Goal: Use online tool/utility: Utilize a website feature to perform a specific function

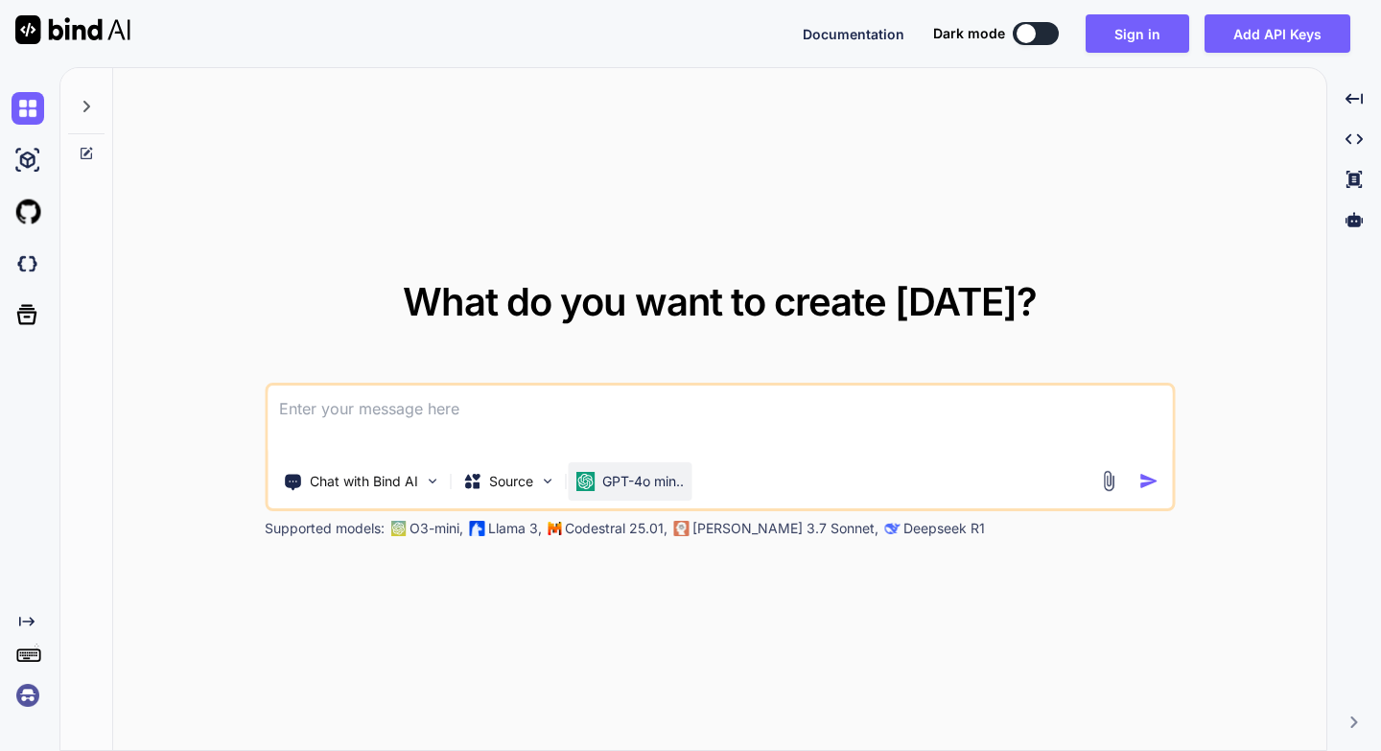
click at [598, 481] on div "GPT-4o min.." at bounding box center [629, 481] width 108 height 19
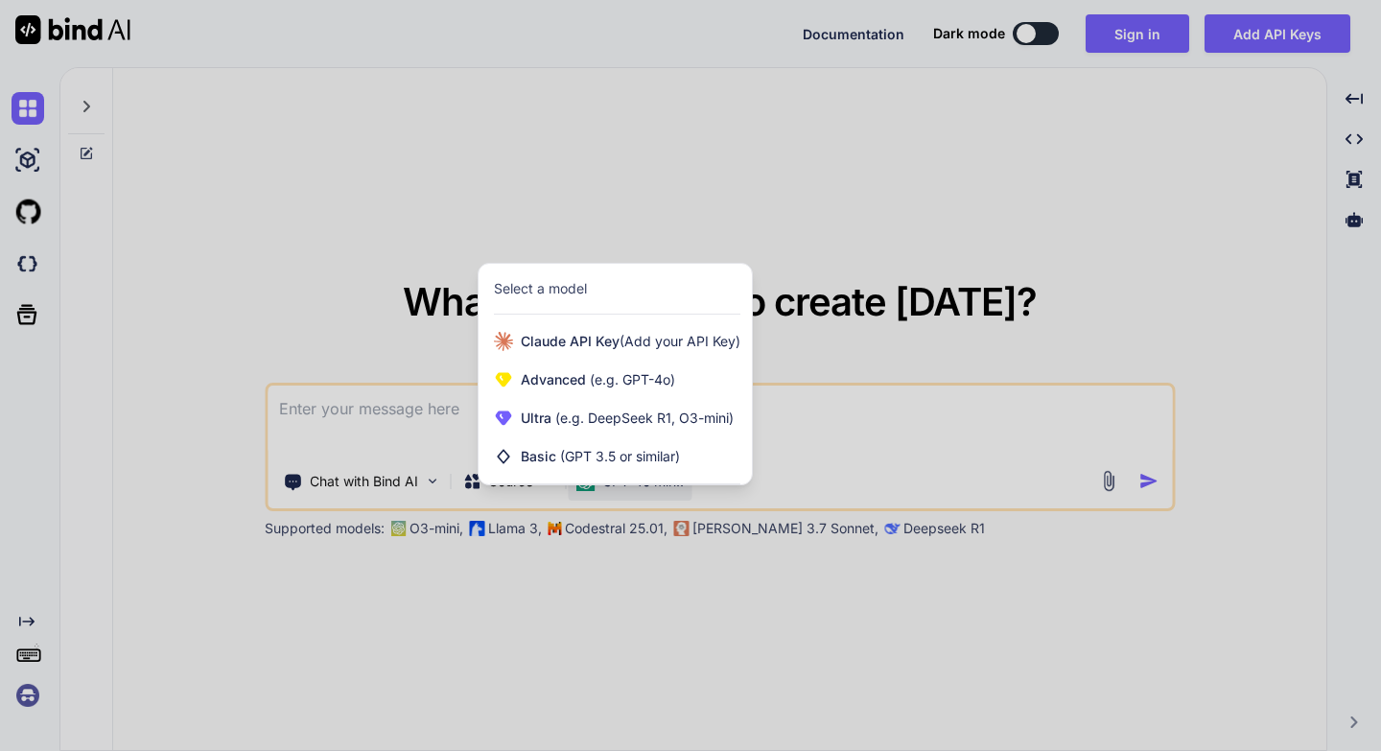
click at [1150, 465] on div at bounding box center [690, 375] width 1381 height 751
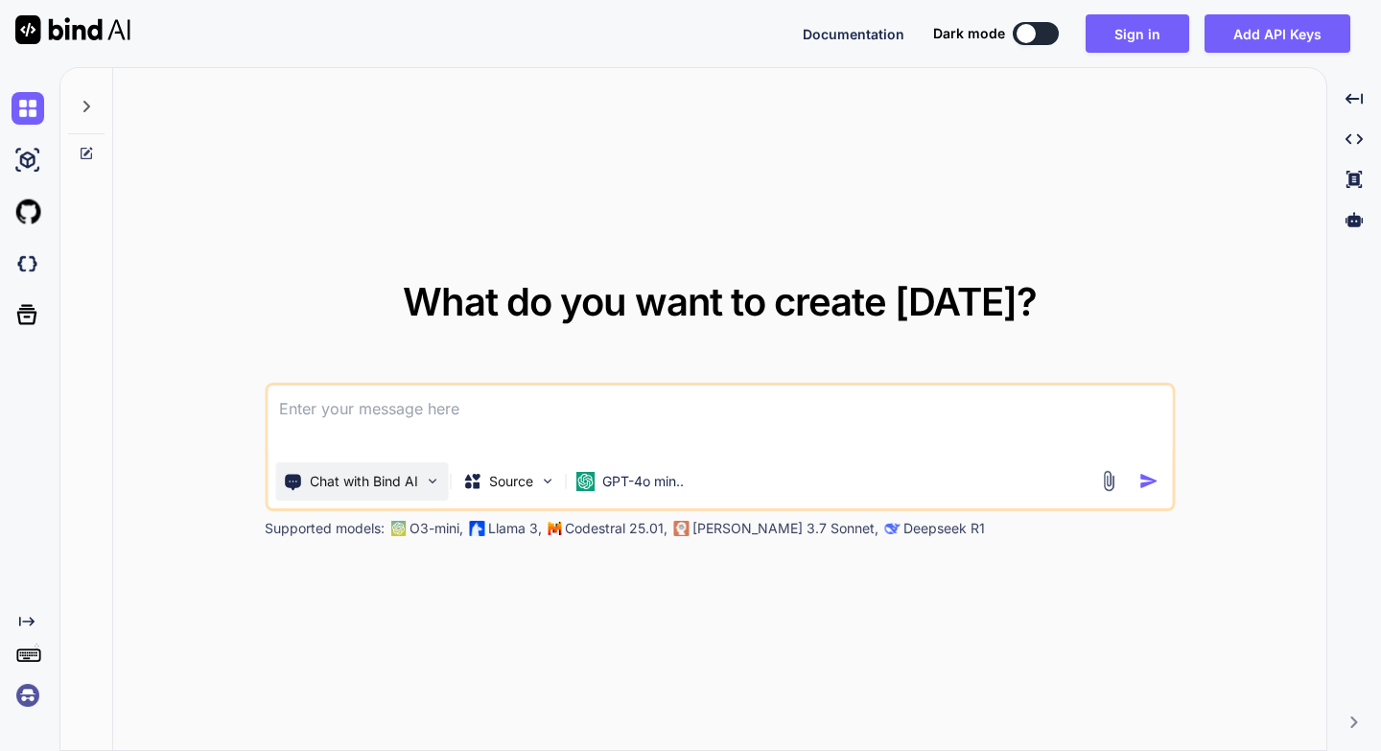
click at [428, 481] on img at bounding box center [432, 481] width 16 height 16
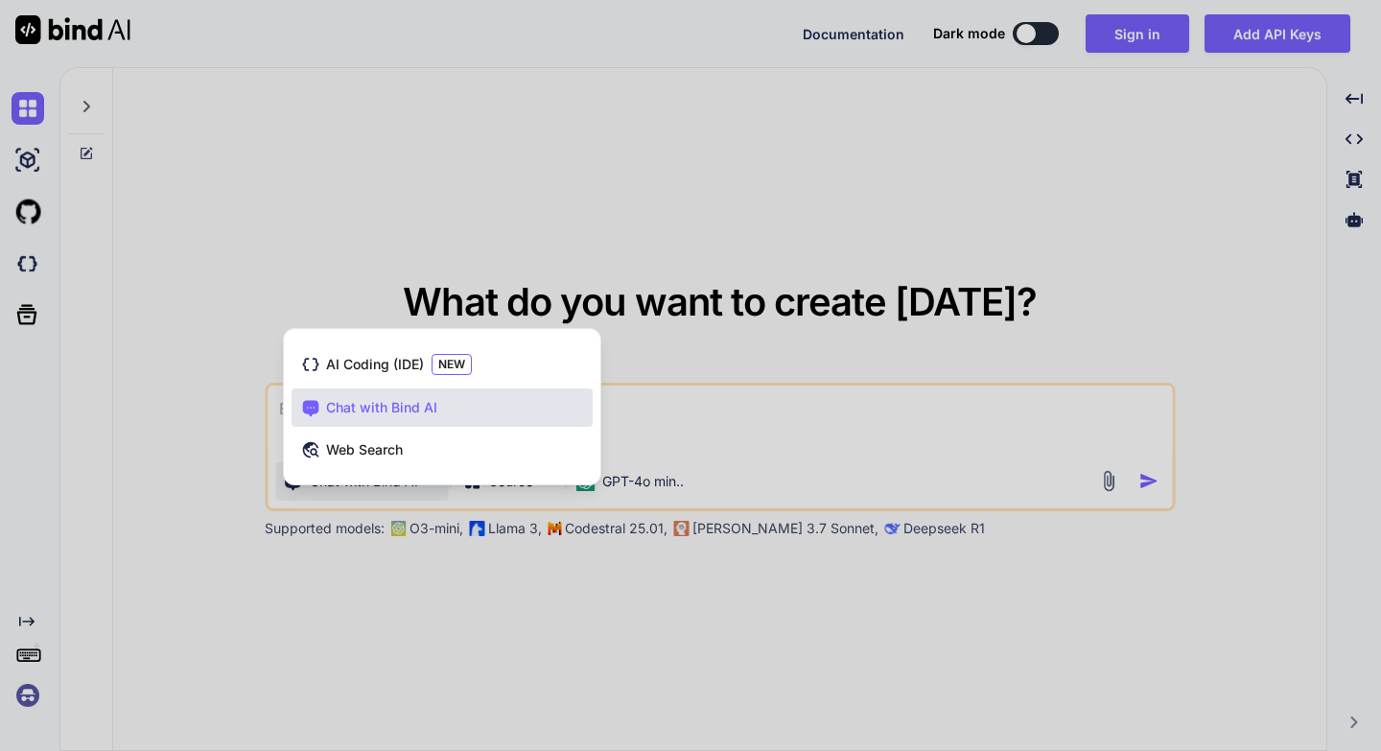
click at [1082, 574] on div at bounding box center [690, 375] width 1381 height 751
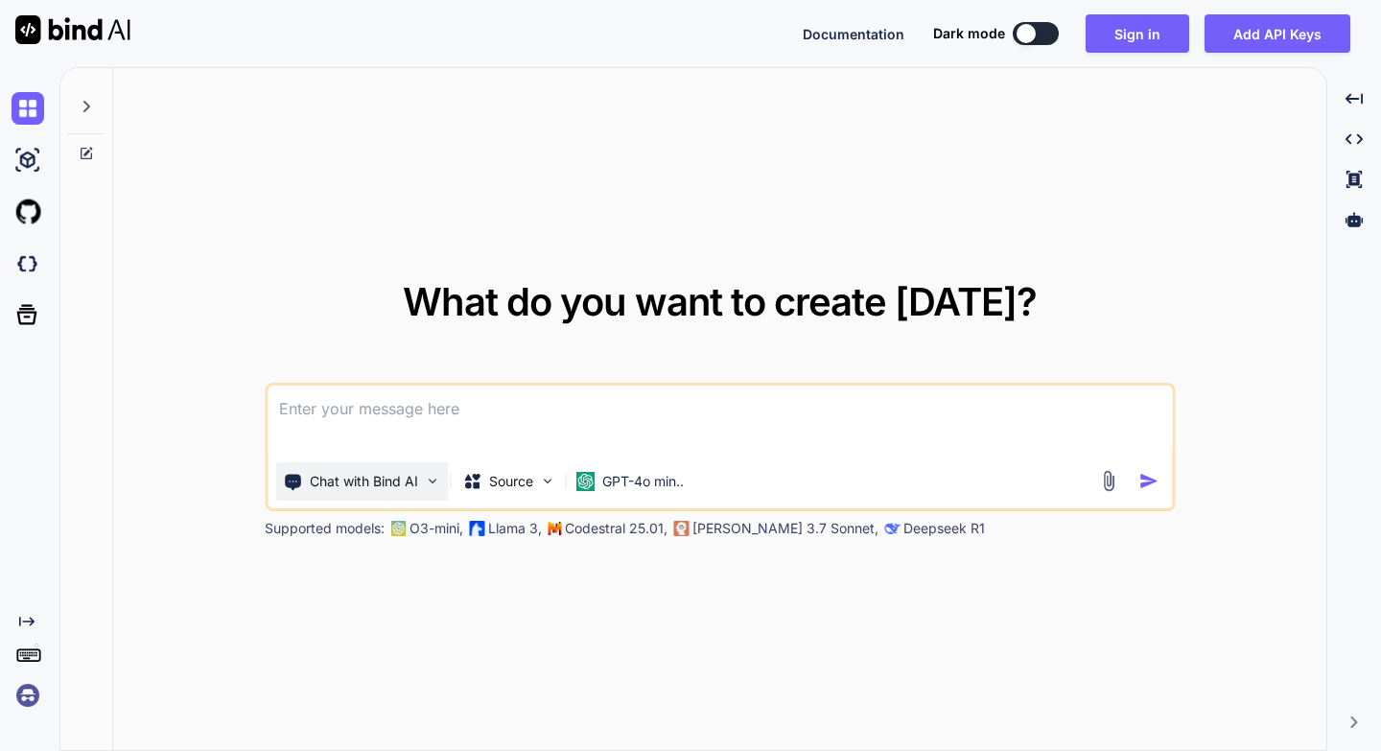
click at [387, 488] on p "Chat with Bind AI" at bounding box center [364, 481] width 108 height 19
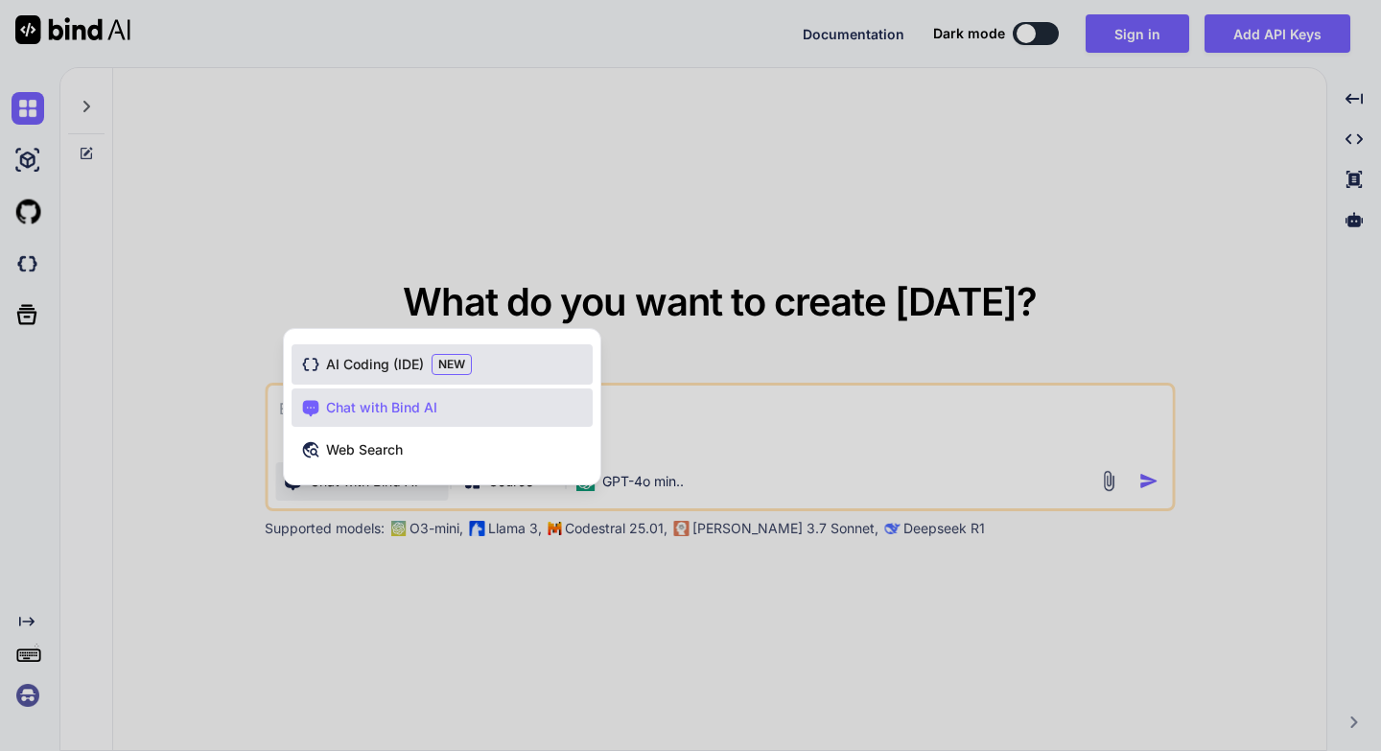
click at [364, 367] on span "AI Coding (IDE)" at bounding box center [375, 364] width 98 height 19
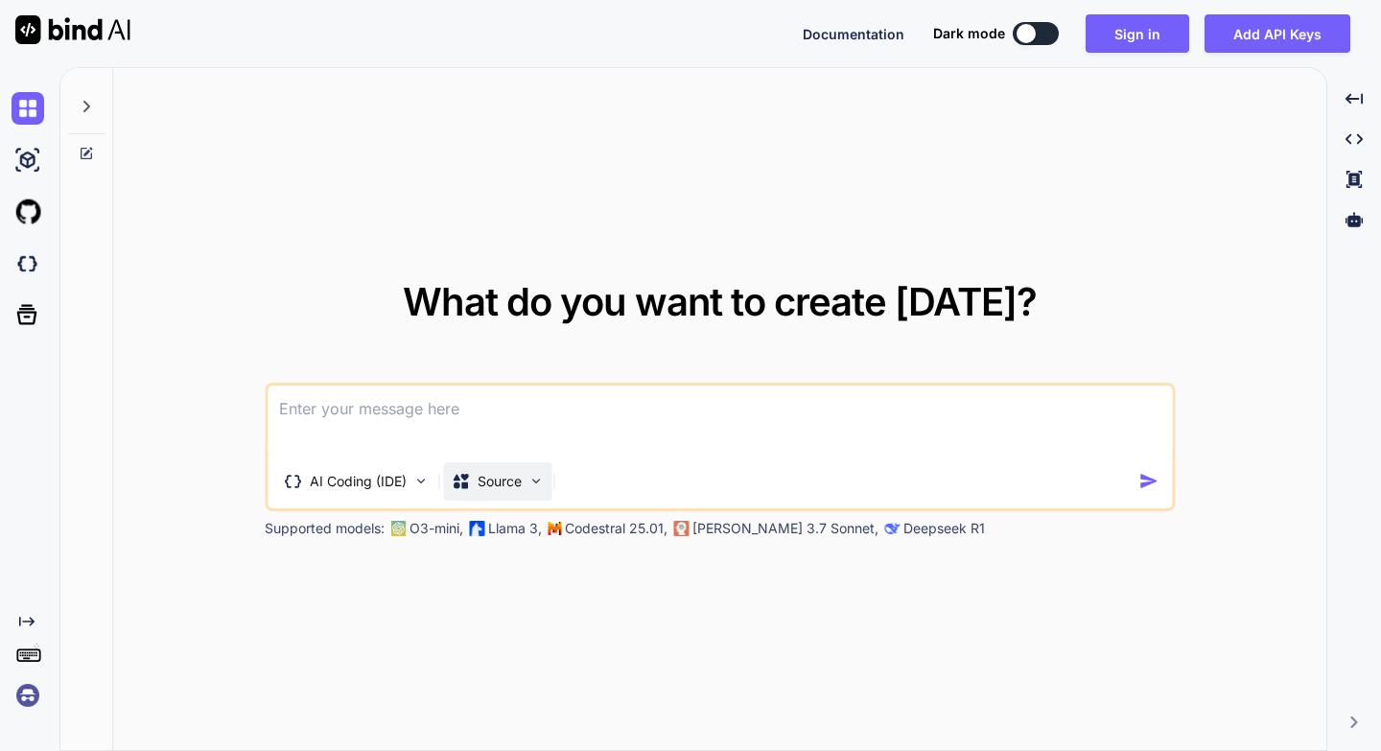
click at [481, 481] on p "Source" at bounding box center [500, 481] width 44 height 19
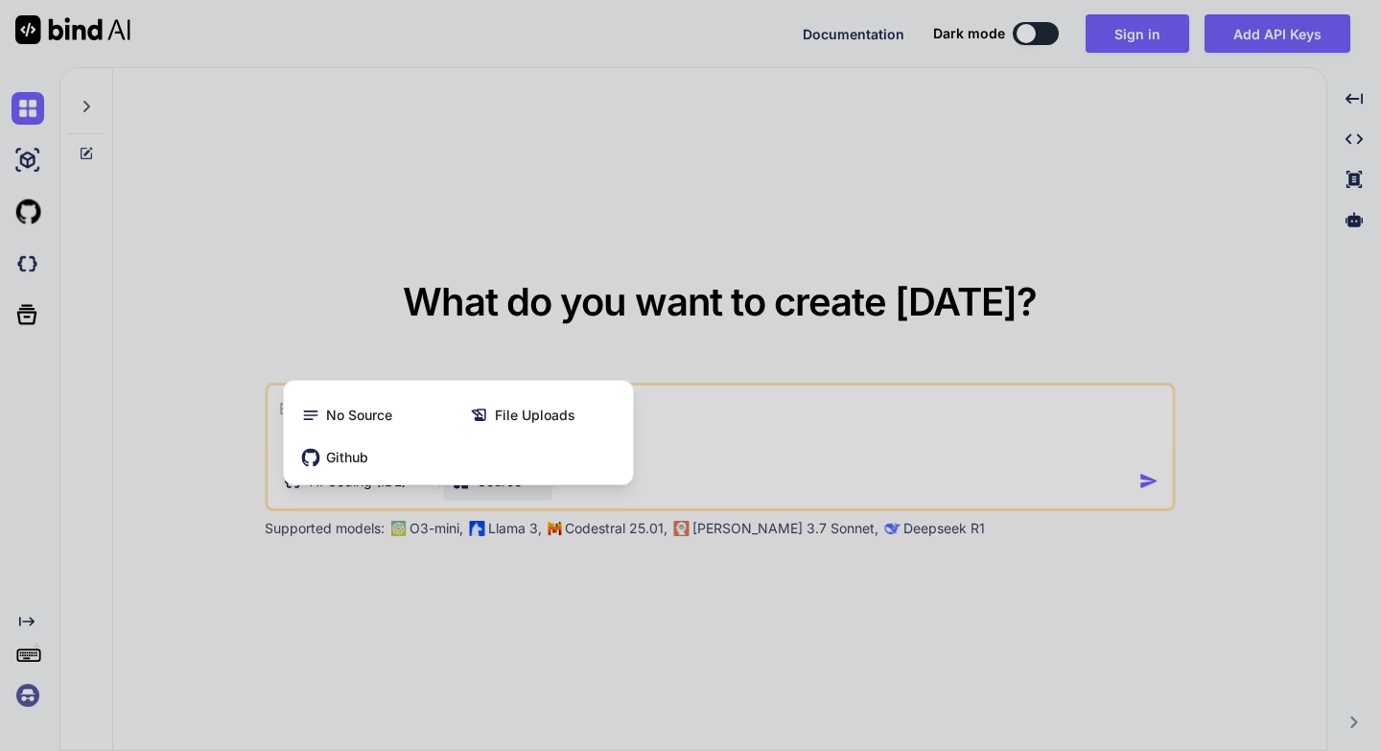
click at [643, 570] on div at bounding box center [690, 375] width 1381 height 751
type textarea "x"
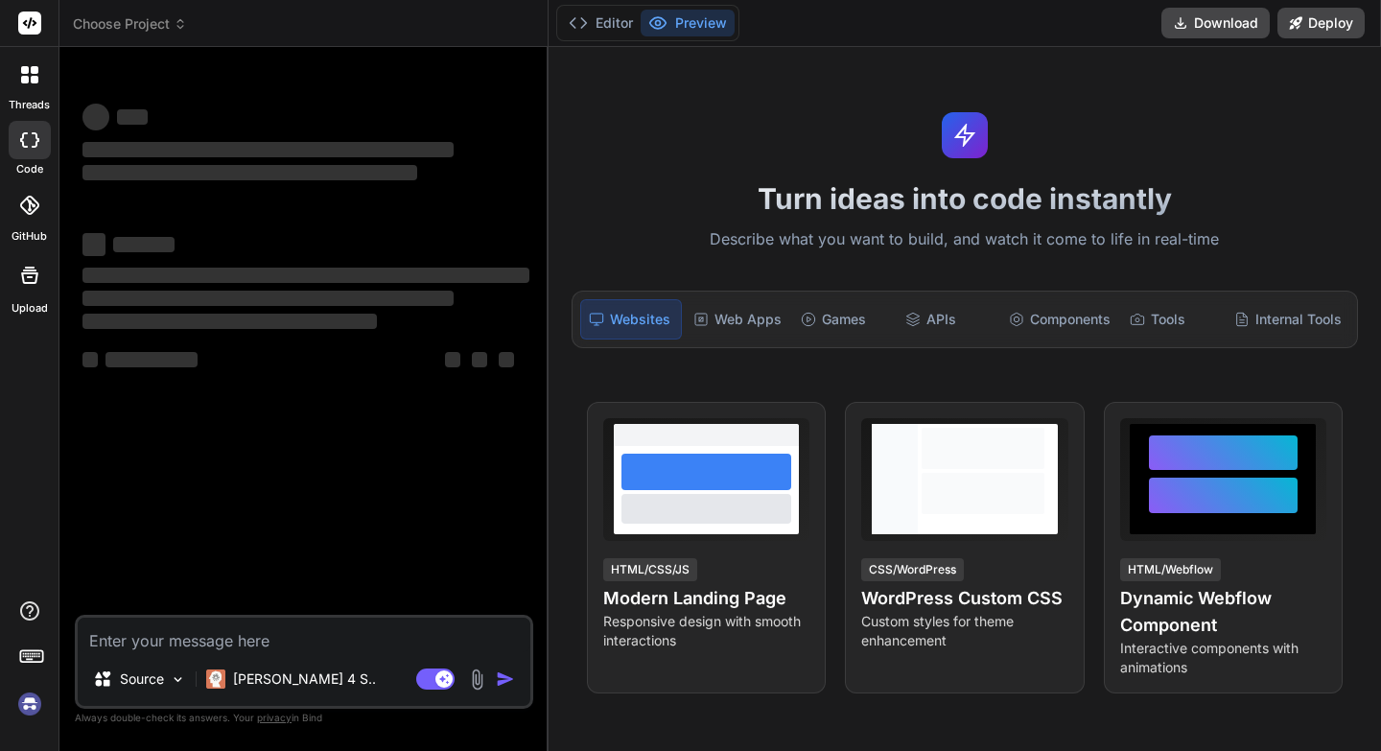
type textarea "x"
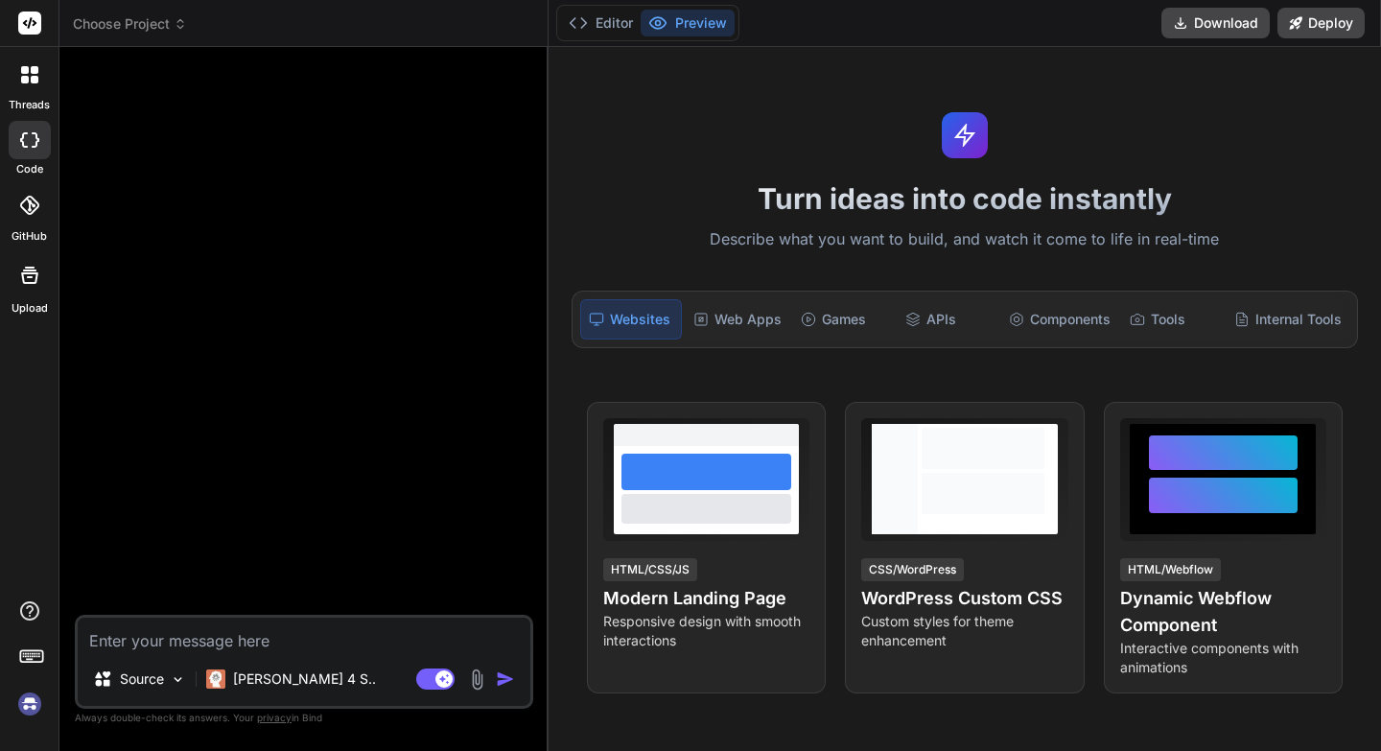
type textarea "i"
type textarea "x"
type textarea "i"
type textarea "x"
type textarea "i w"
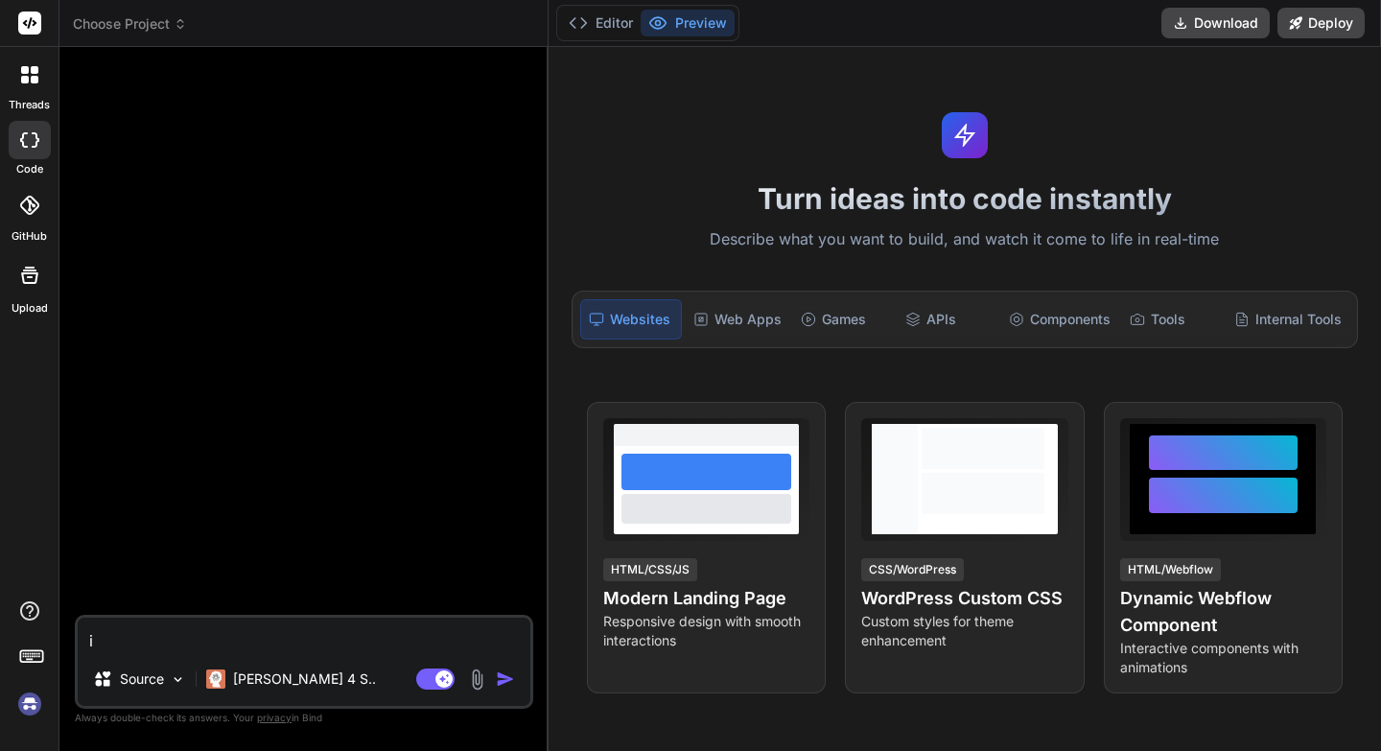
type textarea "x"
type textarea "i wa"
type textarea "x"
type textarea "i wan"
type textarea "x"
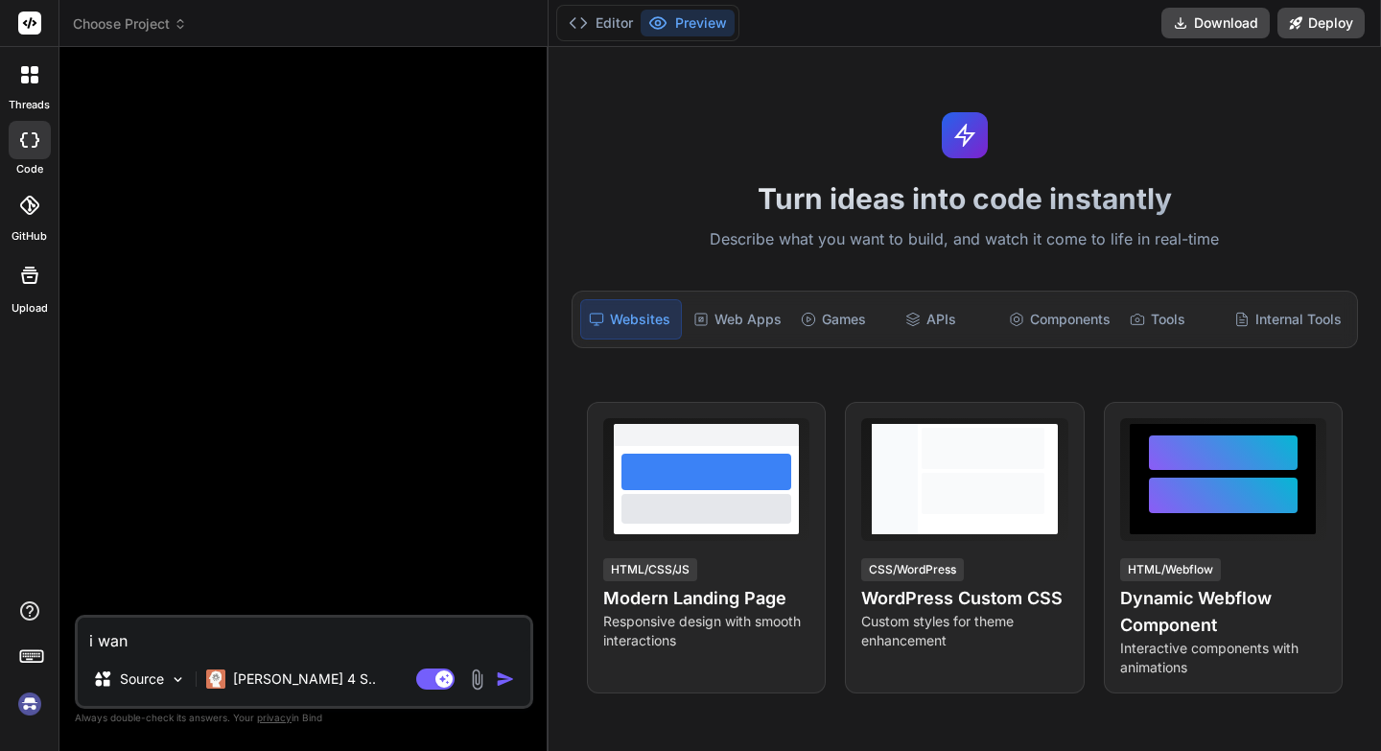
type textarea "i wann"
type textarea "x"
type textarea "i wanna"
type textarea "x"
type textarea "i wanna"
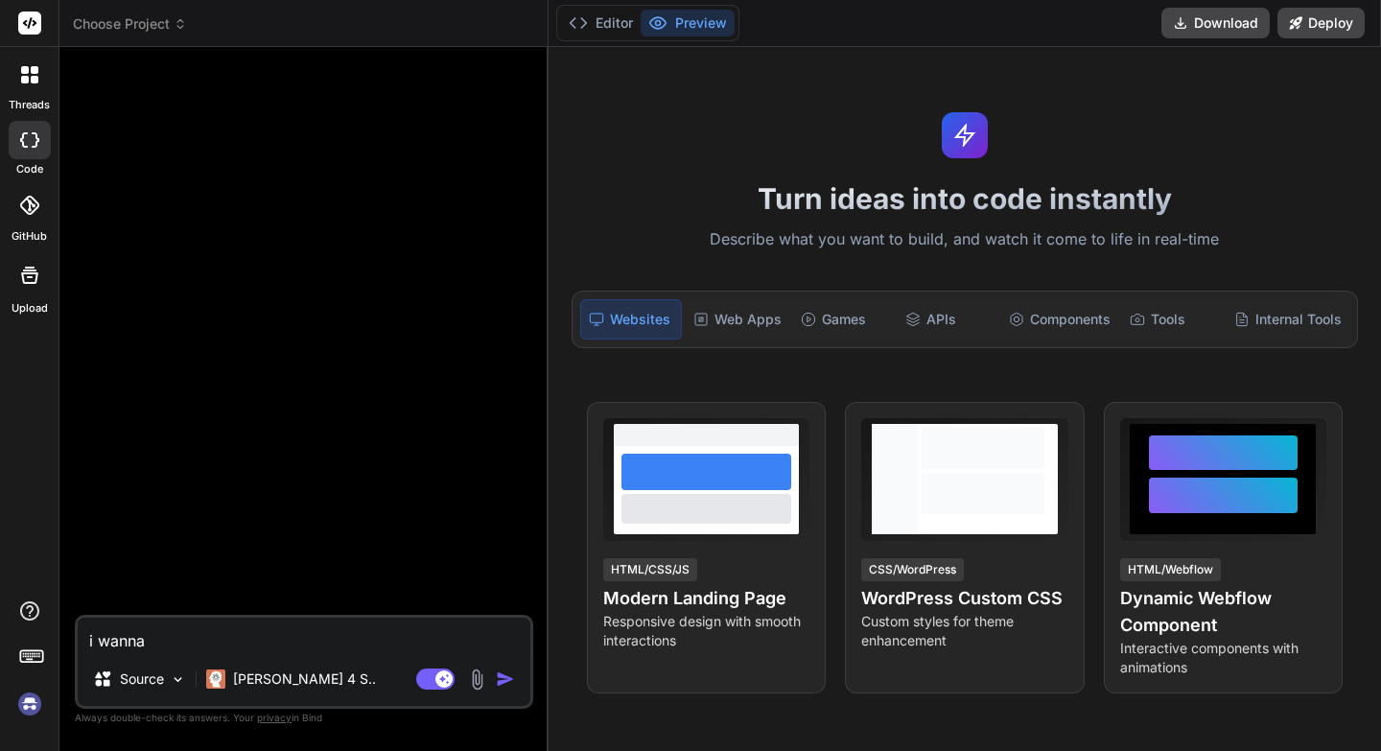
type textarea "x"
type textarea "i wanna b"
type textarea "x"
type textarea "i wanna bu"
type textarea "x"
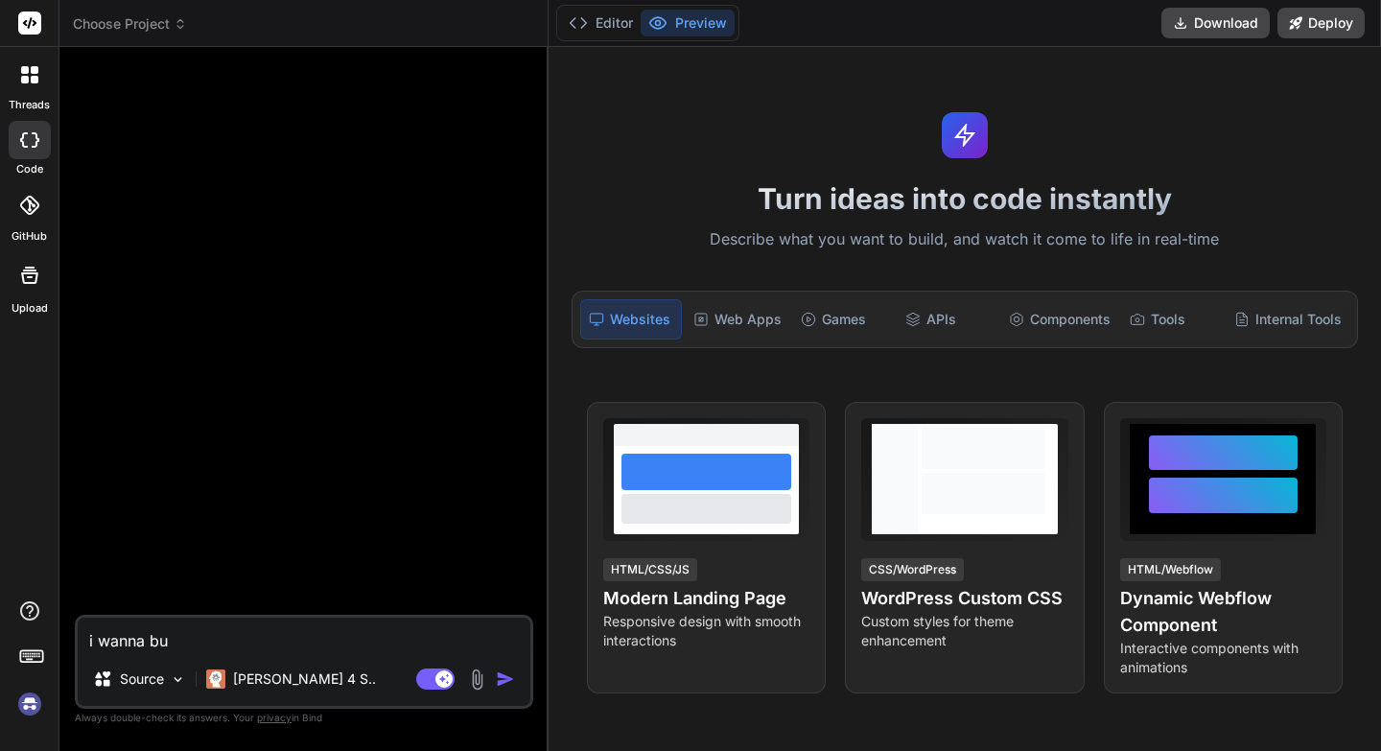
type textarea "i wanna bui"
type textarea "x"
type textarea "i wanna buil"
type textarea "x"
type textarea "i wanna build"
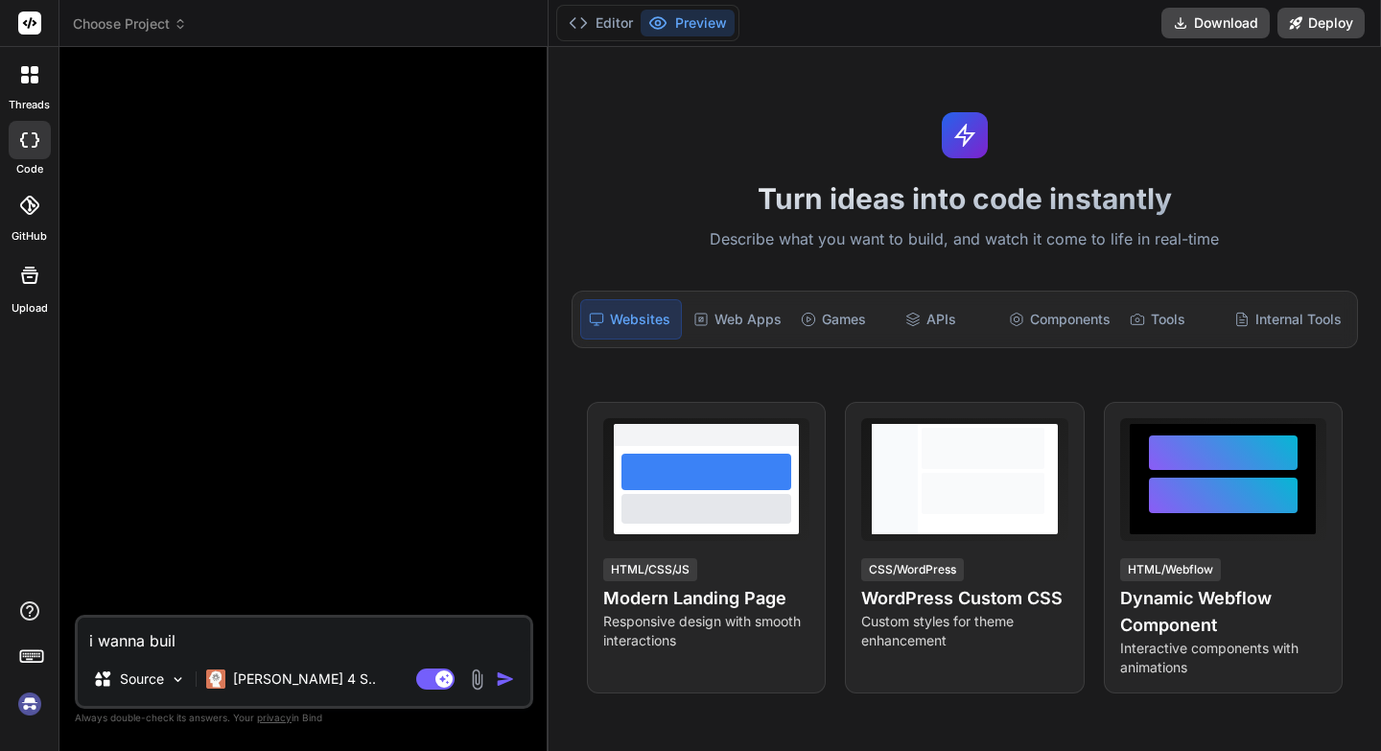
type textarea "x"
type textarea "i wanna build"
type textarea "x"
type textarea "i wanna build w"
type textarea "x"
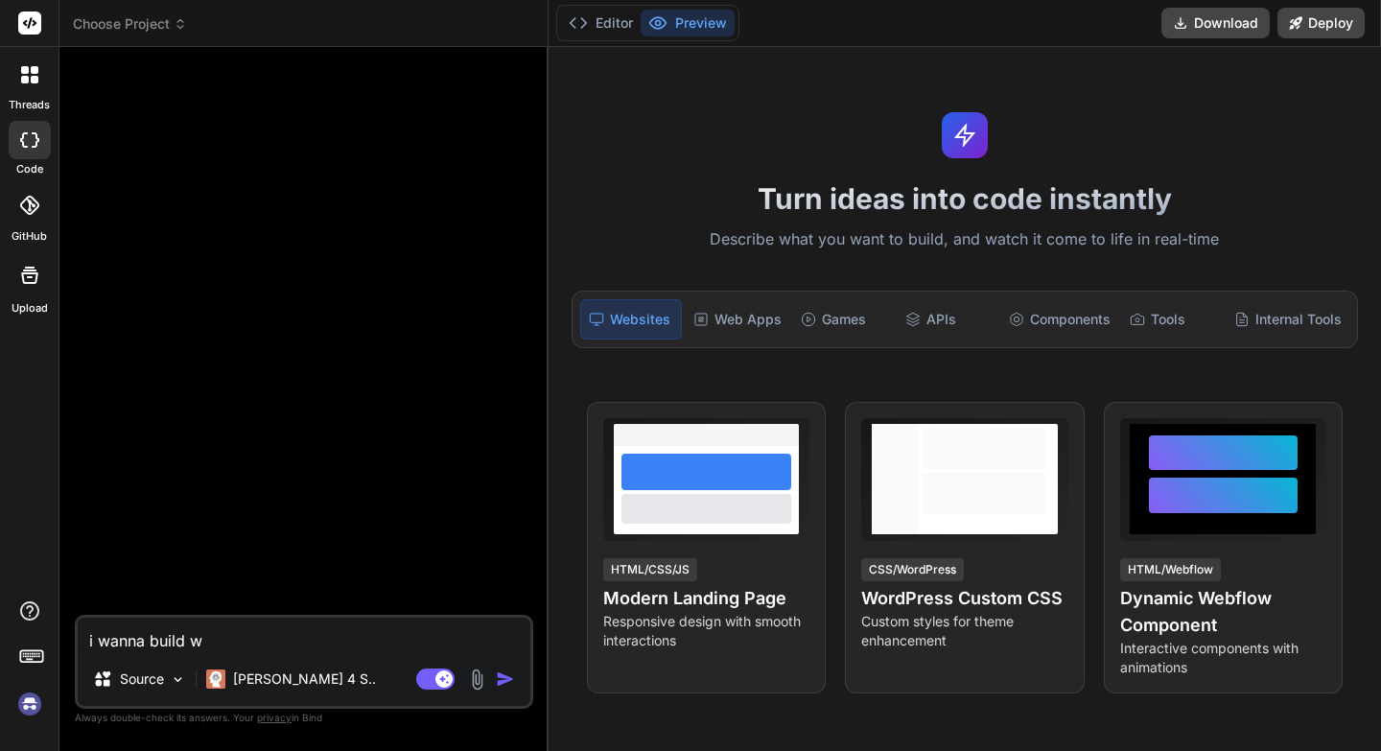
type textarea "i wanna build we"
type textarea "x"
type textarea "i wanna build web"
type textarea "x"
type textarea "i wanna build webs"
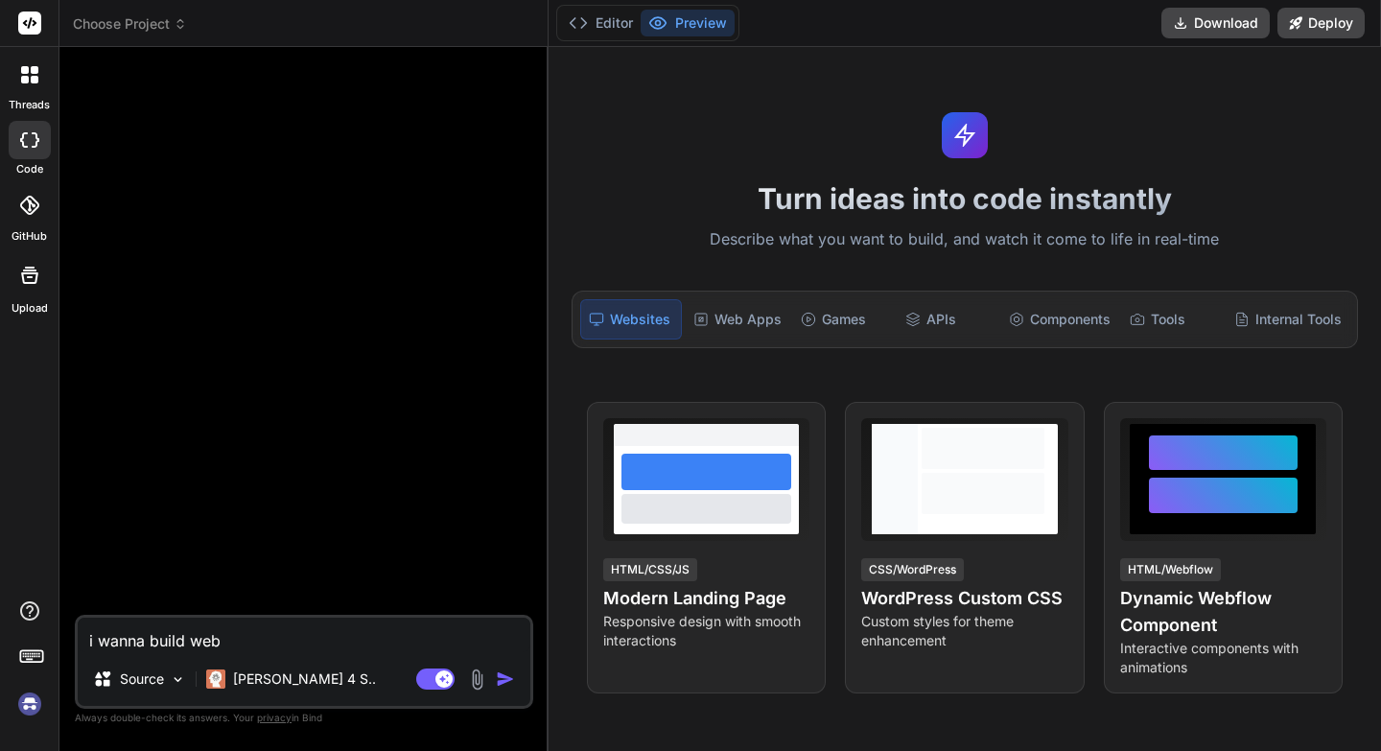
type textarea "x"
type textarea "i wanna build websi"
type textarea "x"
type textarea "i wanna build websit"
type textarea "x"
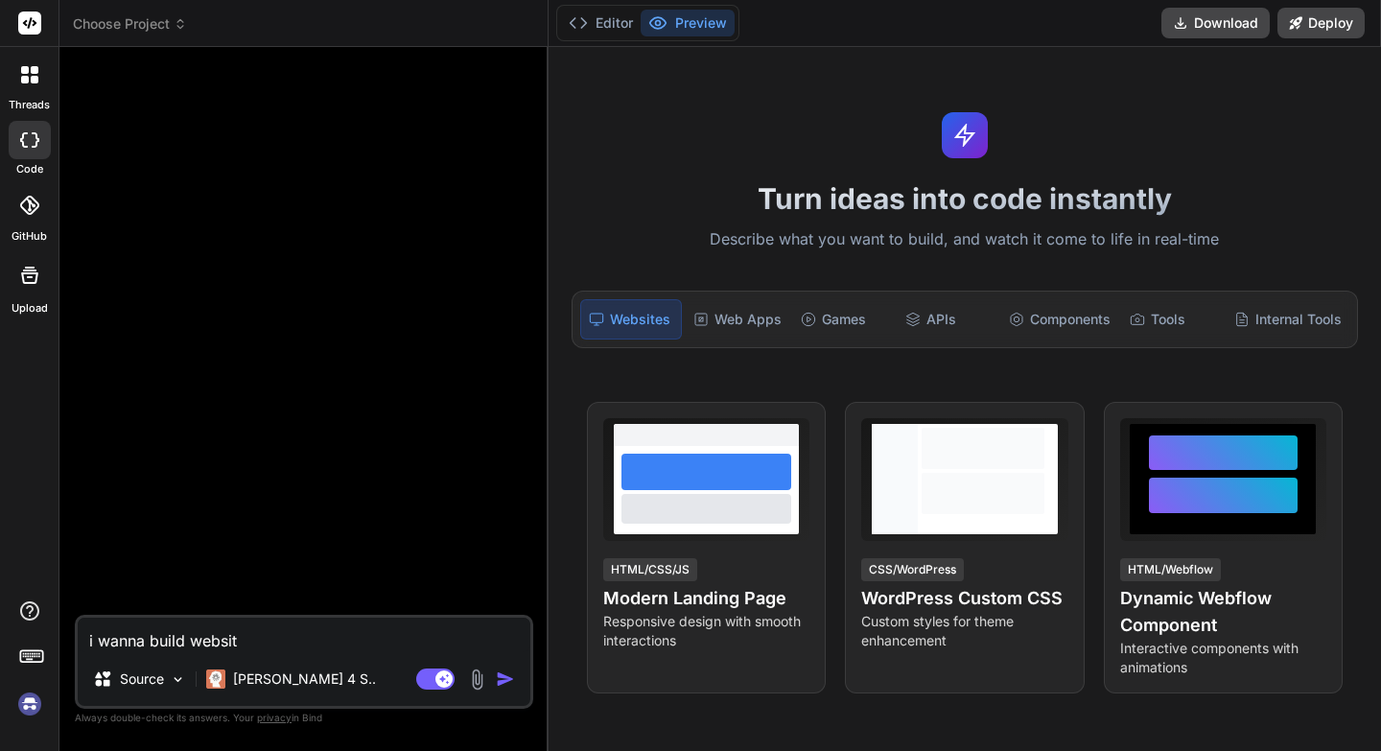
type textarea "i wanna build website"
type textarea "x"
type textarea "i wanna build website"
type textarea "x"
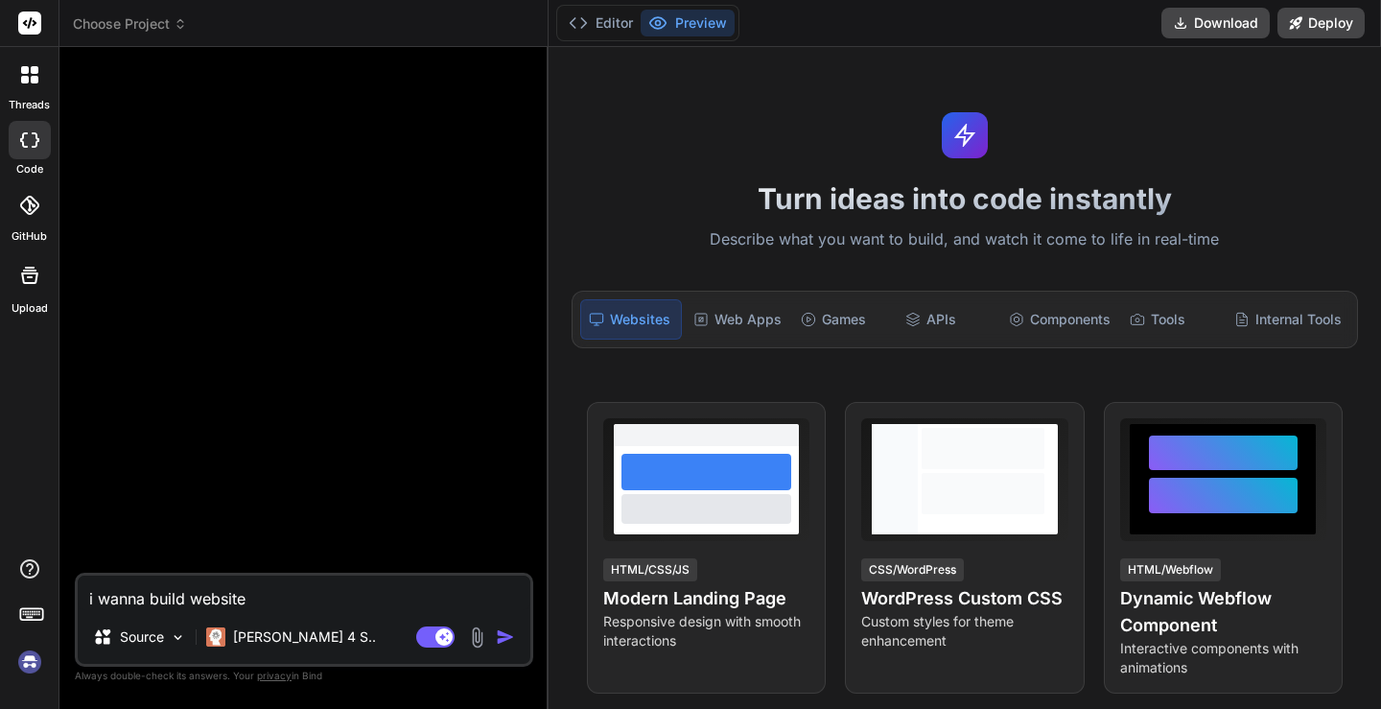
type textarea "i wanna build website"
type textarea "x"
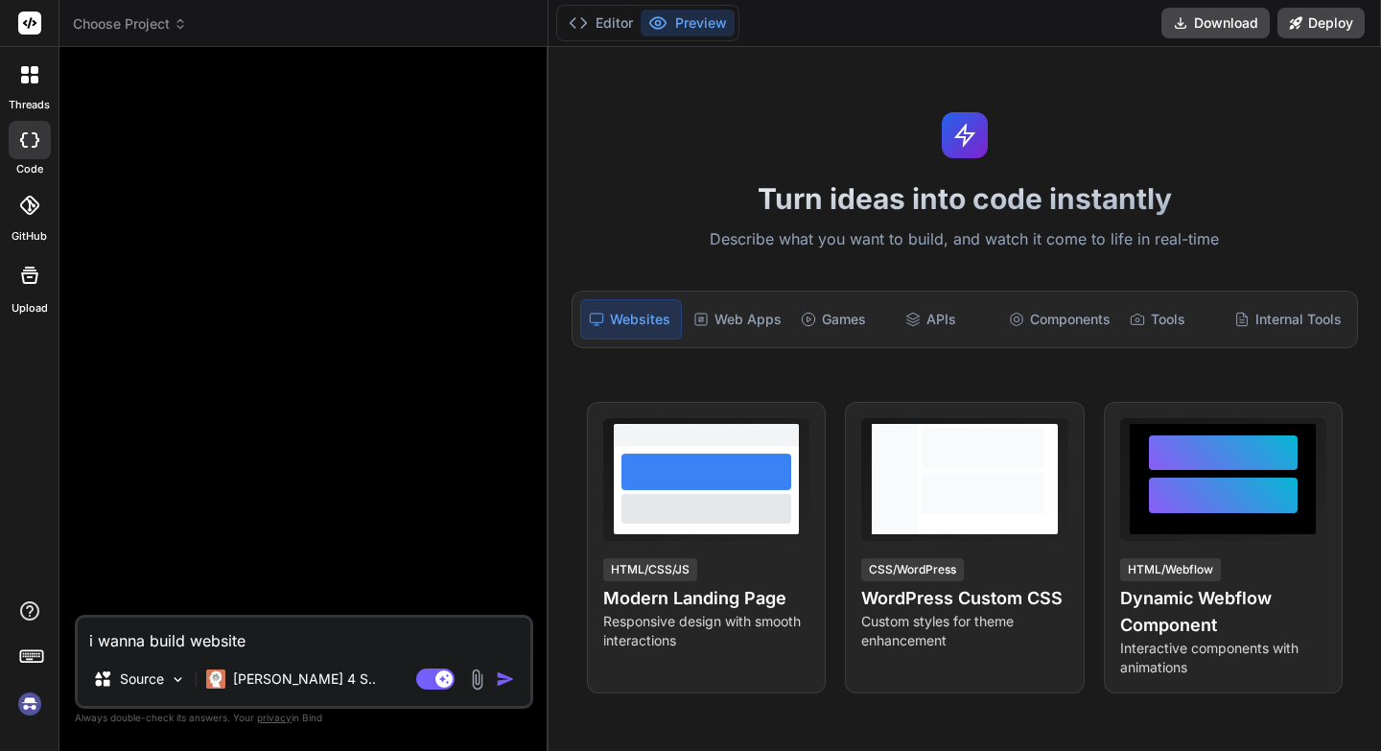
type textarea "i wanna build website"
type textarea "x"
type textarea "i wanna build websit"
type textarea "x"
type textarea "i wanna build websi"
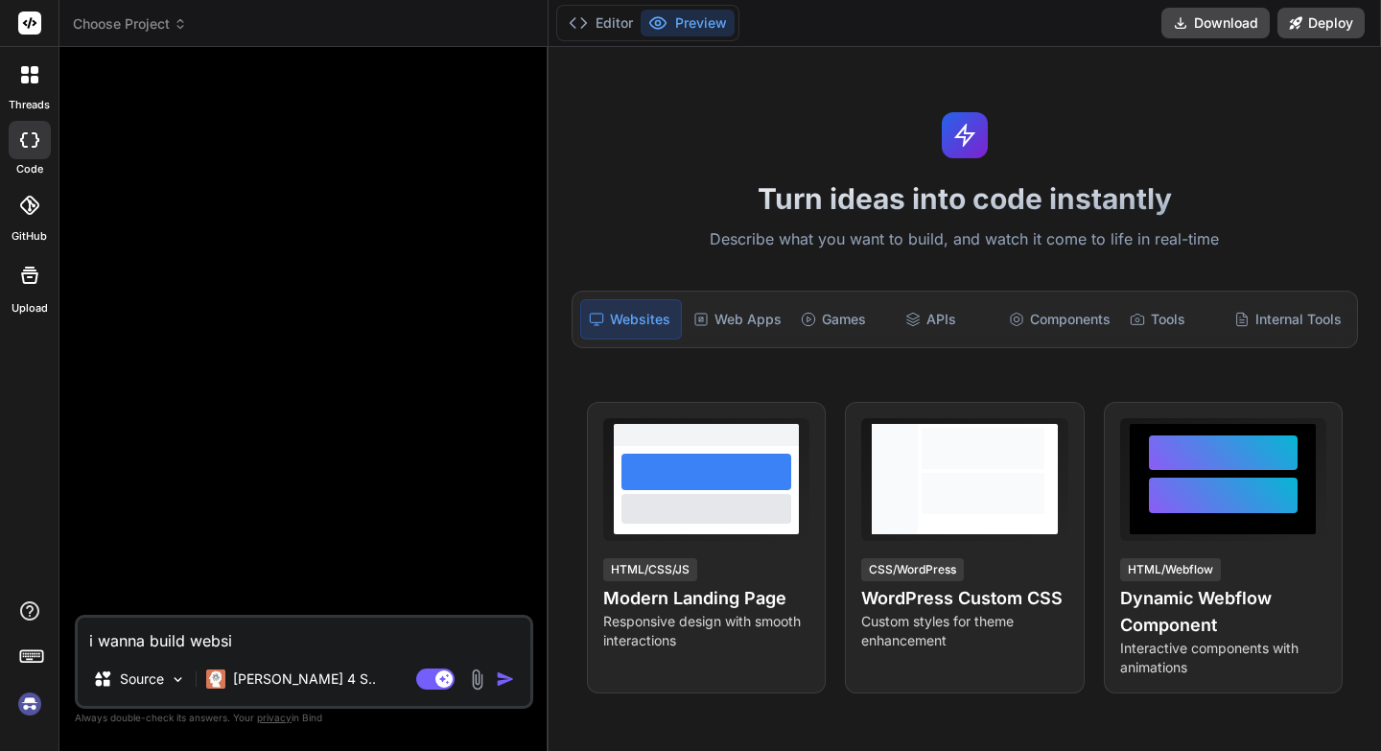
type textarea "x"
type textarea "i wanna build webs"
type textarea "x"
type textarea "i wanna build web"
type textarea "x"
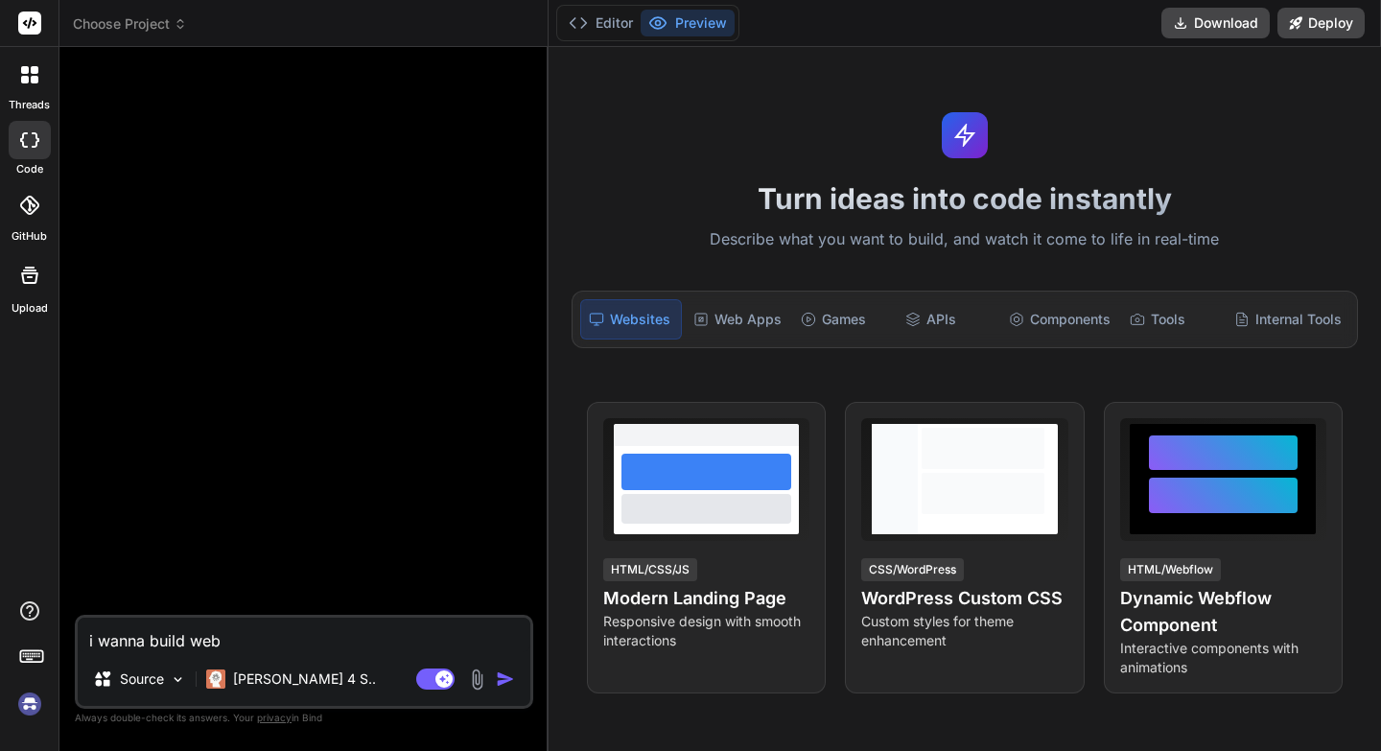
type textarea "i wanna build we"
type textarea "x"
type textarea "i wanna build w"
type textarea "x"
type textarea "i wanna build"
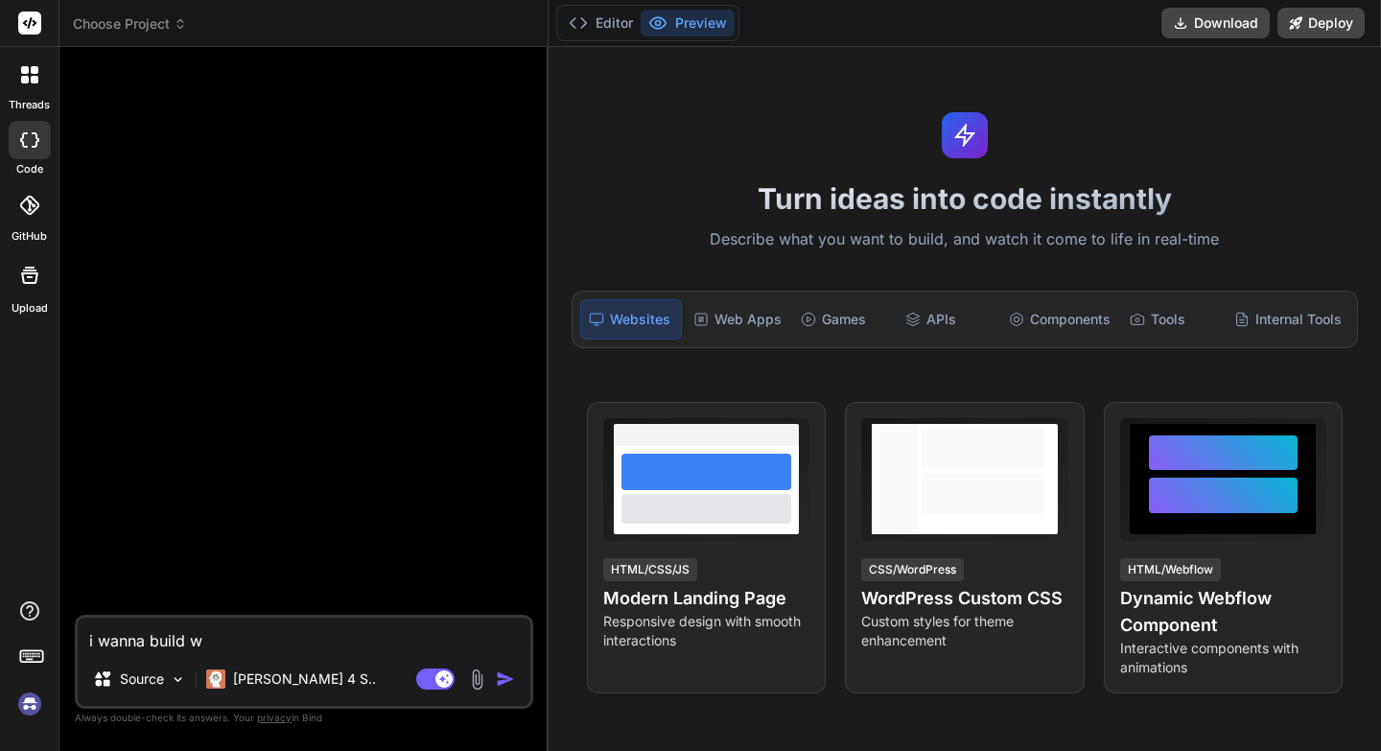
type textarea "x"
type textarea "i wanna build"
type textarea "x"
type textarea "i wanna buil"
type textarea "x"
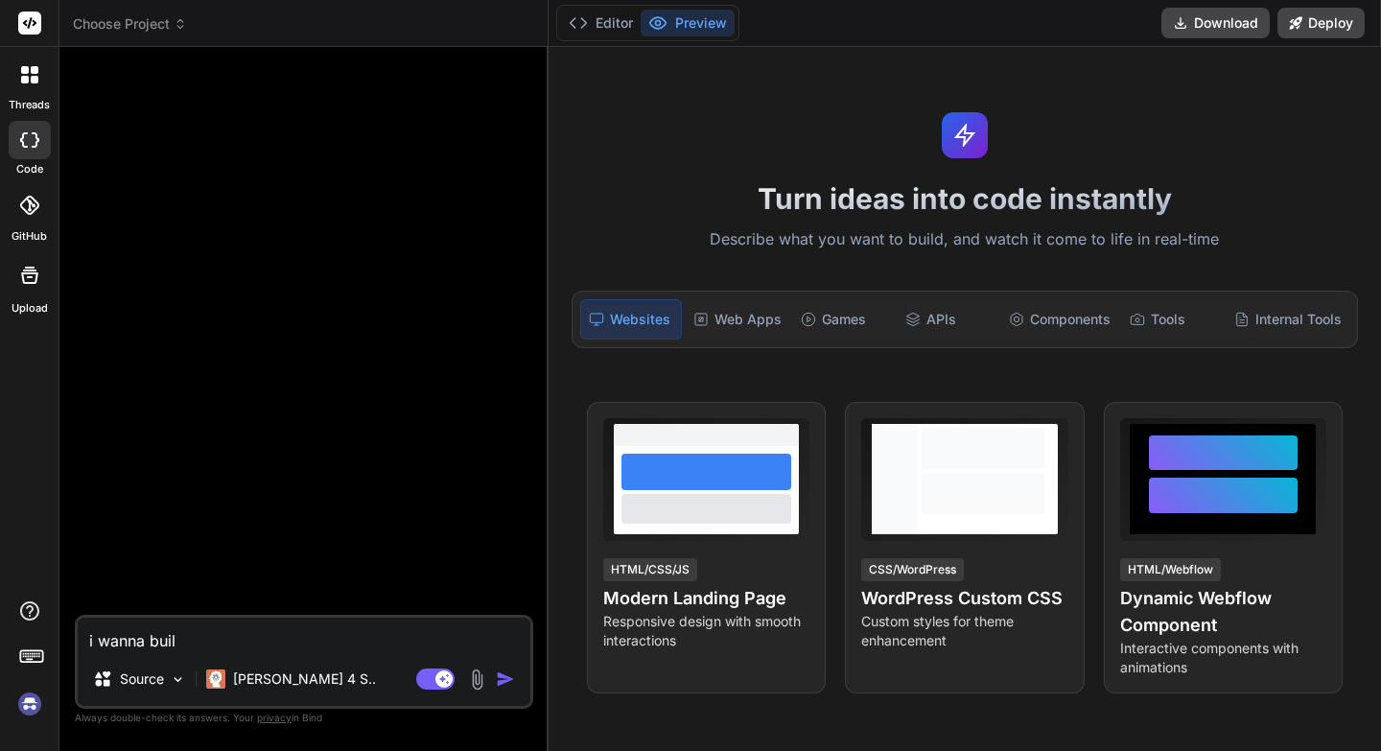
type textarea "i wanna bui"
type textarea "x"
type textarea "i wanna bu"
type textarea "x"
type textarea "i wanna b"
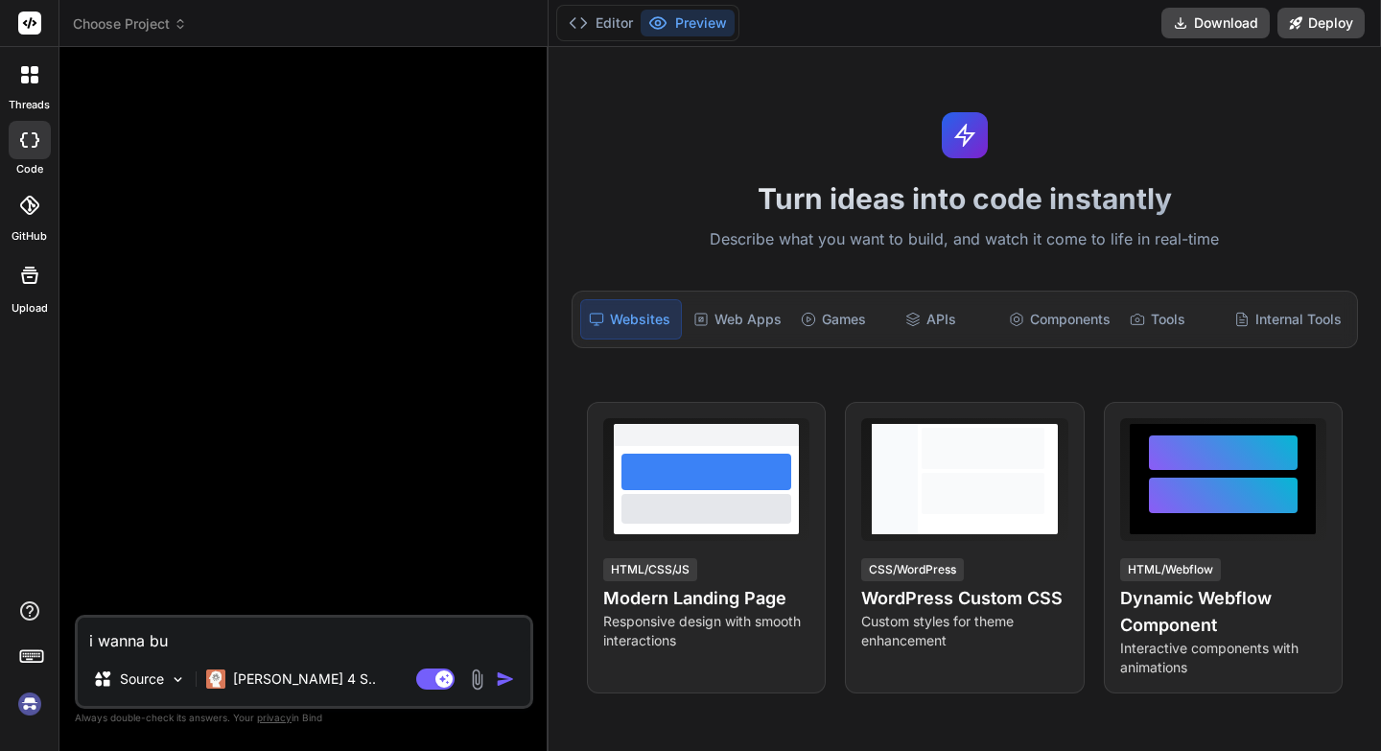
type textarea "x"
type textarea "i wanna"
type textarea "x"
paste textarea "a website that allows users to create personalized pages with links to their co…"
type textarea "i wanna a website that allows users to create personalized pages with links to …"
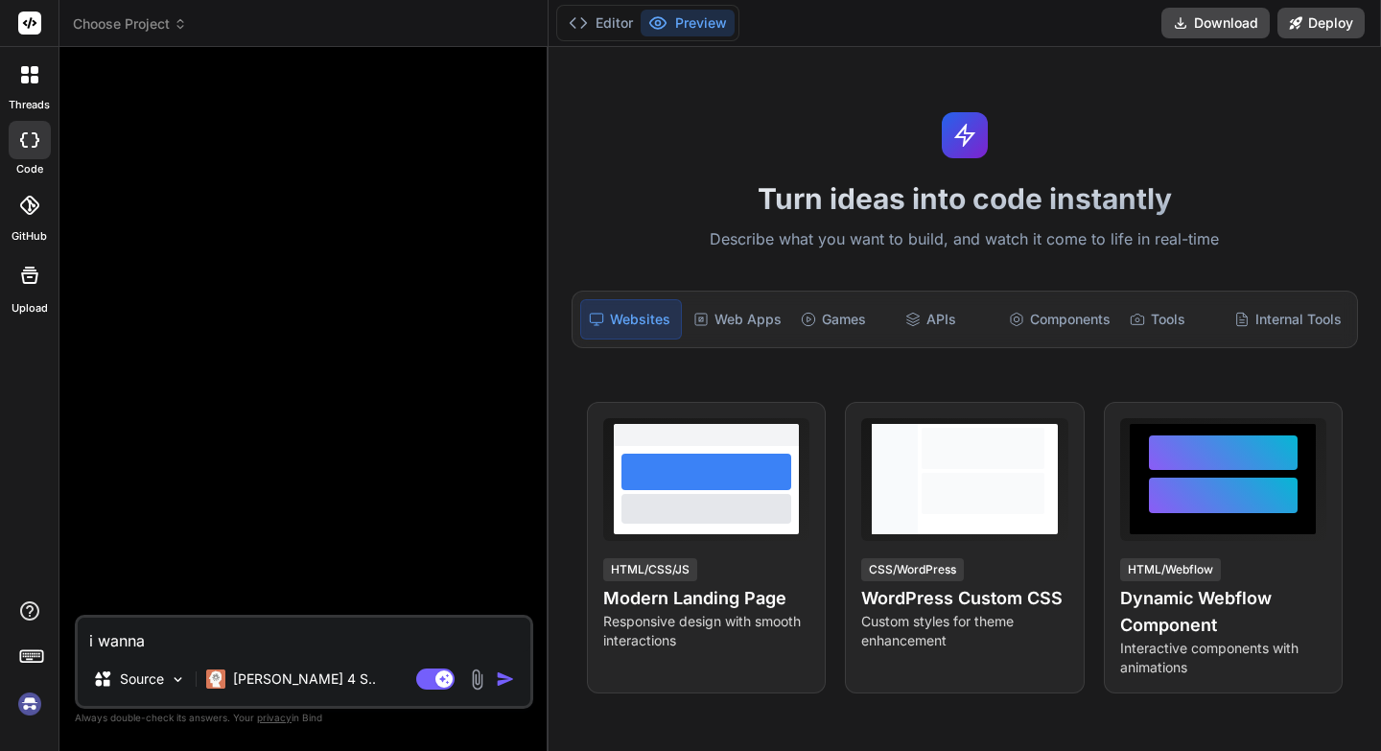
type textarea "x"
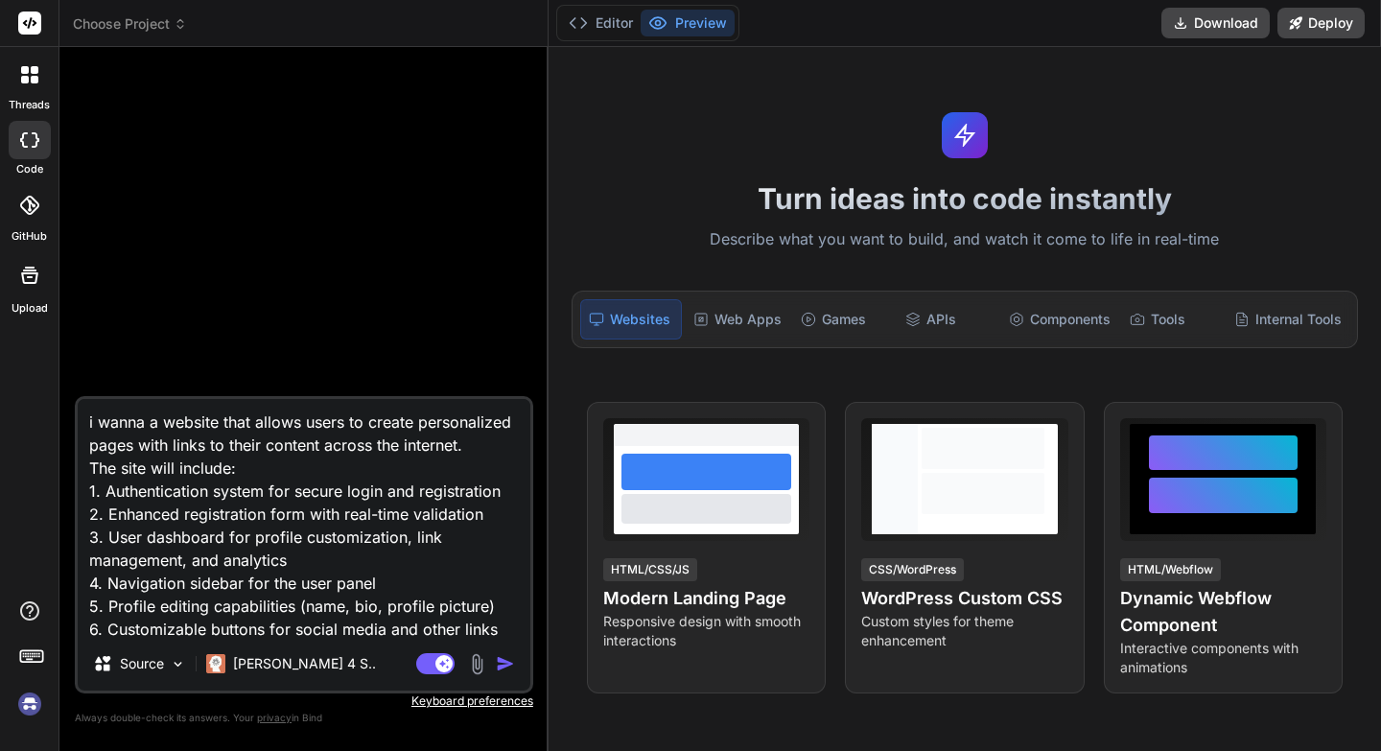
click at [155, 420] on textarea "i wanna a website that allows users to create personalized pages with links to …" at bounding box center [304, 518] width 453 height 238
type textarea "i wanna website that allows users to create personalized pages with links to th…"
type textarea "x"
type textarea "i wanna website that allows users to create personalized pages with links to th…"
type textarea "x"
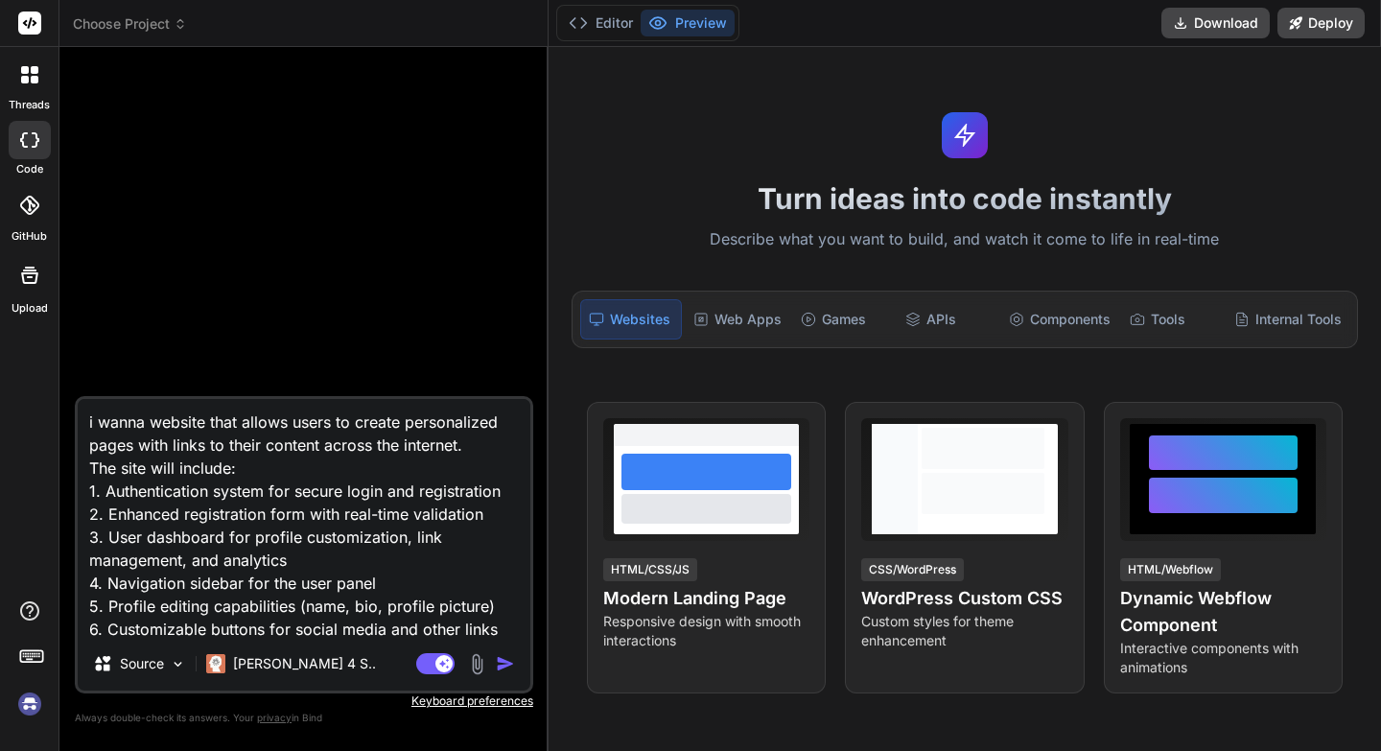
type textarea "i wann website that allows users to create personalized pages with links to the…"
type textarea "x"
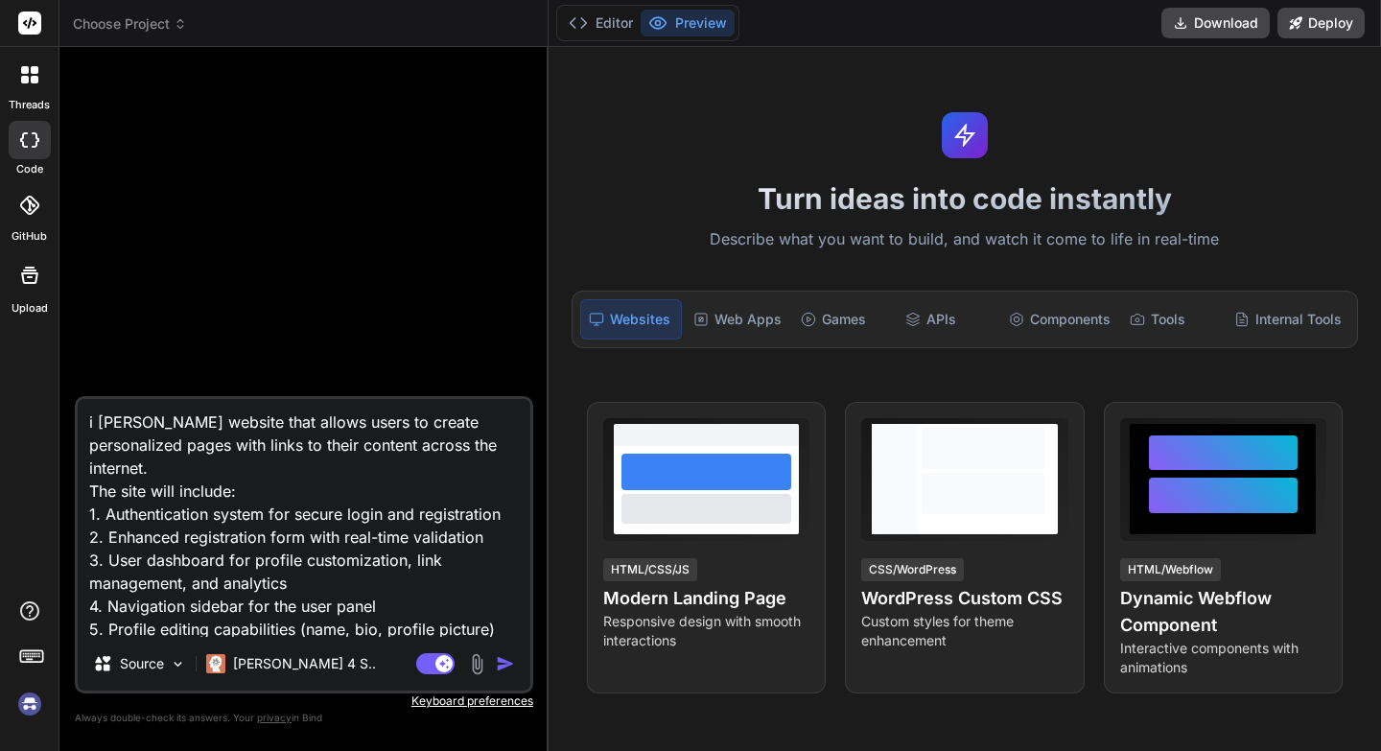
type textarea "i wan website that allows users to create personalized pages with links to thei…"
type textarea "x"
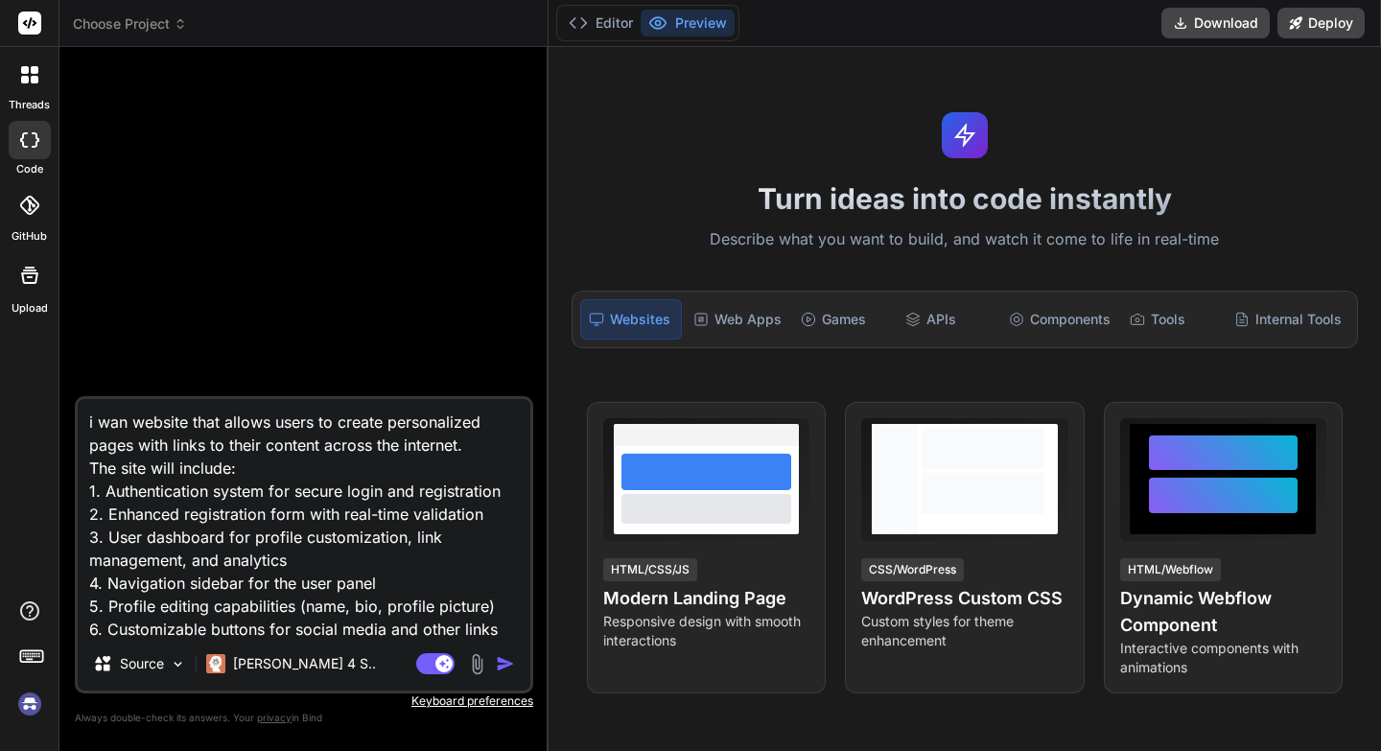
type textarea "i want website that allows users to create personalized pages with links to the…"
type textarea "x"
type textarea "i want website that allows users to create personalized pages with links to the…"
type textarea "x"
type textarea "i want a website that allows users to create personalized pages with links to t…"
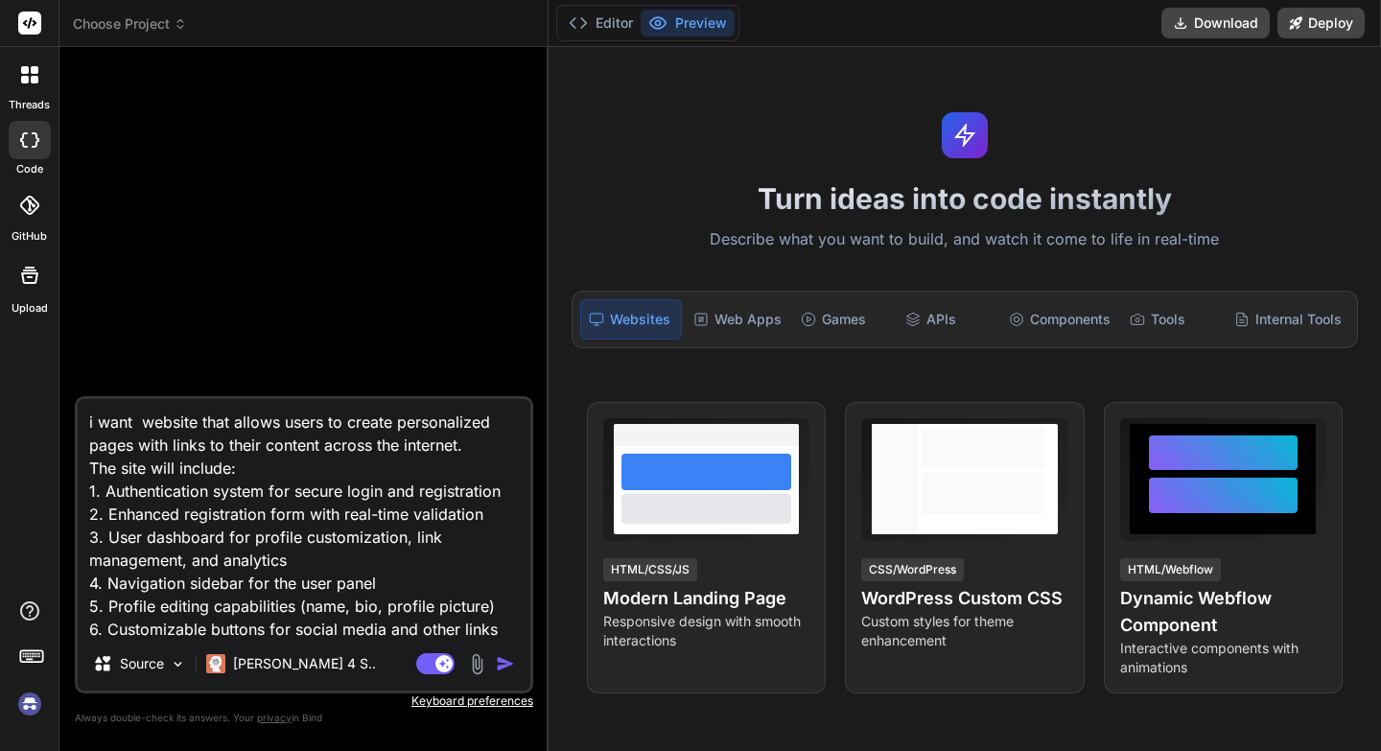
type textarea "x"
click at [728, 325] on div "Web Apps" at bounding box center [738, 319] width 104 height 40
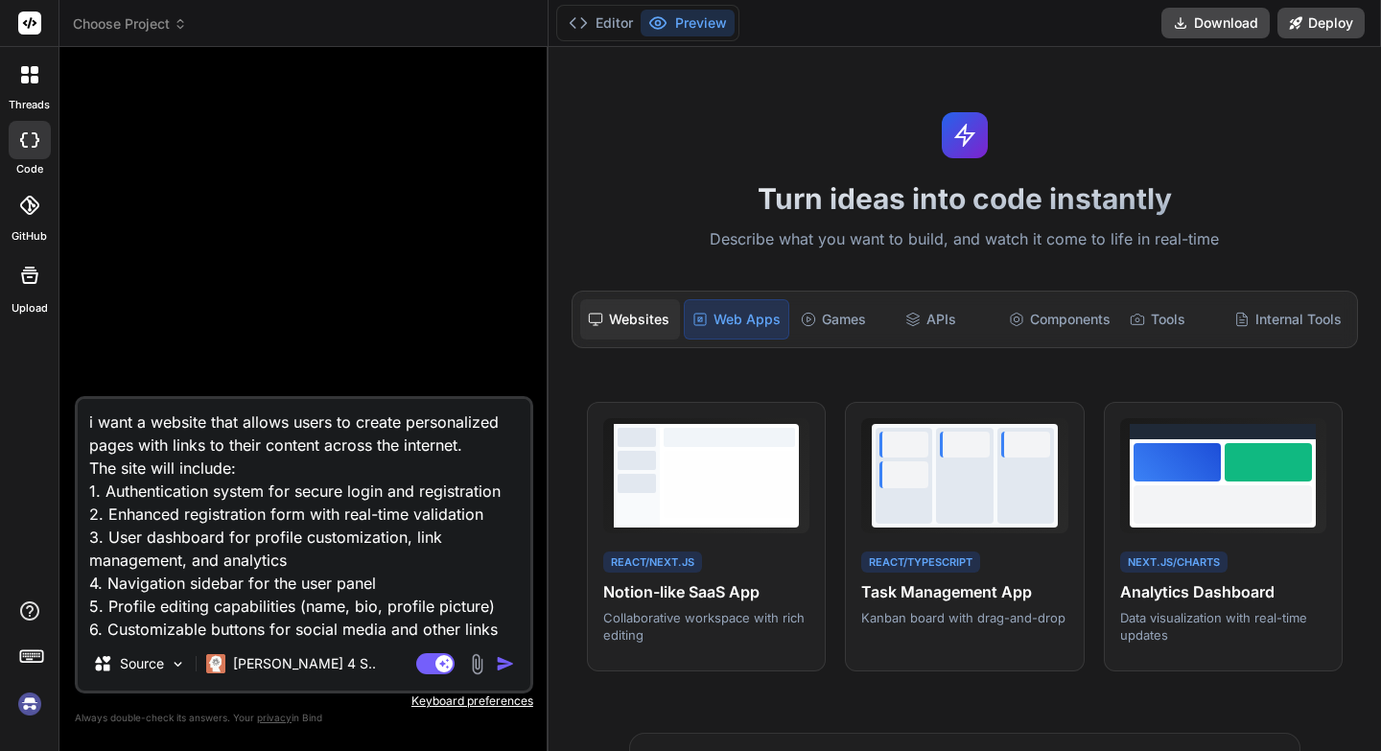
click at [646, 326] on div "Websites" at bounding box center [630, 319] width 101 height 40
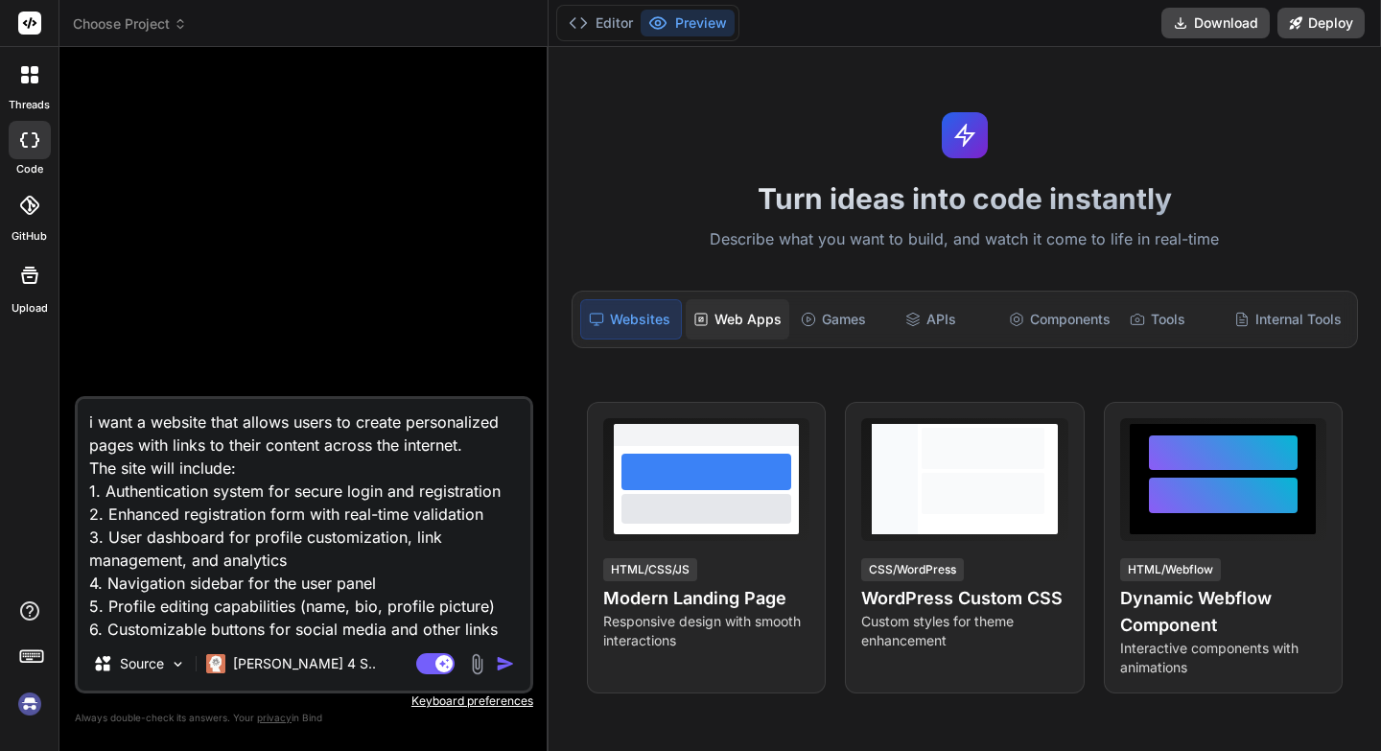
click at [716, 322] on div "Web Apps" at bounding box center [738, 319] width 104 height 40
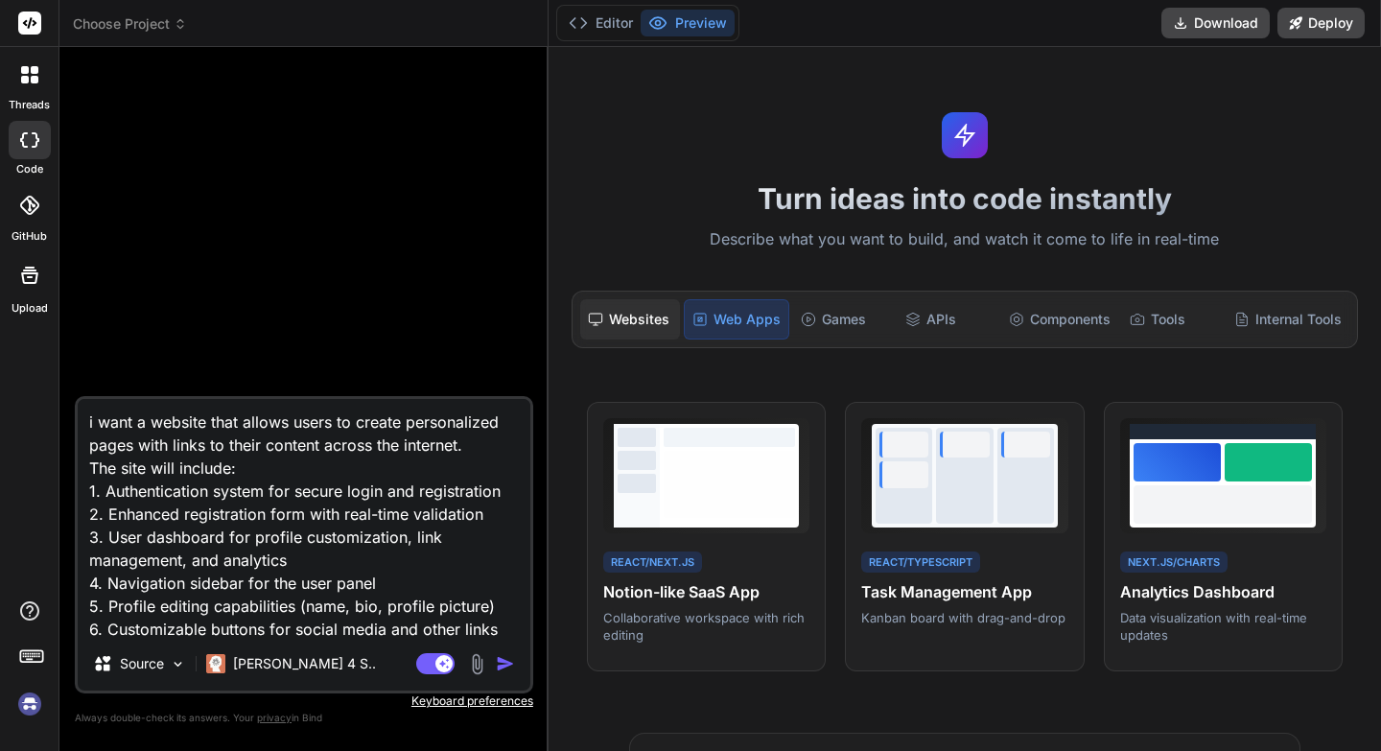
click at [662, 329] on div "Websites" at bounding box center [630, 319] width 101 height 40
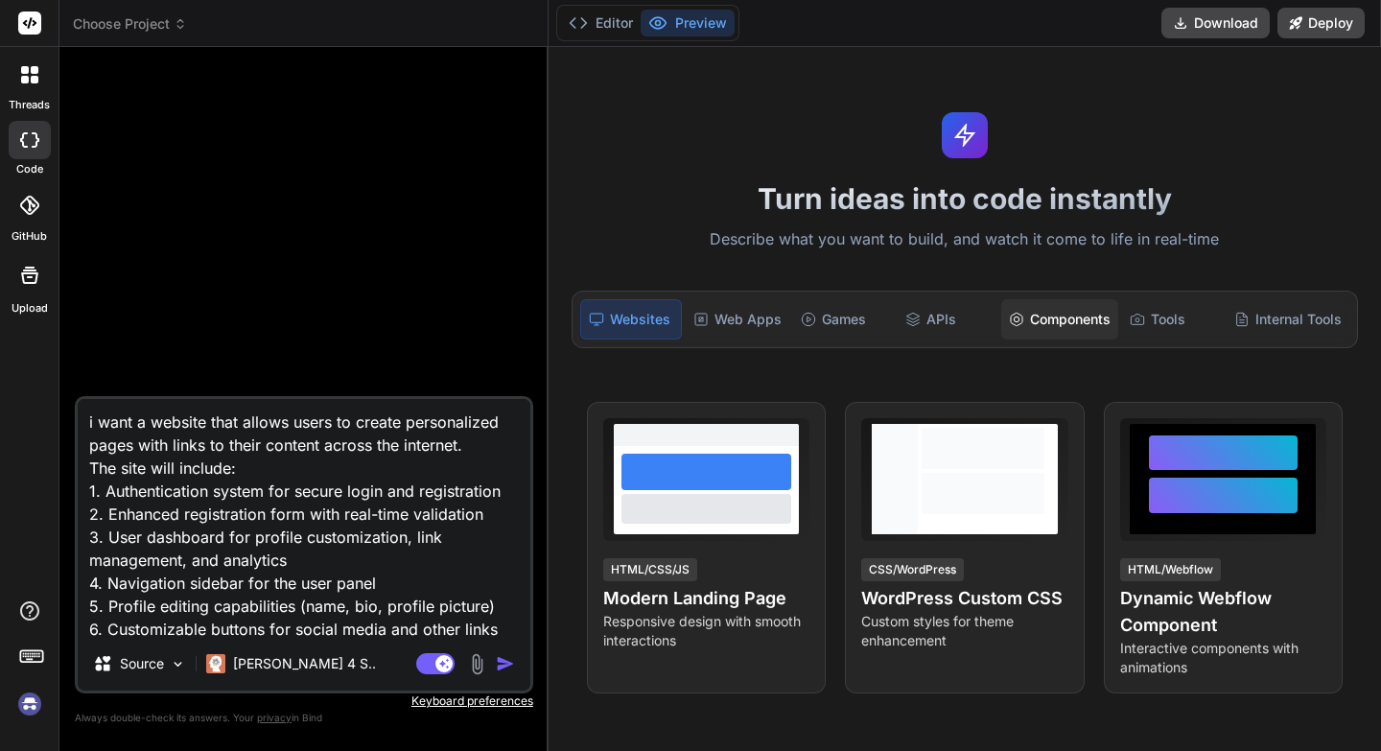
click at [1066, 321] on div "Components" at bounding box center [1059, 319] width 117 height 40
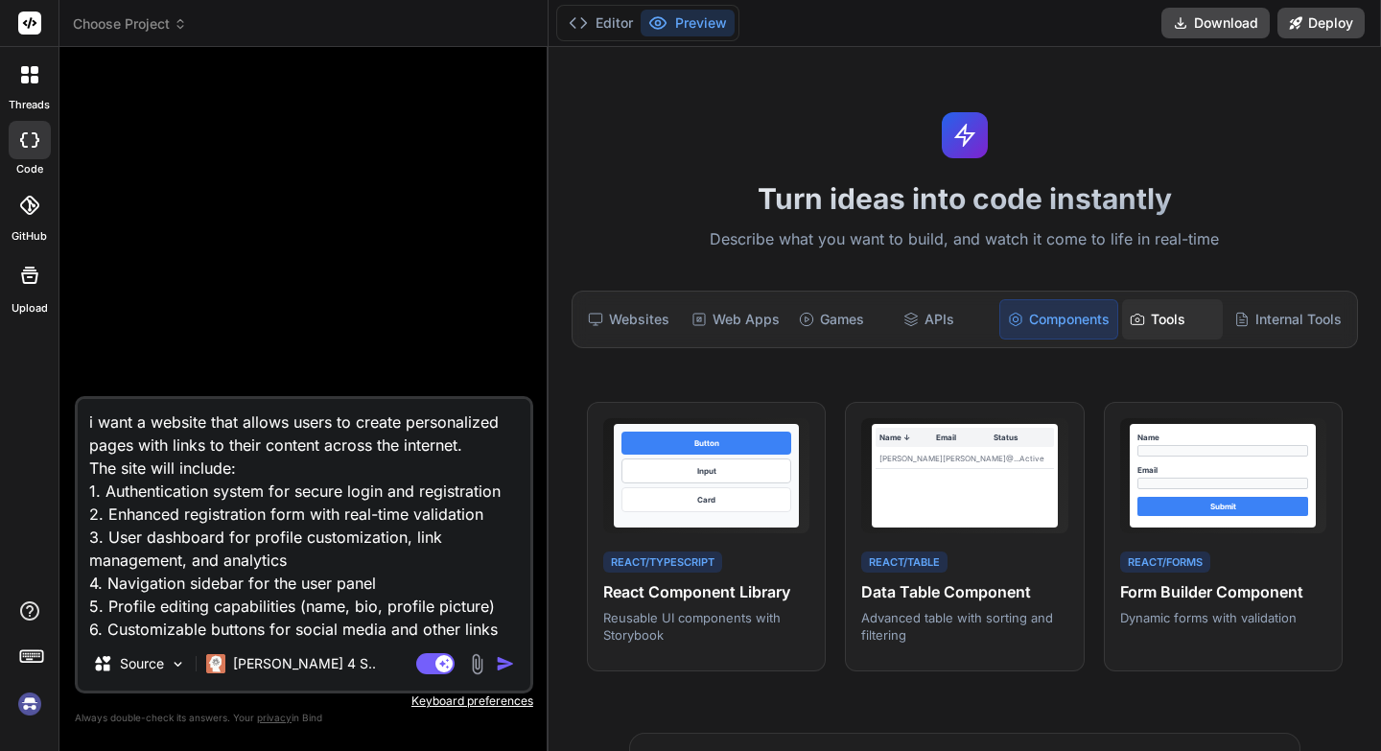
click at [1141, 322] on icon at bounding box center [1138, 319] width 12 height 11
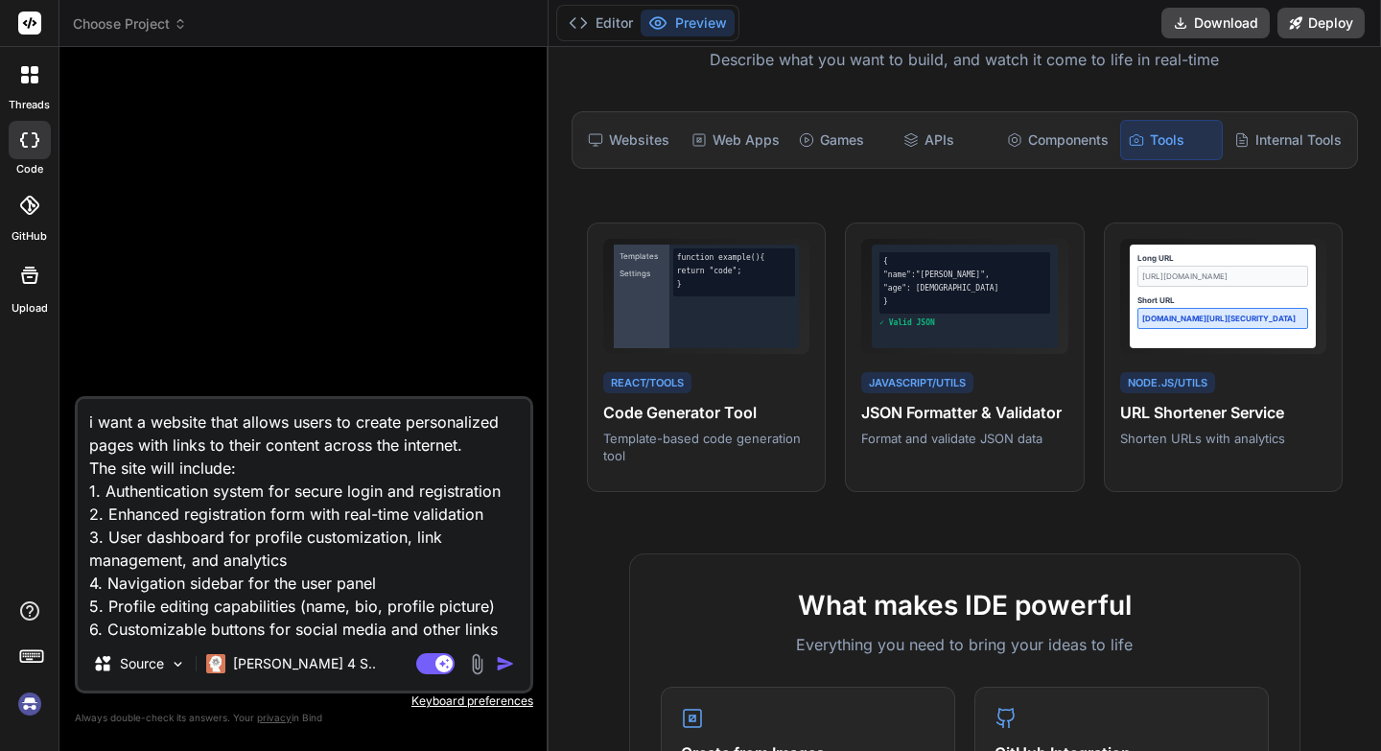
scroll to position [167, 0]
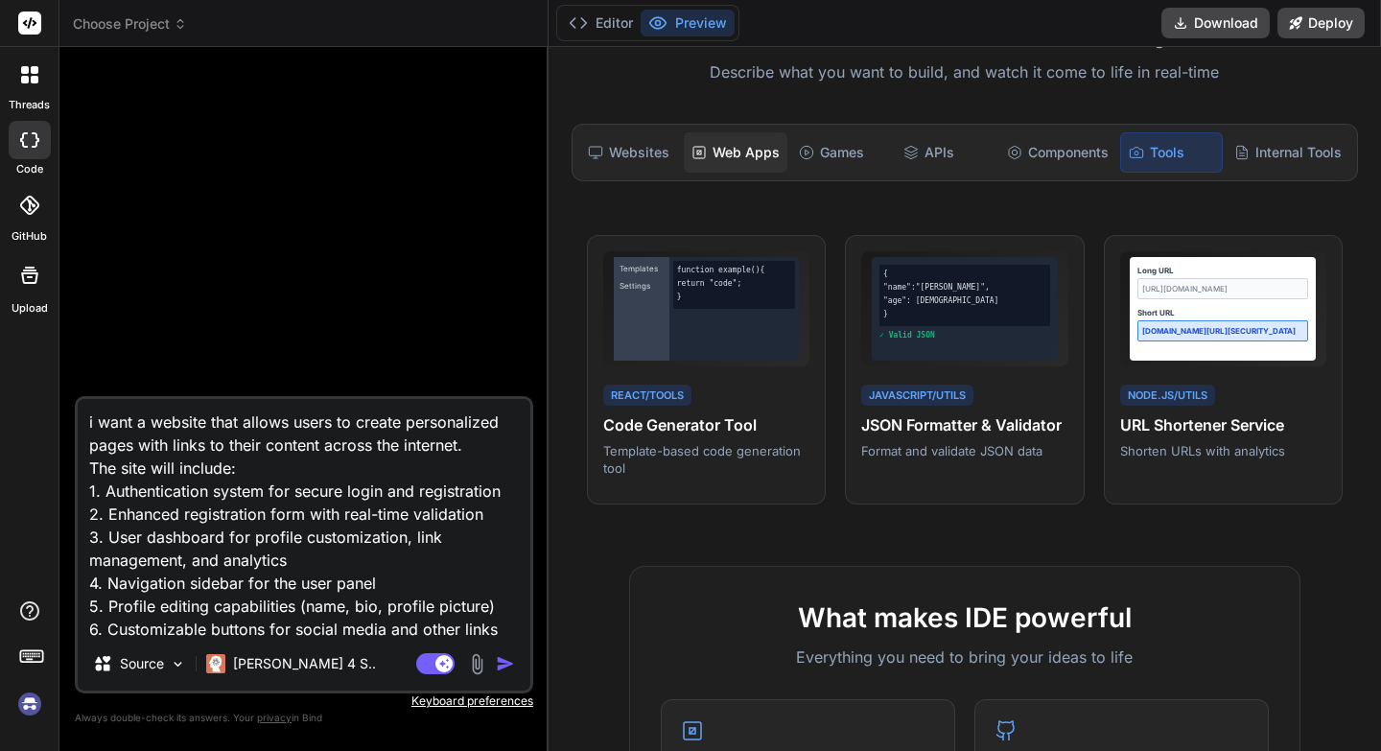
click at [765, 149] on div "Web Apps" at bounding box center [736, 152] width 104 height 40
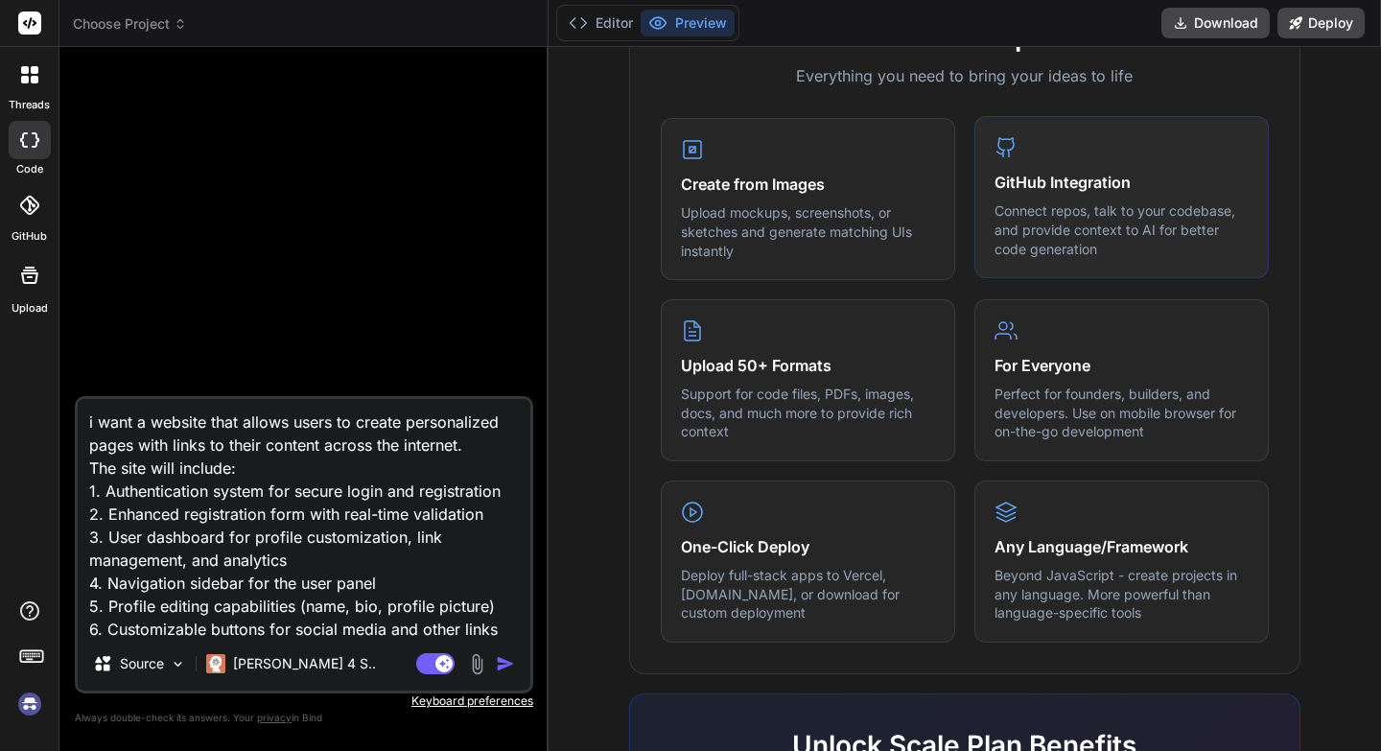
scroll to position [741, 0]
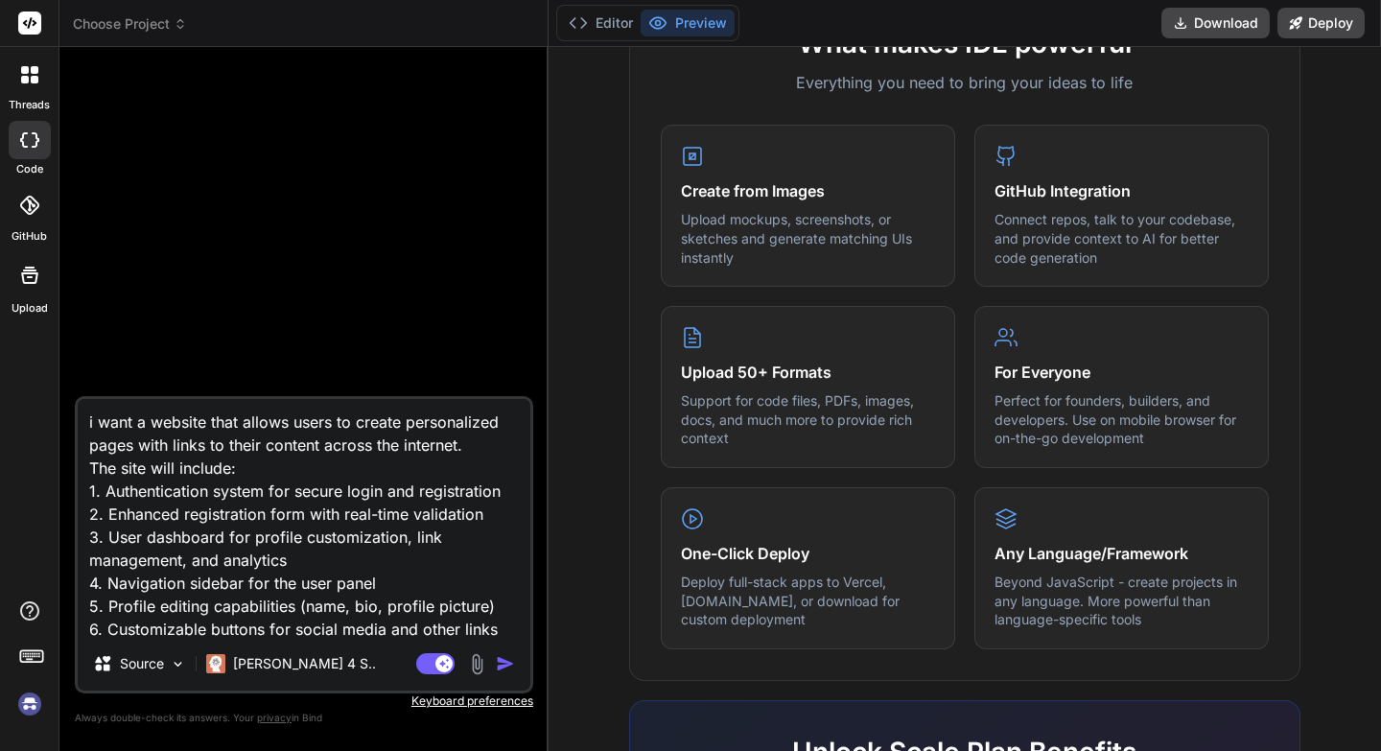
click at [478, 663] on img at bounding box center [477, 664] width 22 height 22
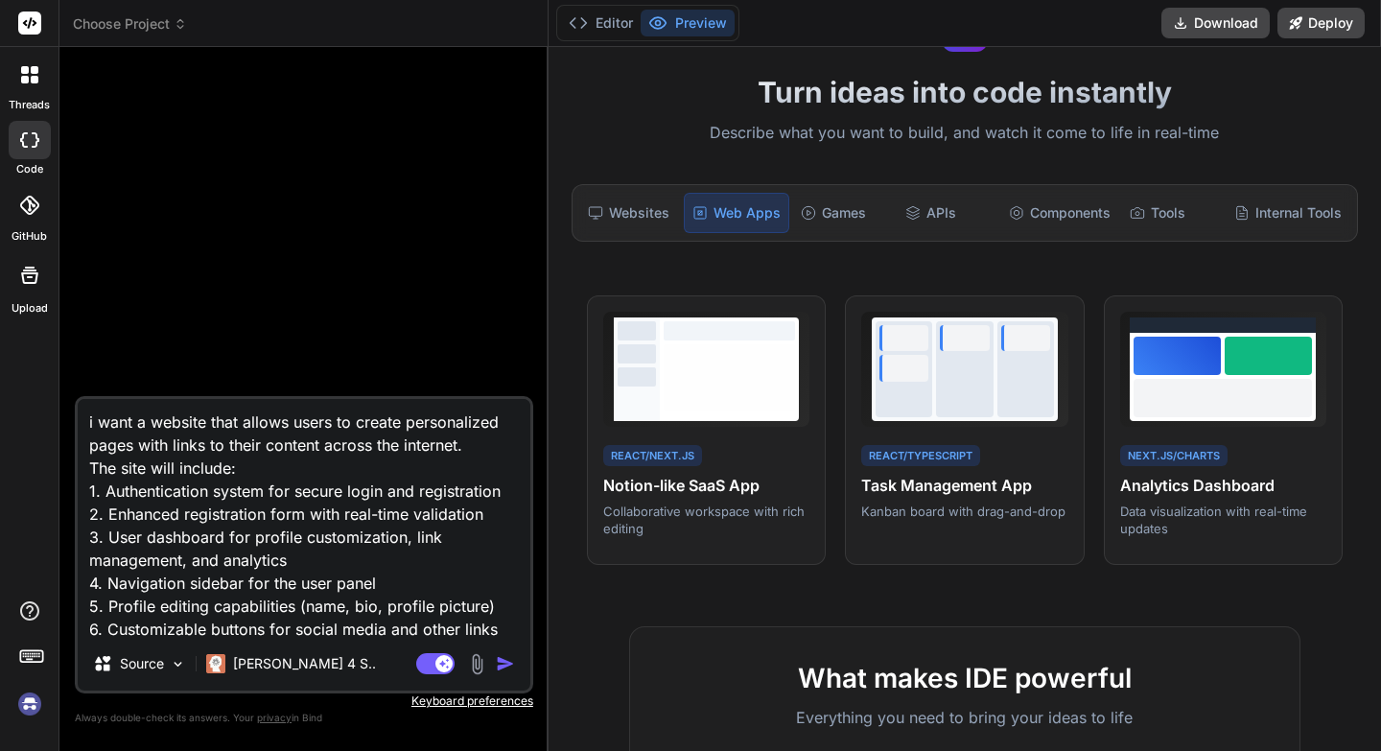
scroll to position [84, 0]
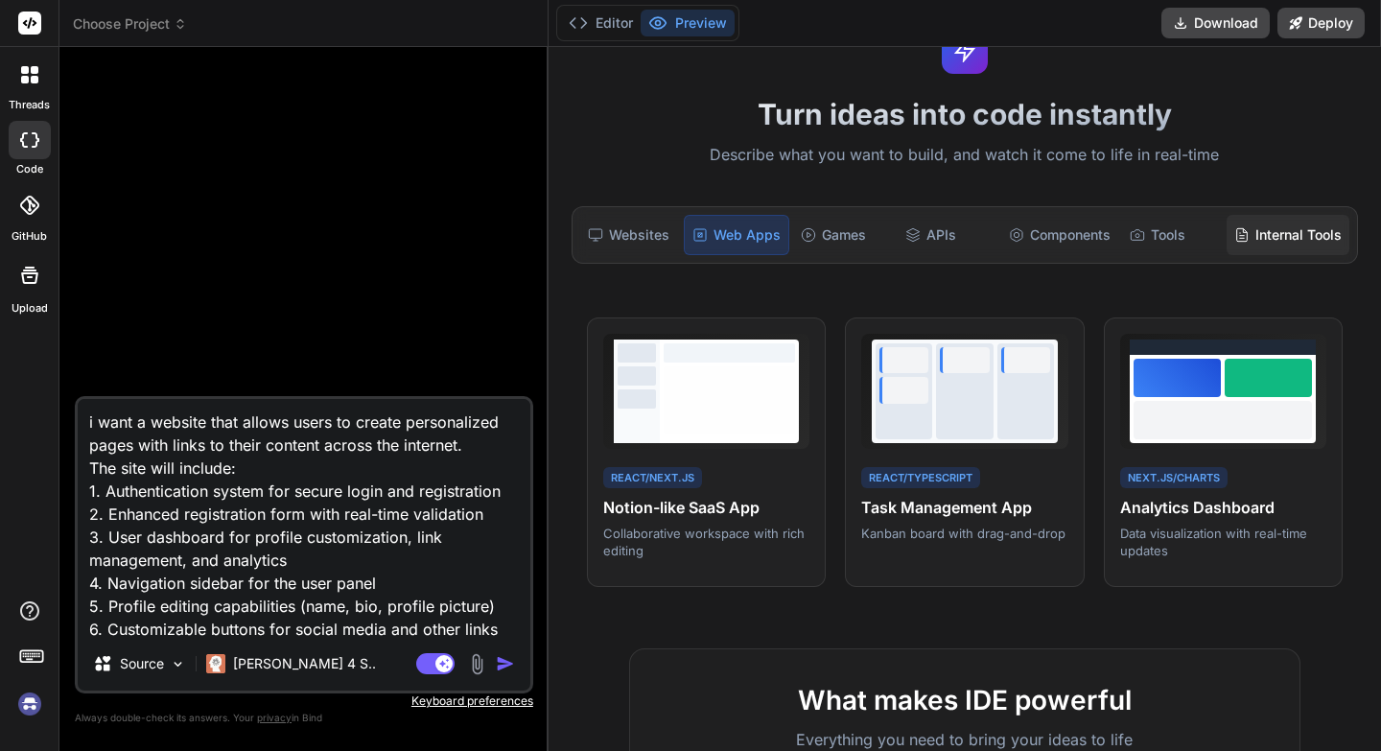
click at [1265, 240] on div "Internal Tools" at bounding box center [1288, 235] width 123 height 40
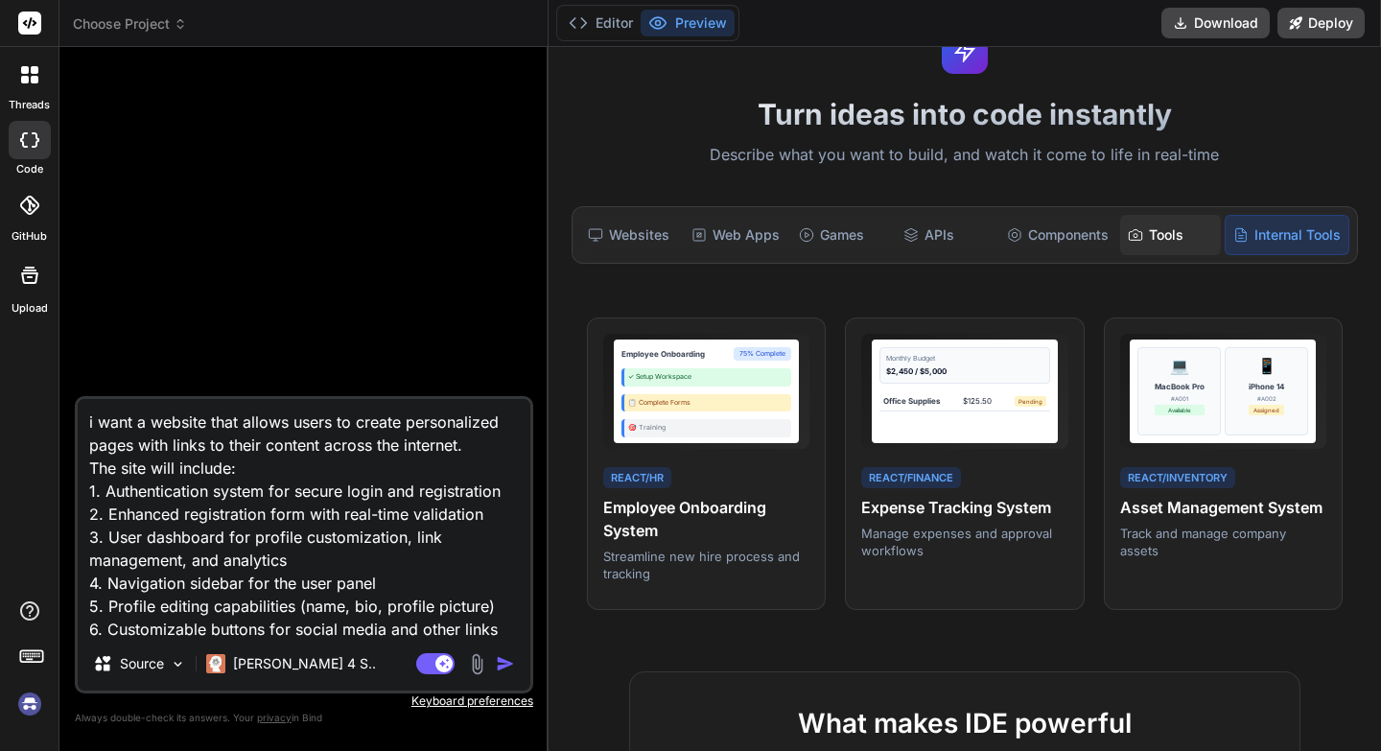
click at [1147, 238] on div "Tools" at bounding box center [1170, 235] width 101 height 40
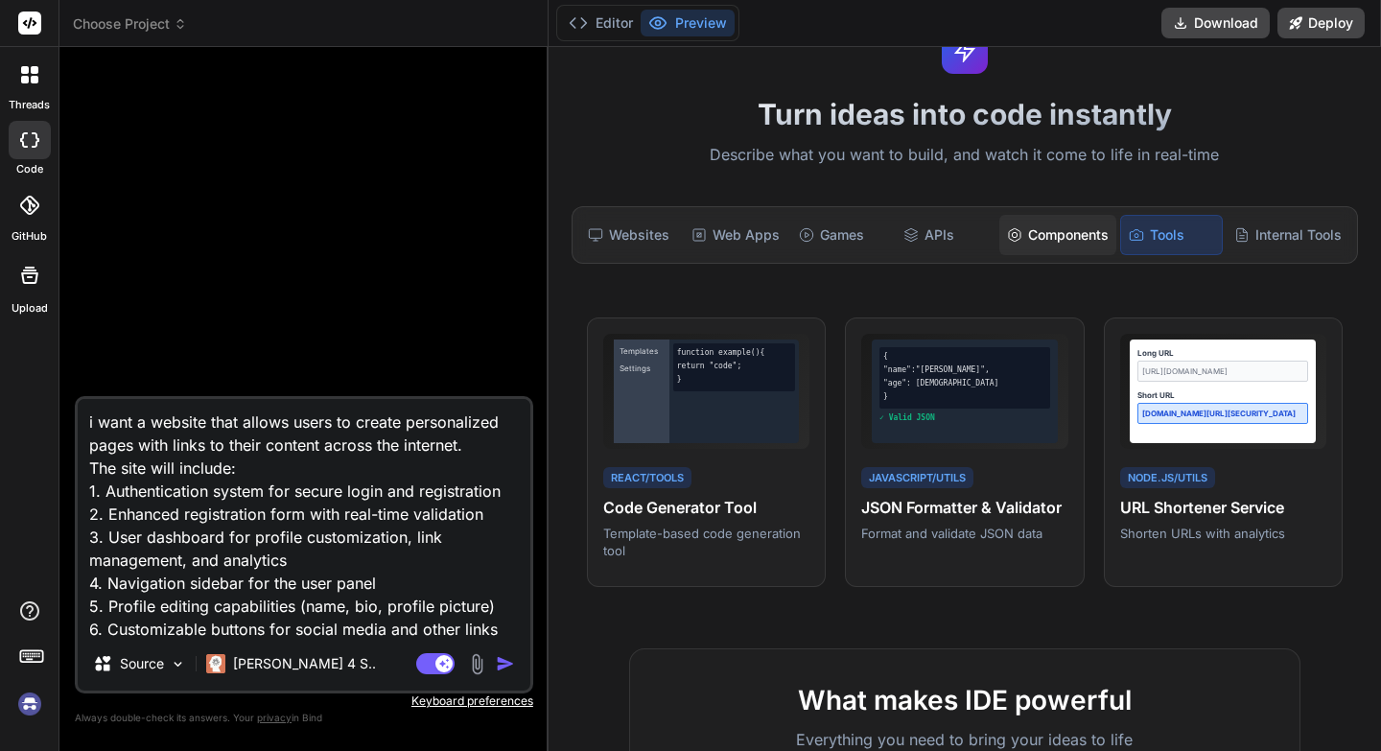
click at [1047, 232] on div "Components" at bounding box center [1057, 235] width 117 height 40
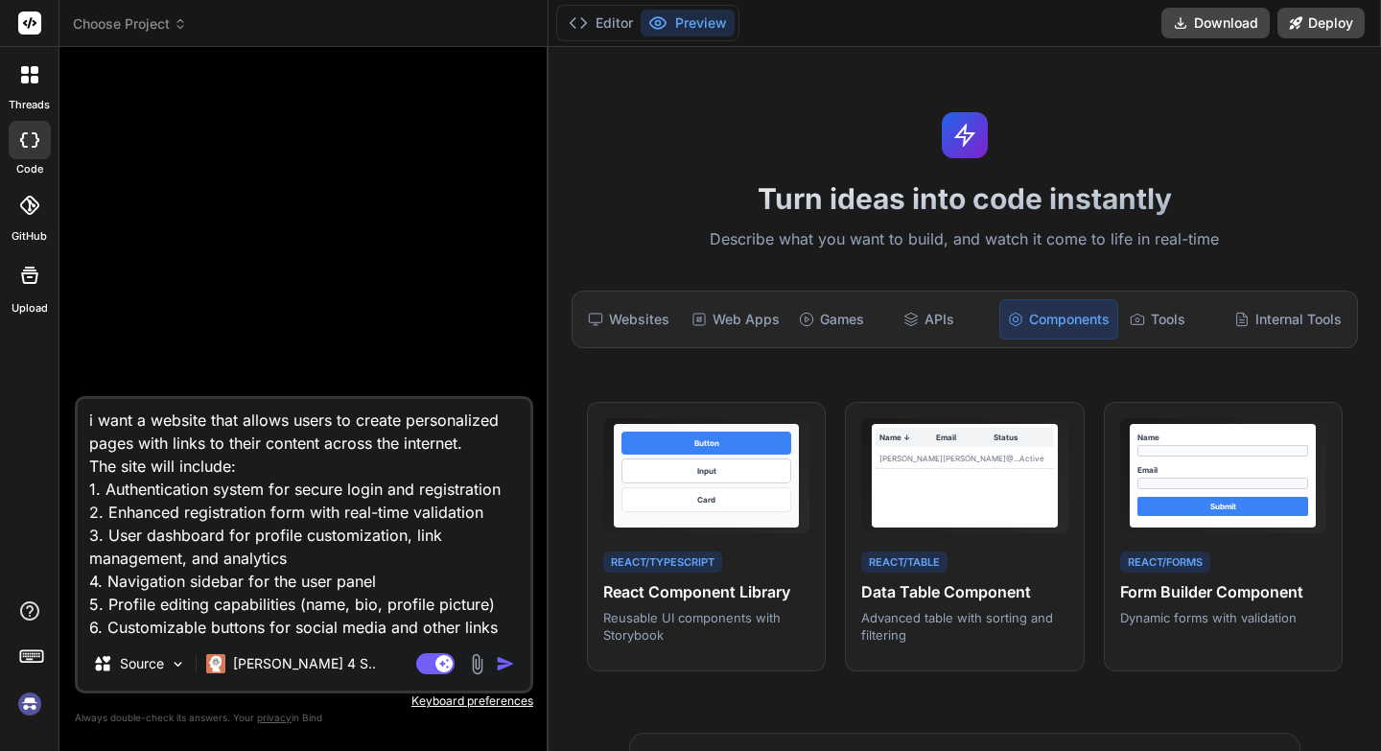
scroll to position [0, 0]
click at [211, 425] on textarea "i want a website that allows users to create personalized pages with links to t…" at bounding box center [304, 518] width 453 height 238
type textarea "i want a website wthat allows users to create personalized pages with links to …"
type textarea "x"
type textarea "i want a website withat allows users to create personalized pages with links to…"
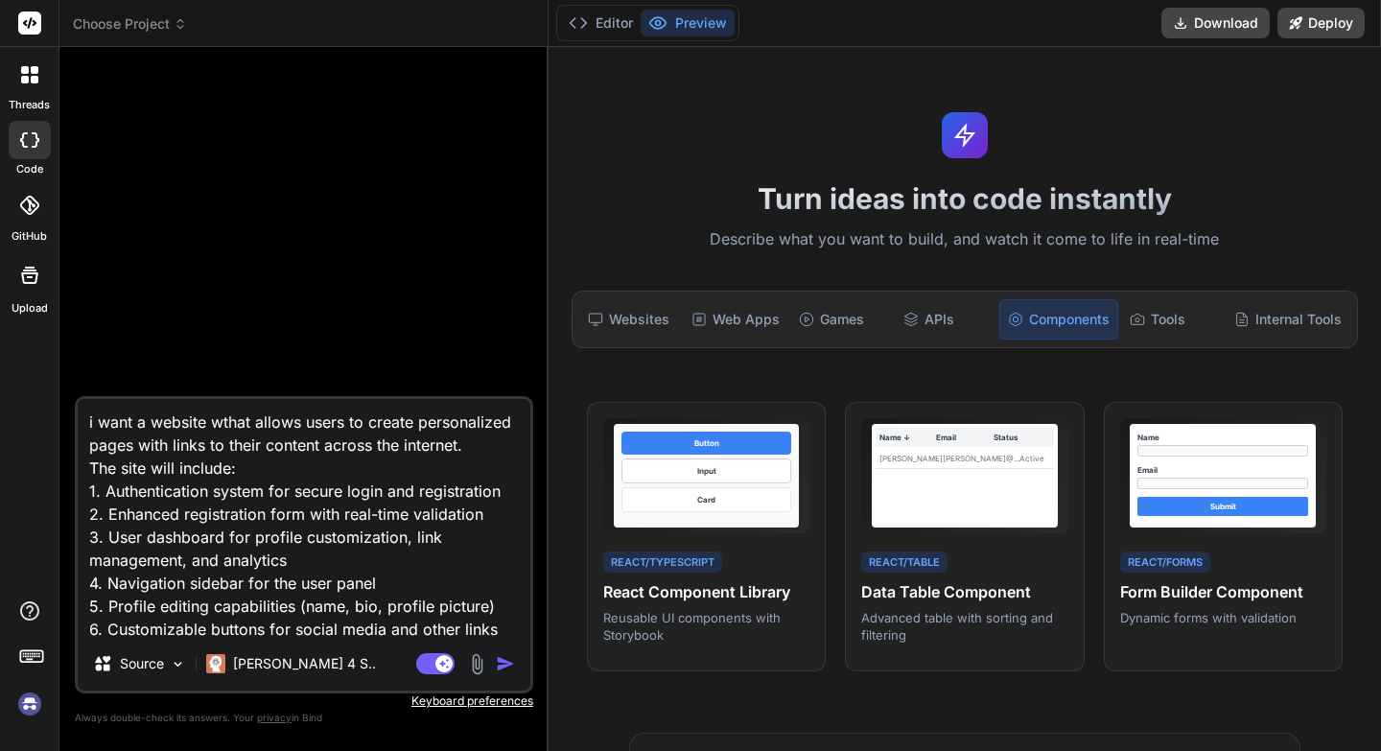
type textarea "x"
type textarea "i want a website witthat allows users to create personalized pages with links t…"
type textarea "x"
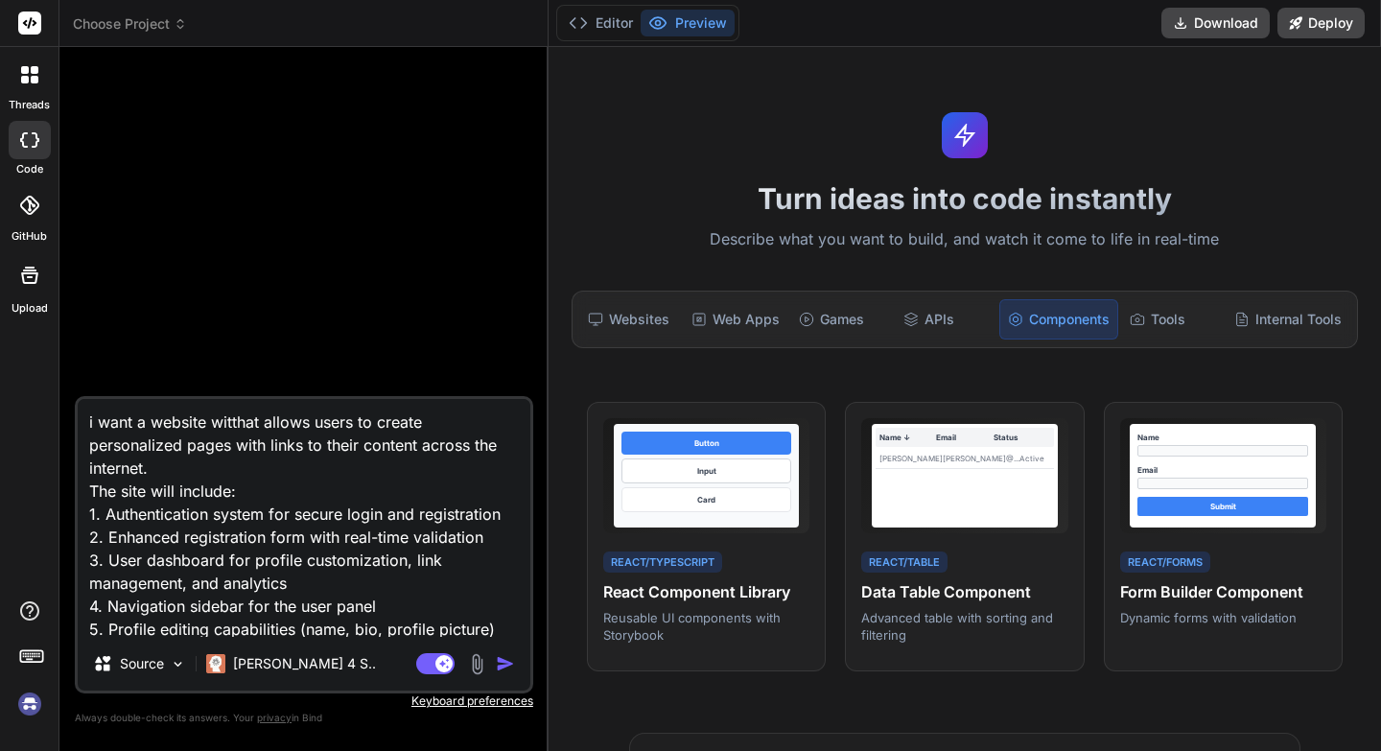
type textarea "i want a website withthat allows users to create personalized pages with links …"
type textarea "x"
type textarea "i want a website with that allows users to create personalized pages with links…"
type textarea "x"
type textarea "i want a website with nthat allows users to create personalized pages with link…"
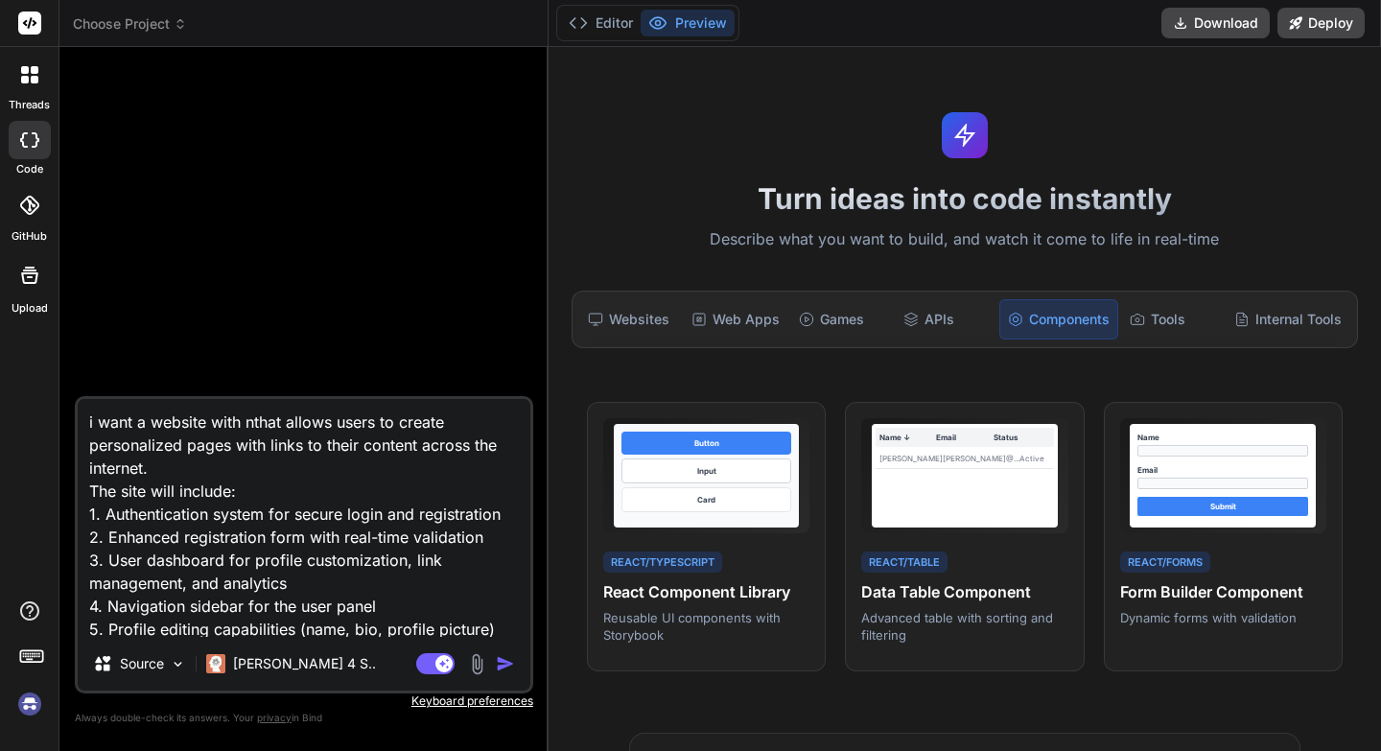
type textarea "x"
type textarea "i want a website with nathat allows users to create personalized pages with lin…"
type textarea "x"
type textarea "i want a website with namthat allows users to create personalized pages with li…"
type textarea "x"
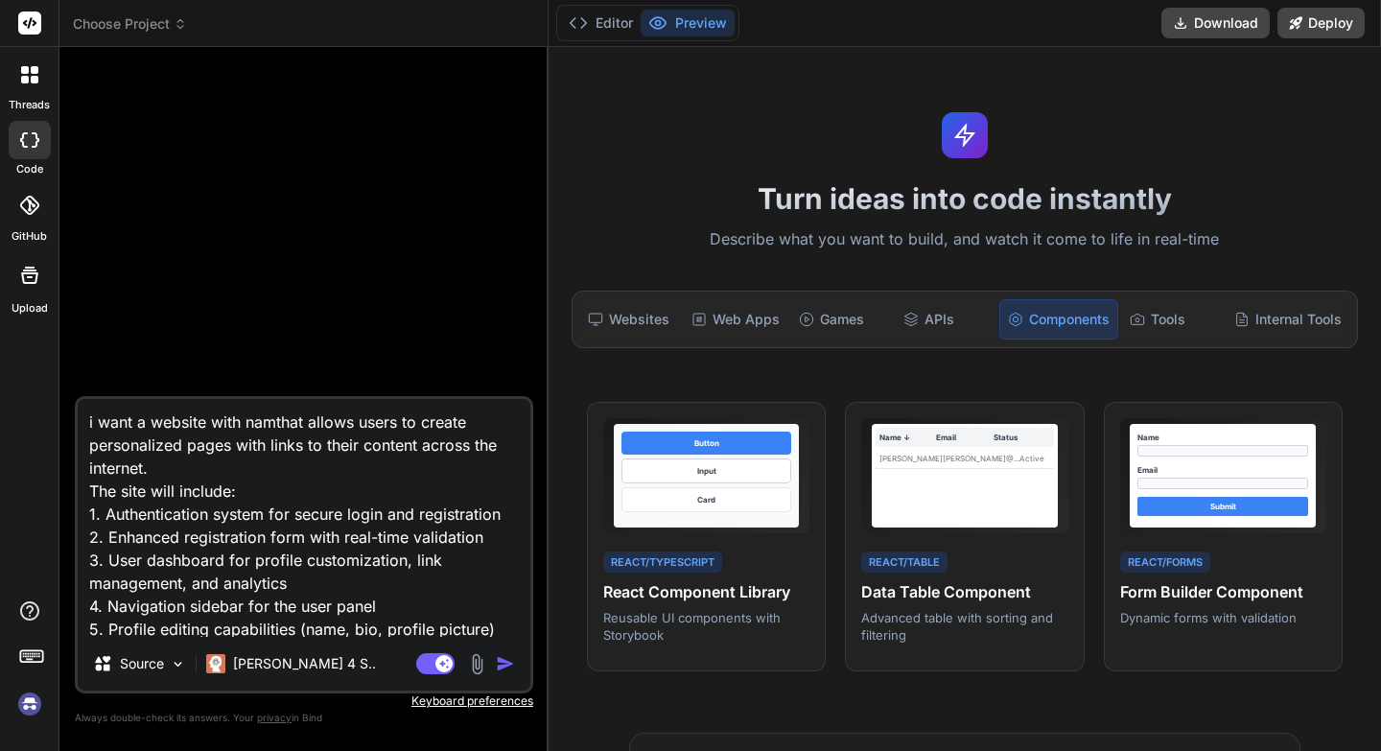
type textarea "i want a website with namethat allows users to create personalized pages with l…"
type textarea "x"
type textarea "i want a website with name that allows users to create personalized pages with …"
type textarea "x"
type textarea "i want a website with name mthat allows users to create personalized pages with…"
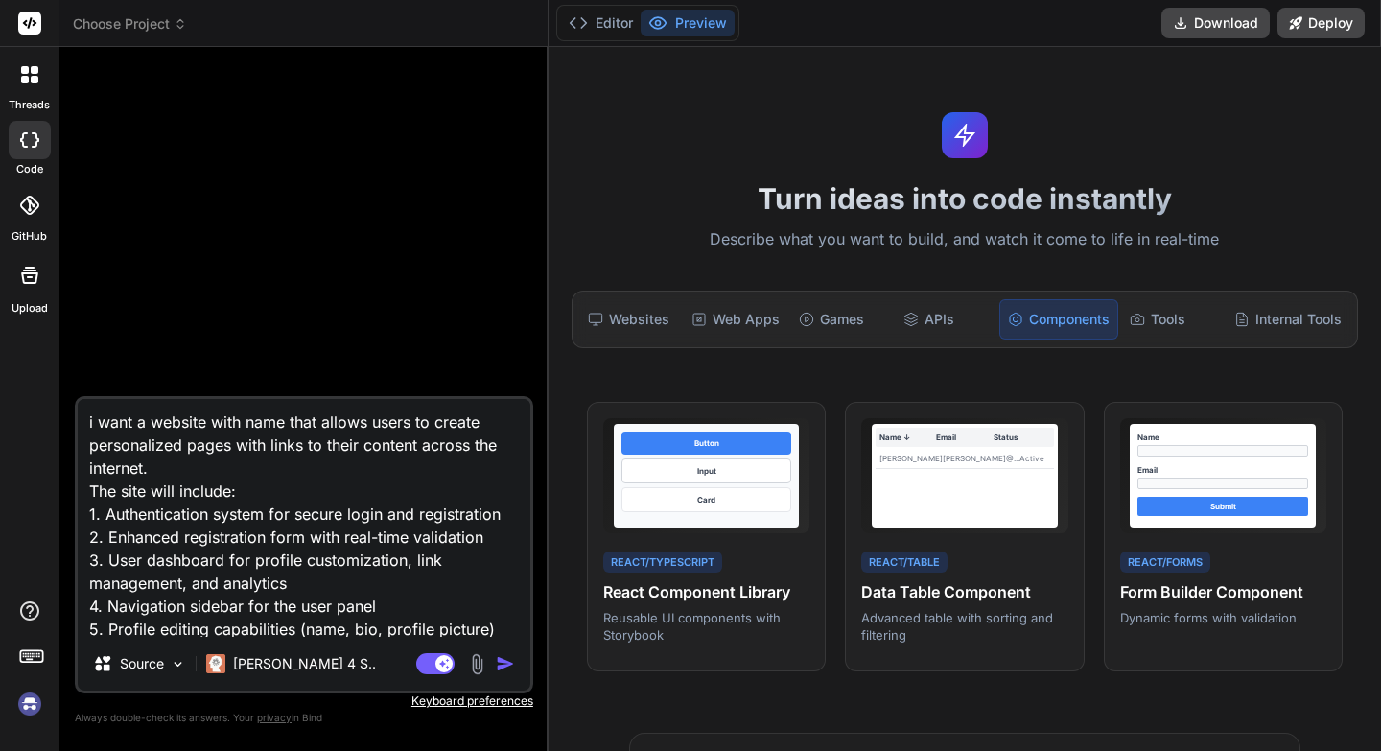
type textarea "x"
type textarea "i want a website with name methat allows users to create personalized pages wit…"
type textarea "x"
type textarea "i want a website with name merthat allows users to create personalized pages wi…"
type textarea "x"
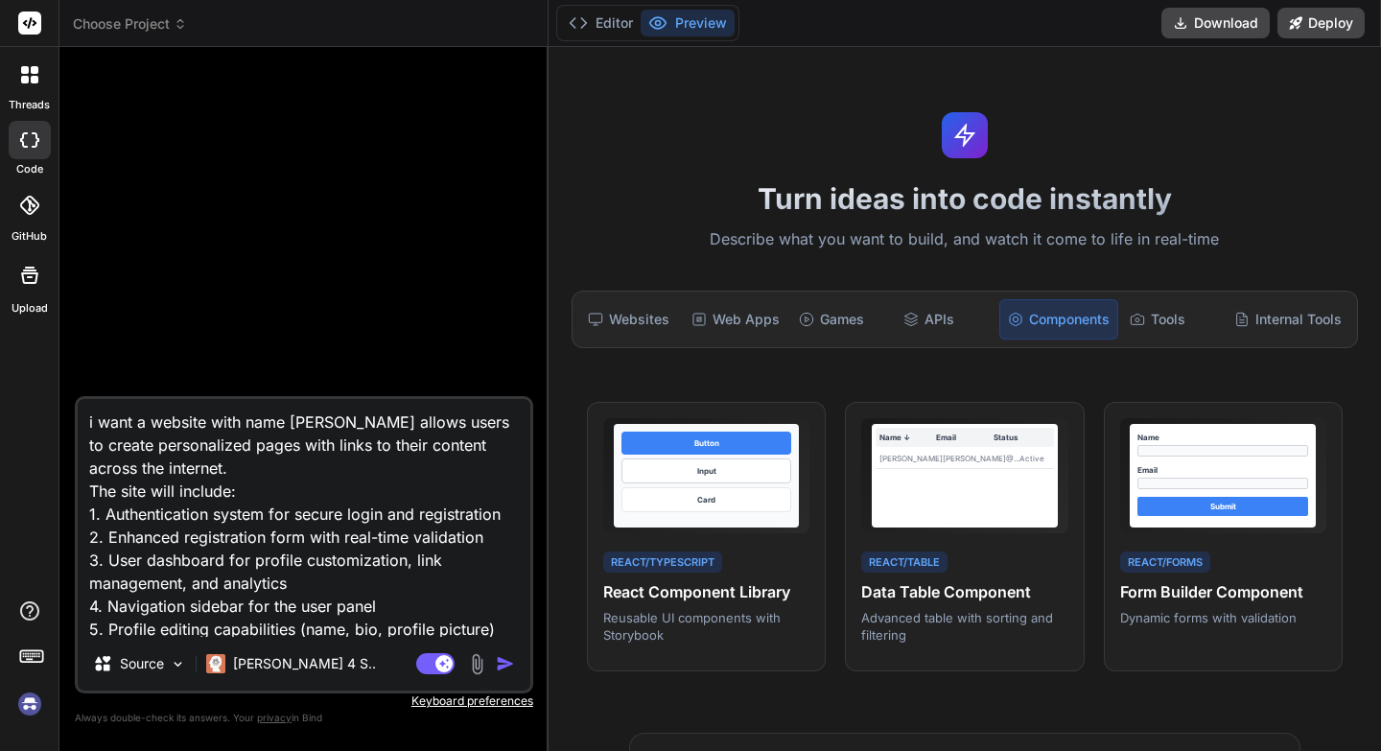
type textarea "i want a website with name mercthat allows users to create personalized pages w…"
type textarea "x"
type textarea "i want a website with name merchthat allows users to create personalized pages …"
type textarea "x"
type textarea "i want a website with name merchtthat allows users to create personalized pages…"
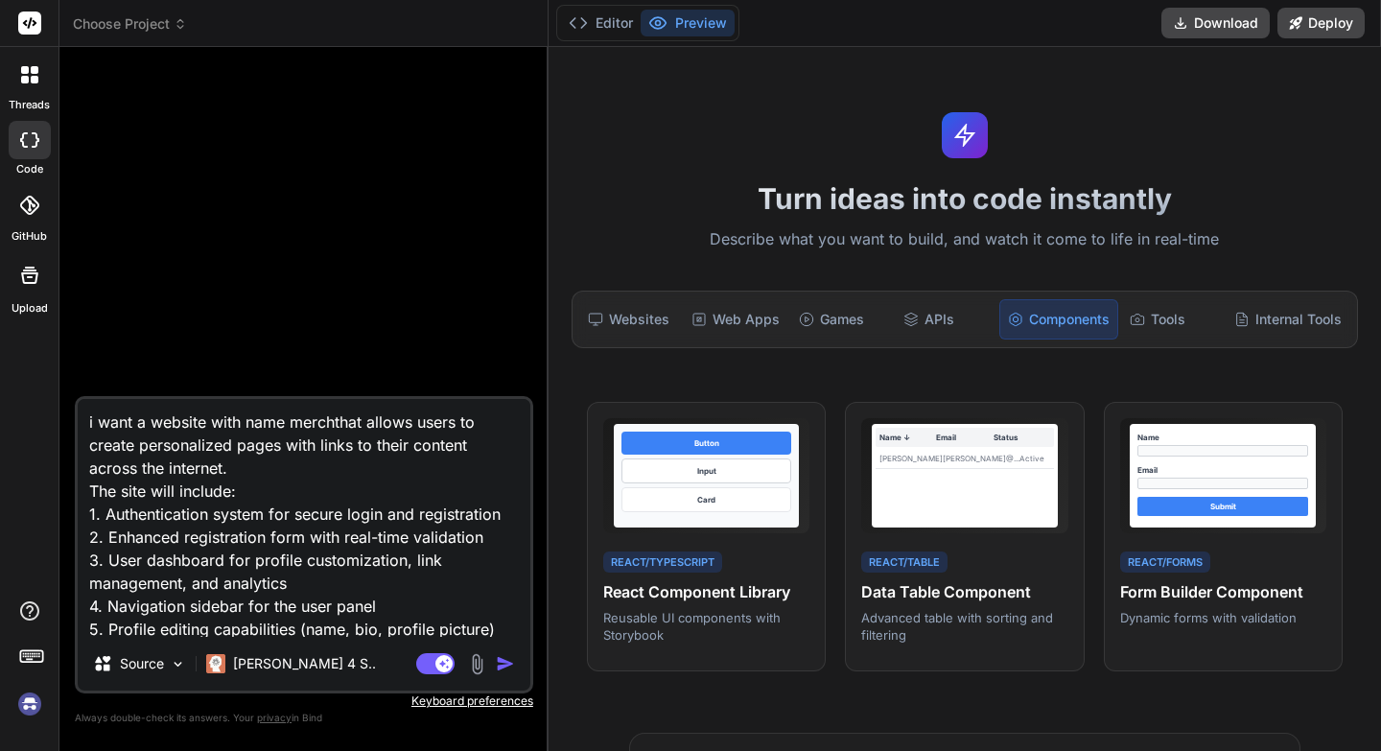
type textarea "x"
type textarea "i want a website with name merchtathat allows users to create personalized page…"
type textarea "x"
type textarea "i want a website with name merchtapthat allows users to create personalized pag…"
type textarea "x"
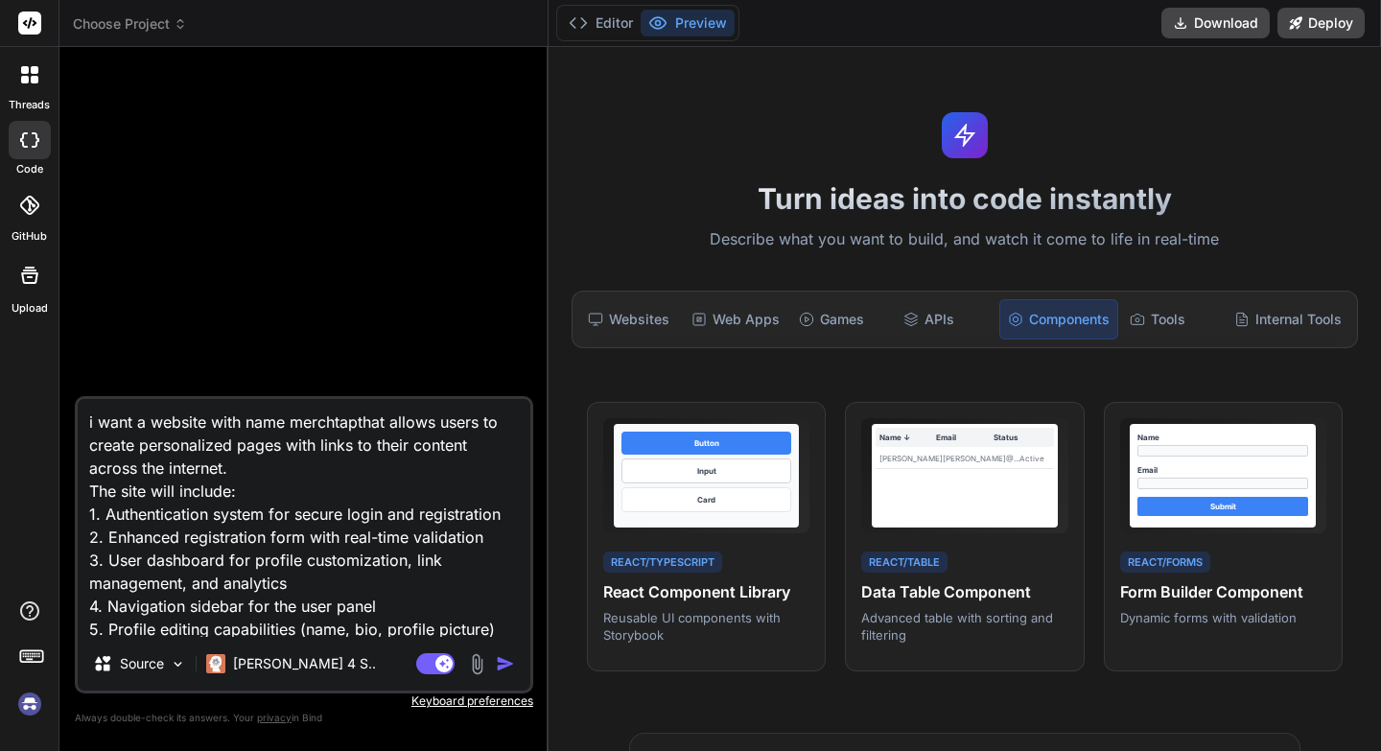
type textarea "i want a website with name merchtap that allows users to create personalized pa…"
type textarea "x"
type textarea "i want a website with name merchtap that allows users to create personalized pa…"
click at [628, 319] on div "Websites" at bounding box center [630, 319] width 101 height 40
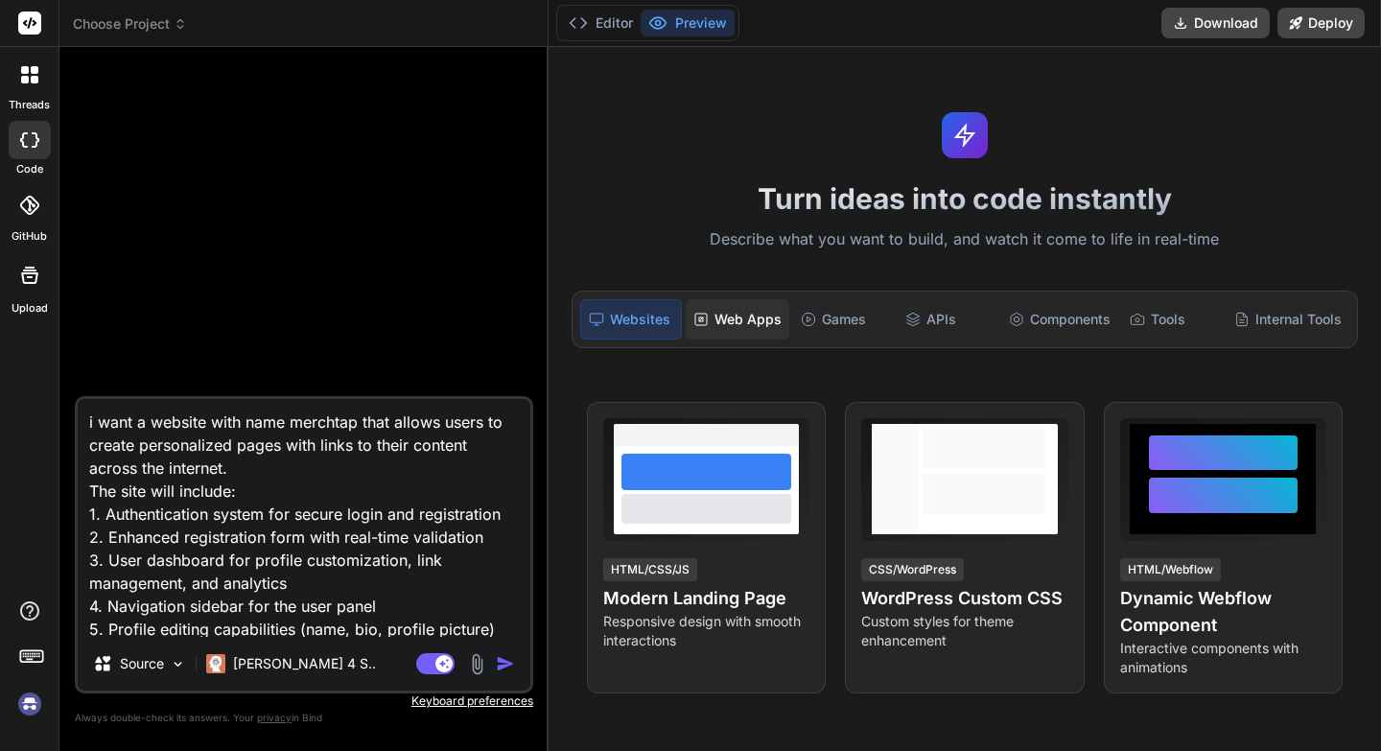
click at [737, 312] on div "Web Apps" at bounding box center [738, 319] width 104 height 40
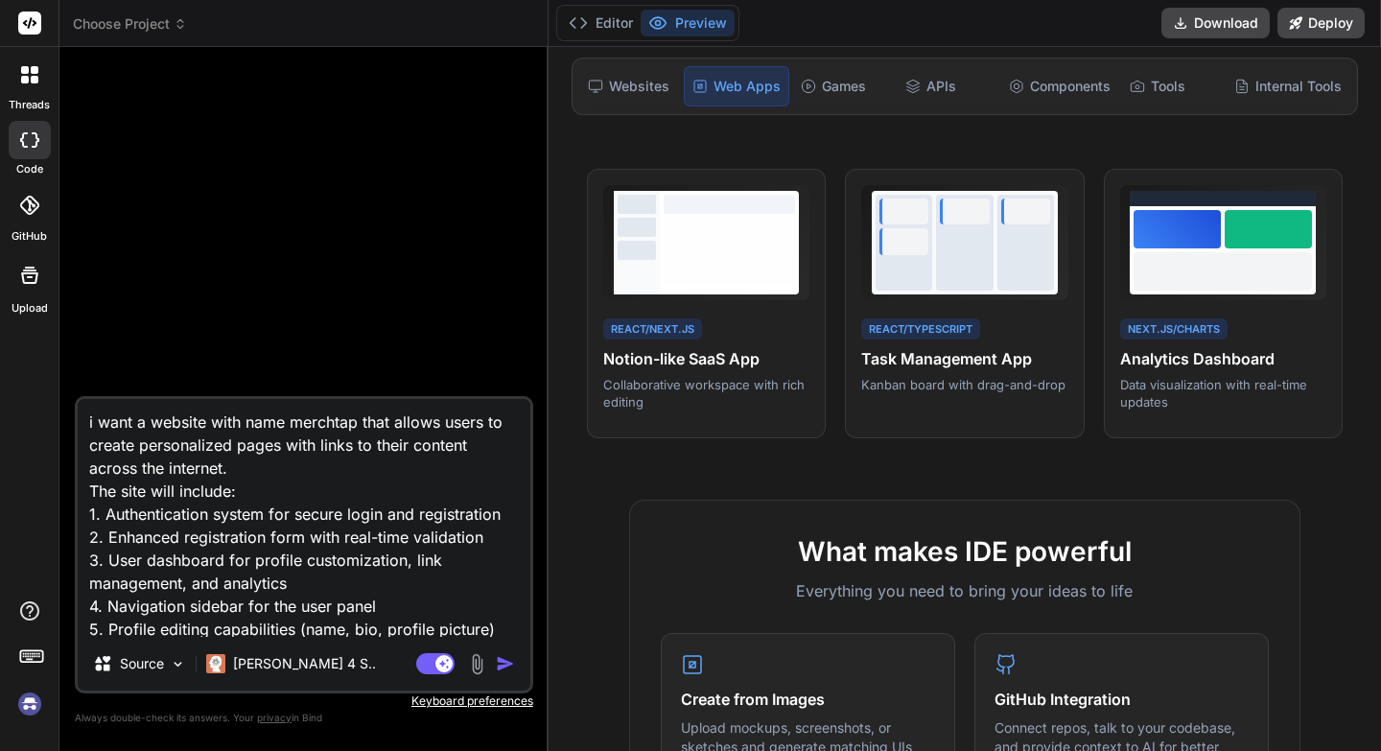
scroll to position [202, 0]
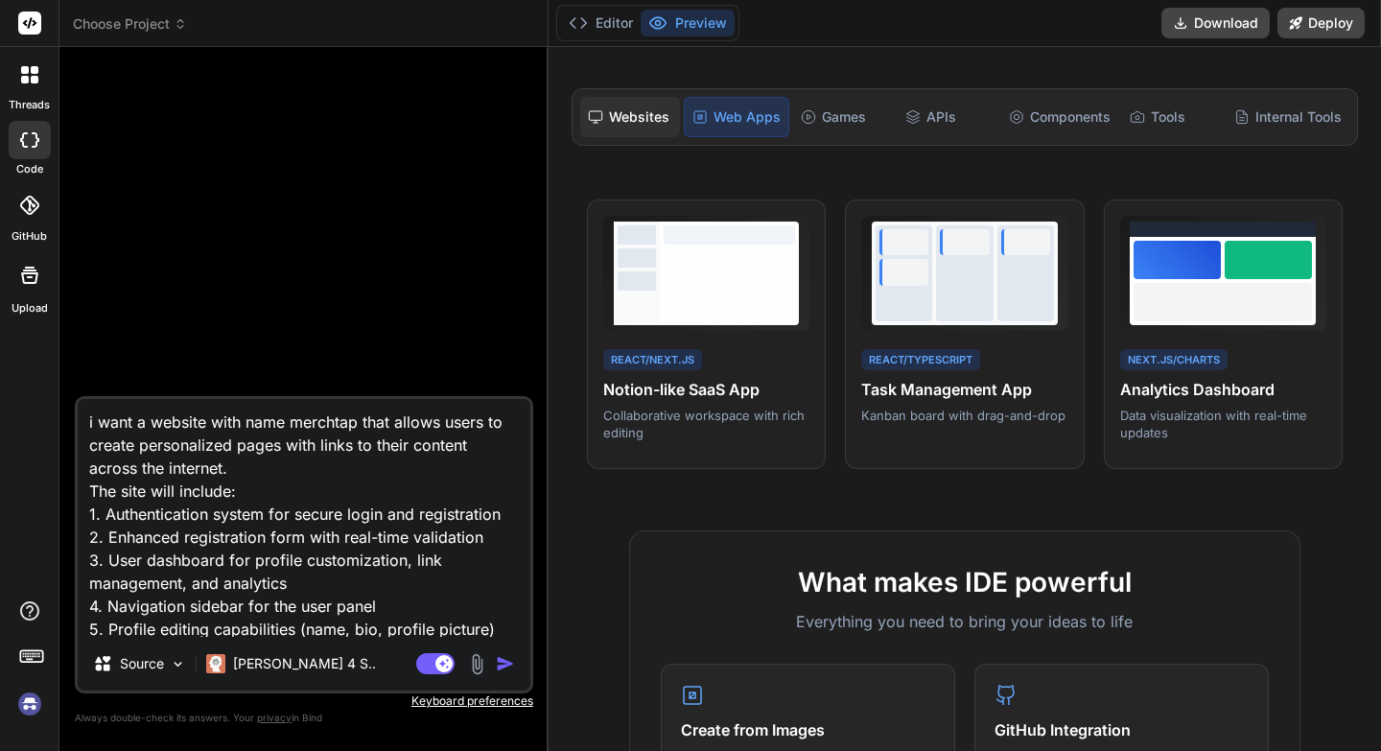
click at [650, 122] on div "Websites" at bounding box center [630, 117] width 101 height 40
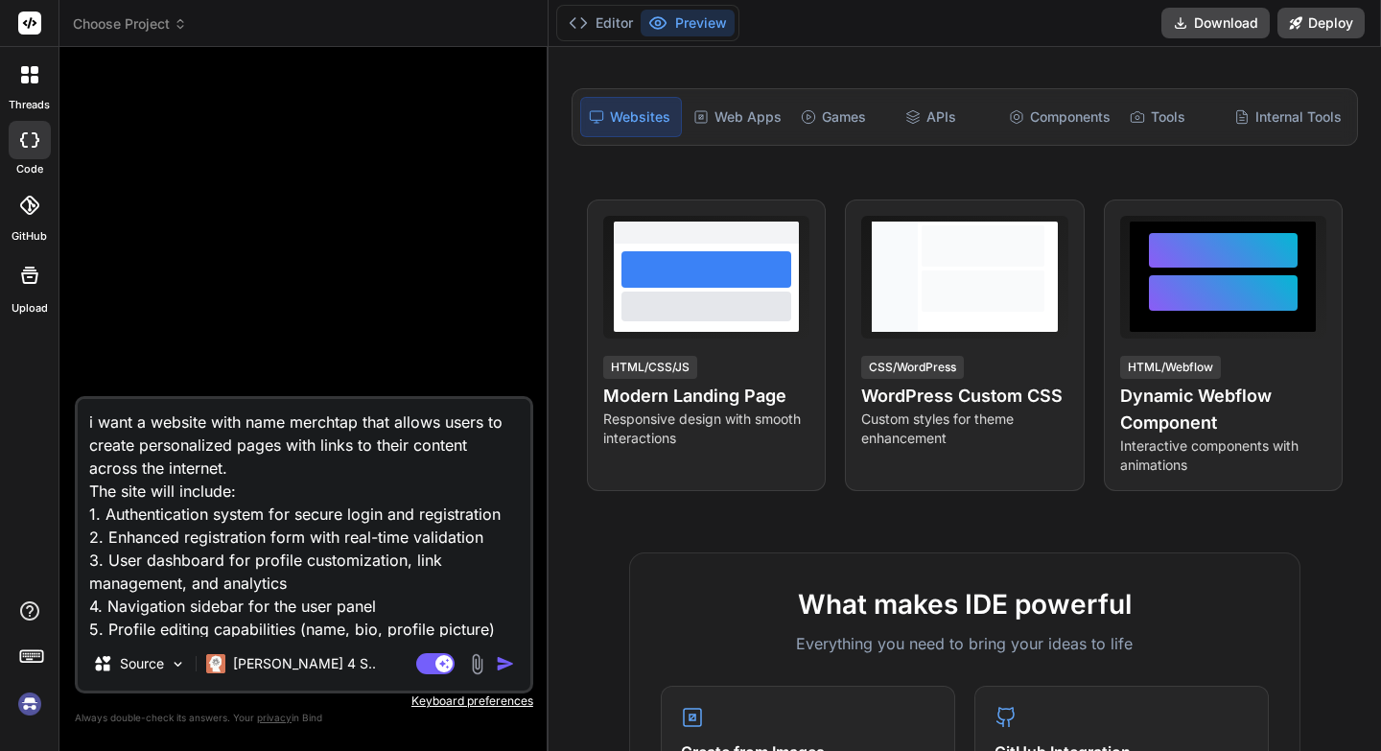
click at [506, 665] on img "button" at bounding box center [505, 663] width 19 height 19
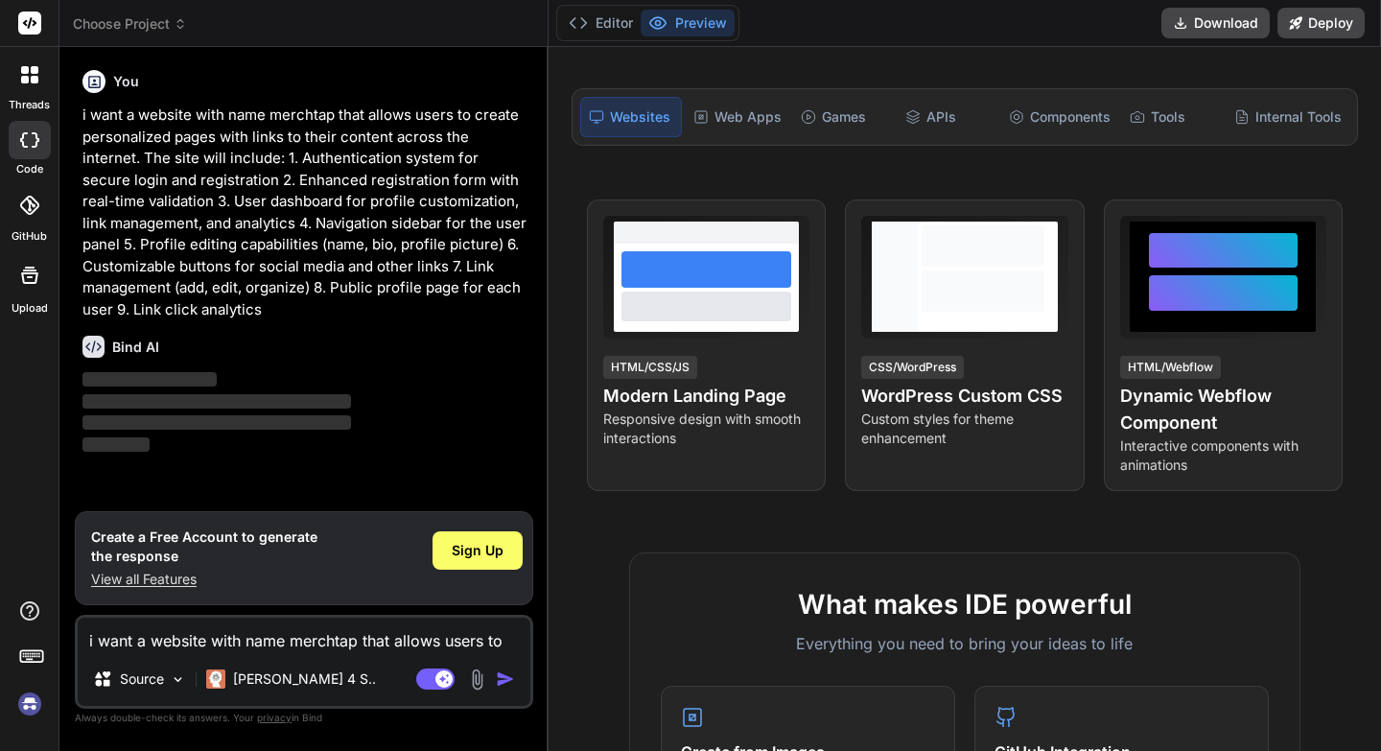
click at [170, 583] on p "View all Features" at bounding box center [204, 579] width 226 height 19
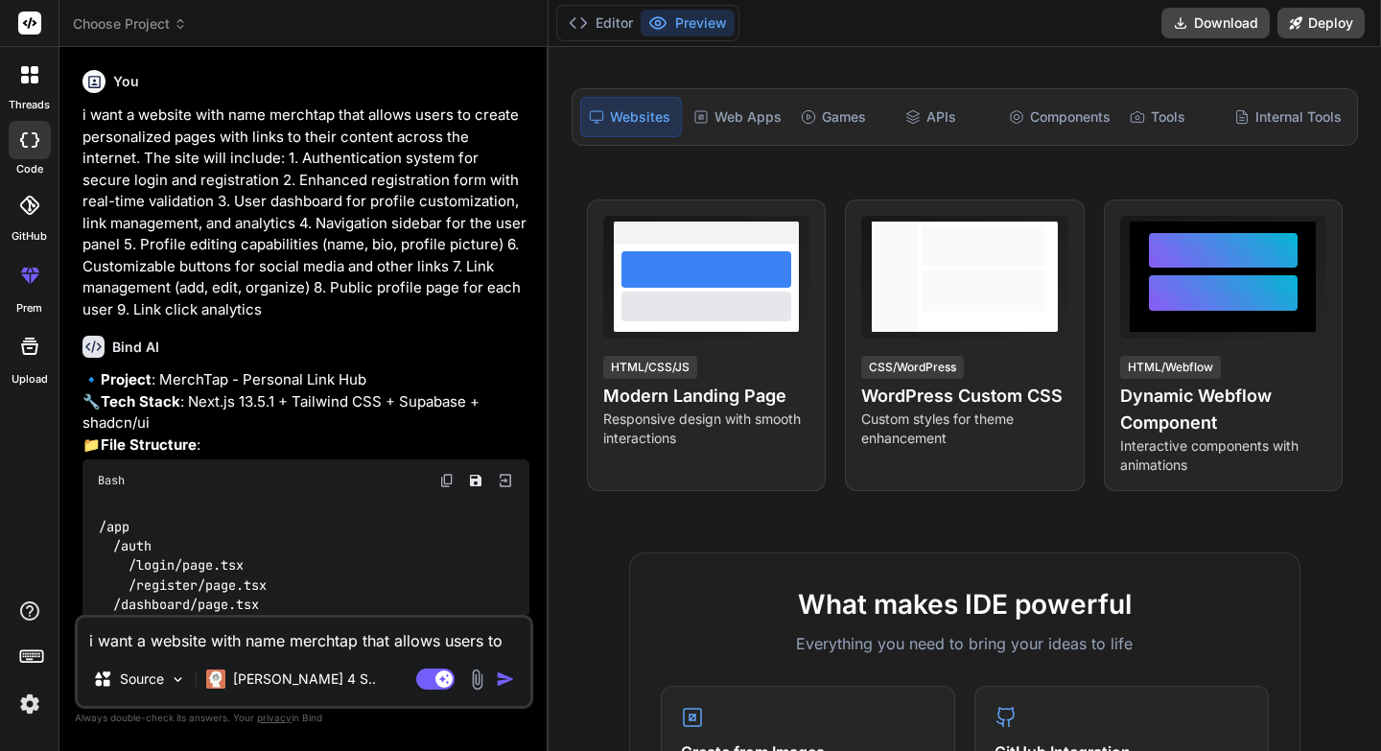
type textarea "x"
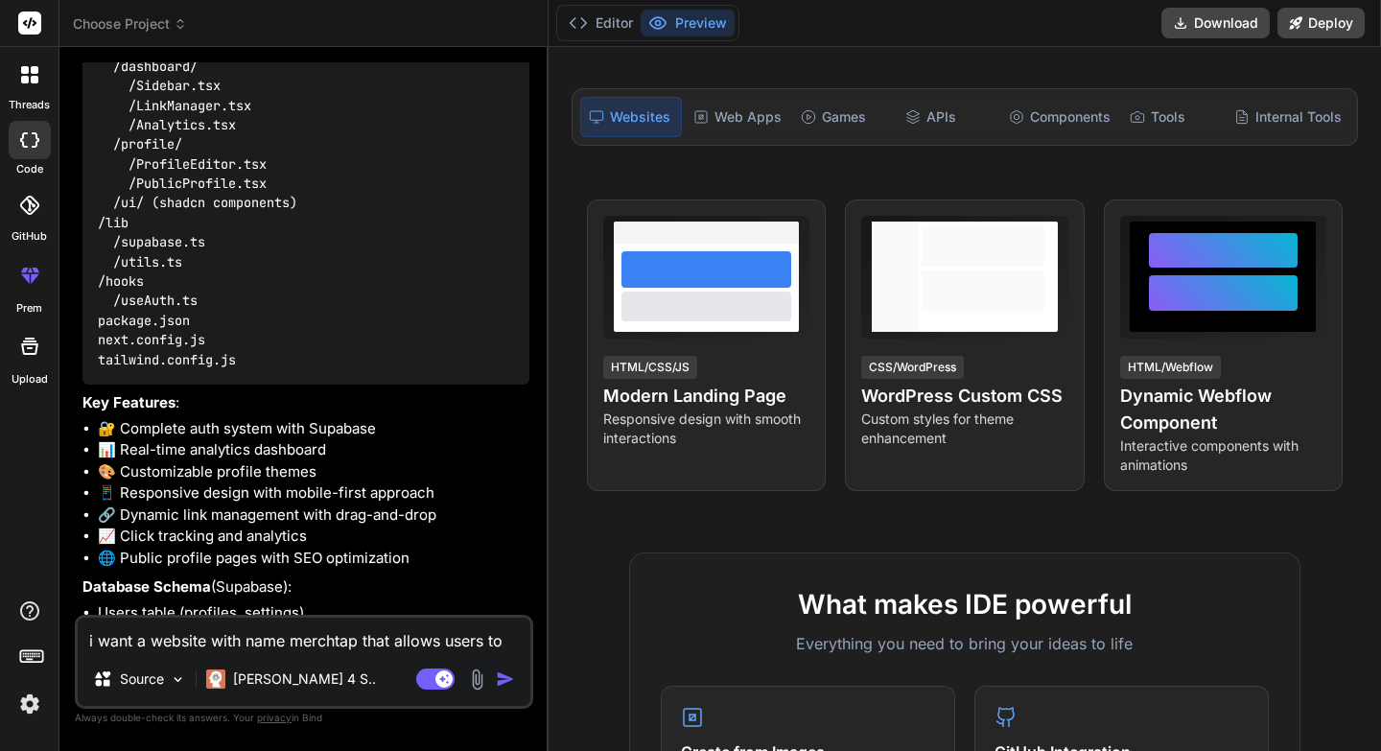
scroll to position [843, 0]
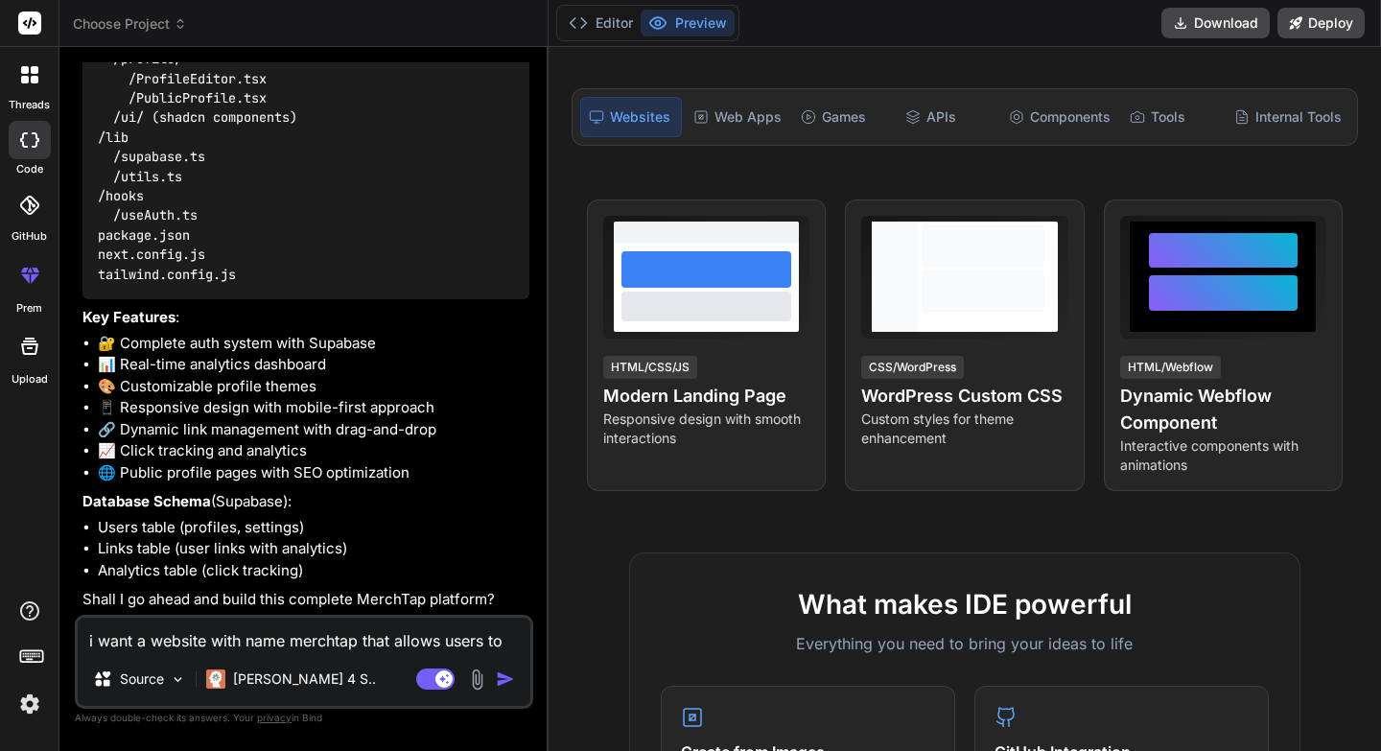
click at [229, 636] on textarea "i want a website with name merchtap that allows users to create personalized pa…" at bounding box center [304, 635] width 453 height 35
type textarea "y"
type textarea "x"
type textarea "ye"
type textarea "x"
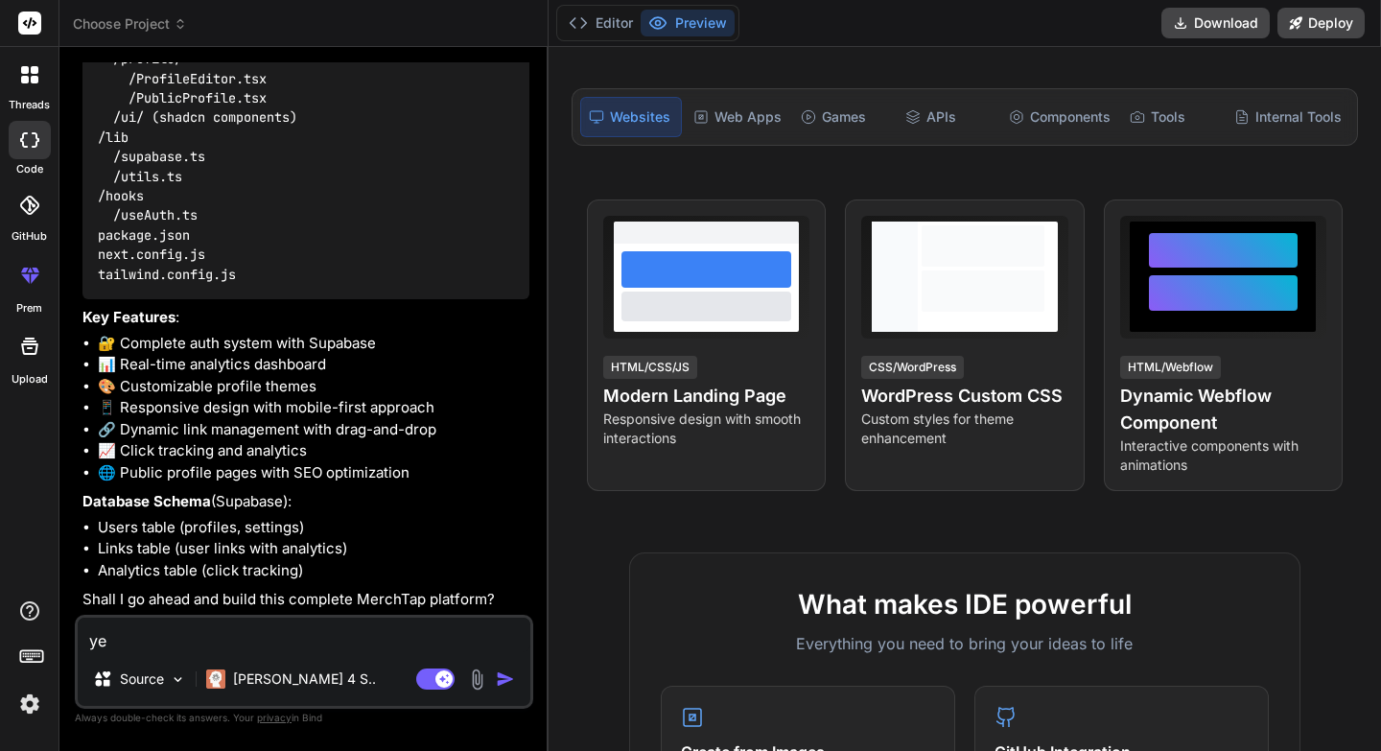
type textarea "yes"
type textarea "x"
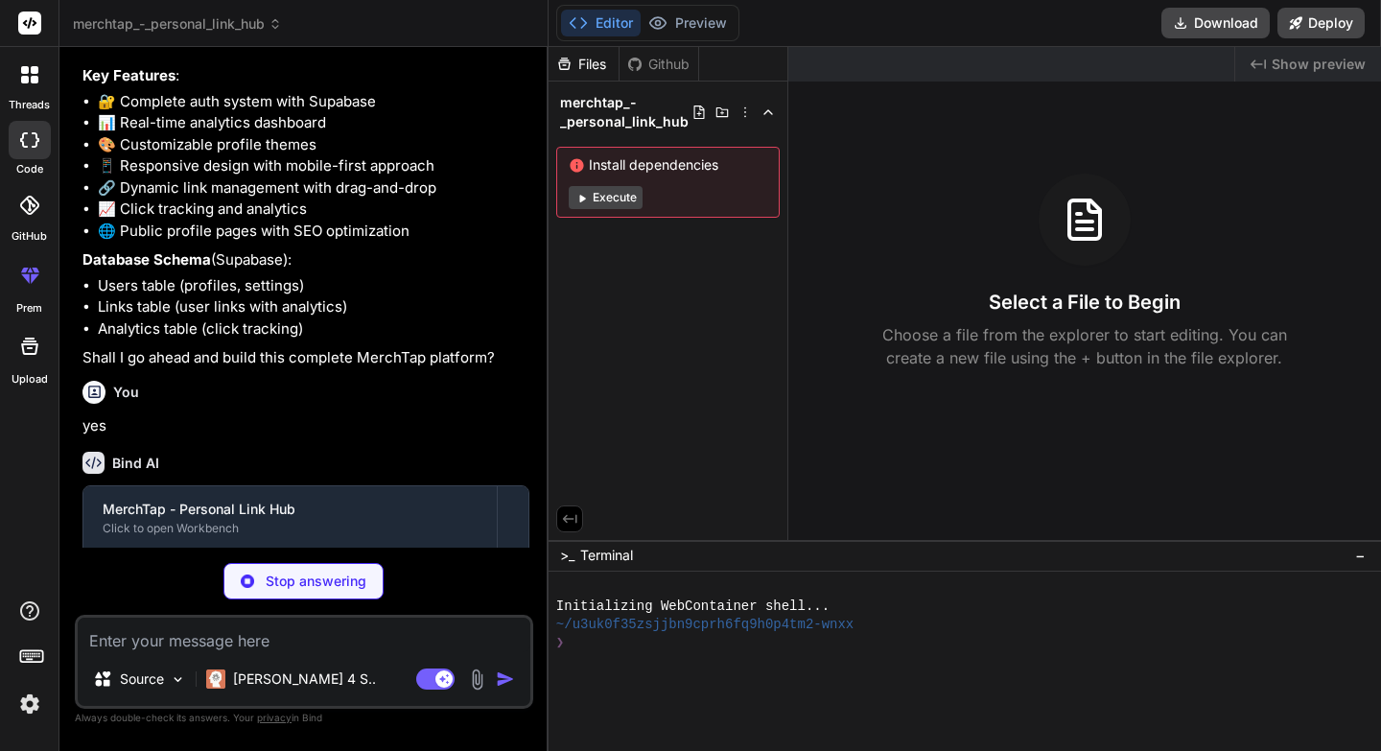
scroll to position [1146, 0]
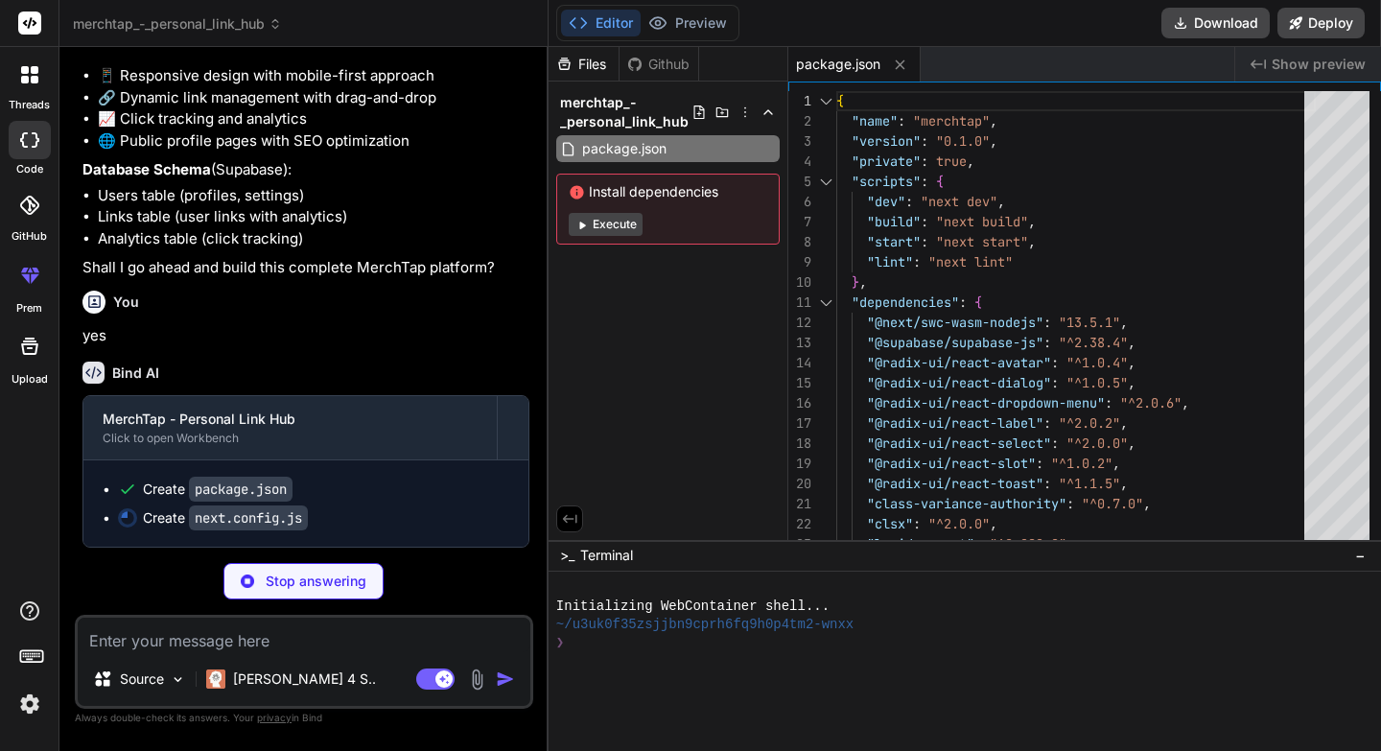
type textarea "x"
type textarea "module.exports = nextConfig"
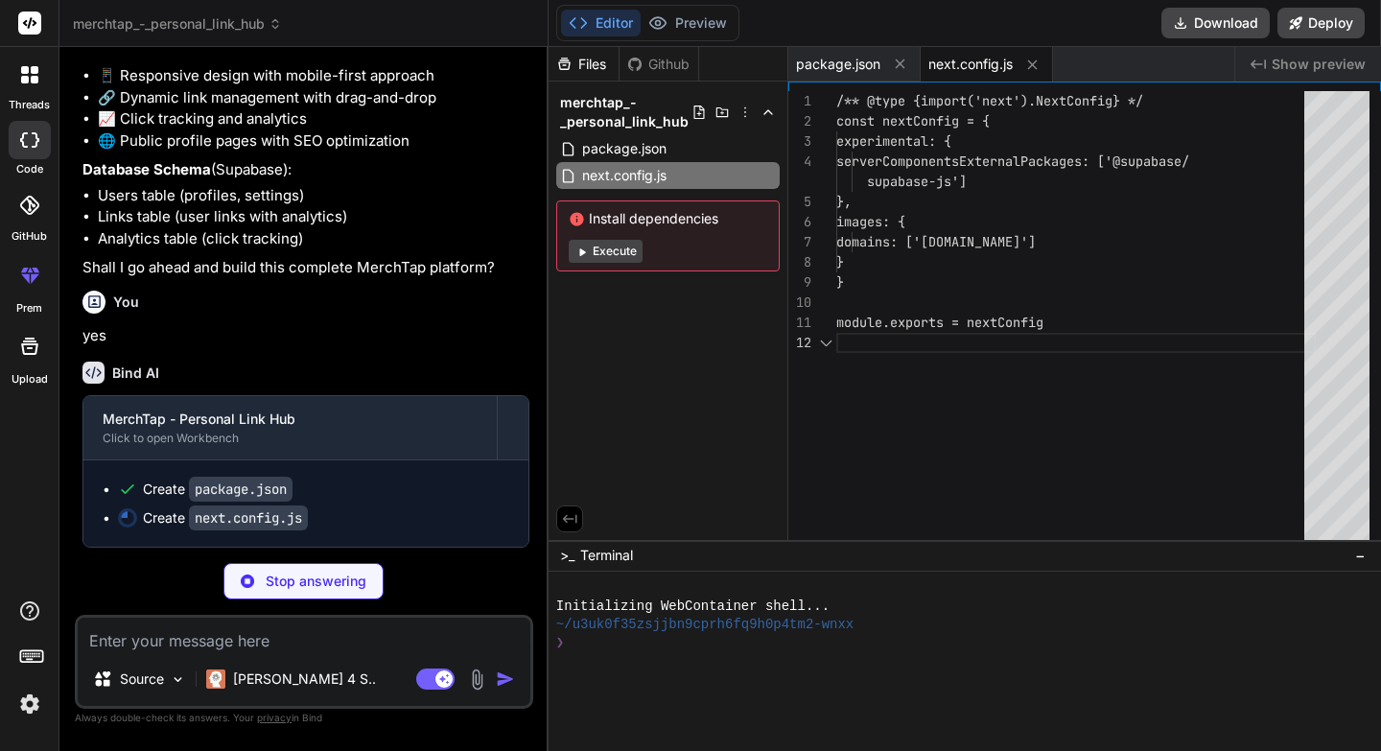
scroll to position [40, 0]
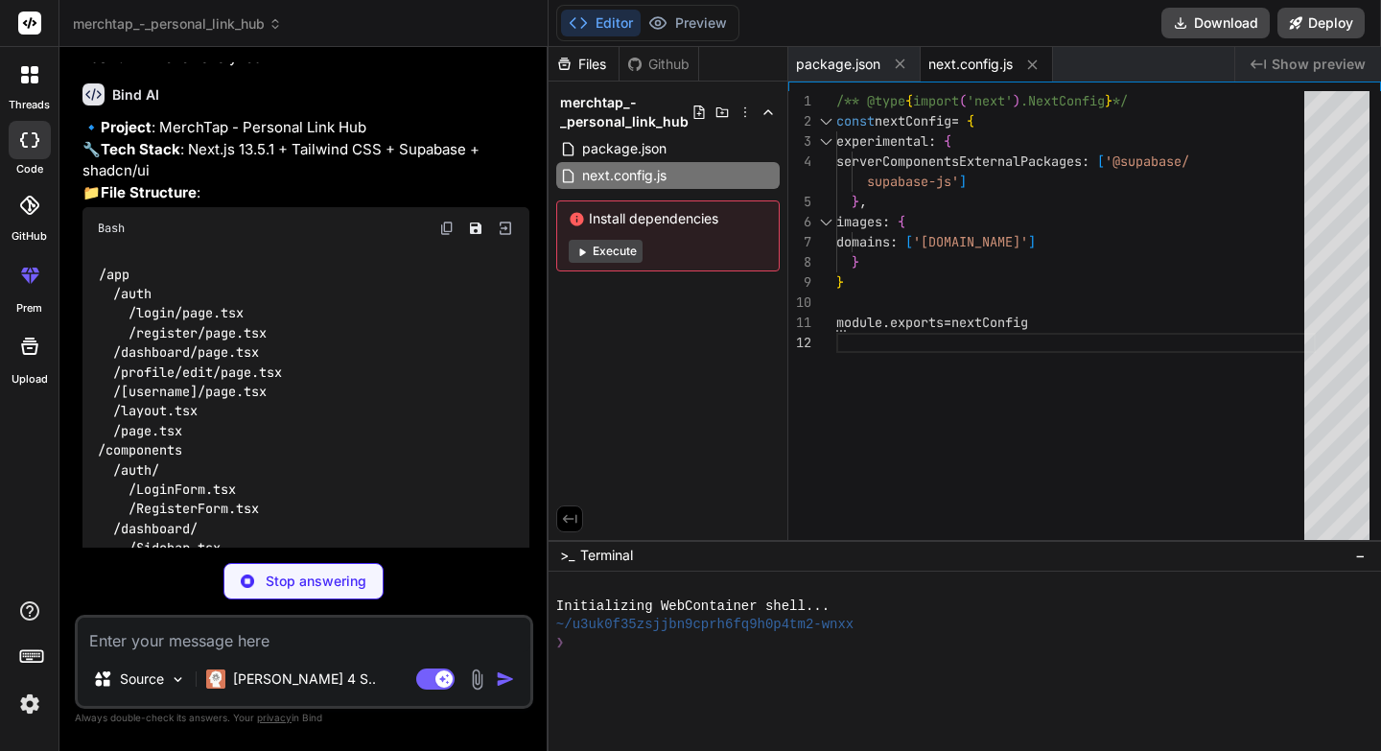
type textarea "x"
type textarea "animation: { "accordion-down": "accordion-down 0.2s ease-out", "accordion-up": …"
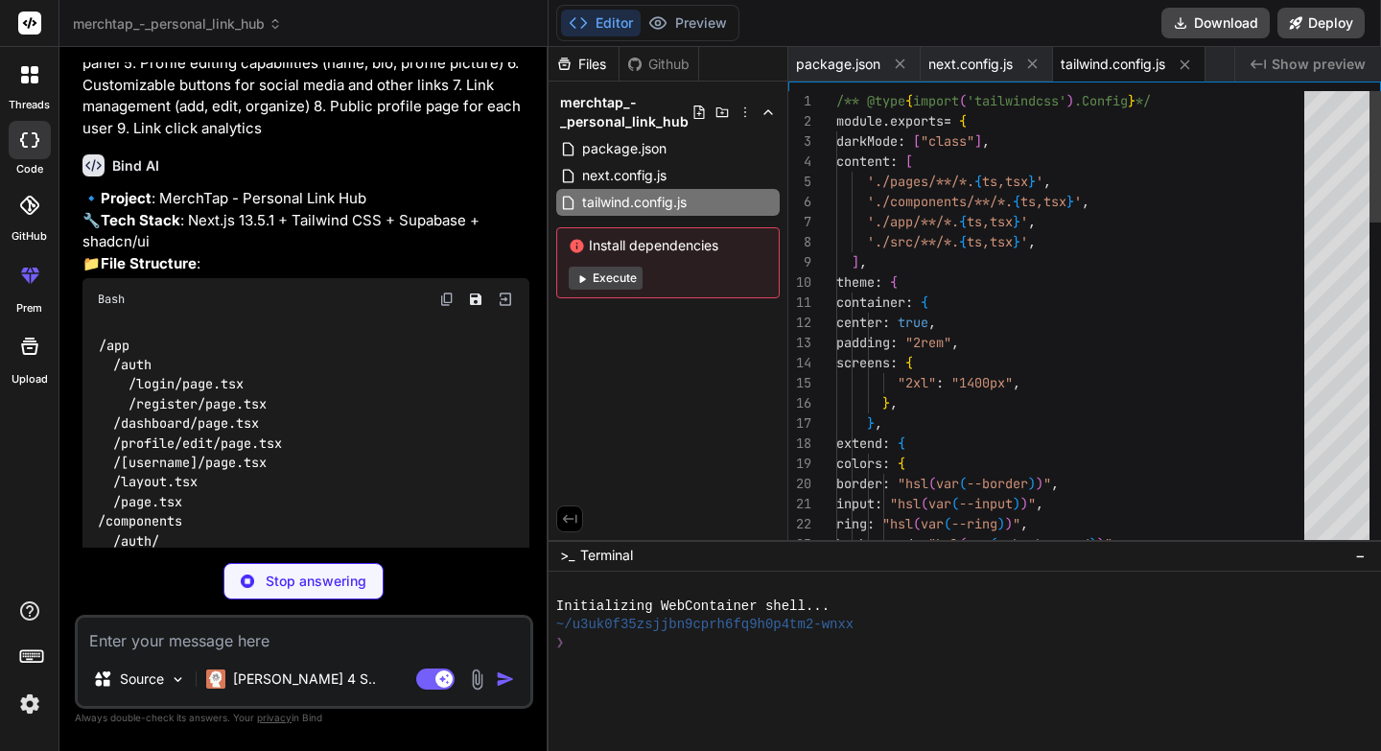
scroll to position [172, 0]
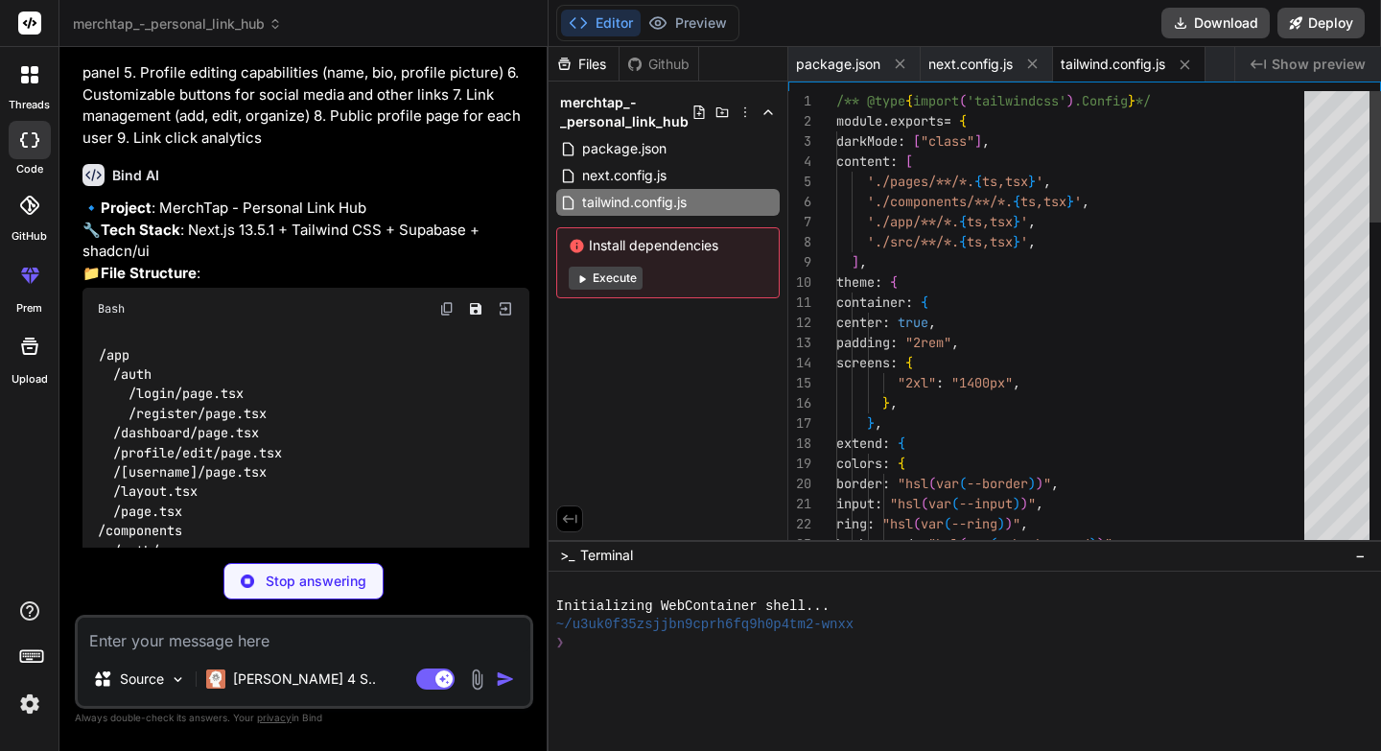
type textarea "x"
type textarea "module.exports = { plugins: { tailwindcss: {}, autoprefixer: {}, }, }"
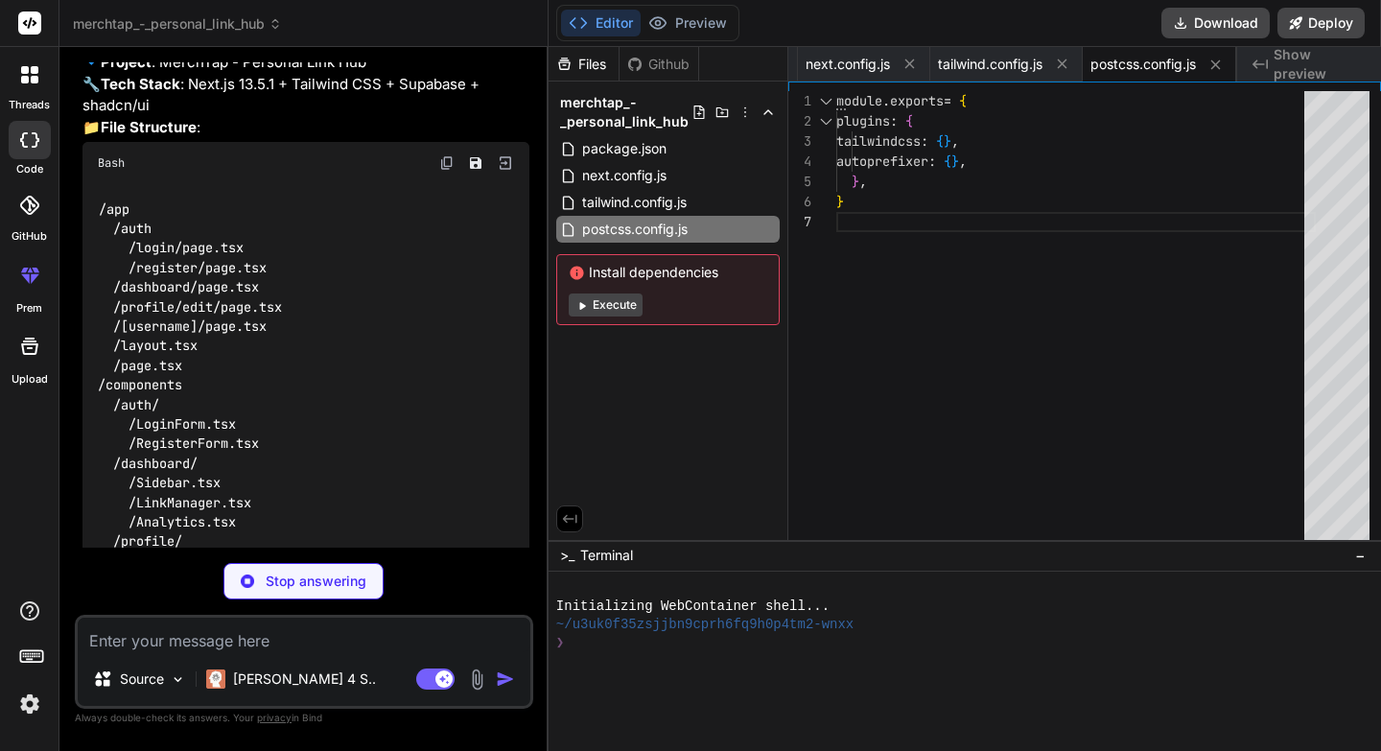
scroll to position [326, 0]
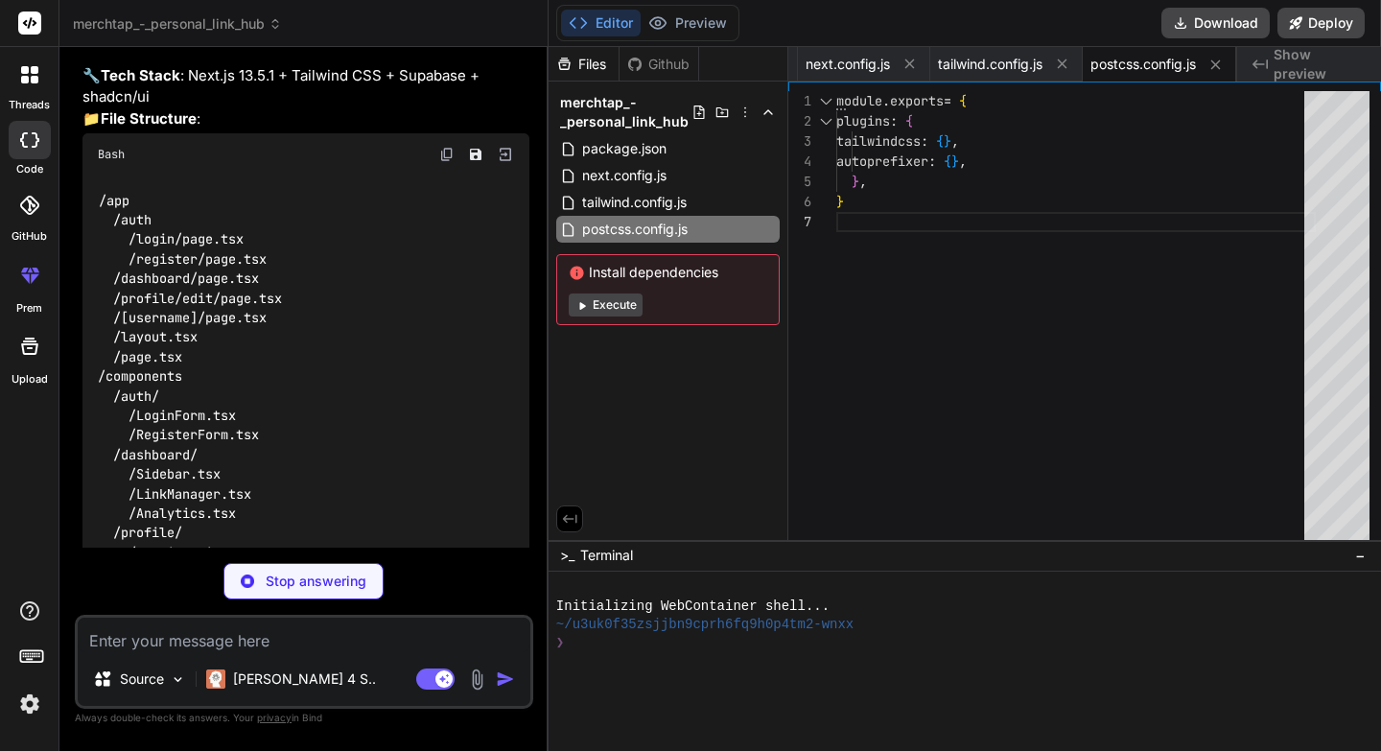
type textarea "x"
type textarea ""baseUrl": ".", "paths": { "@/*": ["./*"] } }, "include": ["next-env.d.ts", "**…"
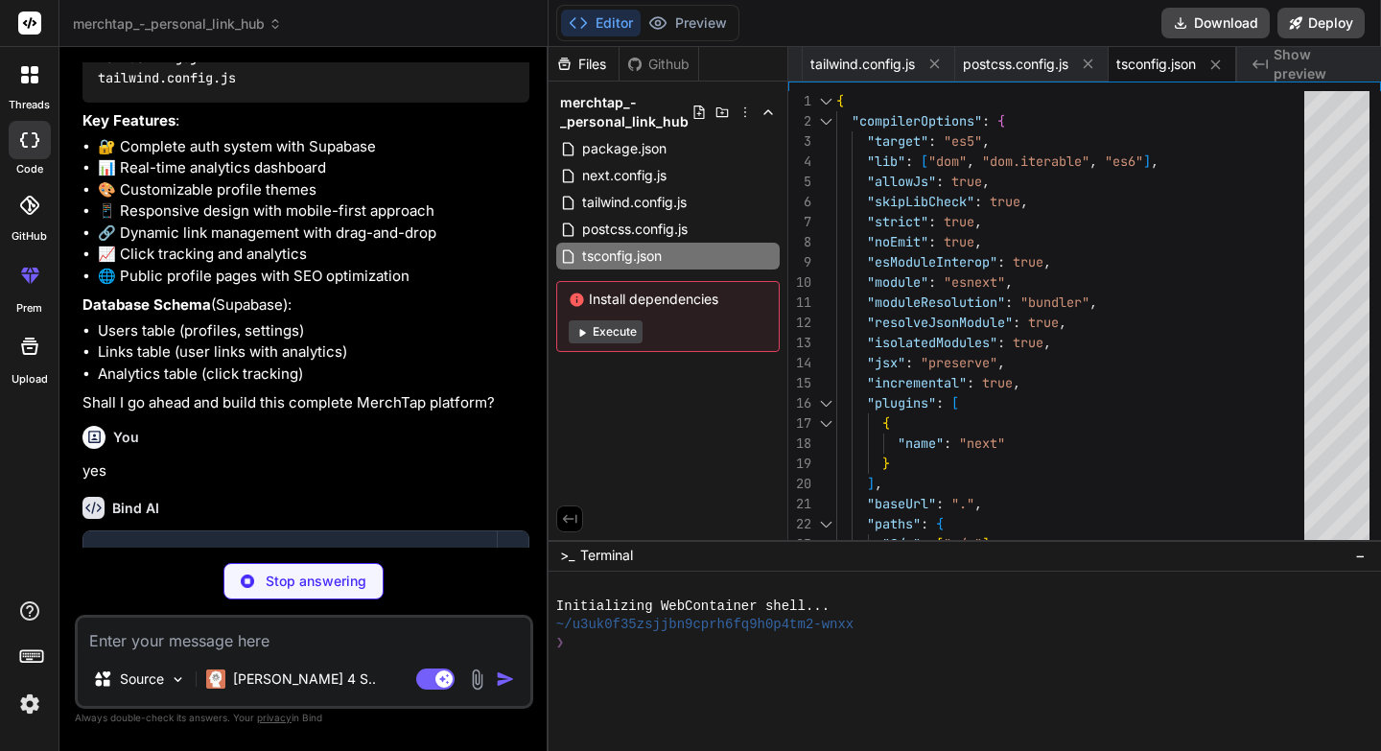
scroll to position [1007, 0]
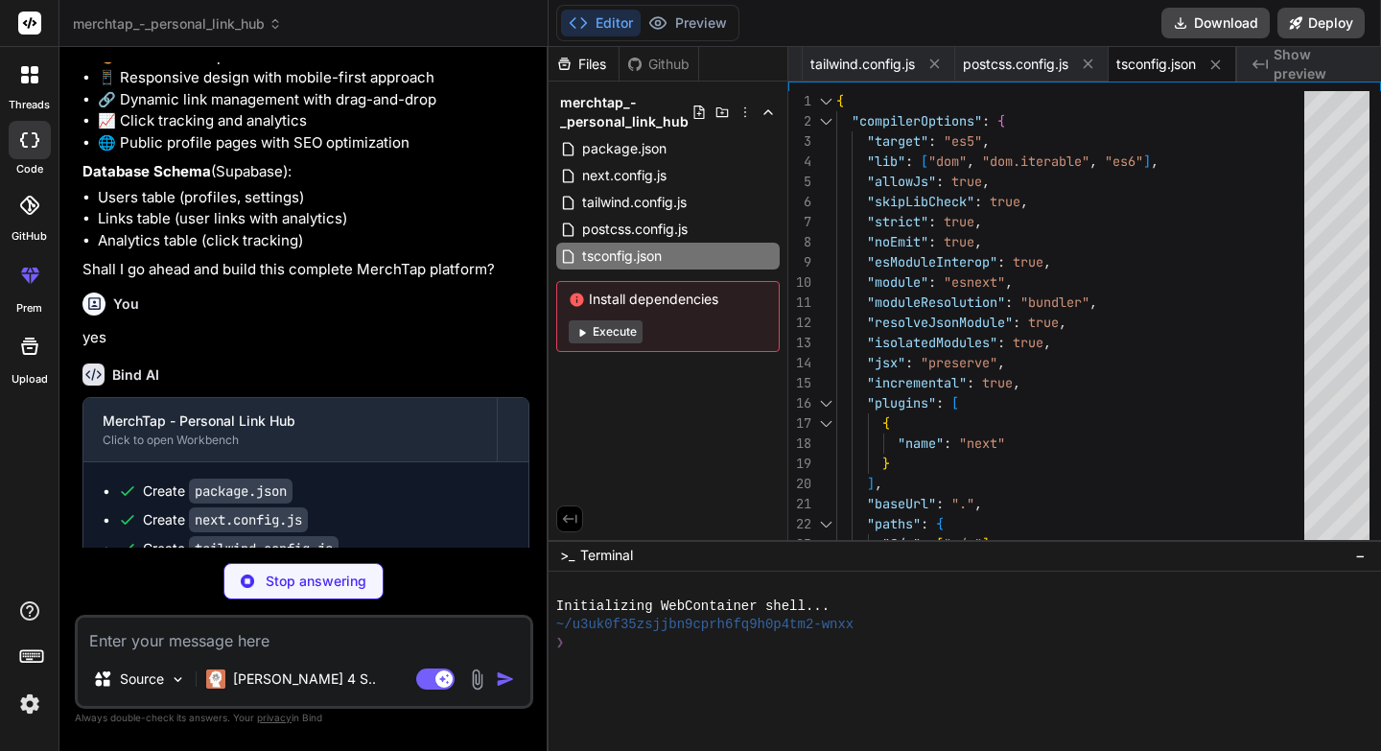
type textarea "x"
type textarea "@layer base { * { @apply border-border; } body { @apply bg-background text-fore…"
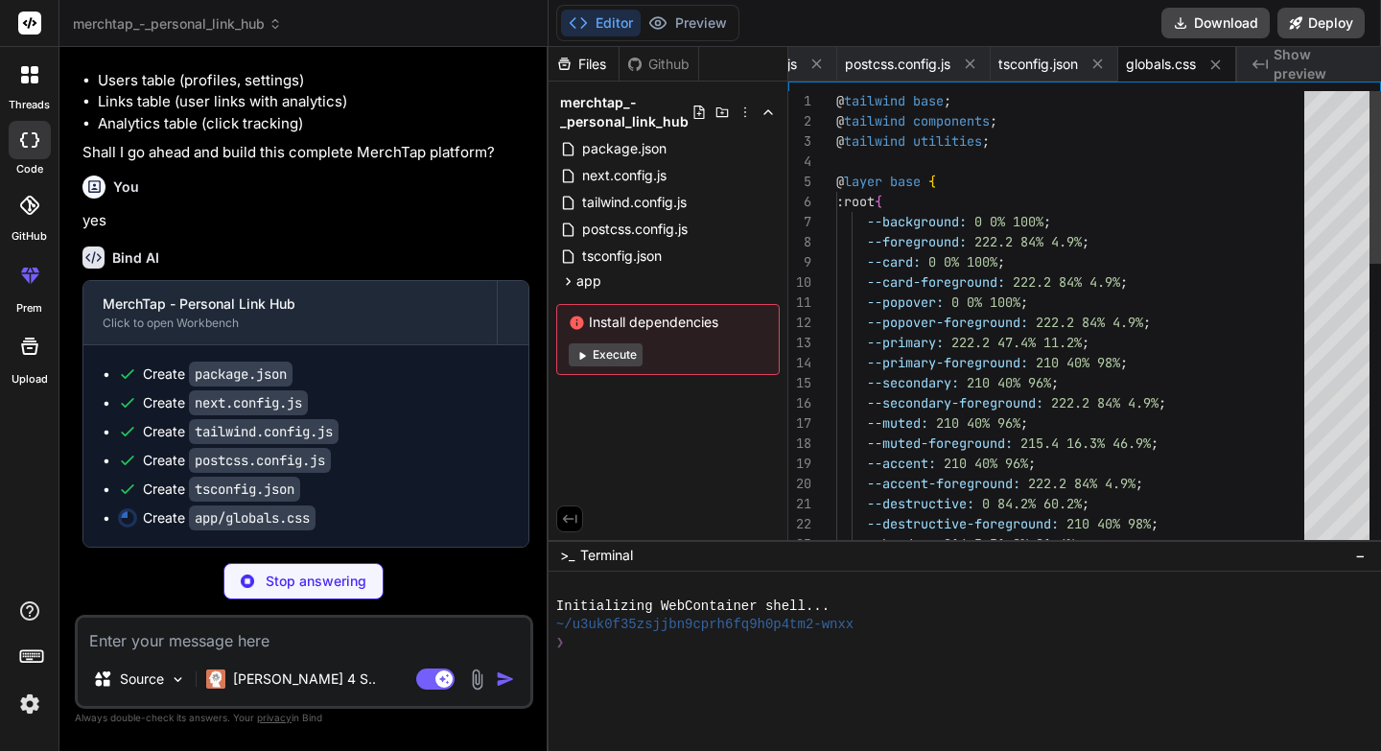
scroll to position [1263, 0]
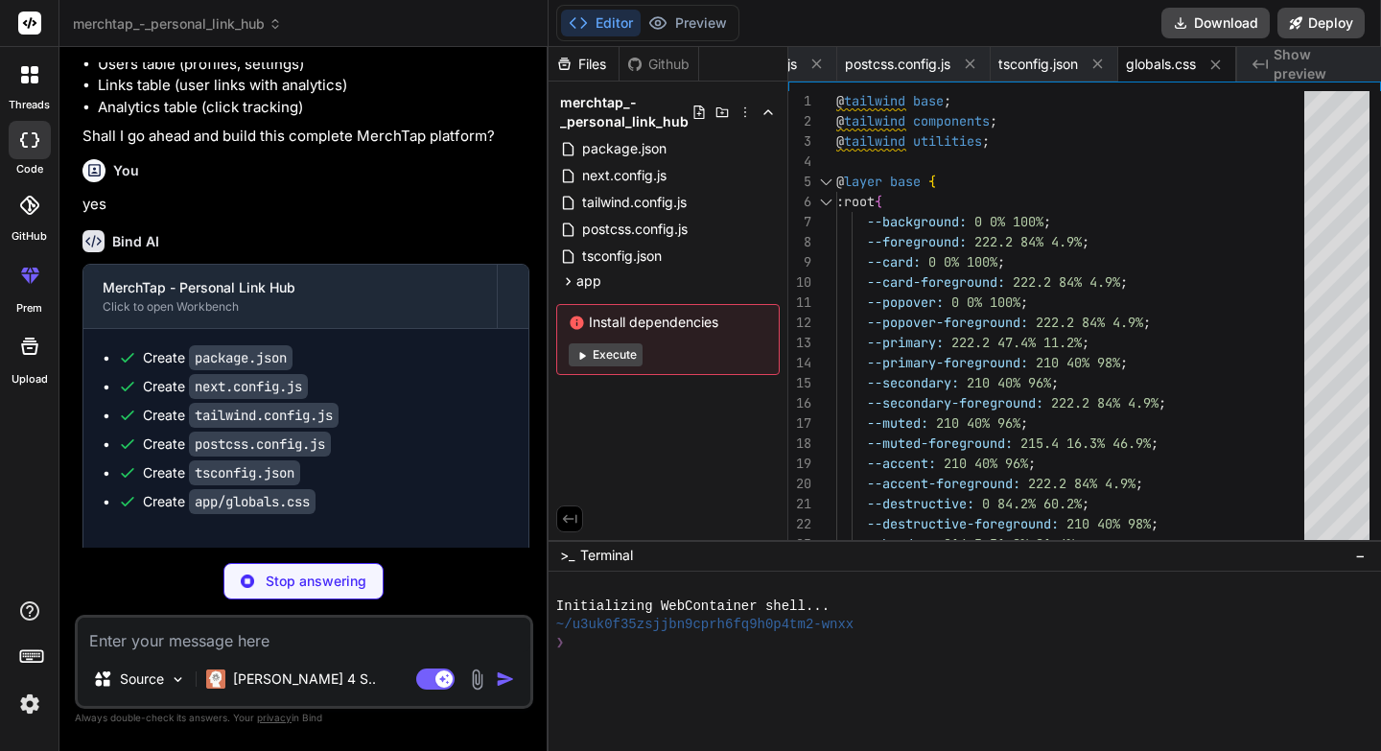
type textarea "x"
type textarea "import { type ClassValue, clsx } from "clsx" import { twMerge } from "tailwind-…"
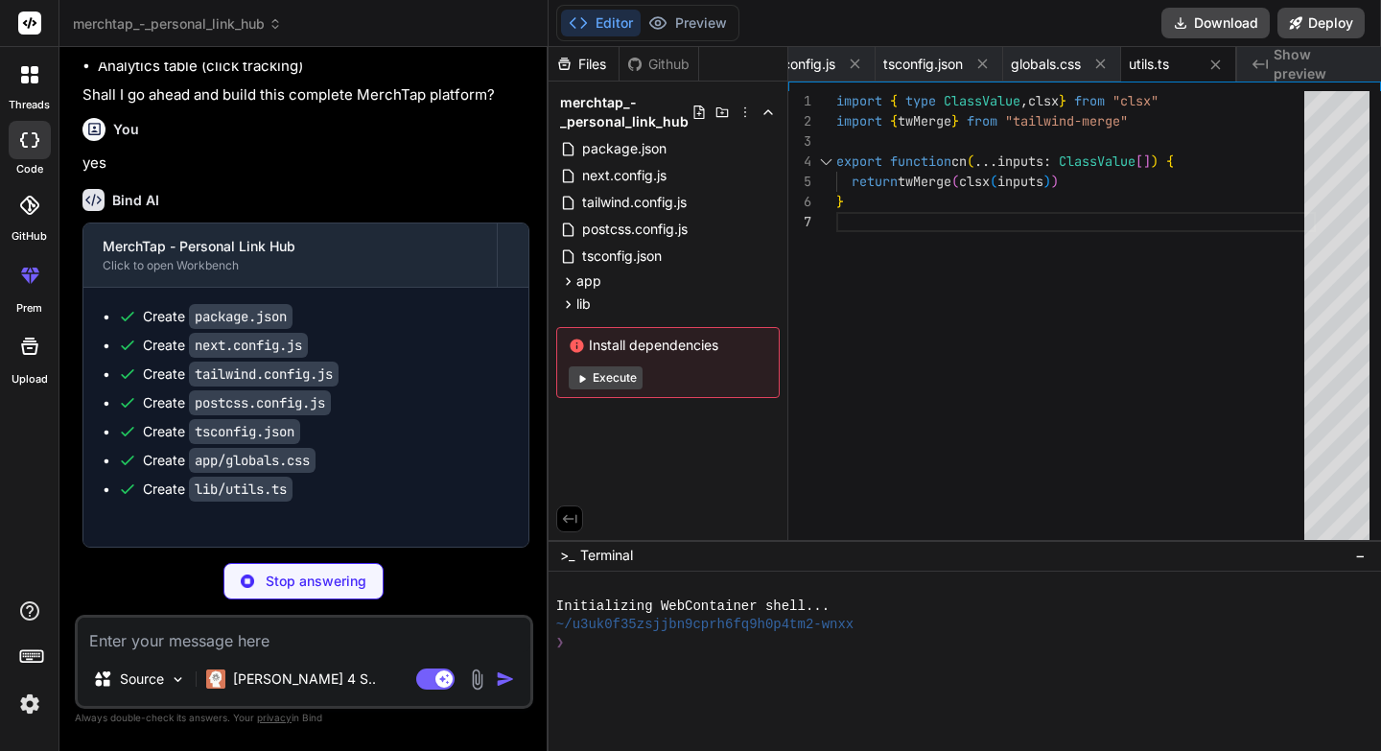
scroll to position [1316, 0]
type textarea "x"
type textarea "order_position: number clicks: number created_at: string }"
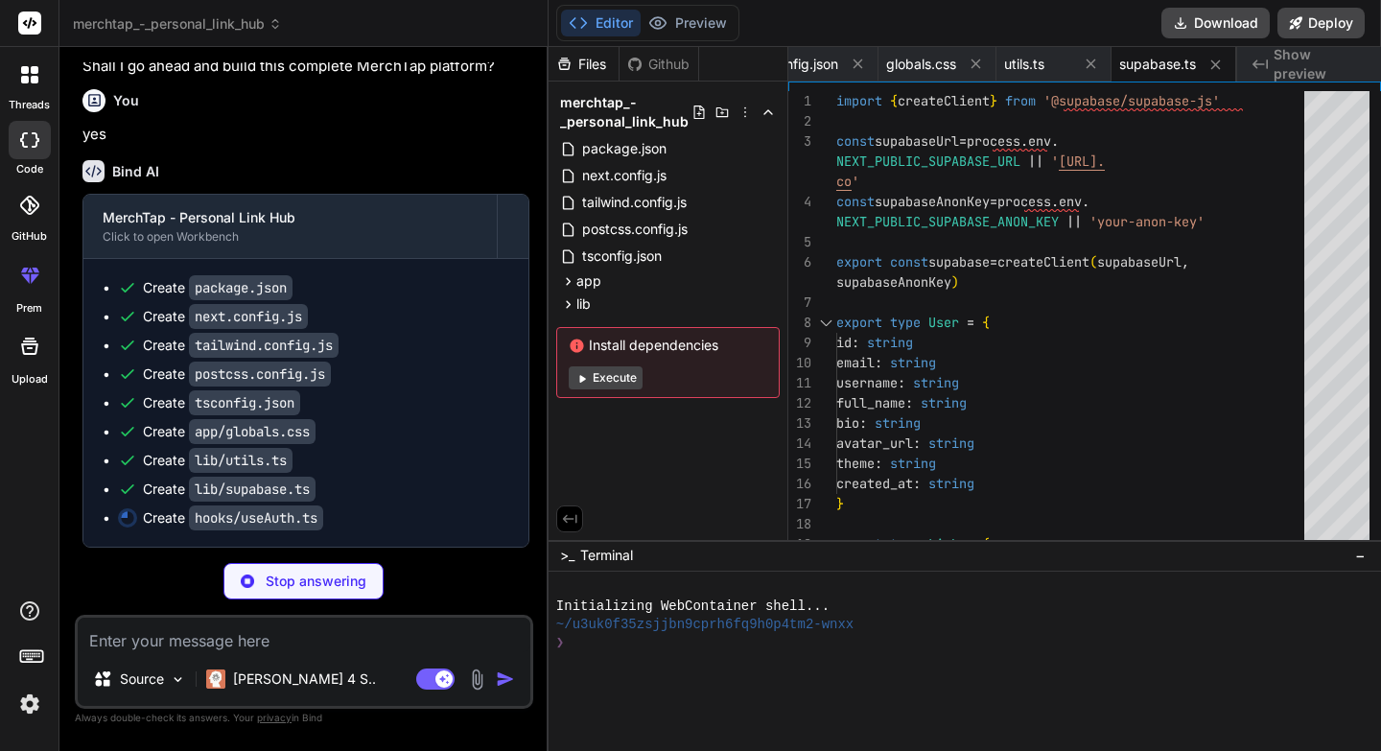
scroll to position [1376, 0]
type textarea "x"
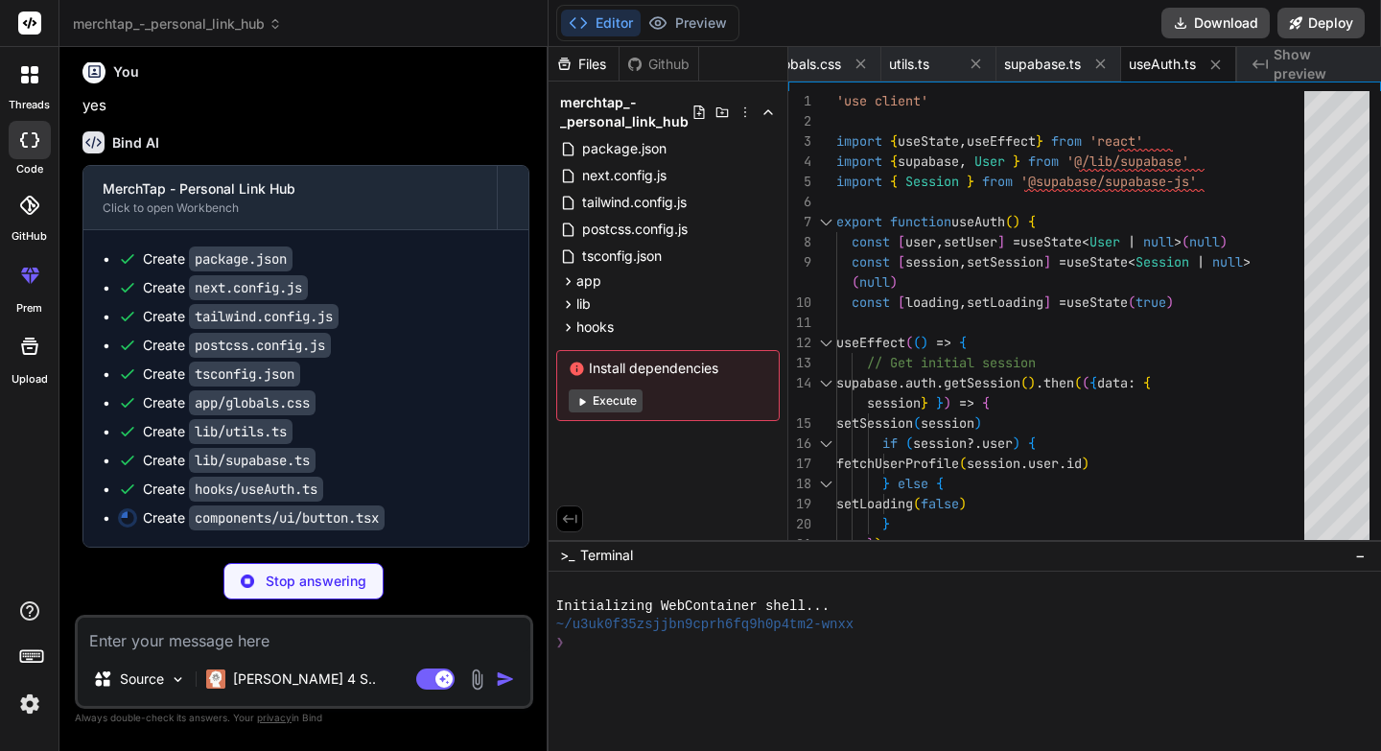
type textarea "x"
type textarea "export { Button, buttonVariants }"
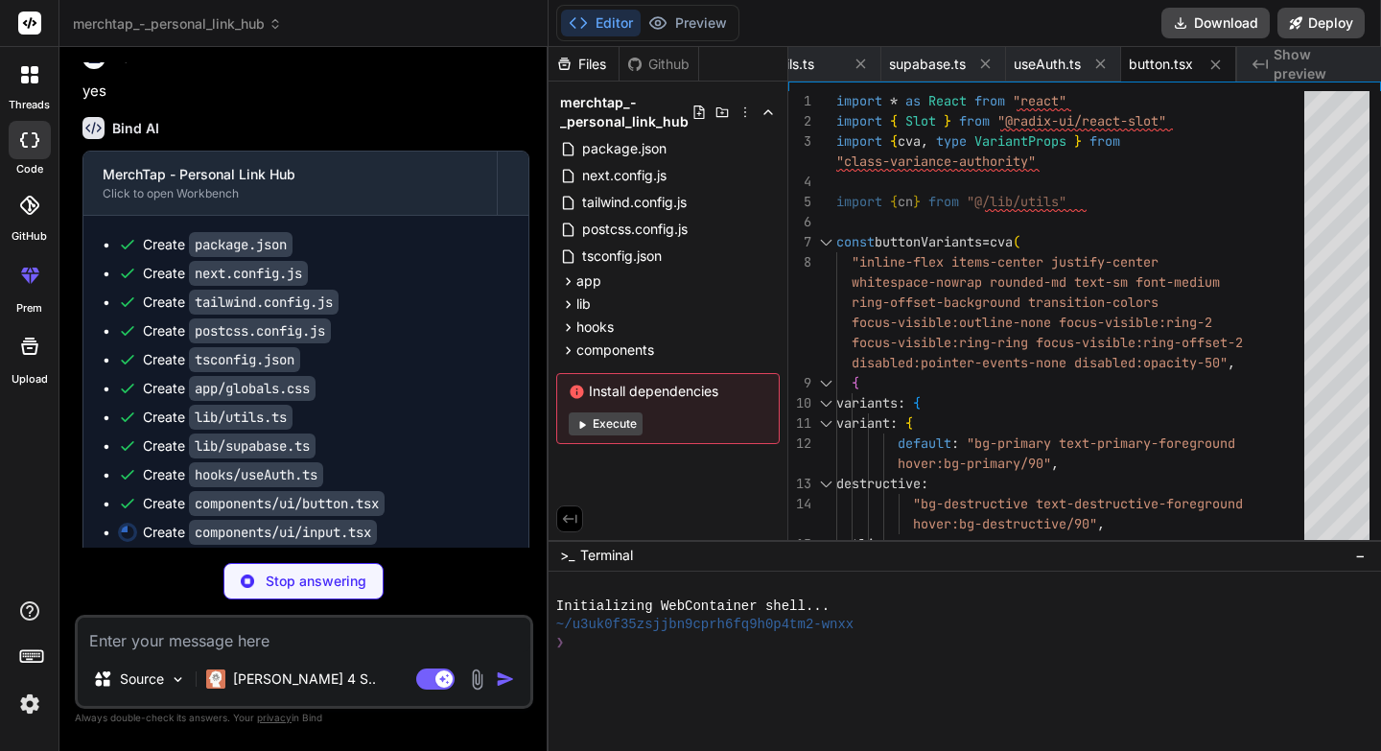
type textarea "x"
type textarea "} ) Input.displayName = "Input" export { Input }"
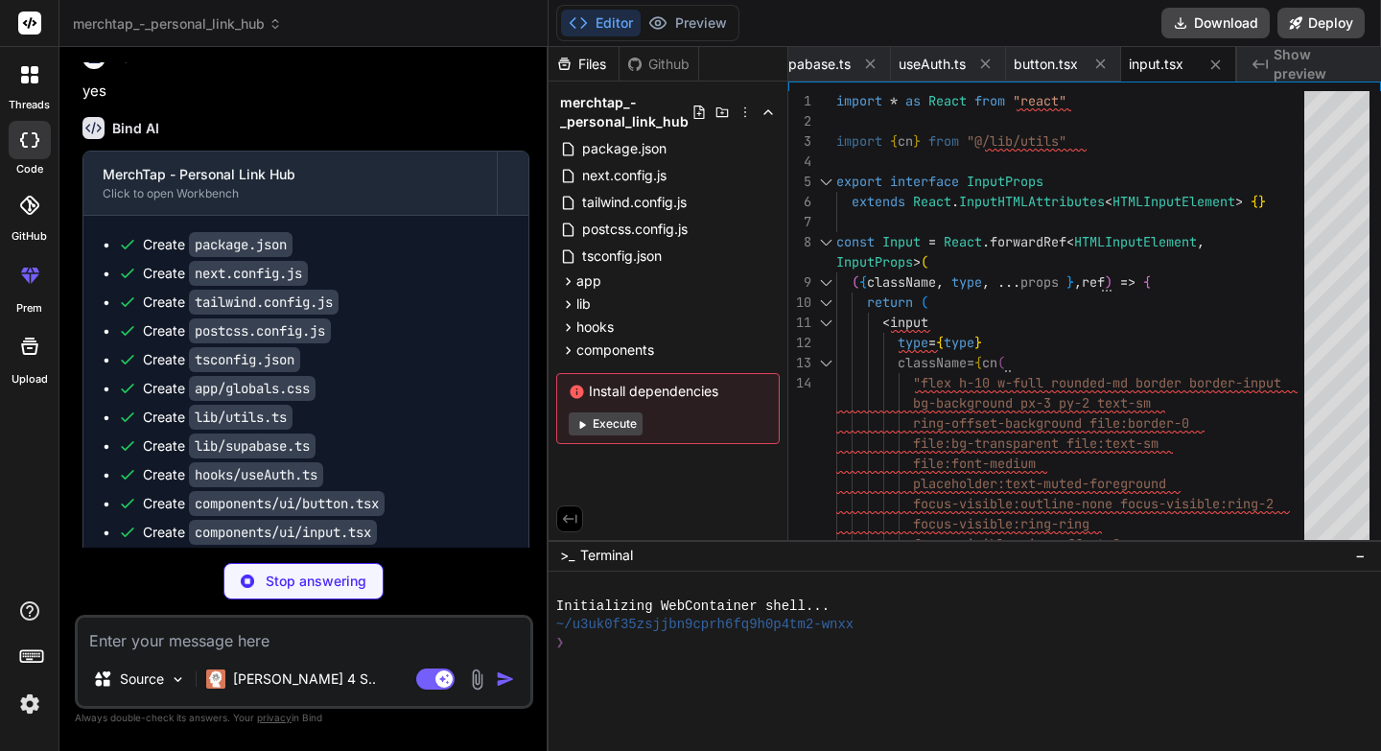
type textarea "x"
type textarea "ref={ref} className={cn(labelVariants(), className)} {...props} /> )) Label.dis…"
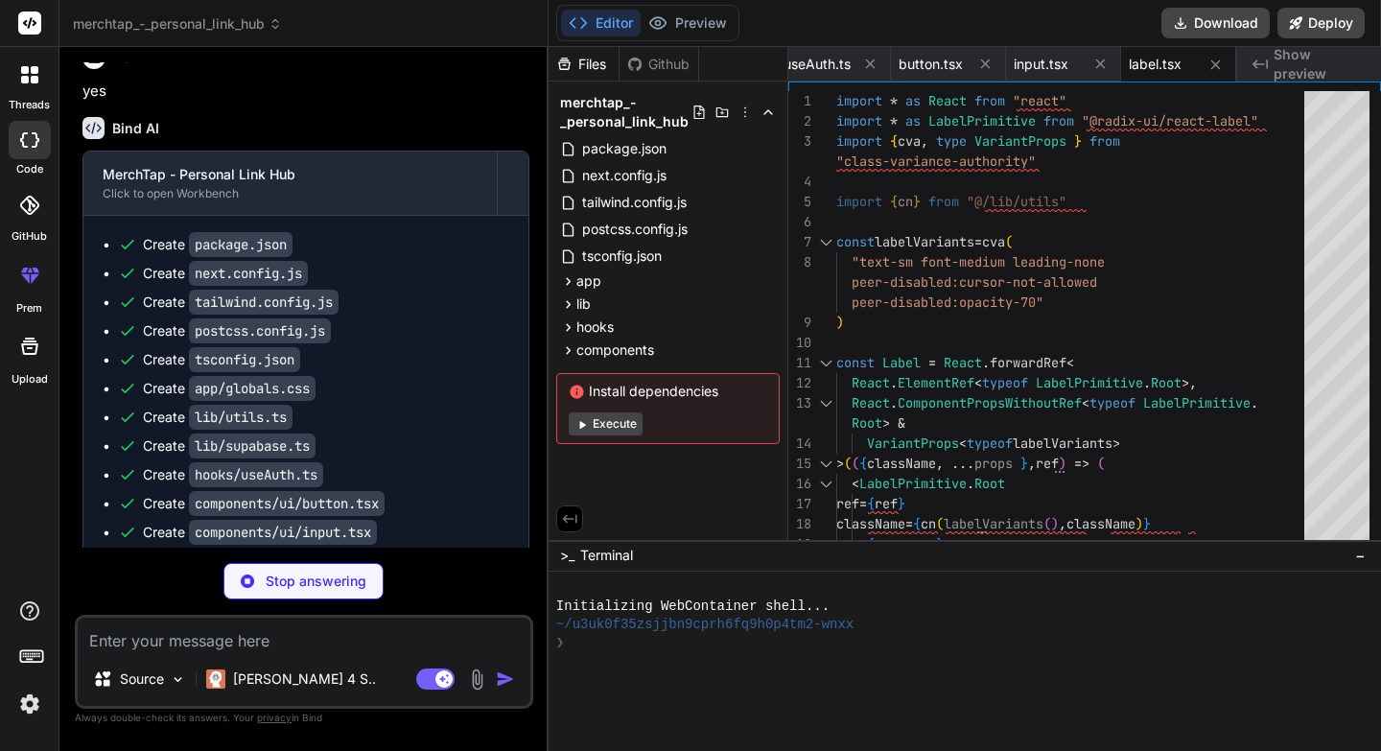
type textarea "x"
type textarea "CardFooter.displayName = "CardFooter" export { Card, CardHeader, CardFooter, Ca…"
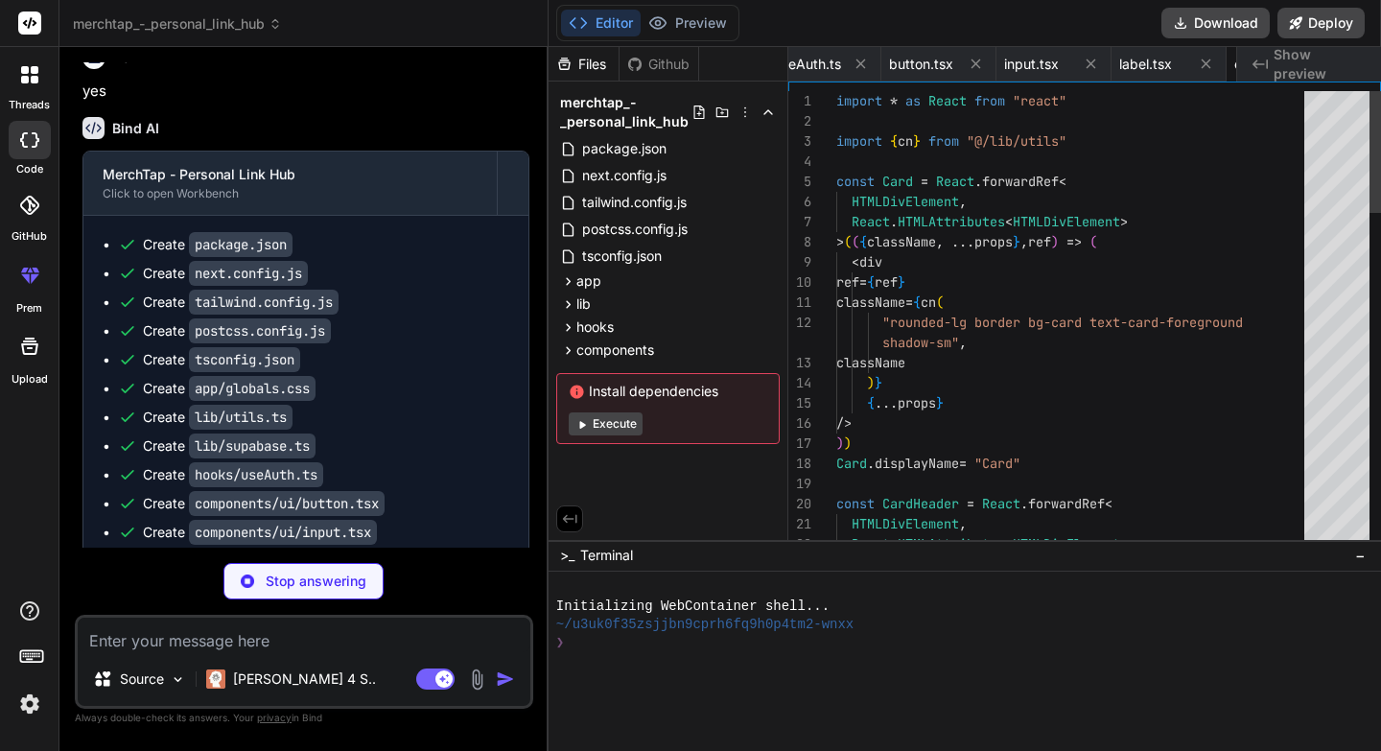
scroll to position [0, 1193]
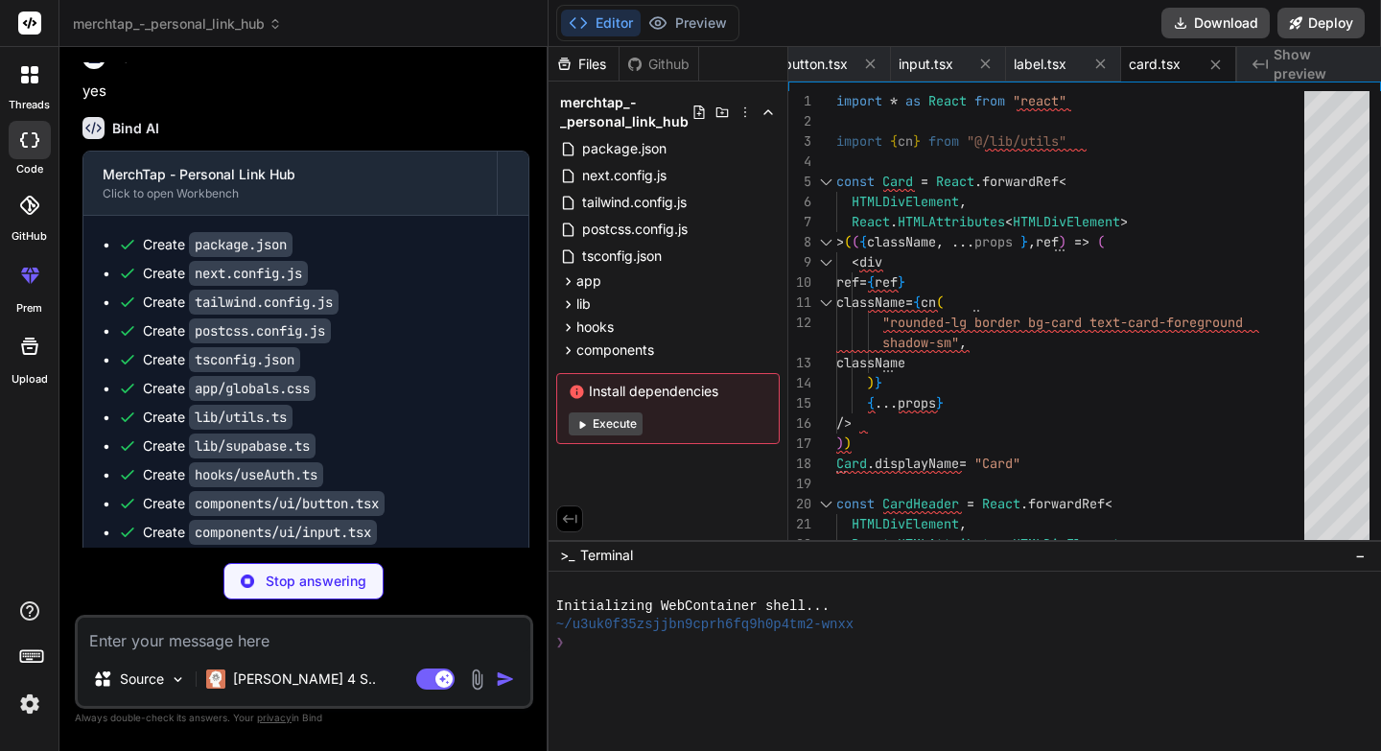
type textarea "x"
type textarea ")) AvatarFallback.displayName = AvatarPrimitive.Fallback.displayName export { A…"
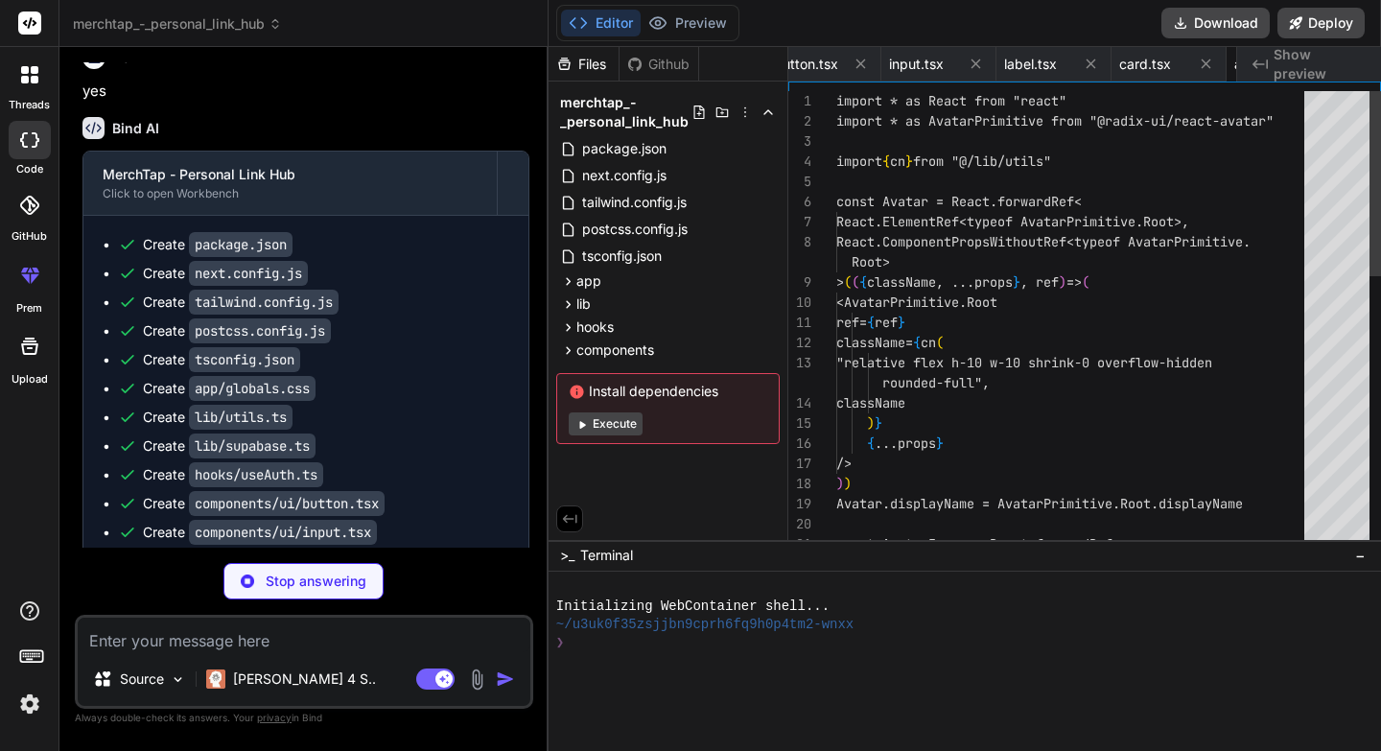
scroll to position [0, 1308]
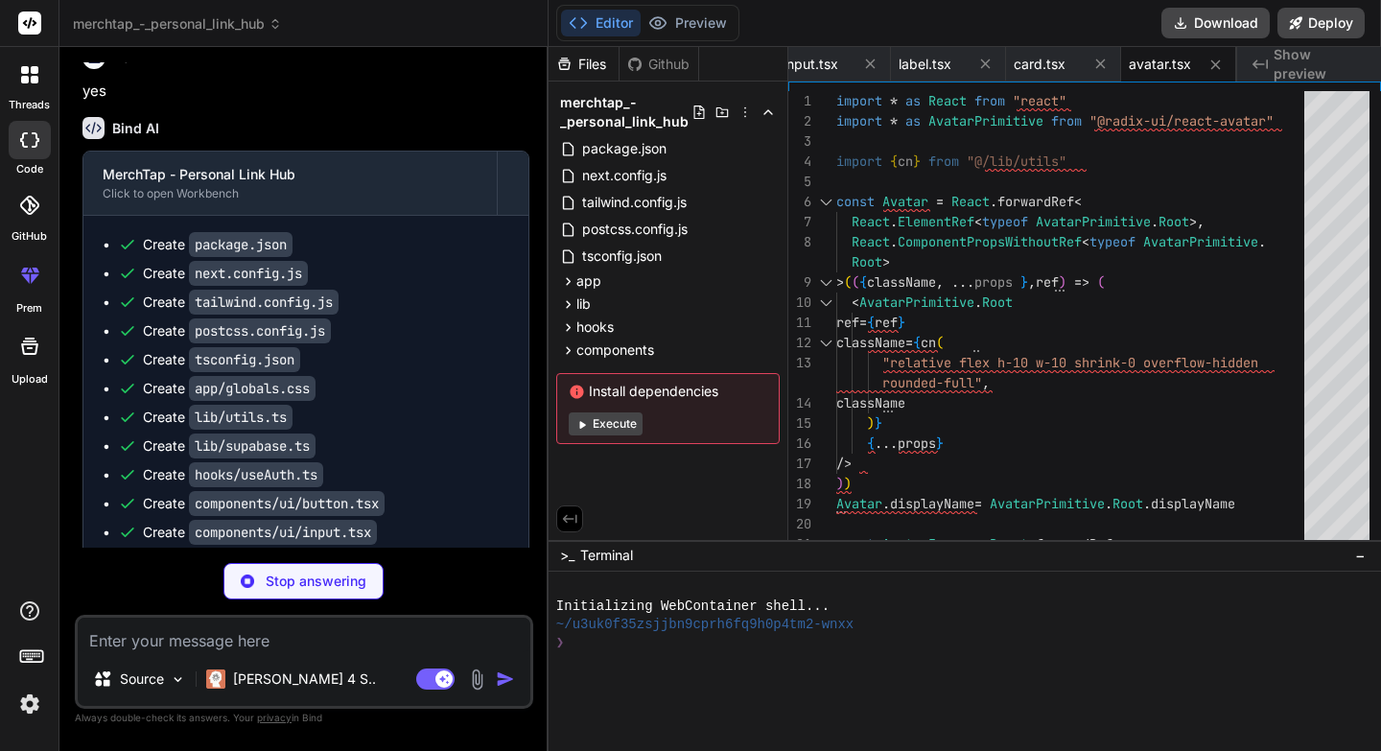
type textarea "x"
type textarea "</html> ) }"
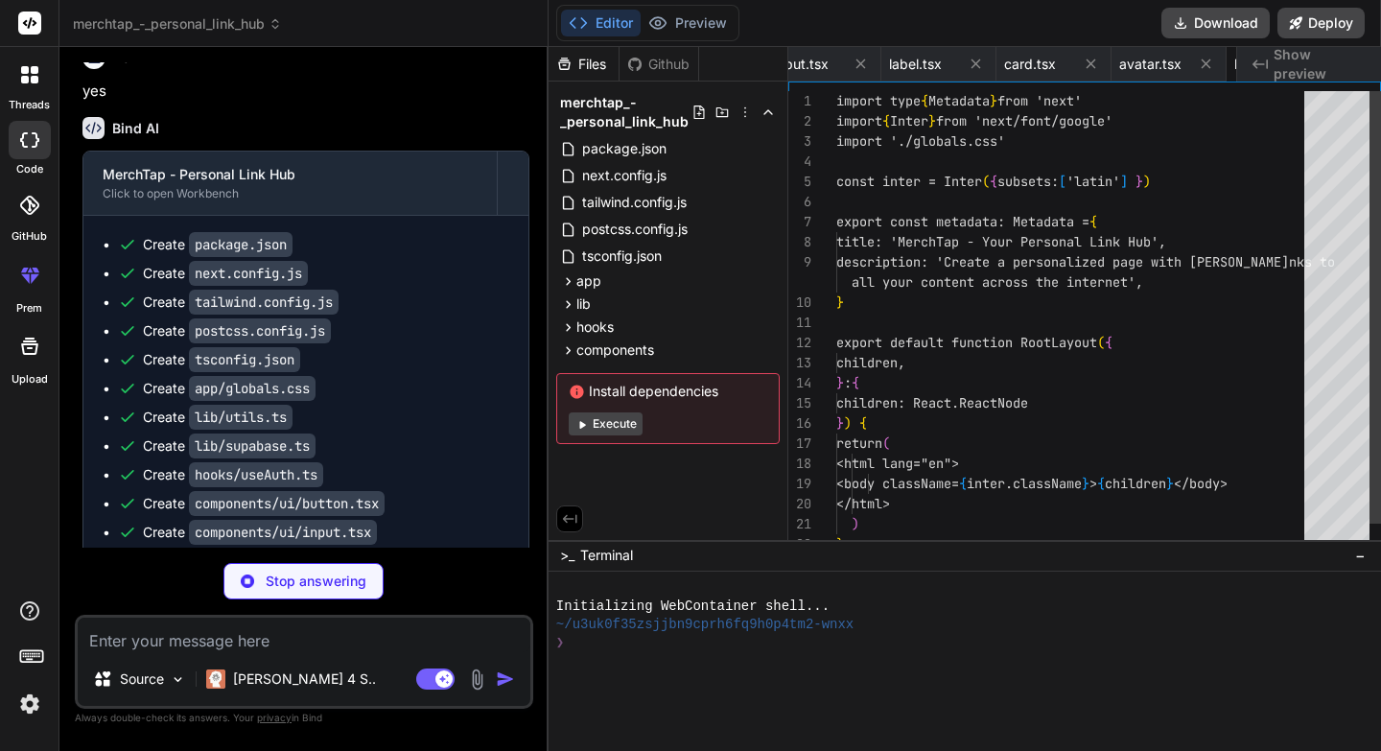
scroll to position [80, 0]
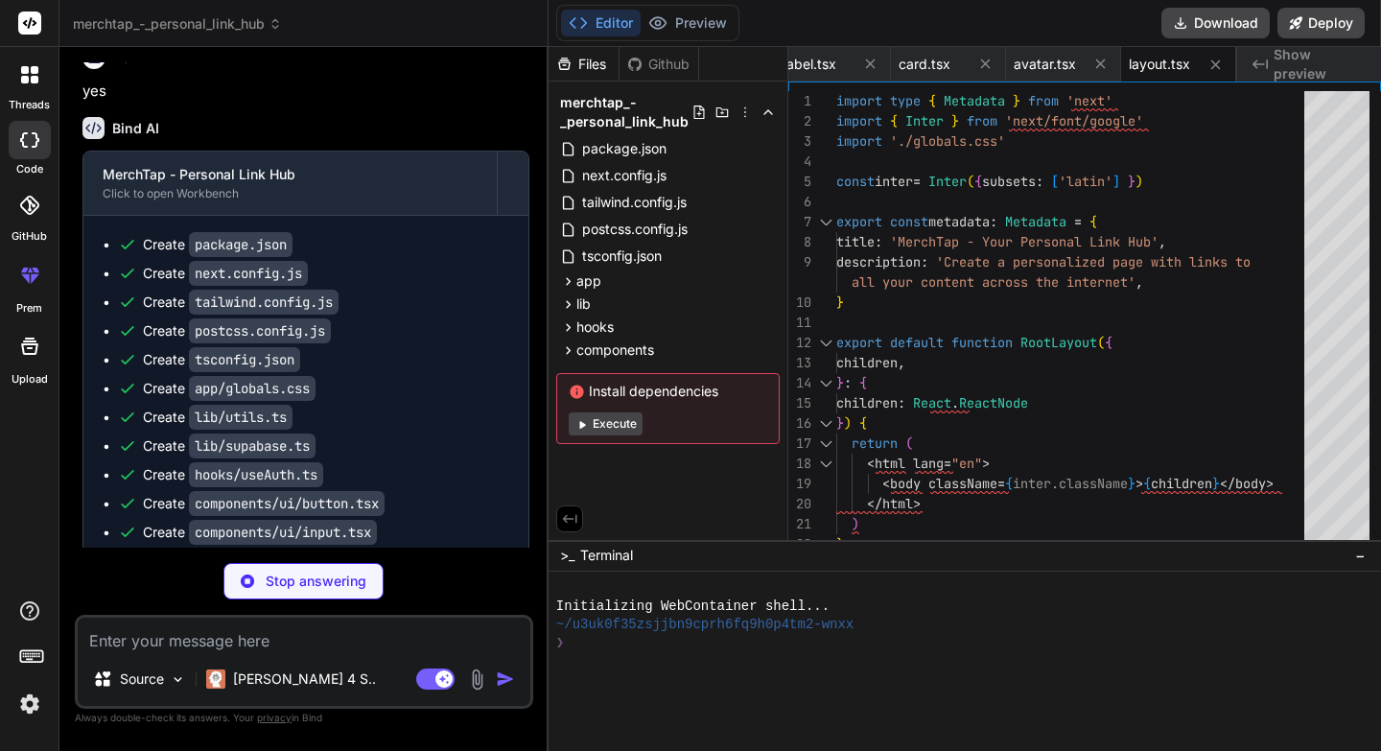
type textarea "x"
type textarea "<p className="text-gray-600">© 2024 MerchTap. All rights reserved.</p> </div> <…"
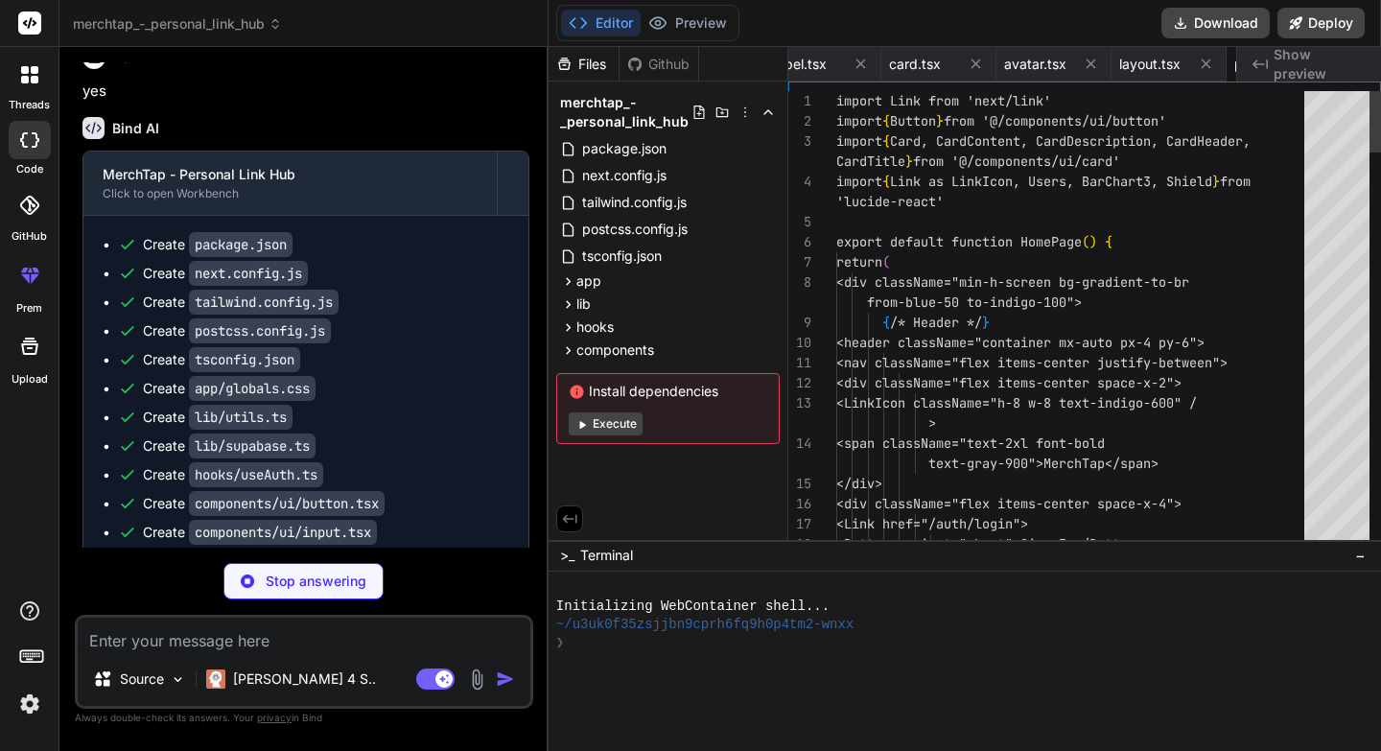
scroll to position [81, 0]
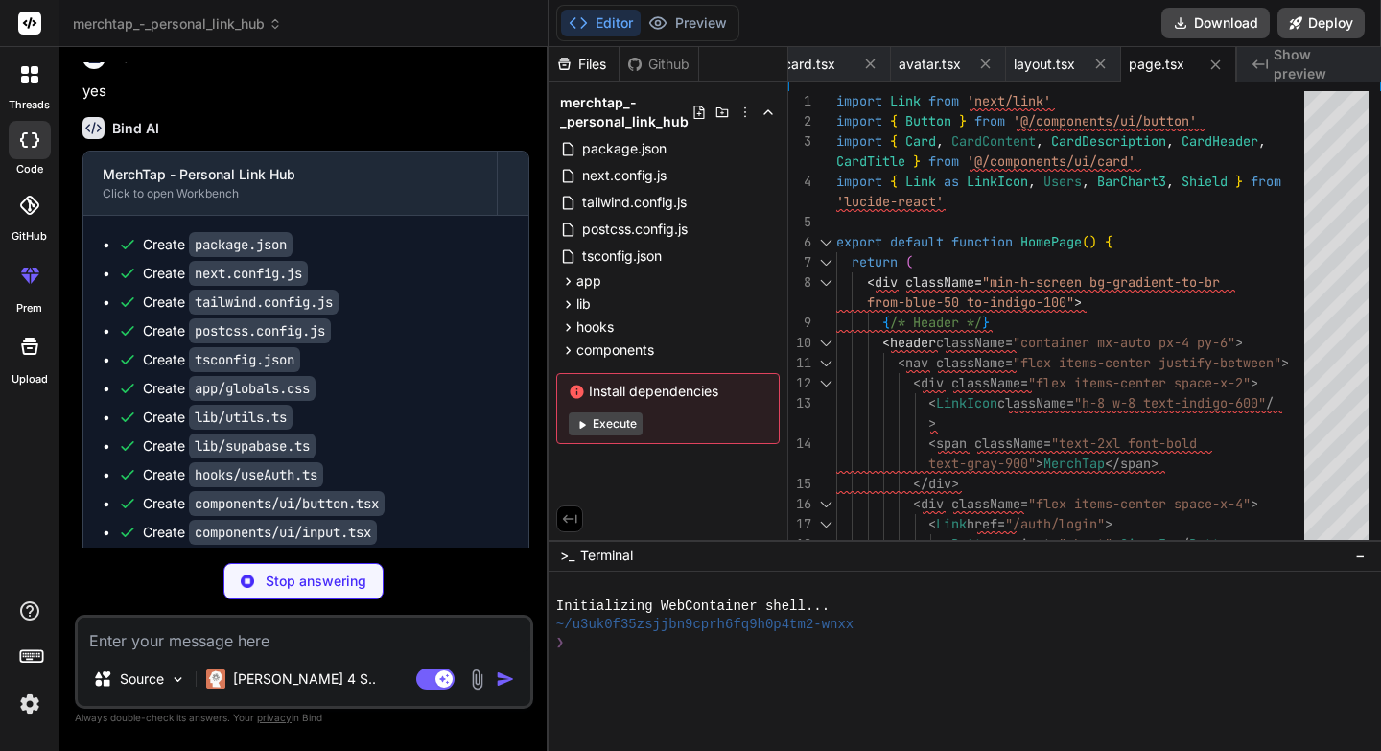
type textarea "x"
type textarea "}"
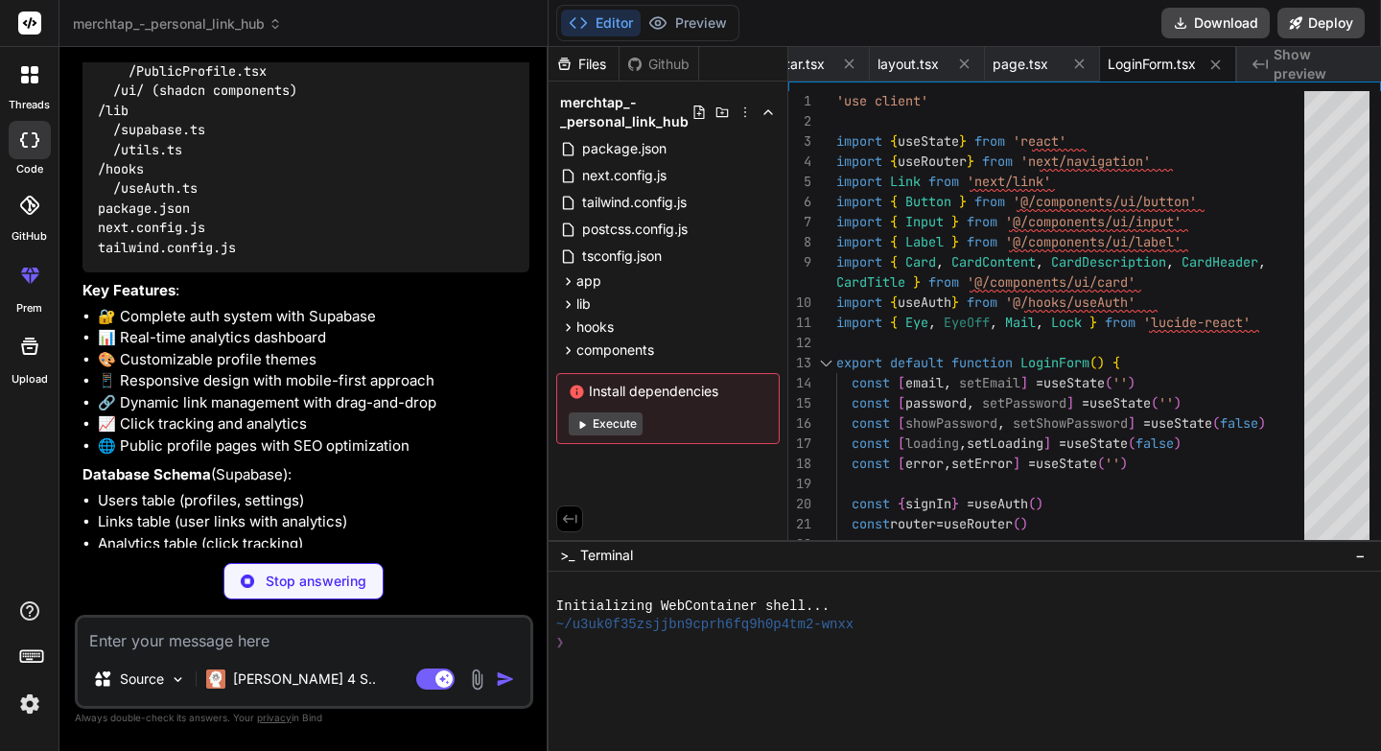
scroll to position [822, 0]
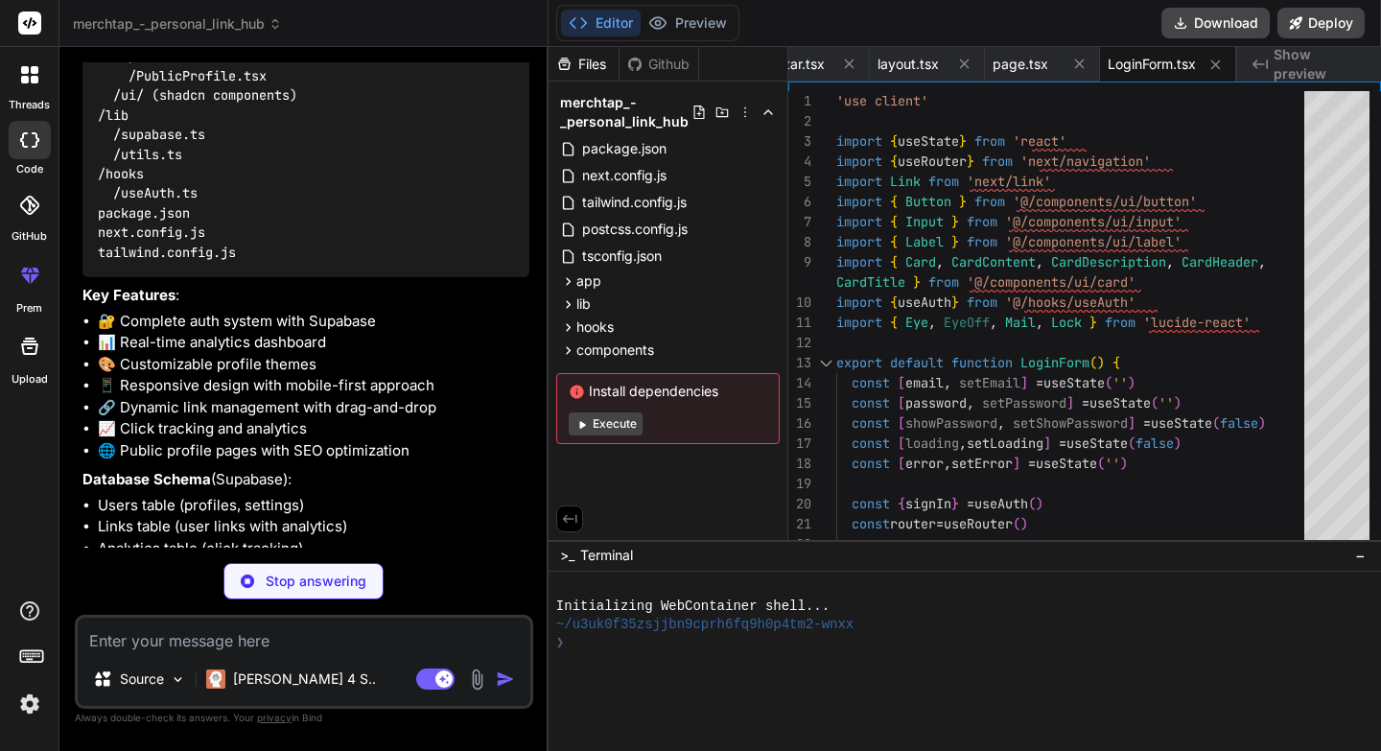
type textarea "x"
type textarea ") }"
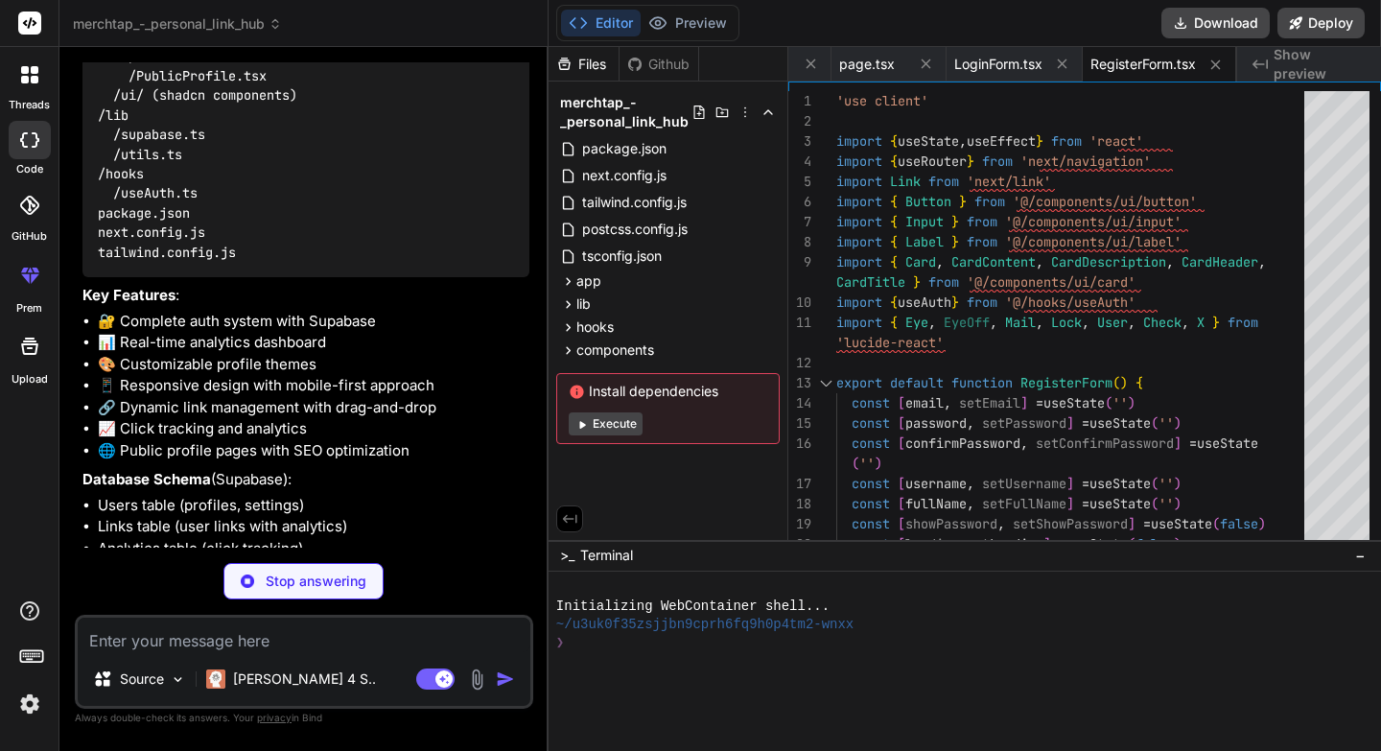
type textarea "x"
type textarea "</div> </div> ) }"
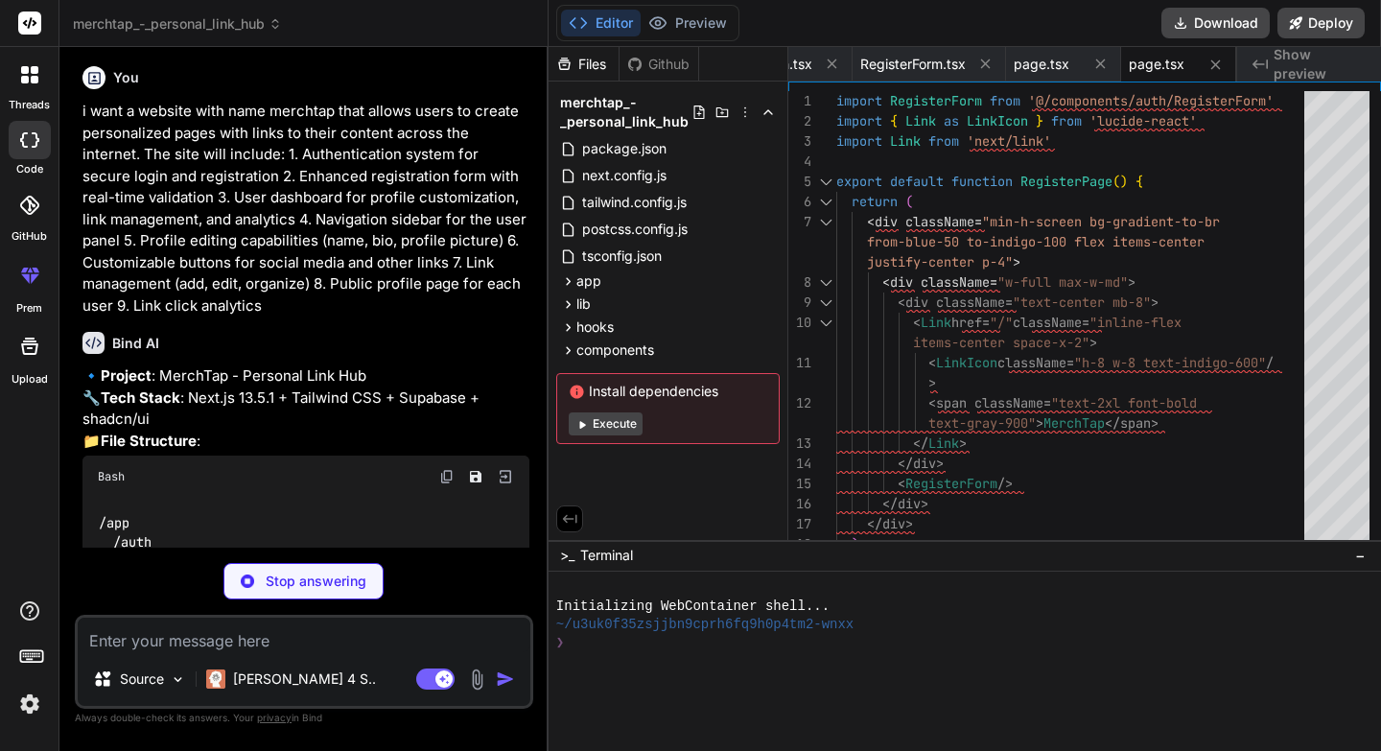
scroll to position [0, 0]
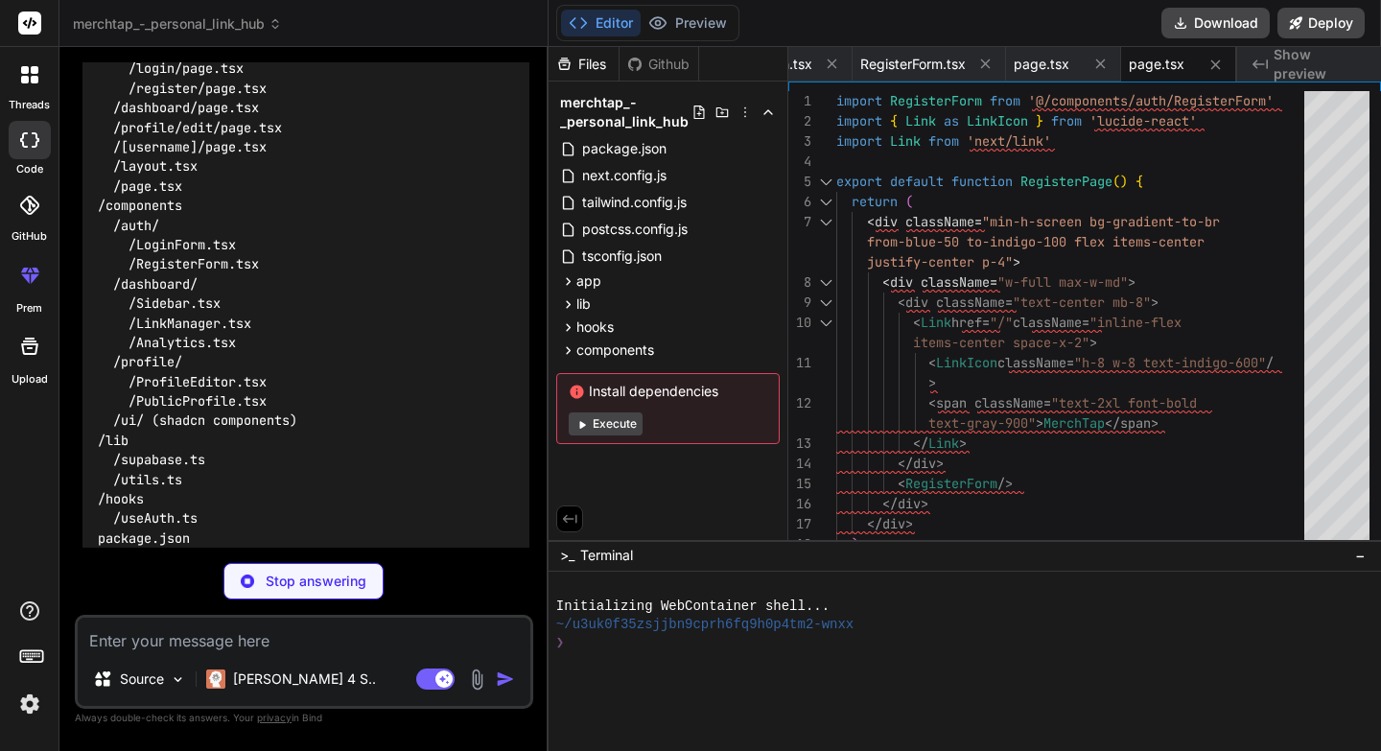
type textarea "x"
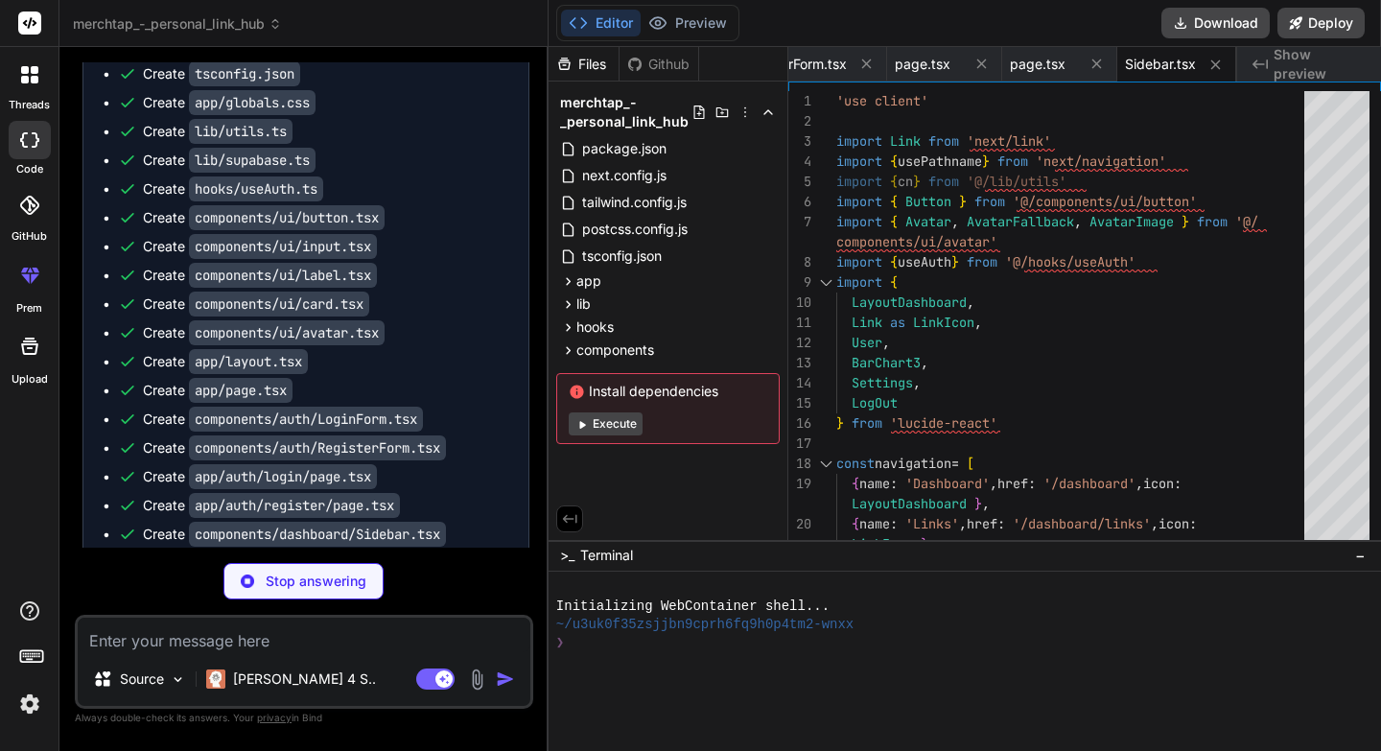
scroll to position [1750, 0]
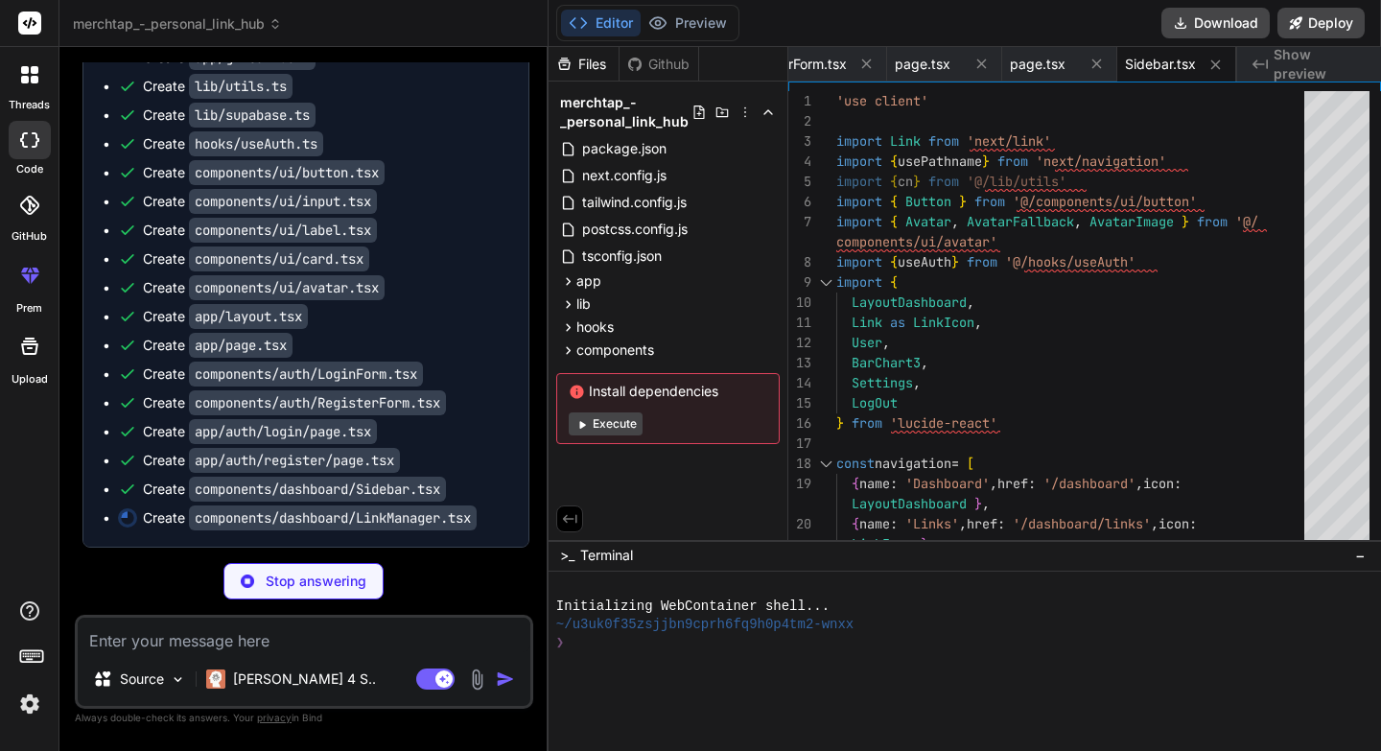
type textarea "x"
type textarea "</CardContent> </Card> )) )} </div> </div> ) }"
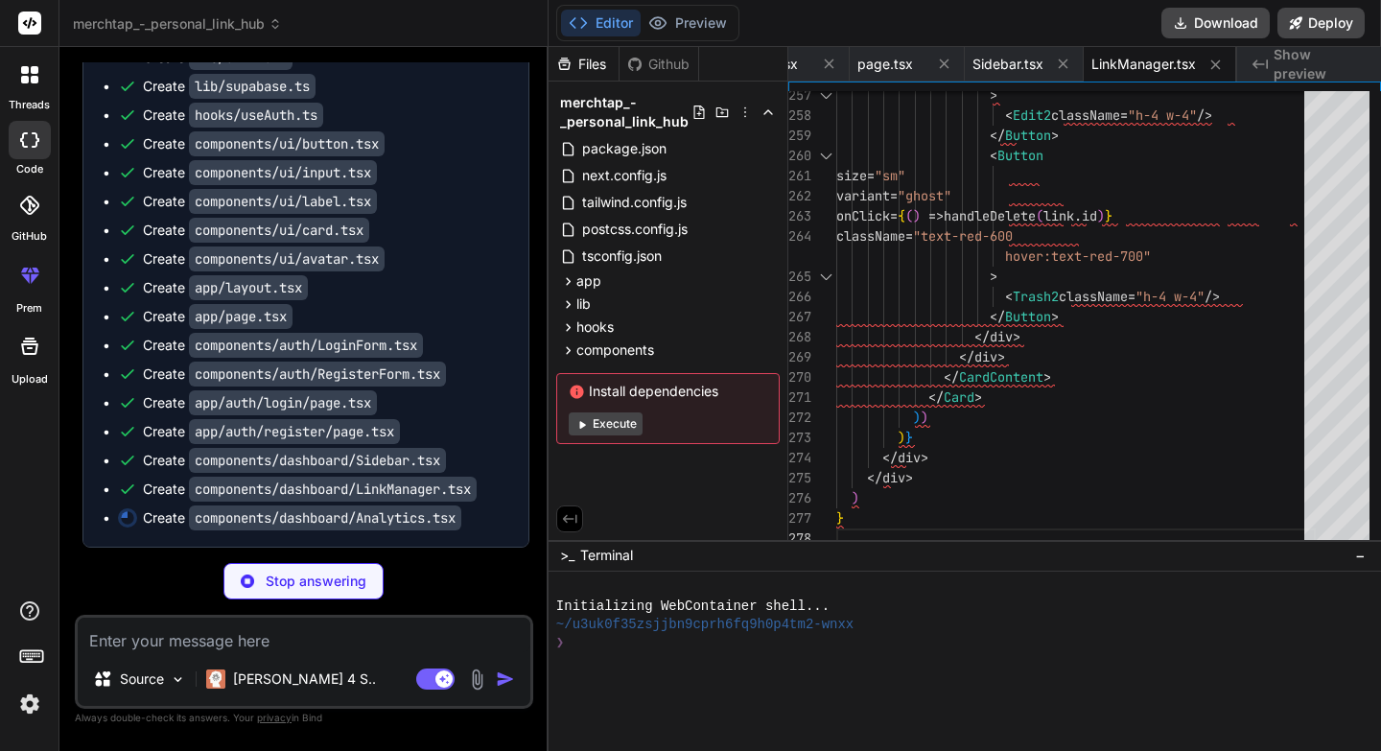
scroll to position [1779, 0]
type textarea "x"
type textarea ") }"
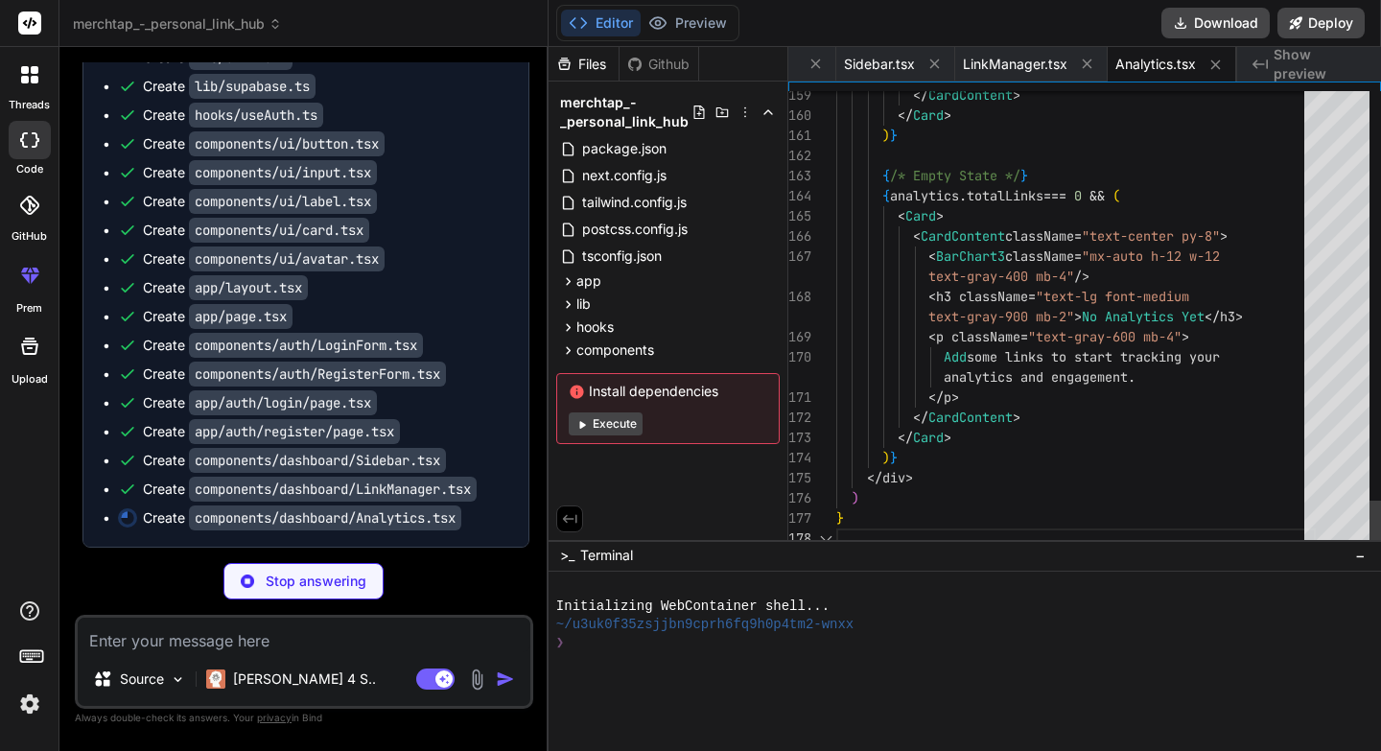
scroll to position [1783, 0]
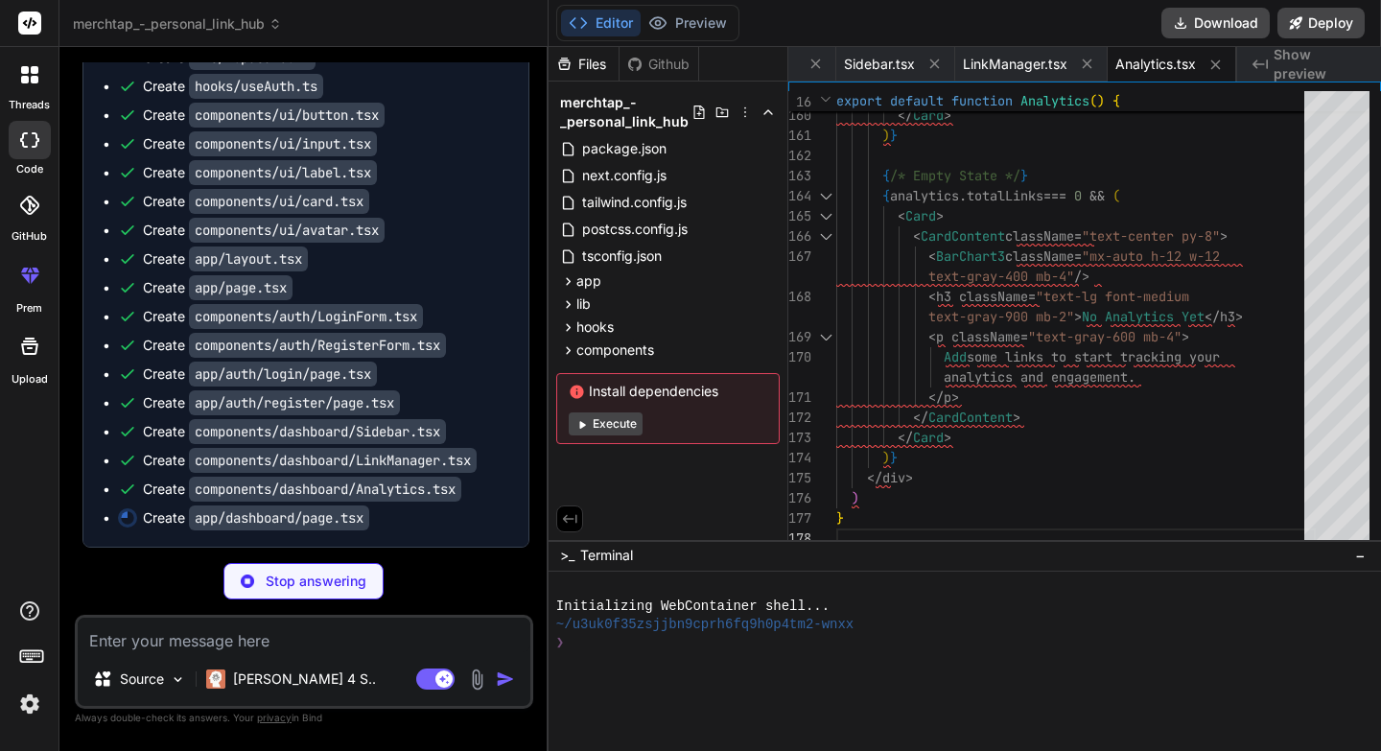
type textarea "x"
type textarea "</div> ) }"
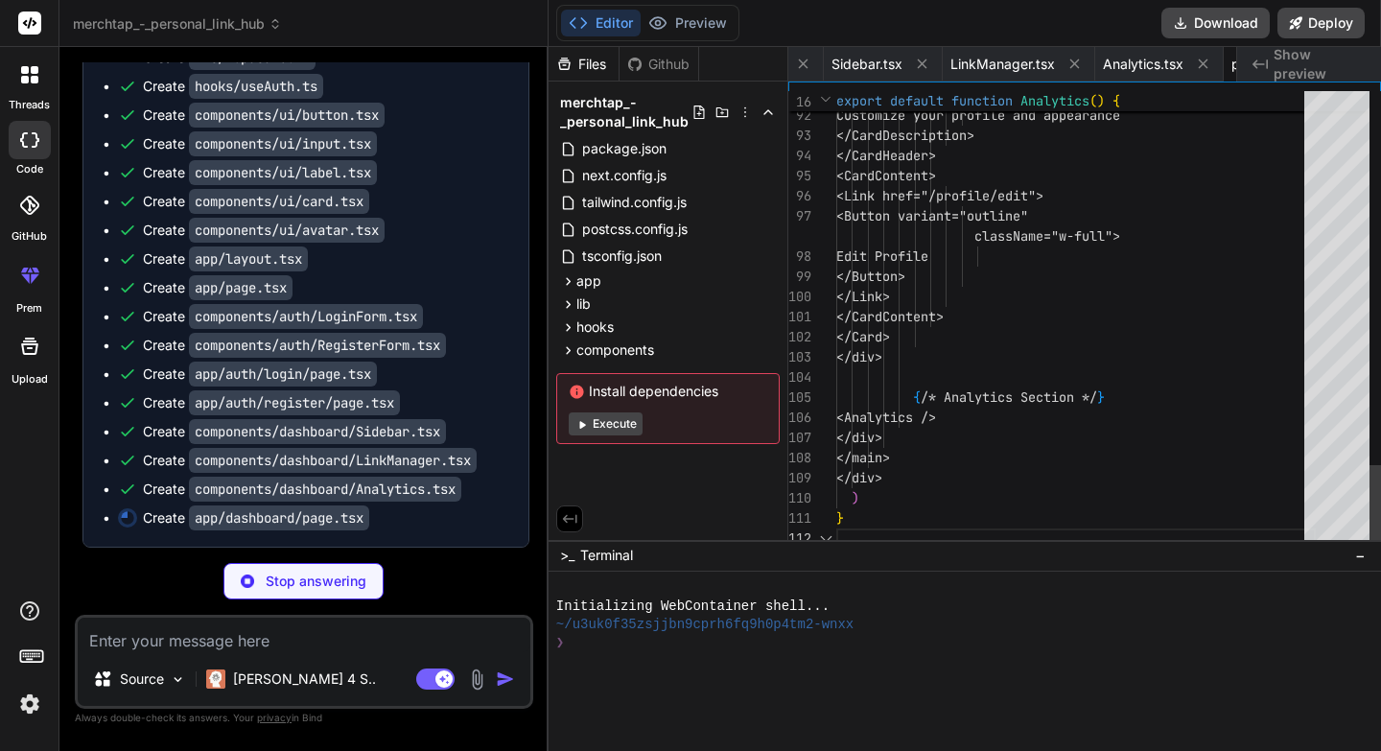
scroll to position [60, 0]
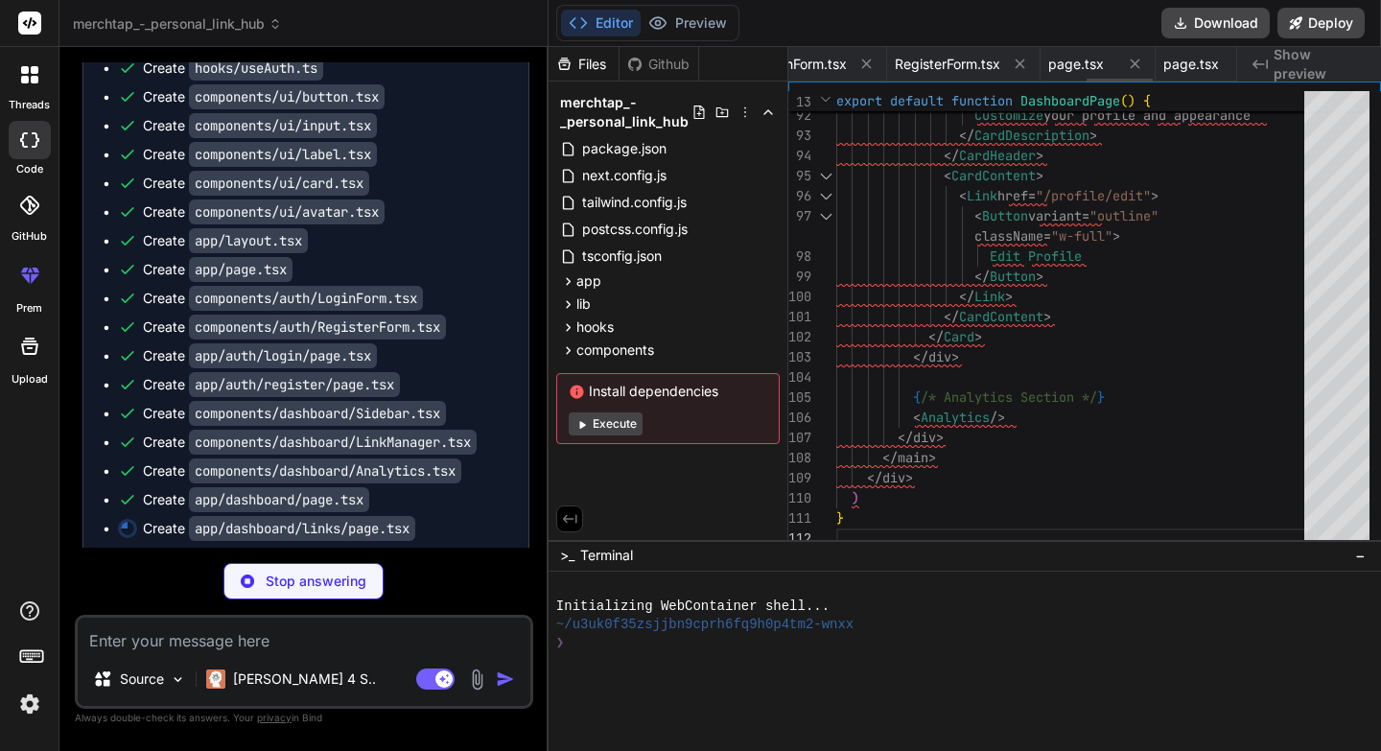
type textarea "x"
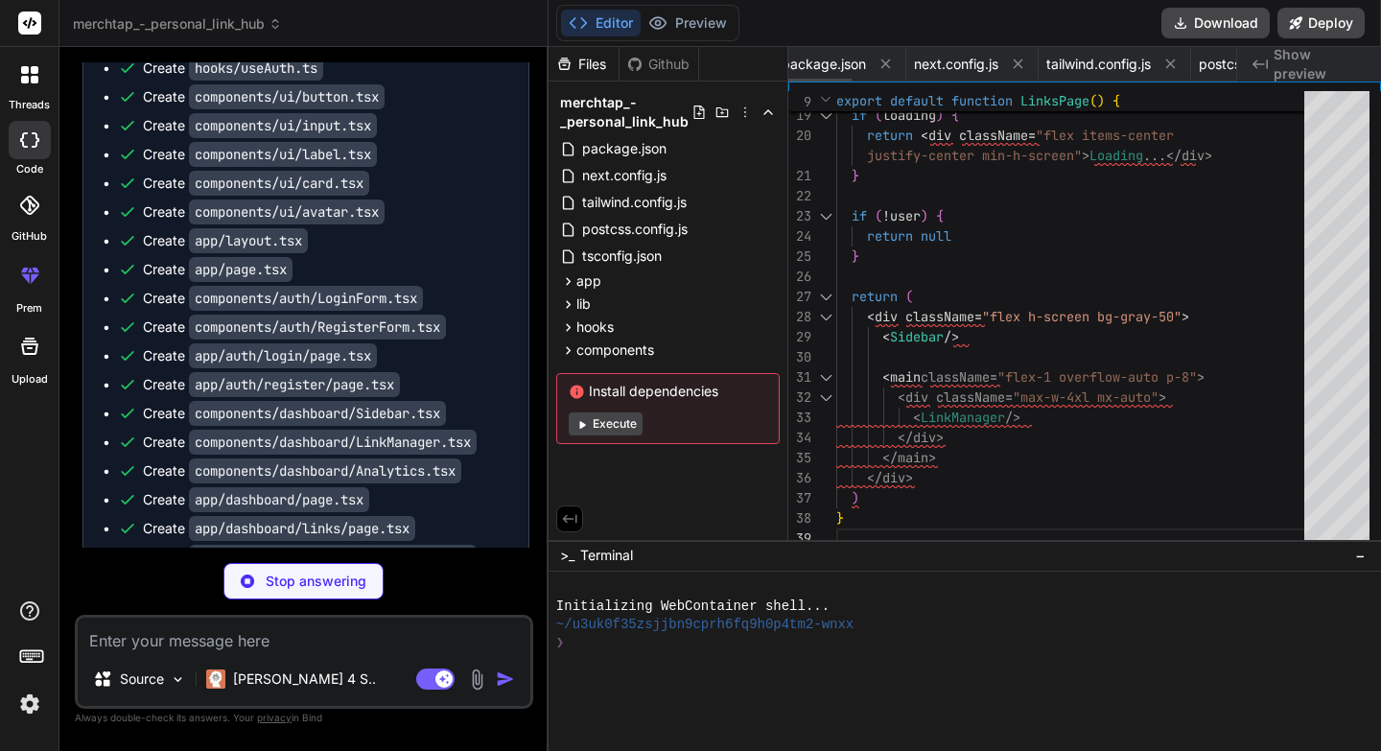
scroll to position [0, 0]
type textarea "x"
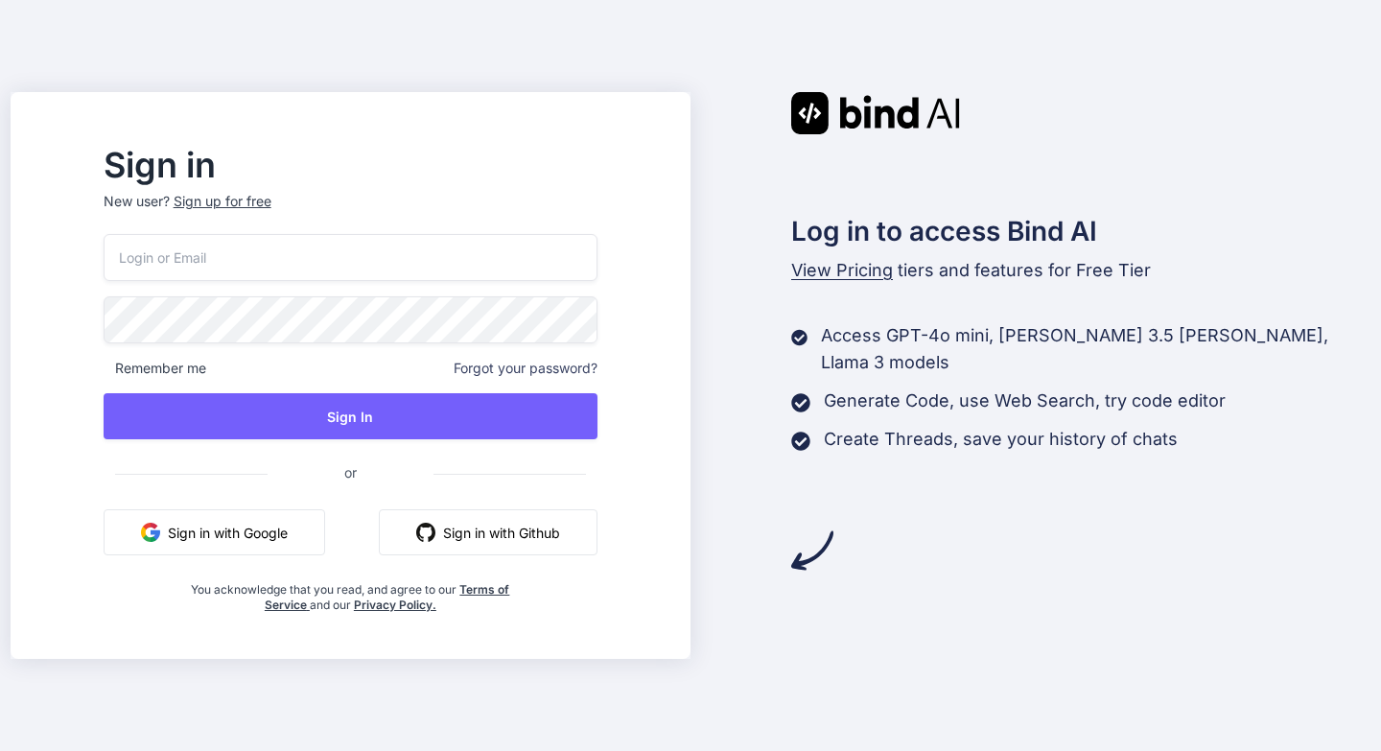
click at [848, 268] on span "View Pricing" at bounding box center [842, 270] width 102 height 20
click at [852, 271] on span "View Pricing" at bounding box center [842, 270] width 102 height 20
click at [325, 529] on button "Sign in with Google" at bounding box center [215, 532] width 222 height 46
click at [432, 275] on input "email" at bounding box center [351, 257] width 494 height 47
type input "fariza.khu@gmail.com"
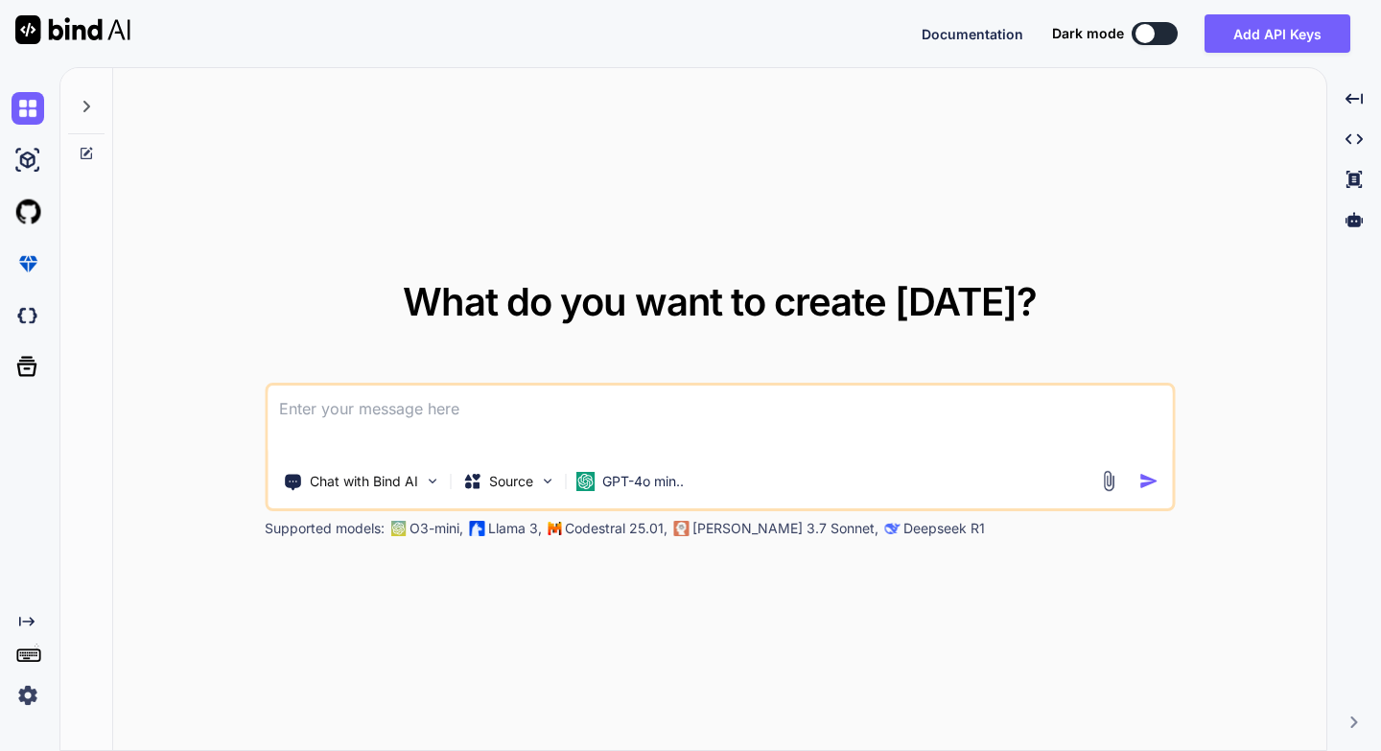
type textarea "x"
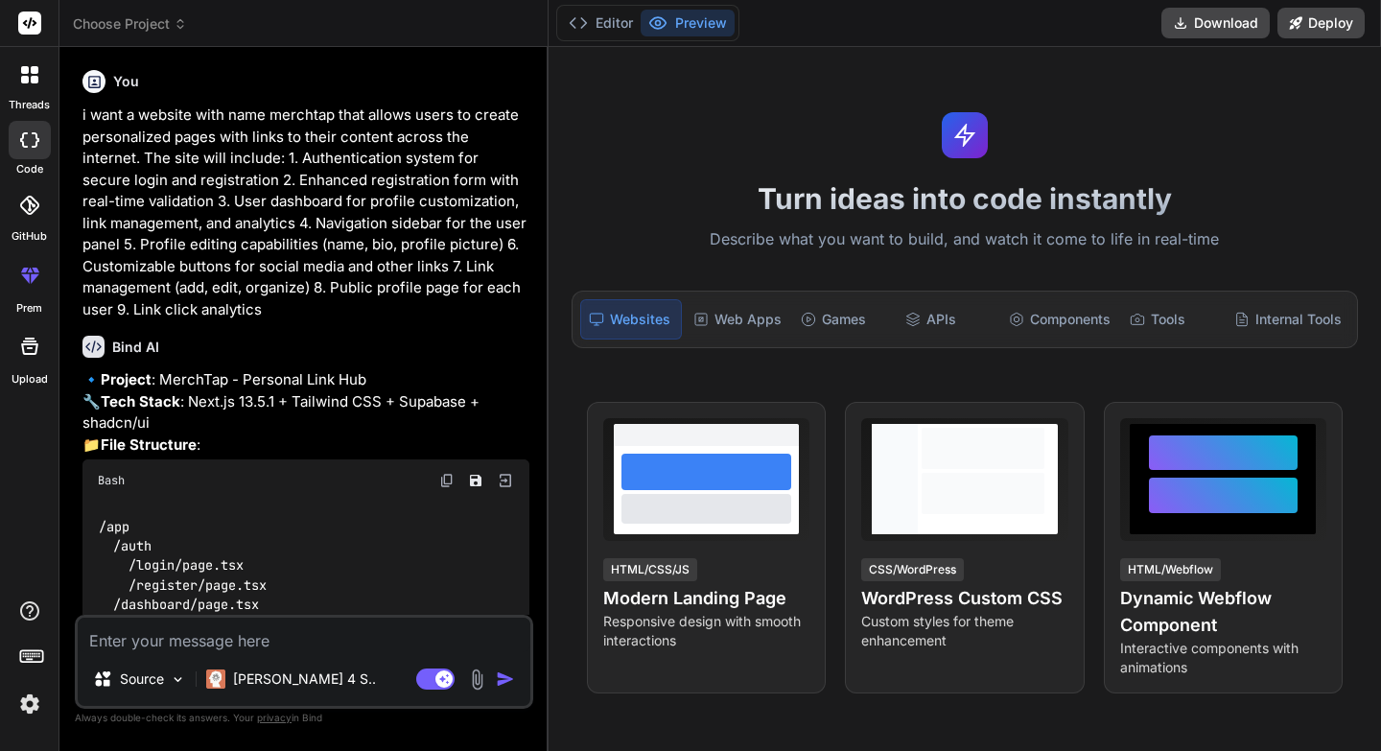
type textarea "x"
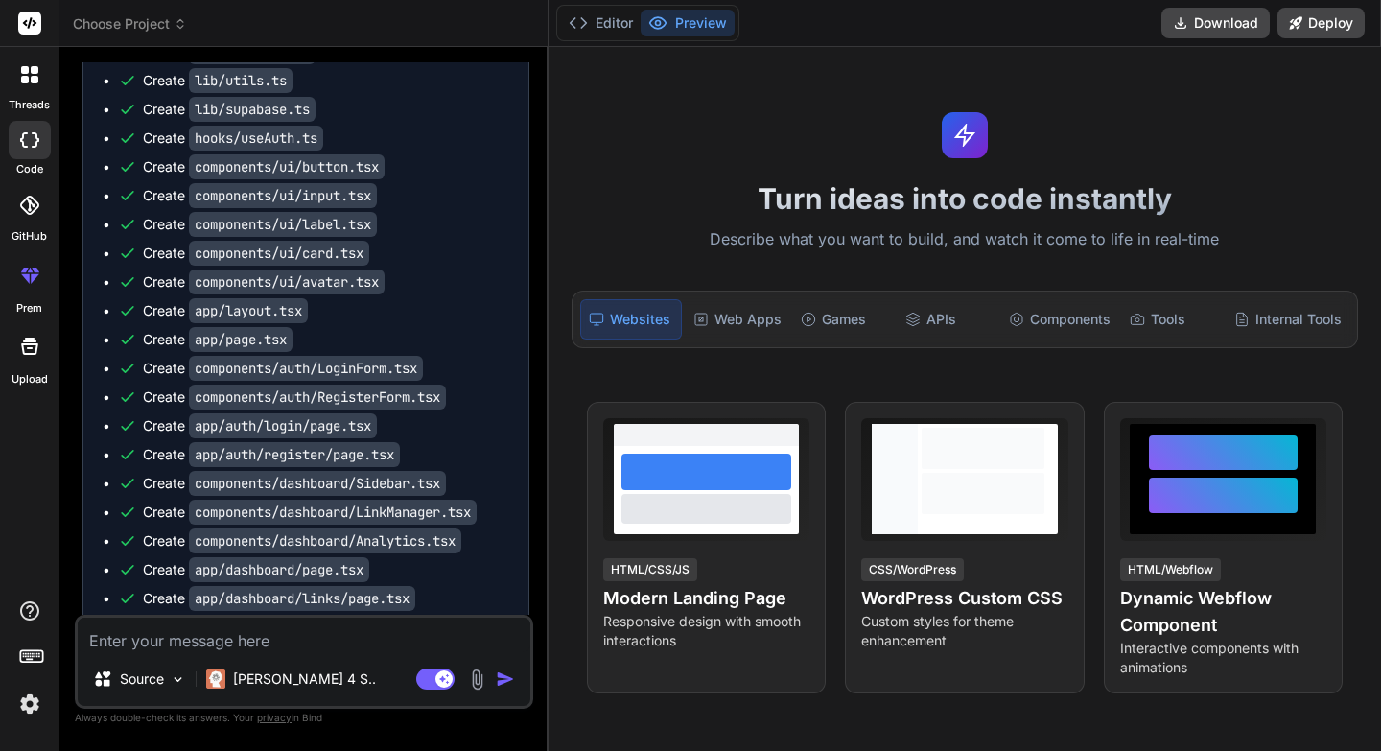
scroll to position [1867, 0]
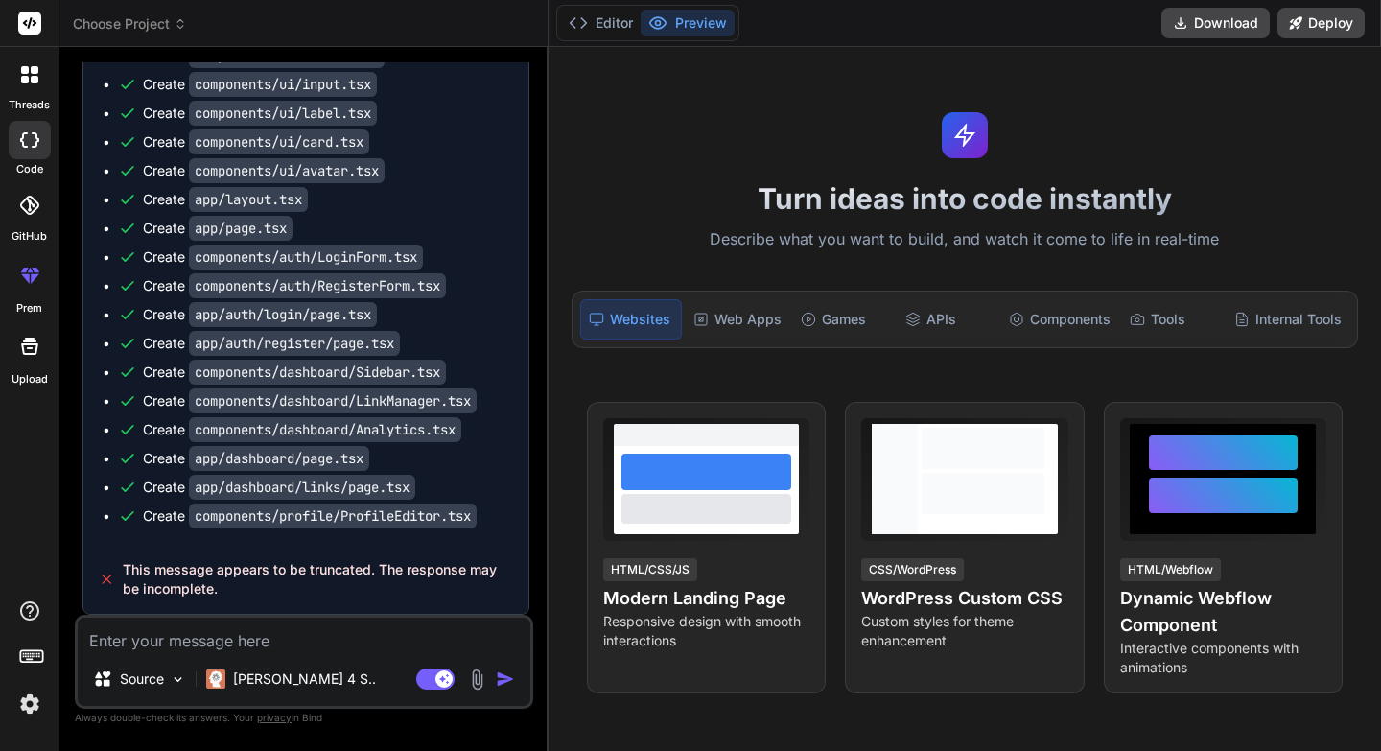
type textarea "c"
type textarea "x"
type textarea "co"
type textarea "x"
type textarea "com"
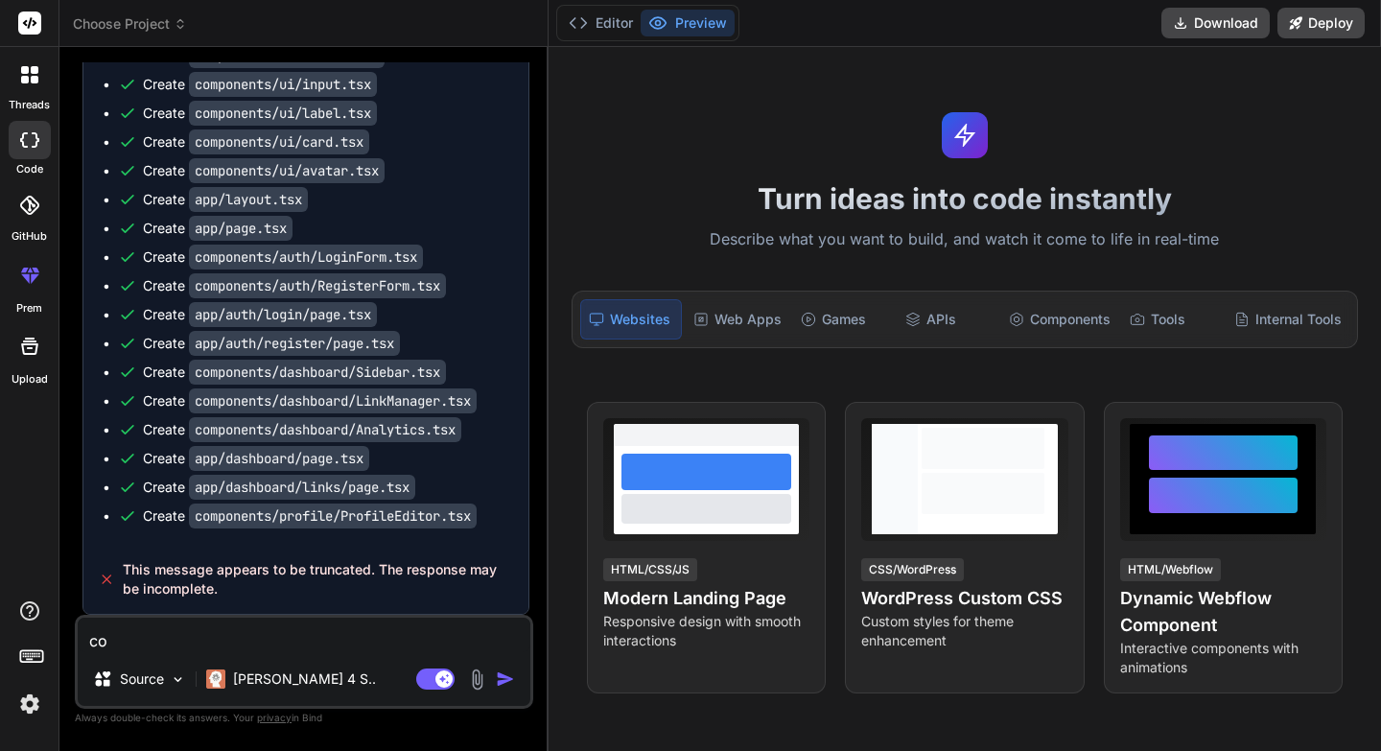
type textarea "x"
type textarea "comp"
type textarea "x"
type textarea "compl"
type textarea "x"
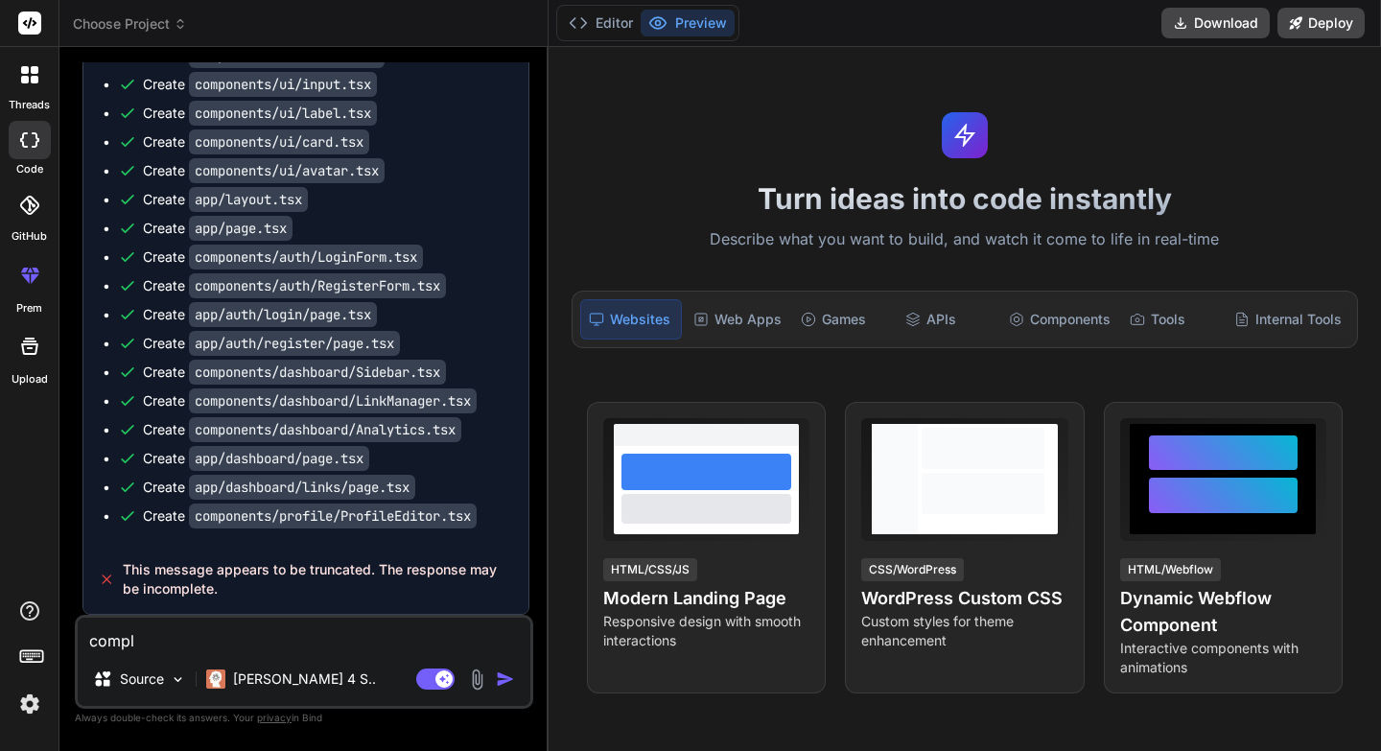
type textarea "comple"
type textarea "x"
type textarea "compley"
type textarea "x"
type textarea "comple"
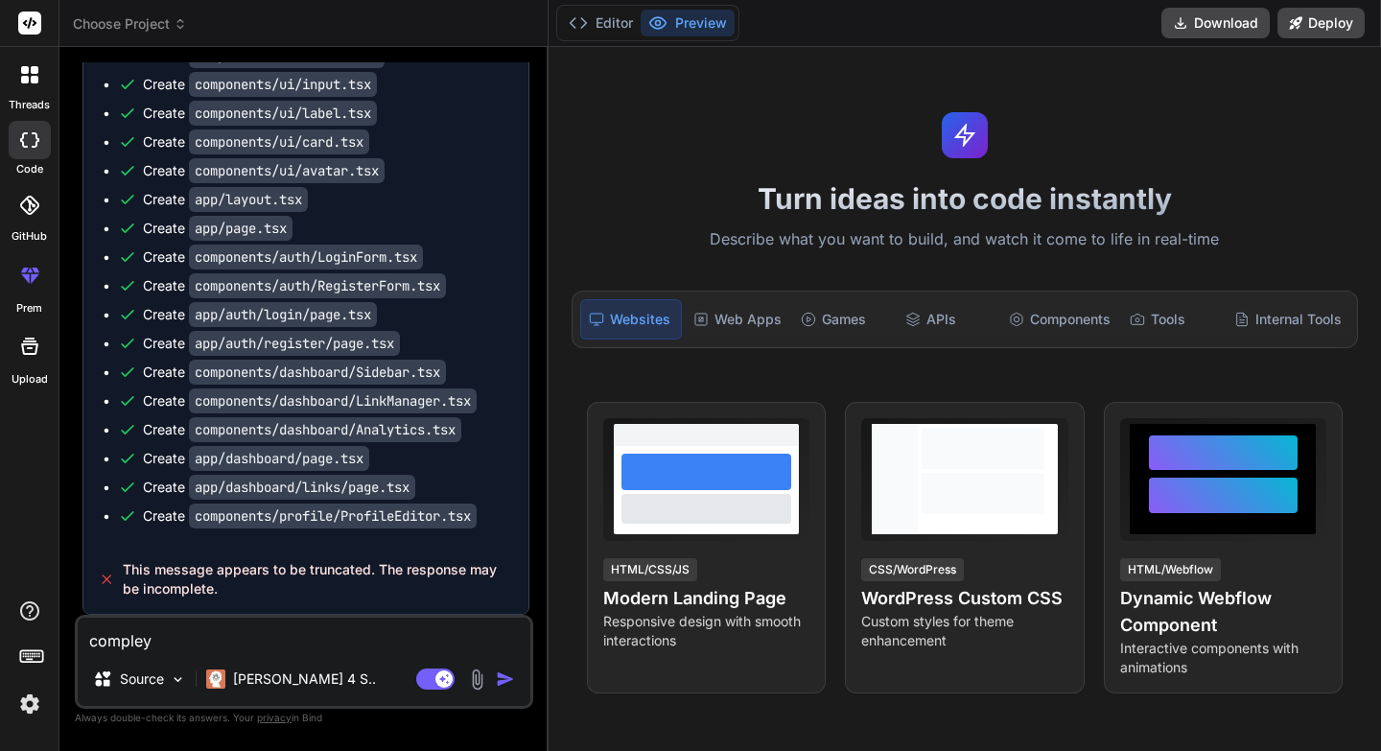
type textarea "x"
type textarea "complee"
type textarea "x"
type textarea "comple"
type textarea "x"
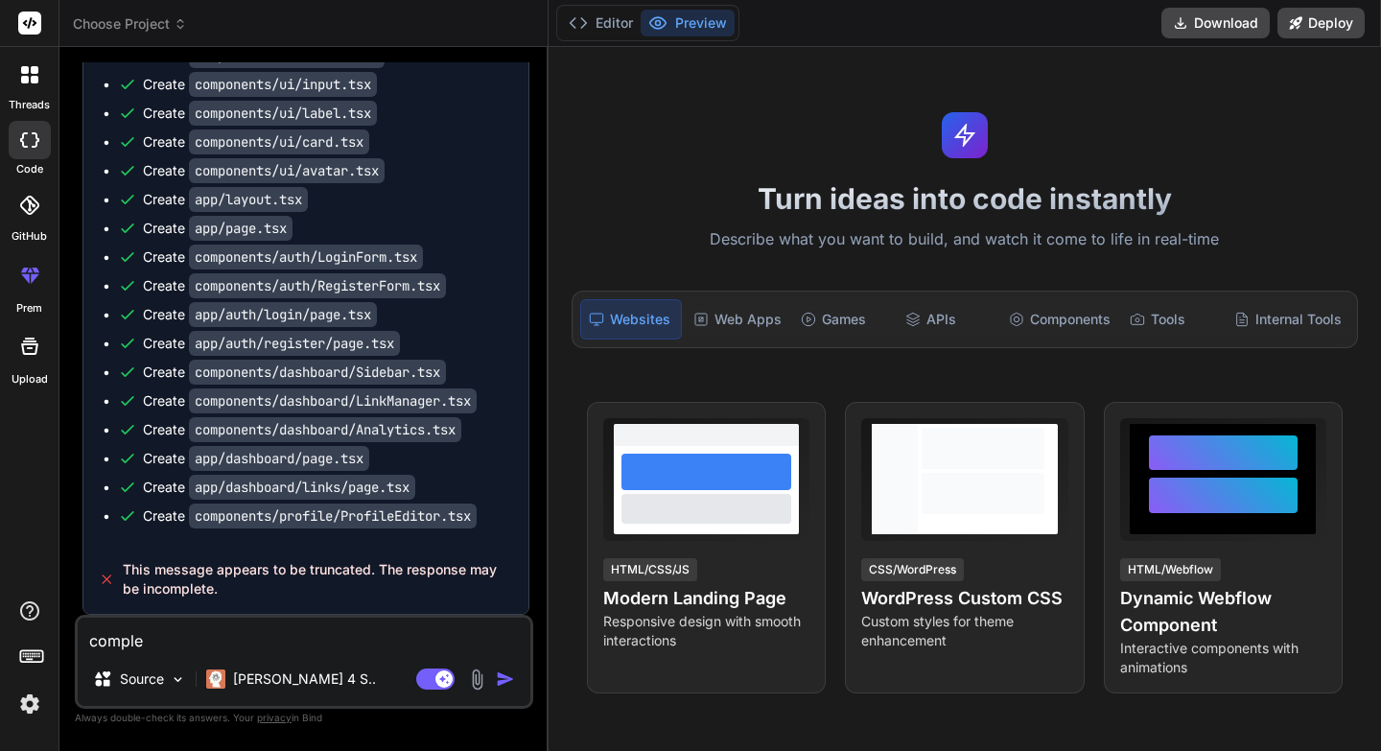
type textarea "compl"
type textarea "x"
type textarea "comp"
type textarea "x"
type textarea "com"
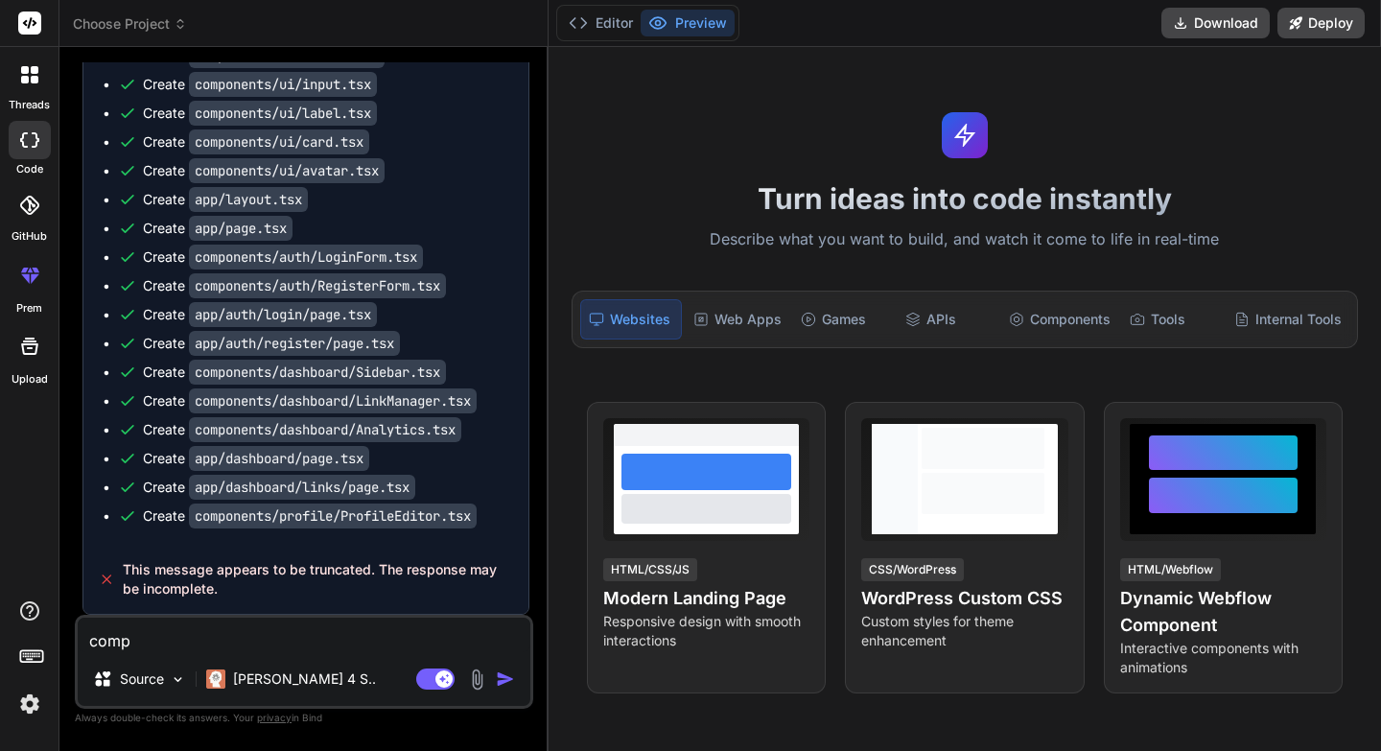
type textarea "x"
type textarea "co"
type textarea "x"
type textarea "c"
type textarea "x"
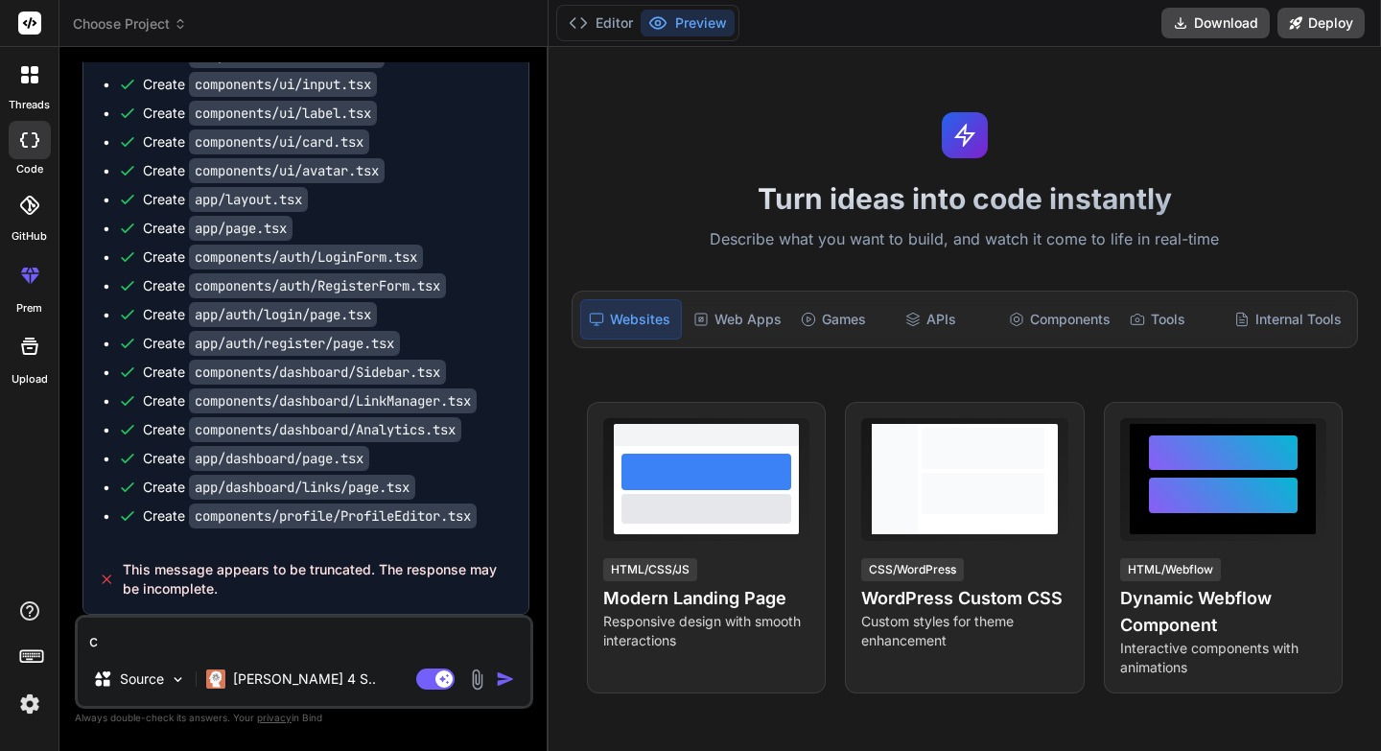
type textarea "co"
type textarea "x"
type textarea "con"
type textarea "x"
type textarea "cont"
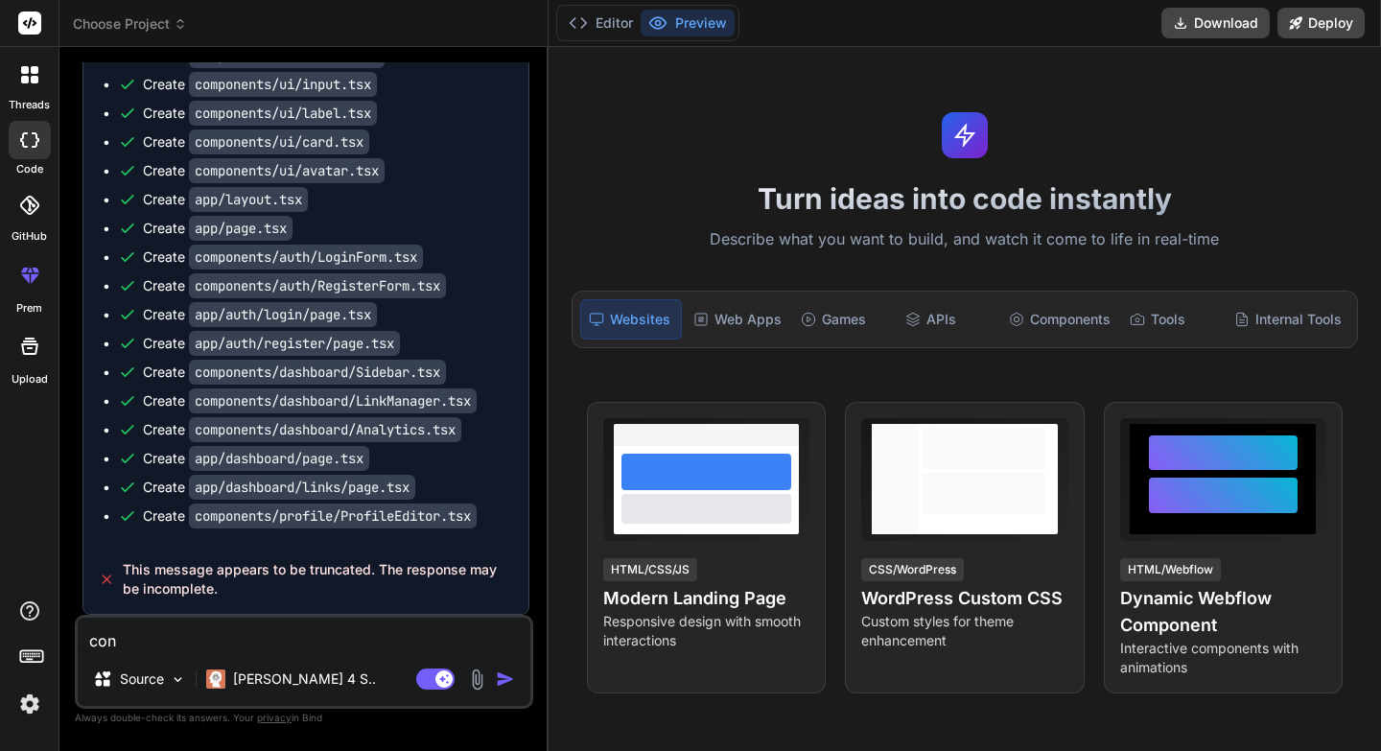
type textarea "x"
type textarea "conti"
type textarea "x"
type textarea "contin"
type textarea "x"
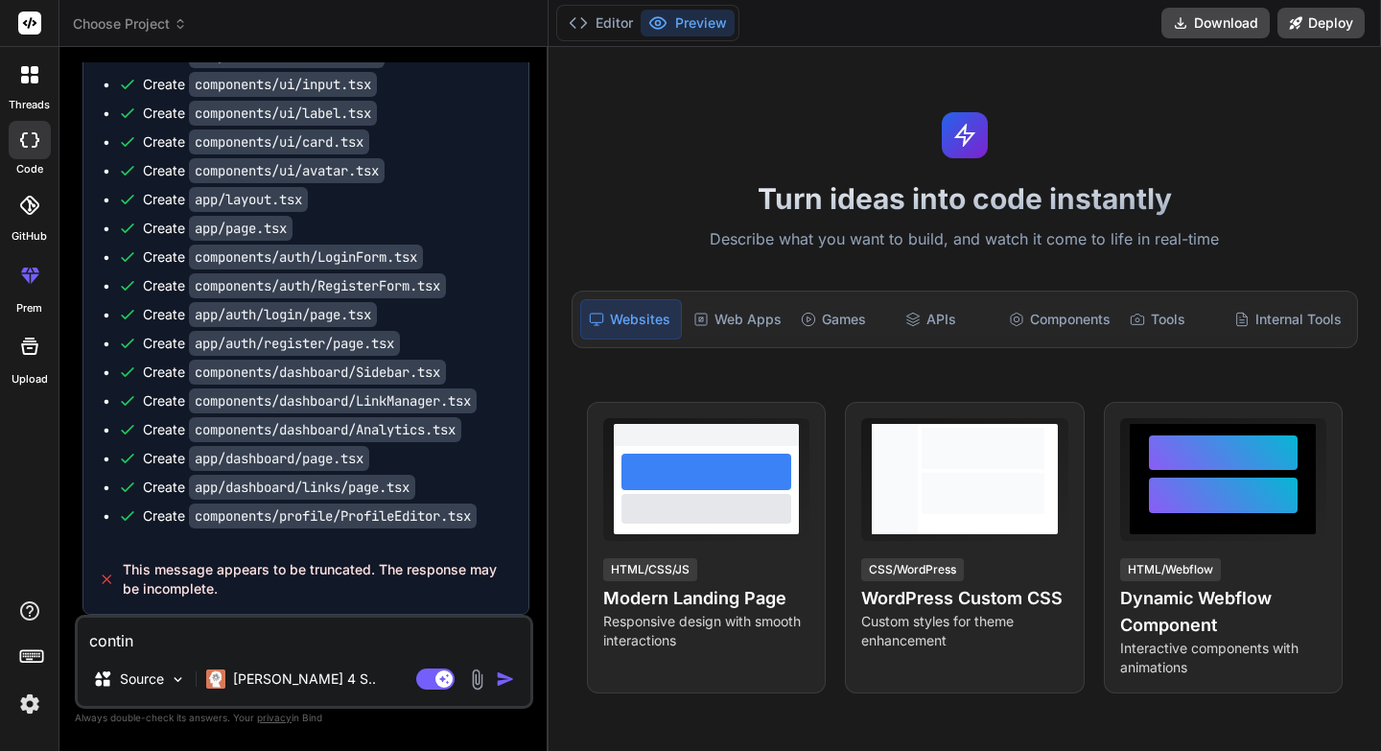
type textarea "conti"
type textarea "x"
type textarea "cont"
type textarea "x"
type textarea "con"
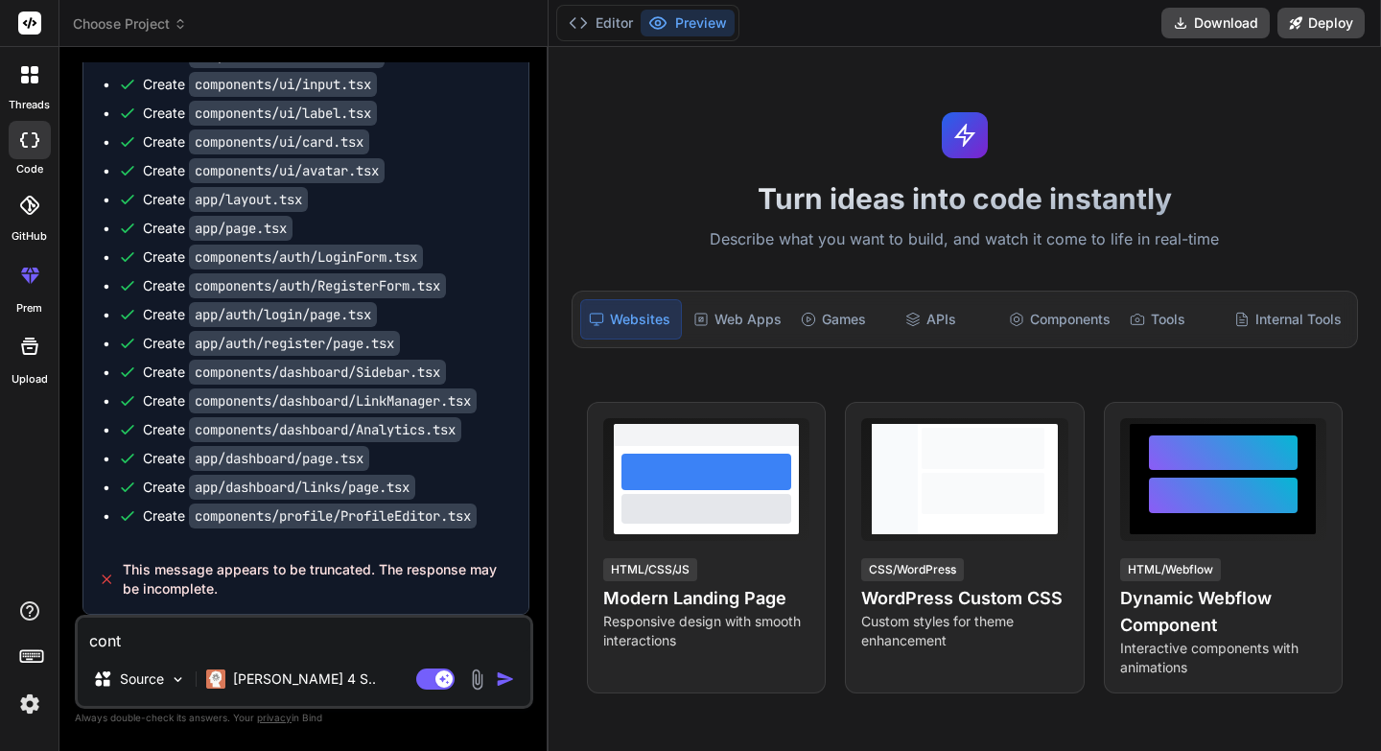
type textarea "x"
type textarea "co"
type textarea "x"
type textarea "c"
type textarea "x"
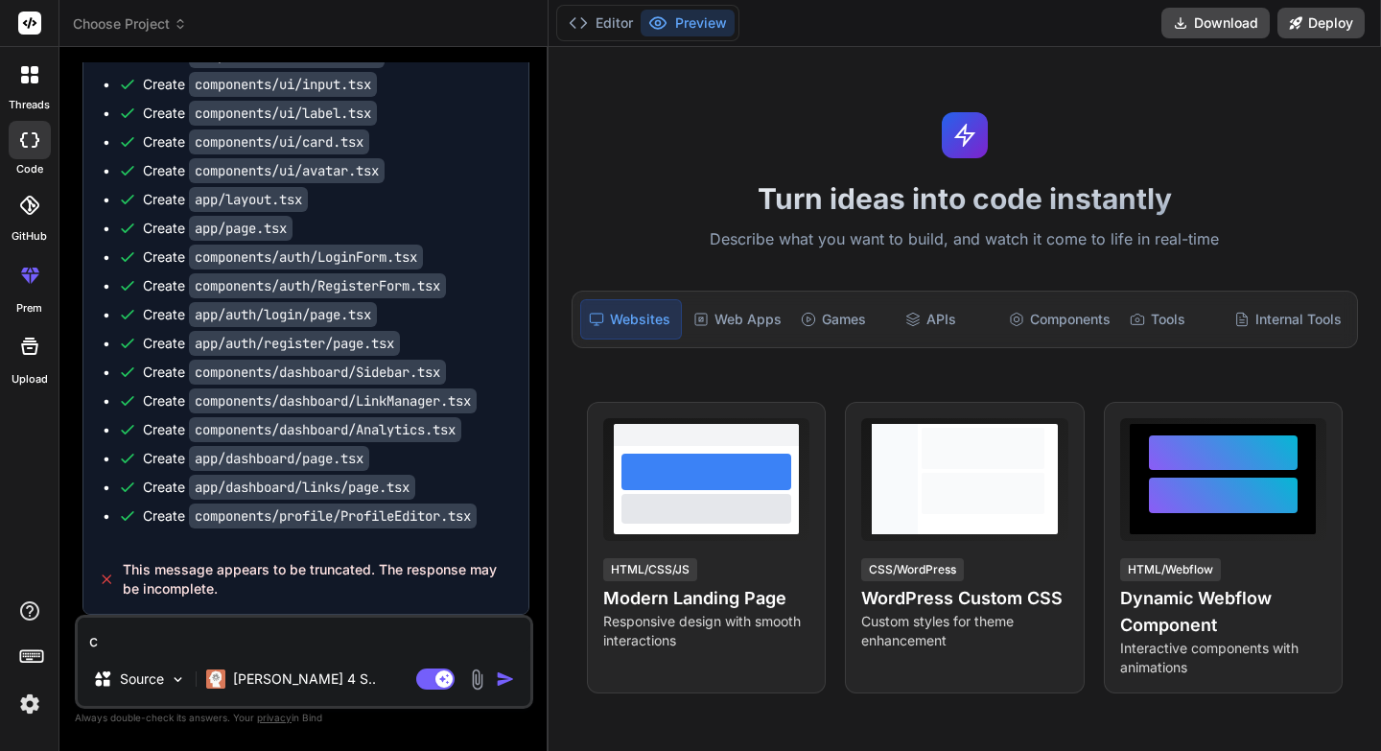
type textarea "x"
paste textarea "continue this prompt"
type textarea "continue this prompt"
type textarea "x"
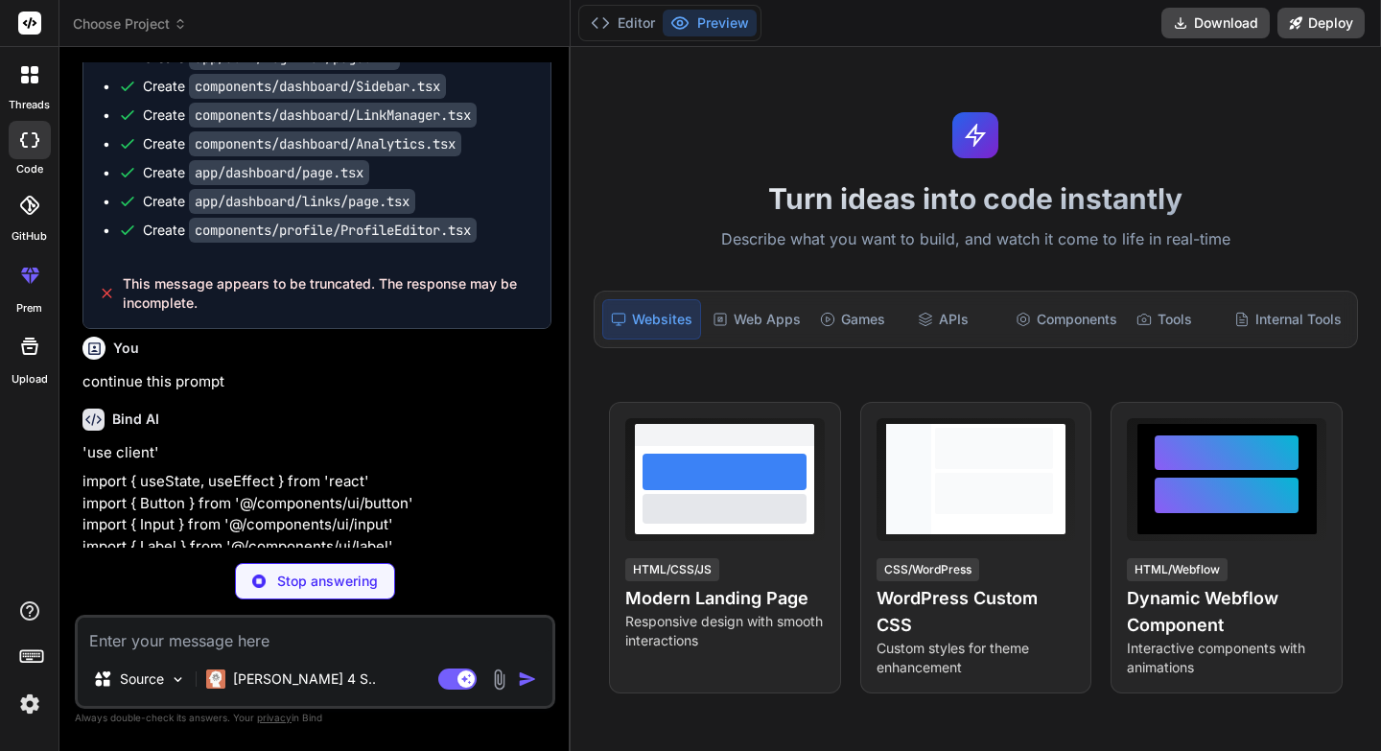
scroll to position [2046, 0]
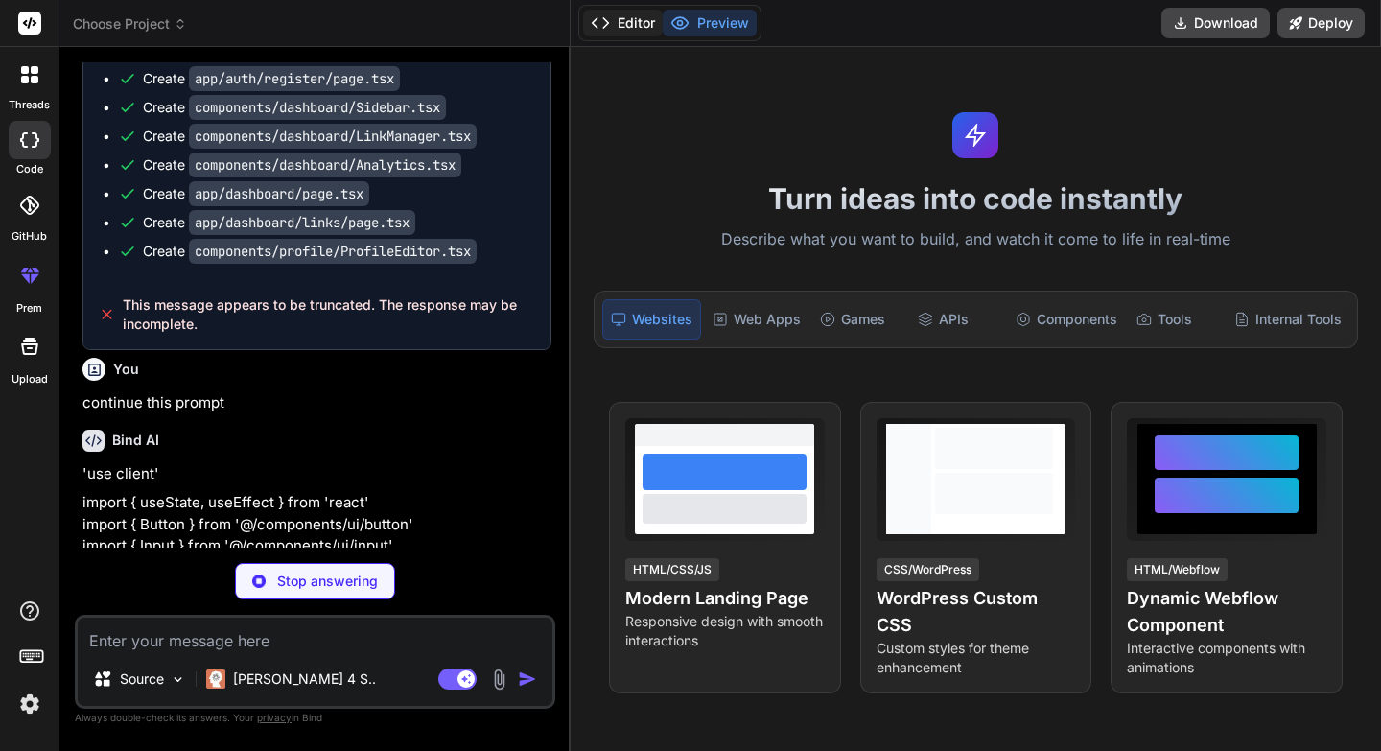
type textarea "x"
click at [634, 29] on button "Editor" at bounding box center [623, 23] width 80 height 27
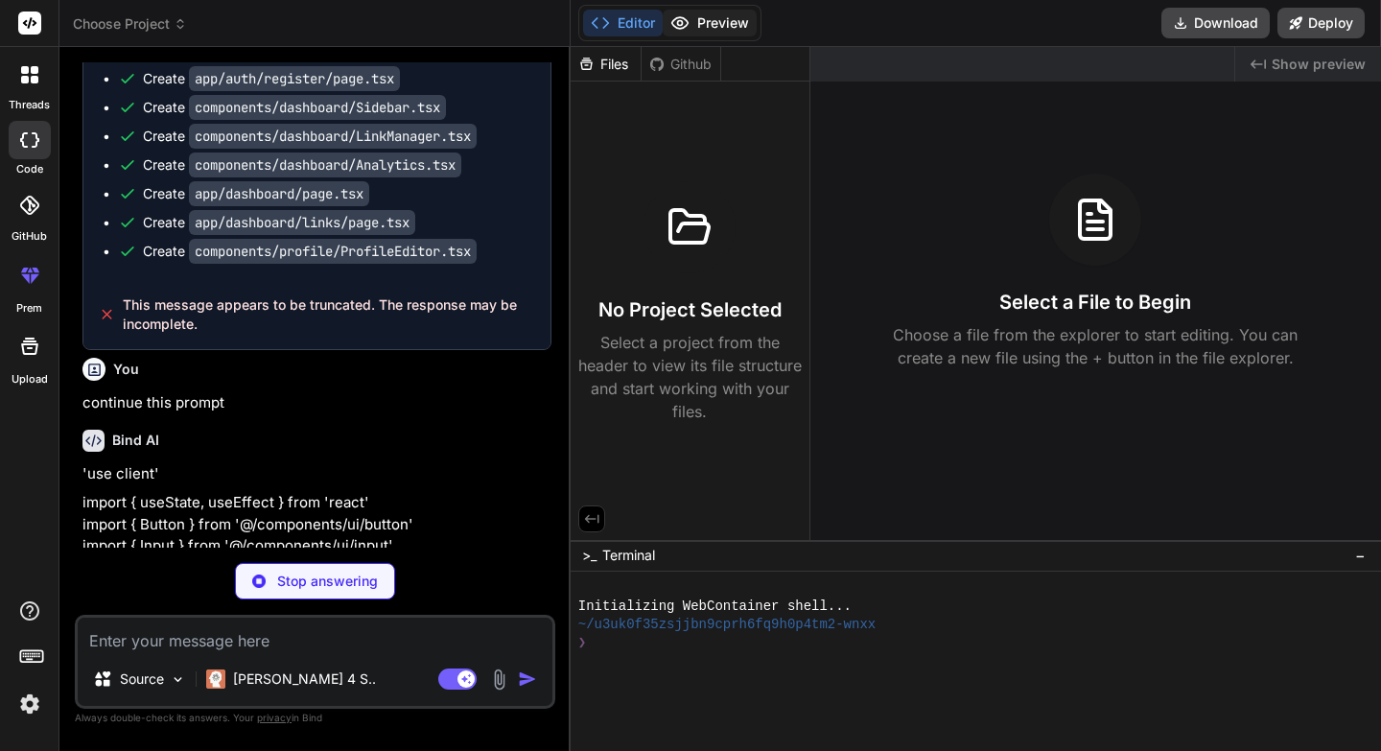
click at [705, 20] on button "Preview" at bounding box center [710, 23] width 94 height 27
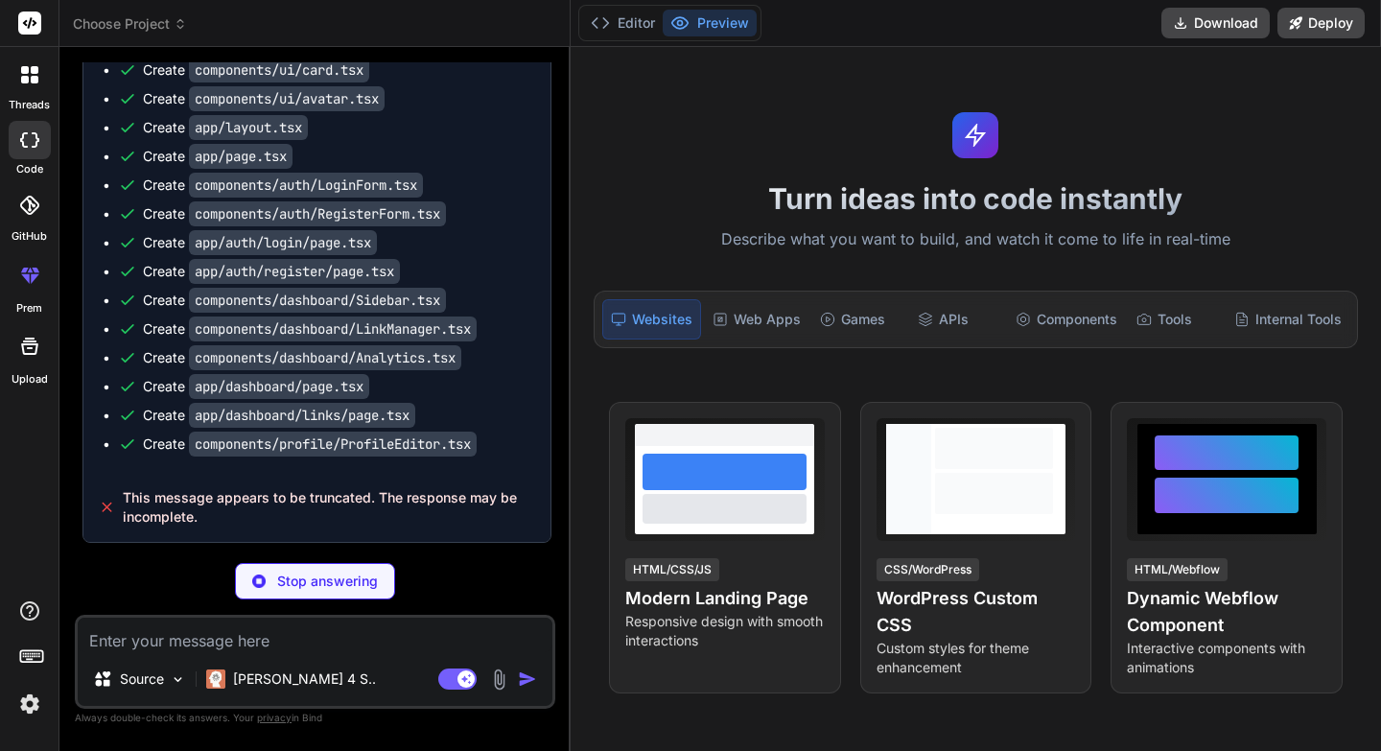
scroll to position [1353, 0]
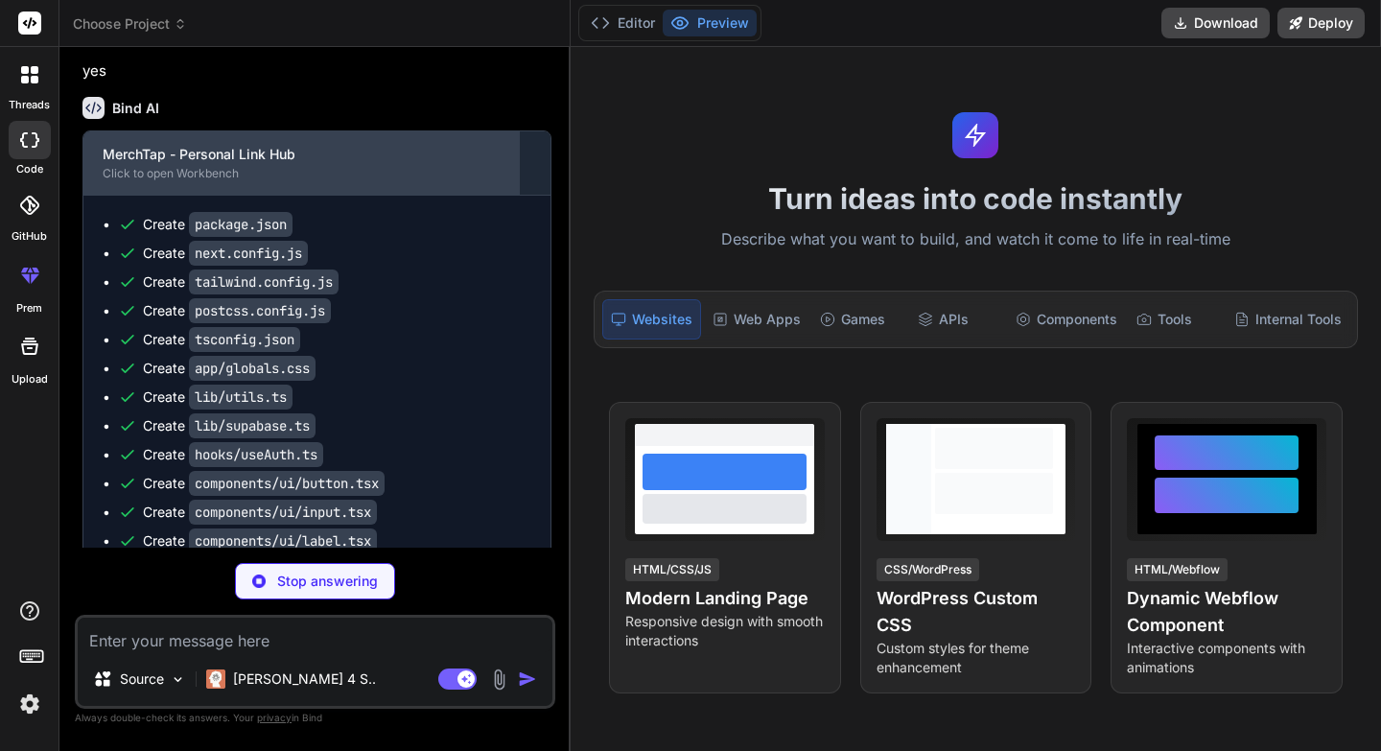
click at [282, 164] on div "MerchTap - Personal Link Hub" at bounding box center [301, 154] width 397 height 19
click at [189, 181] on div "Click to open Workbench" at bounding box center [301, 173] width 397 height 15
click at [183, 195] on div "MerchTap - Personal Link Hub Click to open Workbench" at bounding box center [300, 162] width 435 height 63
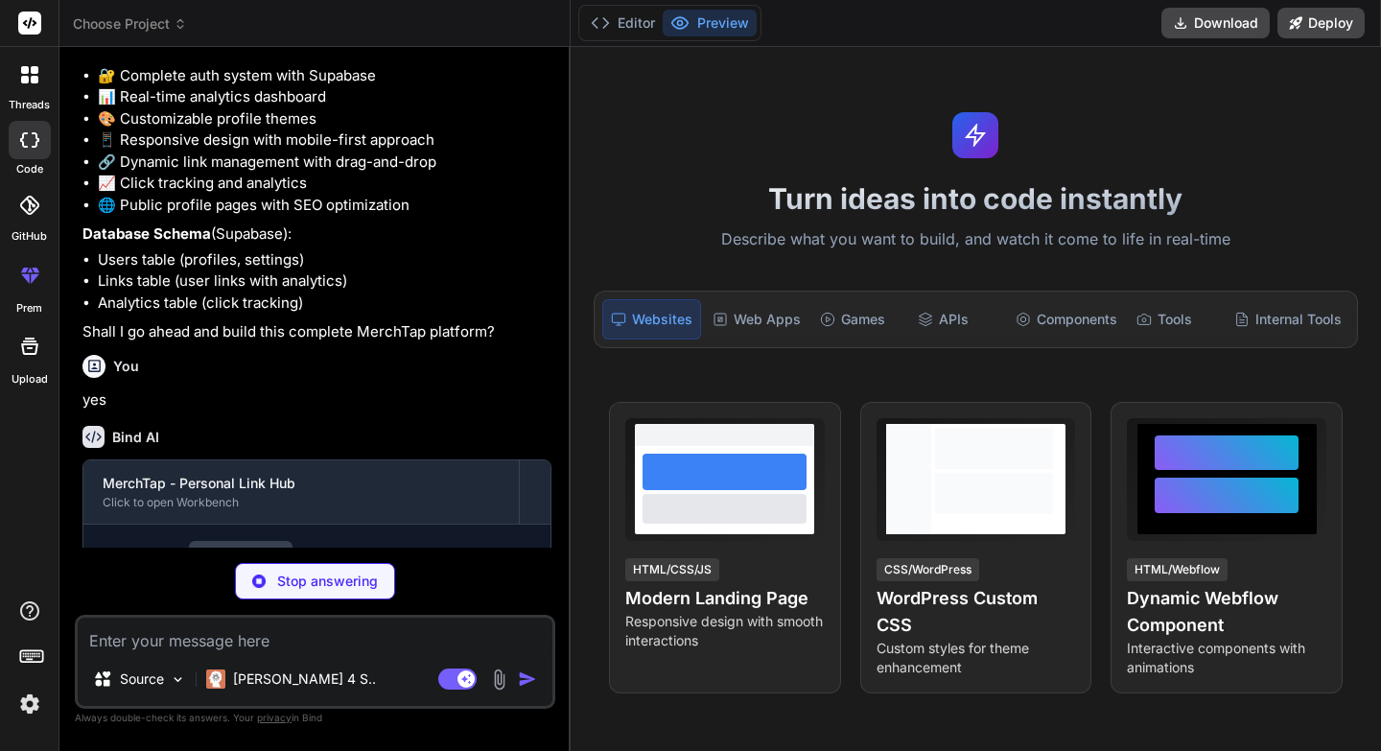
scroll to position [1123, 0]
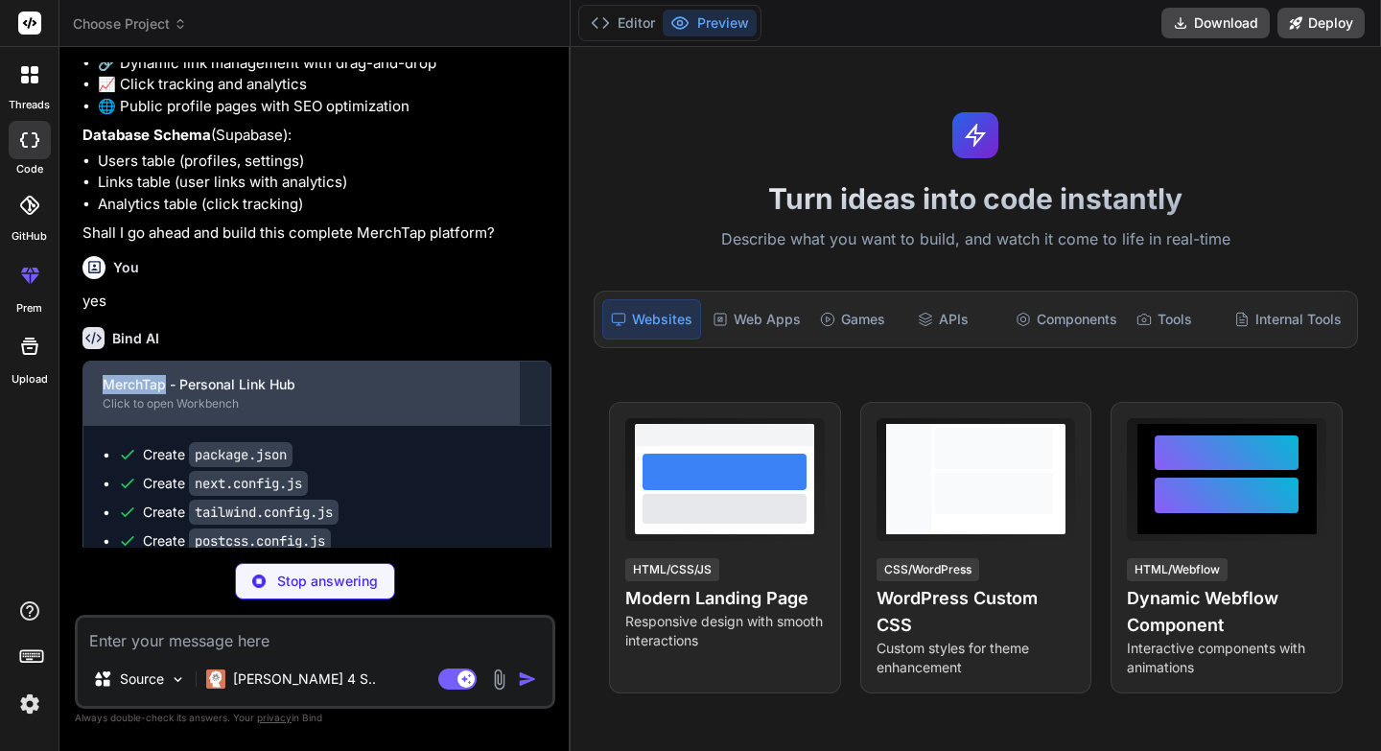
click at [246, 394] on div "MerchTap - Personal Link Hub" at bounding box center [301, 384] width 397 height 19
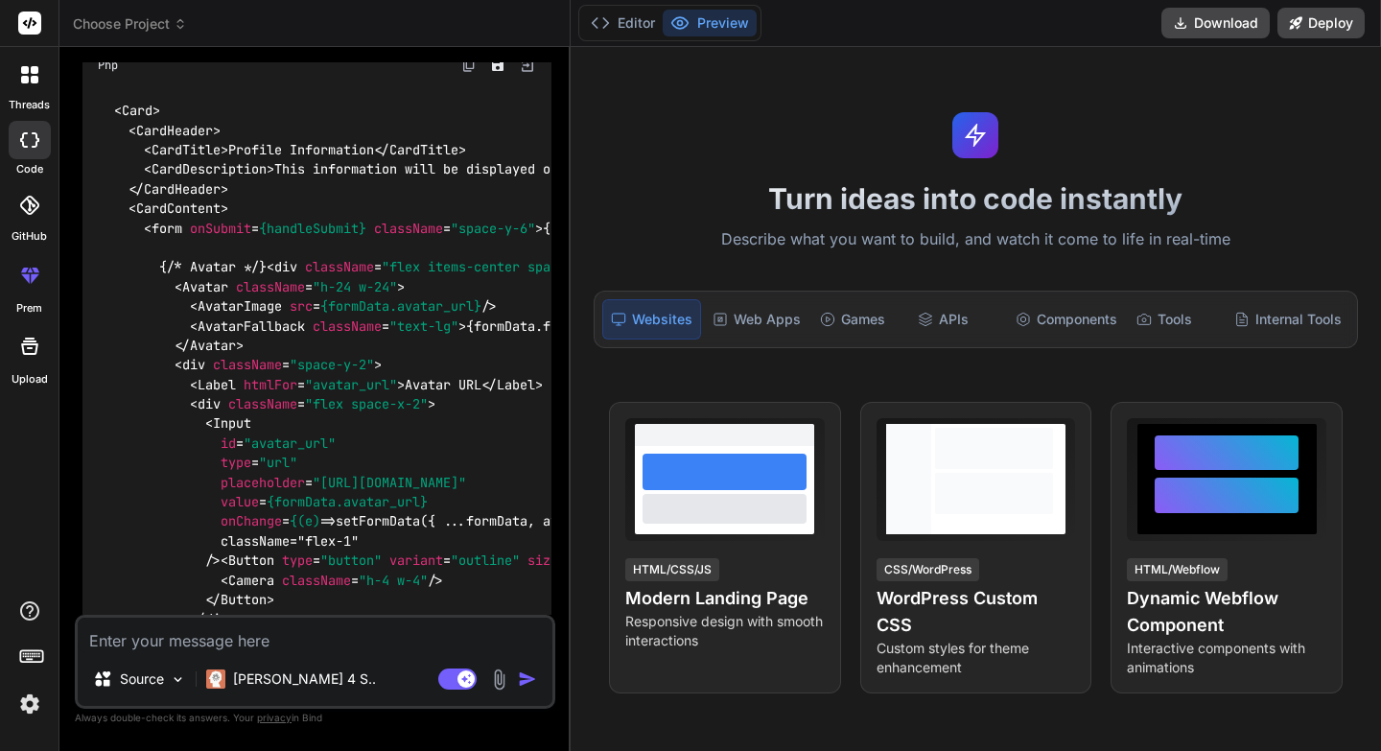
scroll to position [3839, 0]
click at [35, 134] on icon at bounding box center [29, 139] width 19 height 15
click at [31, 69] on icon at bounding box center [35, 70] width 8 height 8
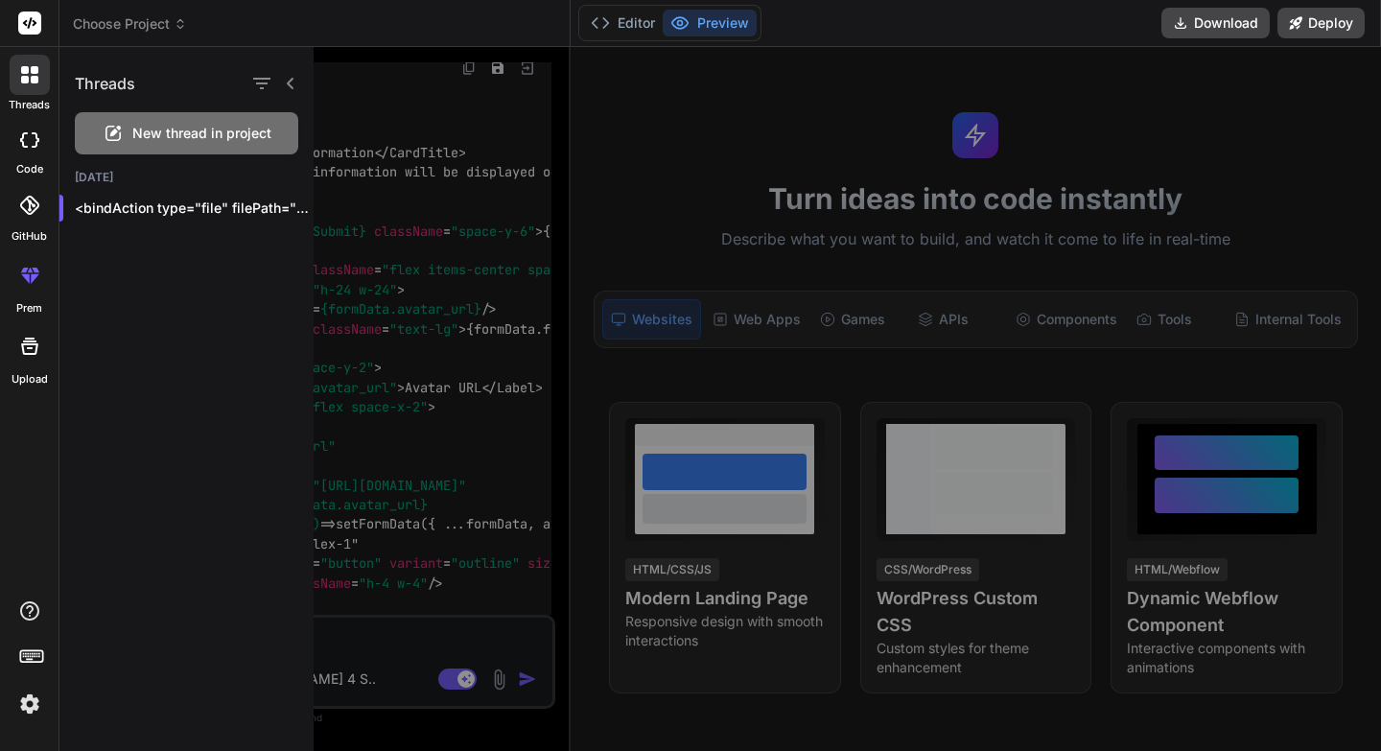
click at [26, 152] on div at bounding box center [30, 140] width 42 height 38
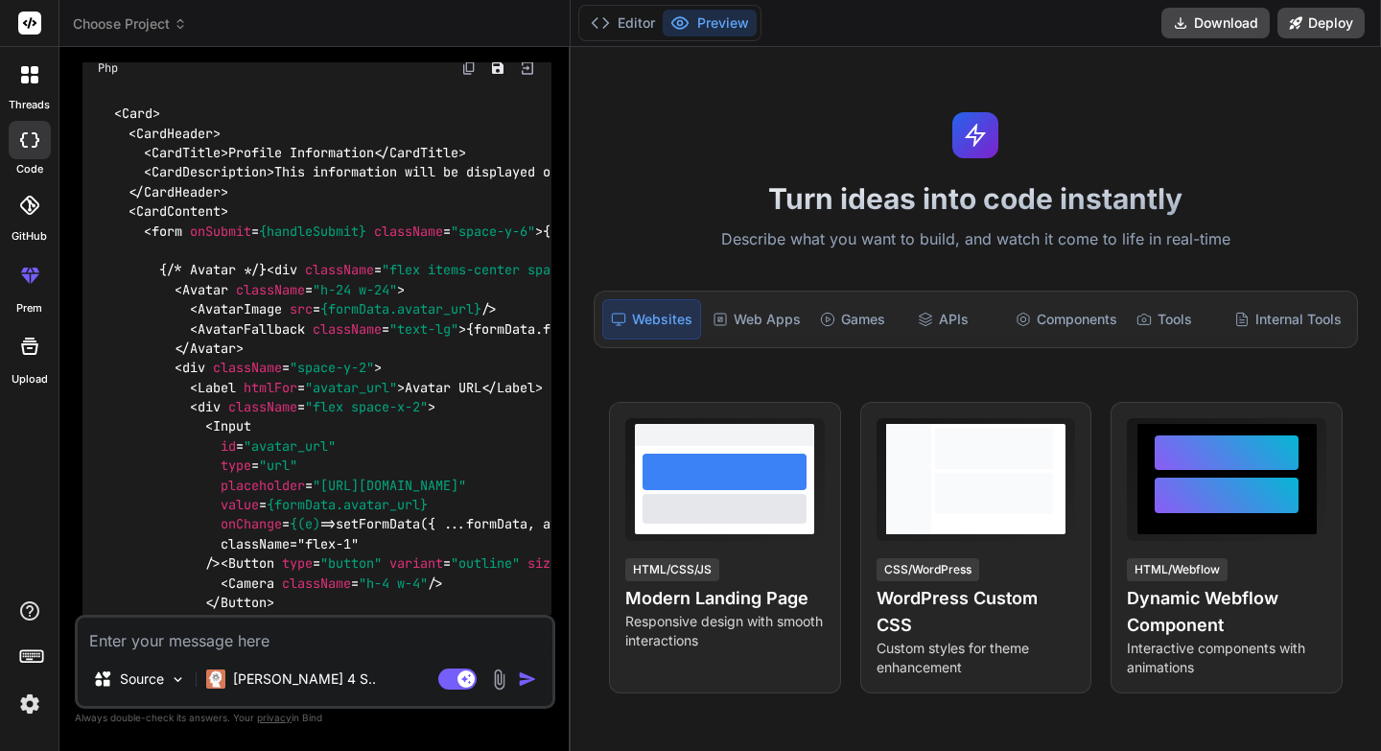
click at [32, 223] on div at bounding box center [30, 205] width 42 height 42
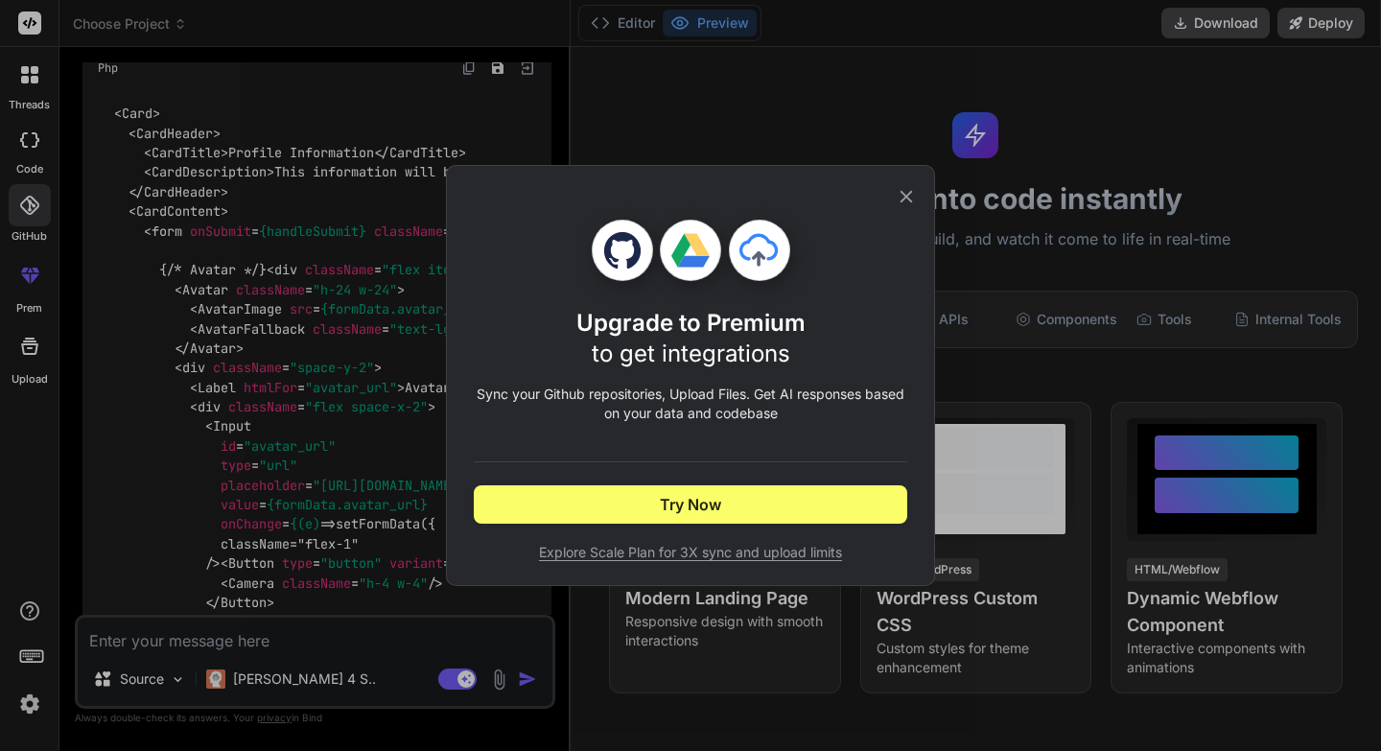
click at [33, 277] on div "Upgrade to Premium to get integrations Sync your Github repositories, Upload Fi…" at bounding box center [690, 375] width 1381 height 751
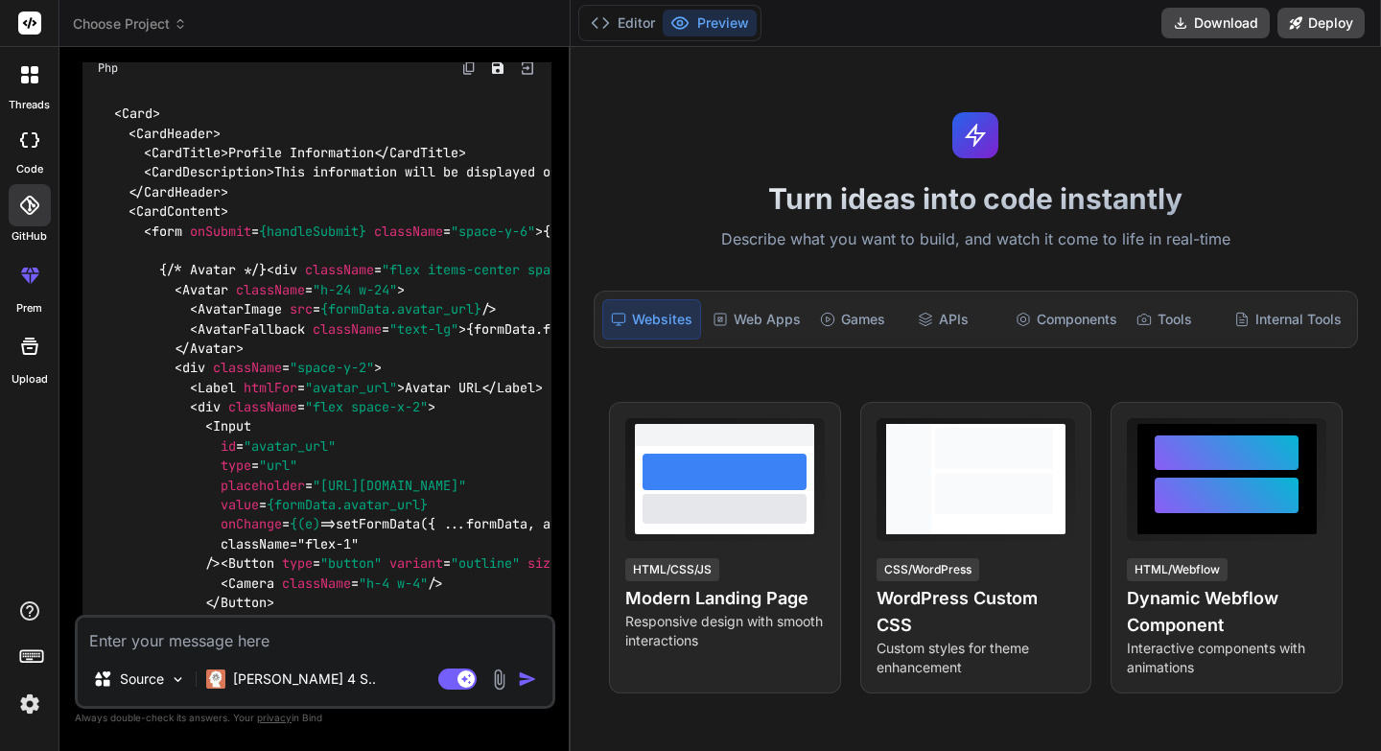
click at [28, 353] on icon at bounding box center [29, 346] width 17 height 17
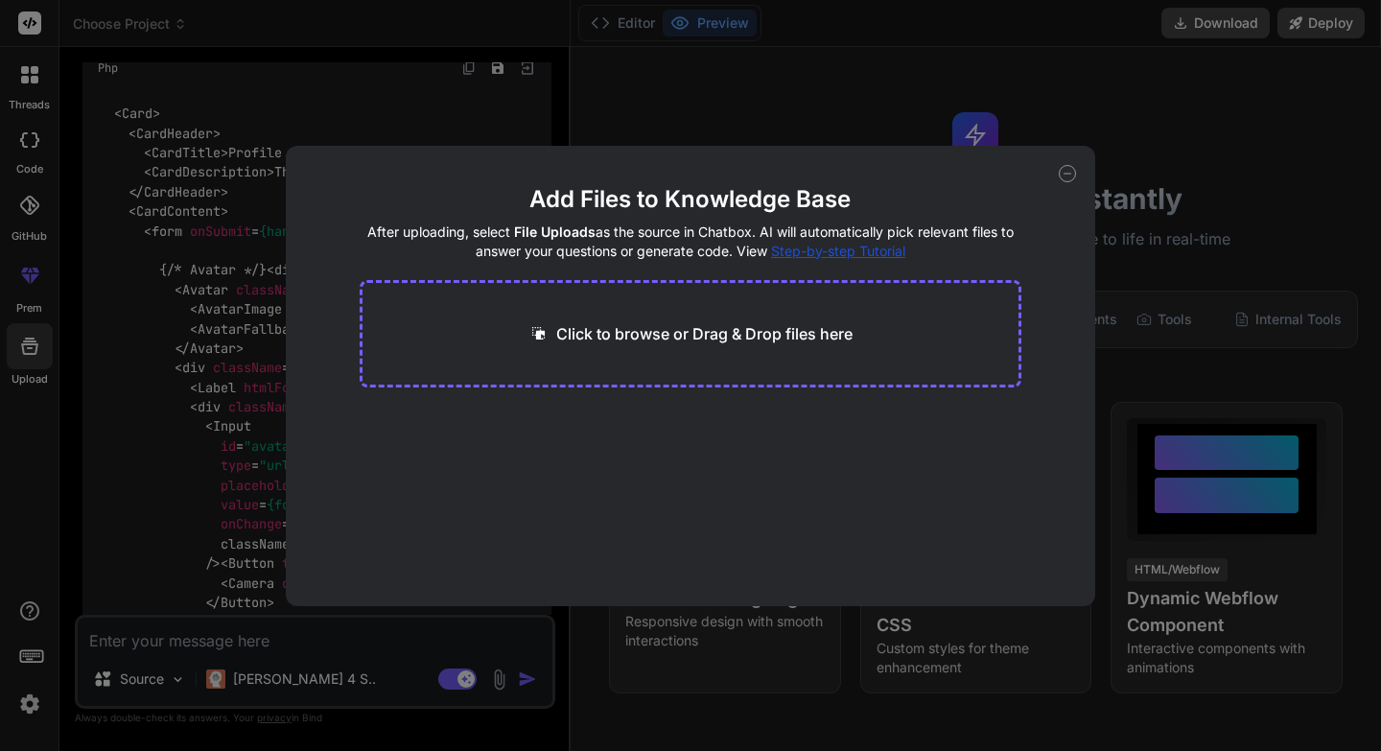
click at [232, 121] on div "Add Files to Knowledge Base After uploading, select File Uploads as the source …" at bounding box center [690, 375] width 1381 height 751
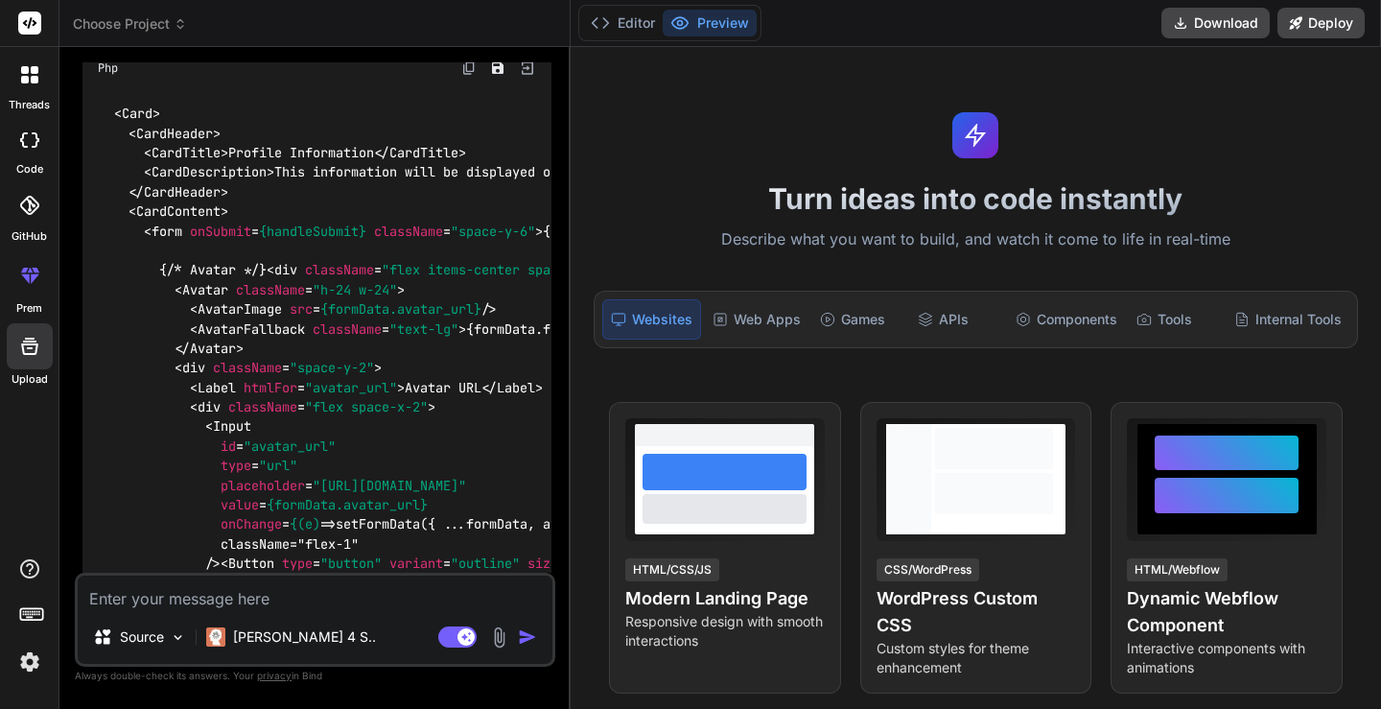
type textarea "x"
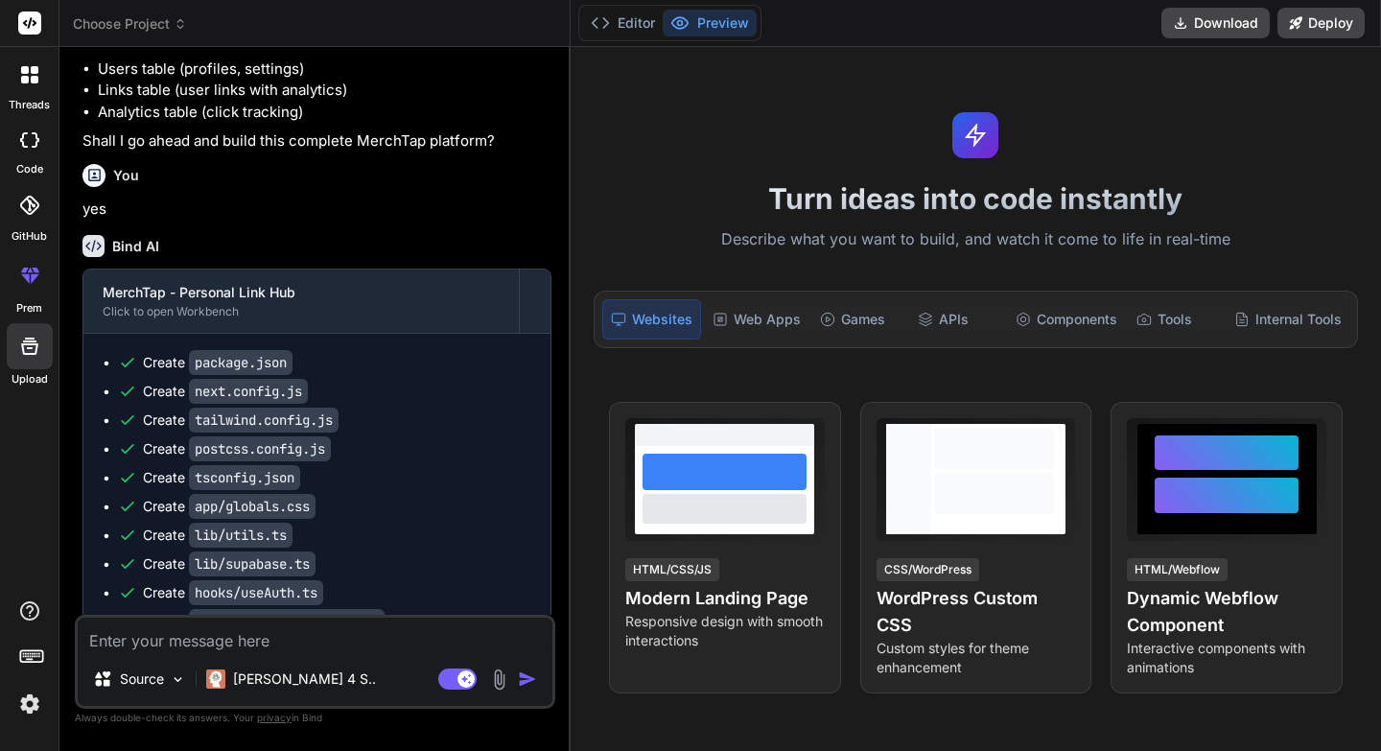
scroll to position [1213, 0]
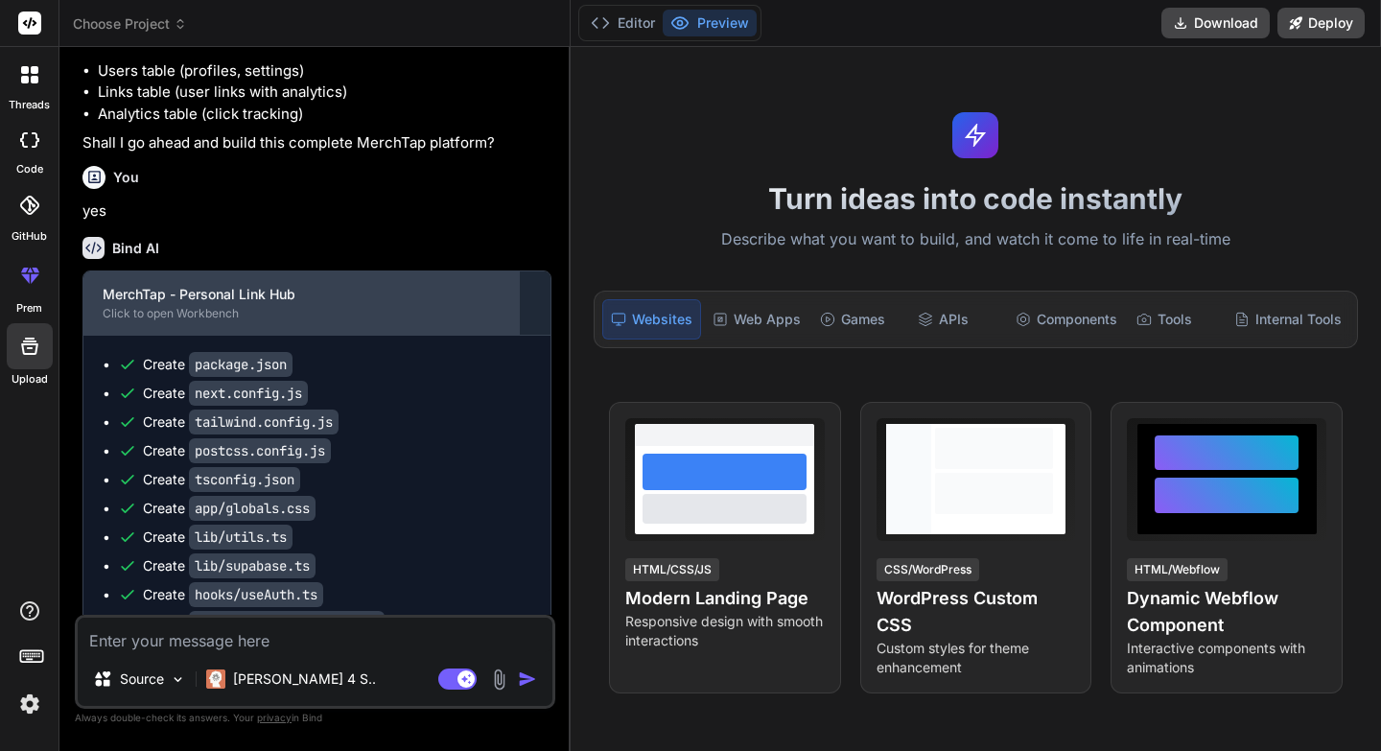
click at [233, 321] on div "Click to open Workbench" at bounding box center [301, 313] width 397 height 15
click at [305, 304] on div "MerchTap - Personal Link Hub" at bounding box center [301, 294] width 397 height 19
click at [189, 304] on div "MerchTap - Personal Link Hub" at bounding box center [301, 294] width 397 height 19
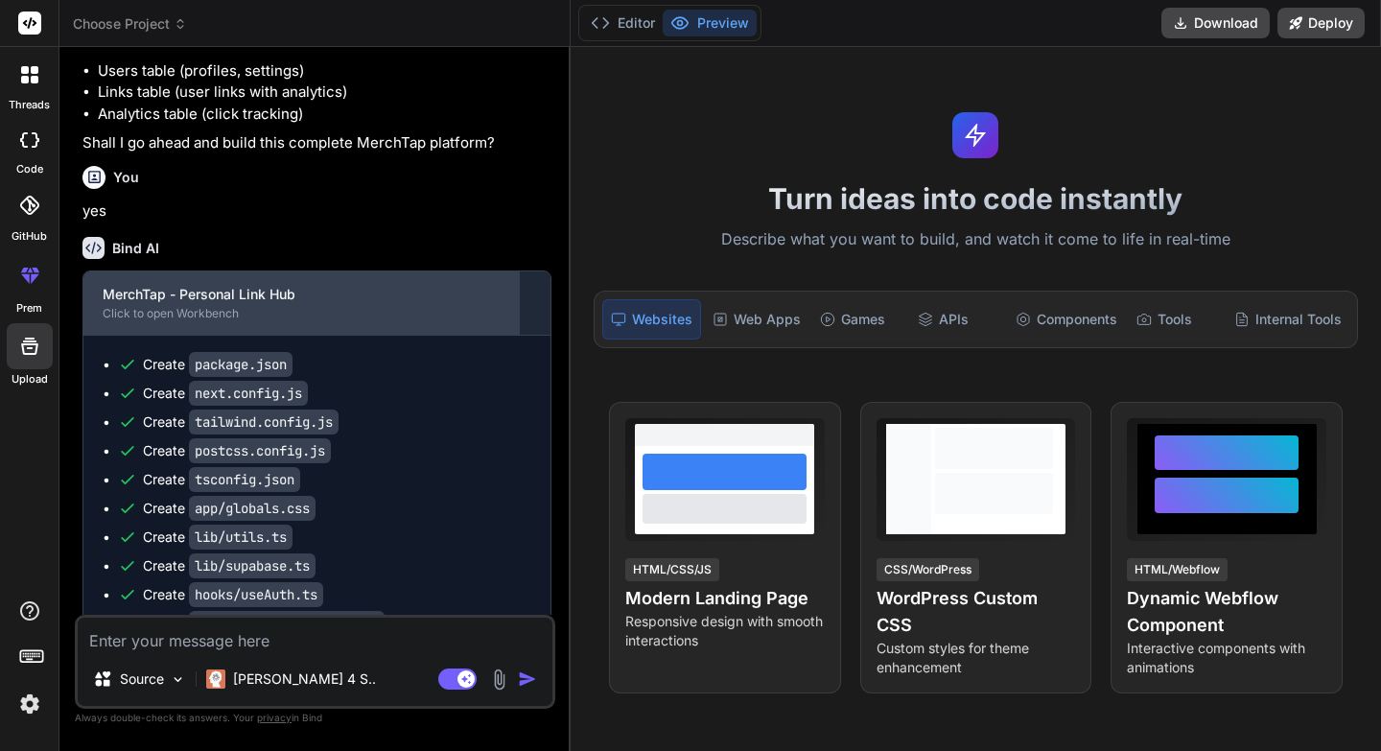
click at [139, 321] on div "Click to open Workbench" at bounding box center [301, 313] width 397 height 15
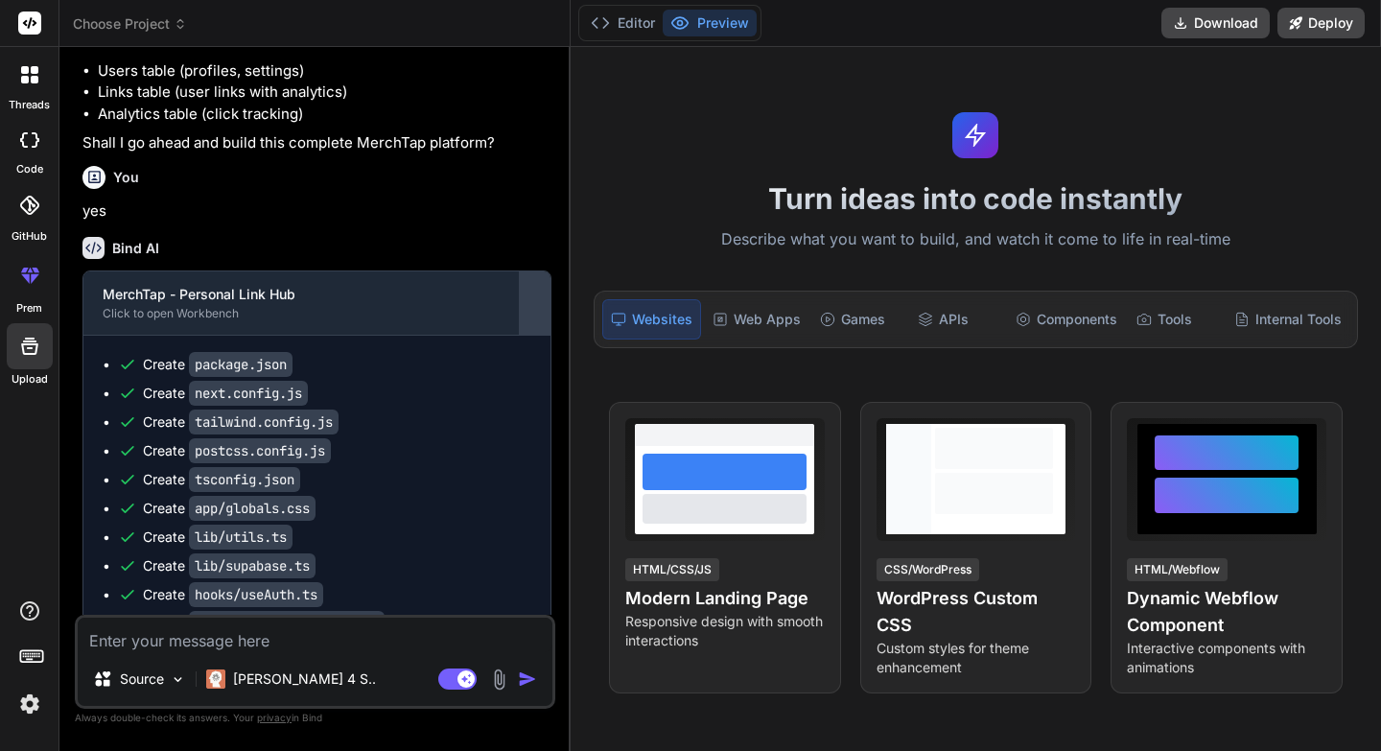
click at [535, 318] on div at bounding box center [535, 303] width 31 height 31
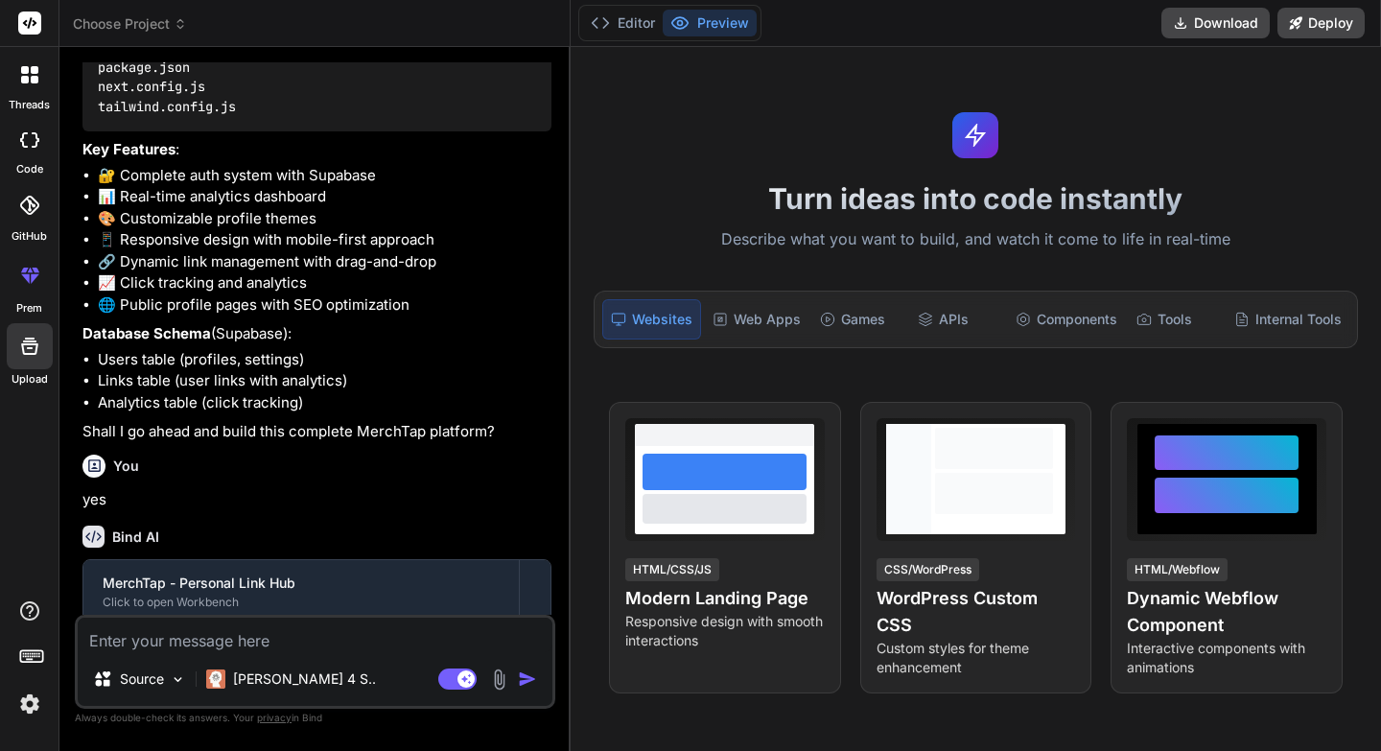
scroll to position [923, 0]
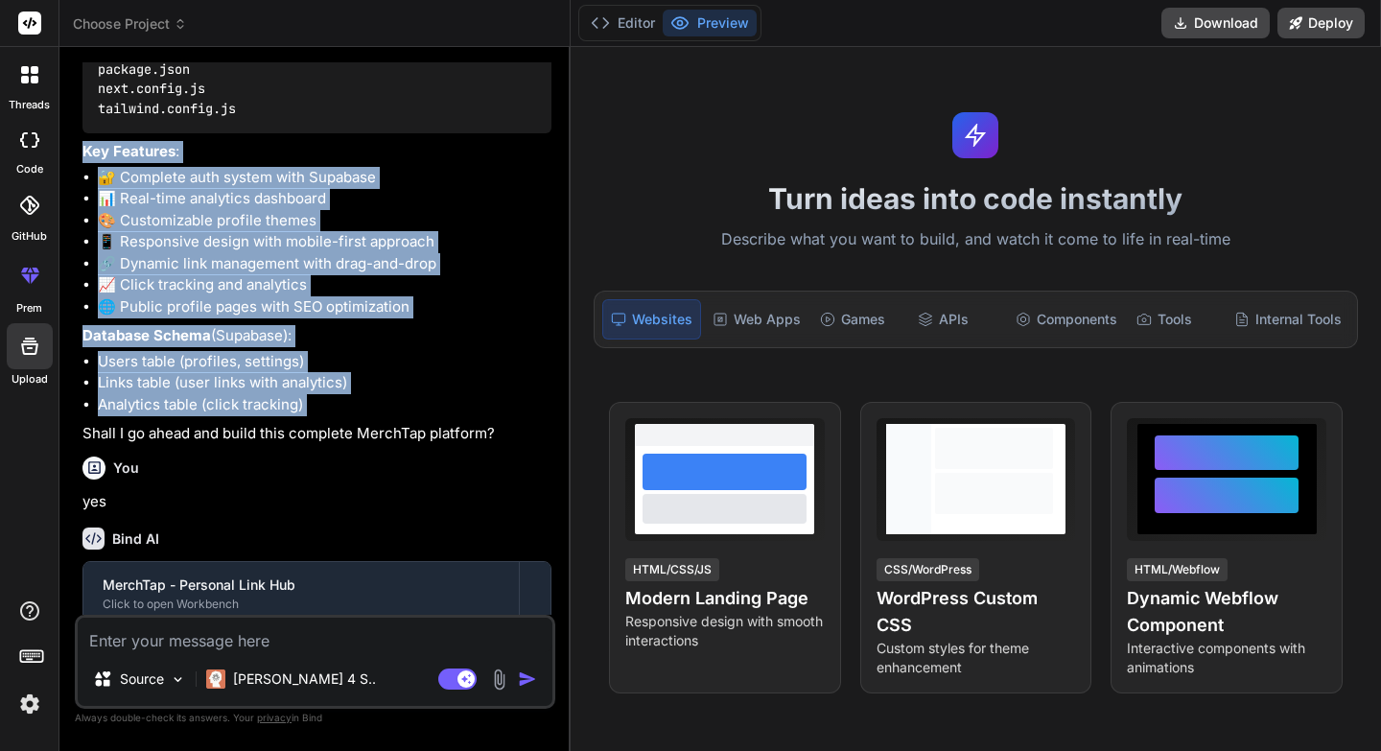
drag, startPoint x: 311, startPoint y: 481, endPoint x: 83, endPoint y: 216, distance: 349.7
copy div "Key Features : 🔐 Complete auth system with Supabase 📊 Real-time analytics dashb…"
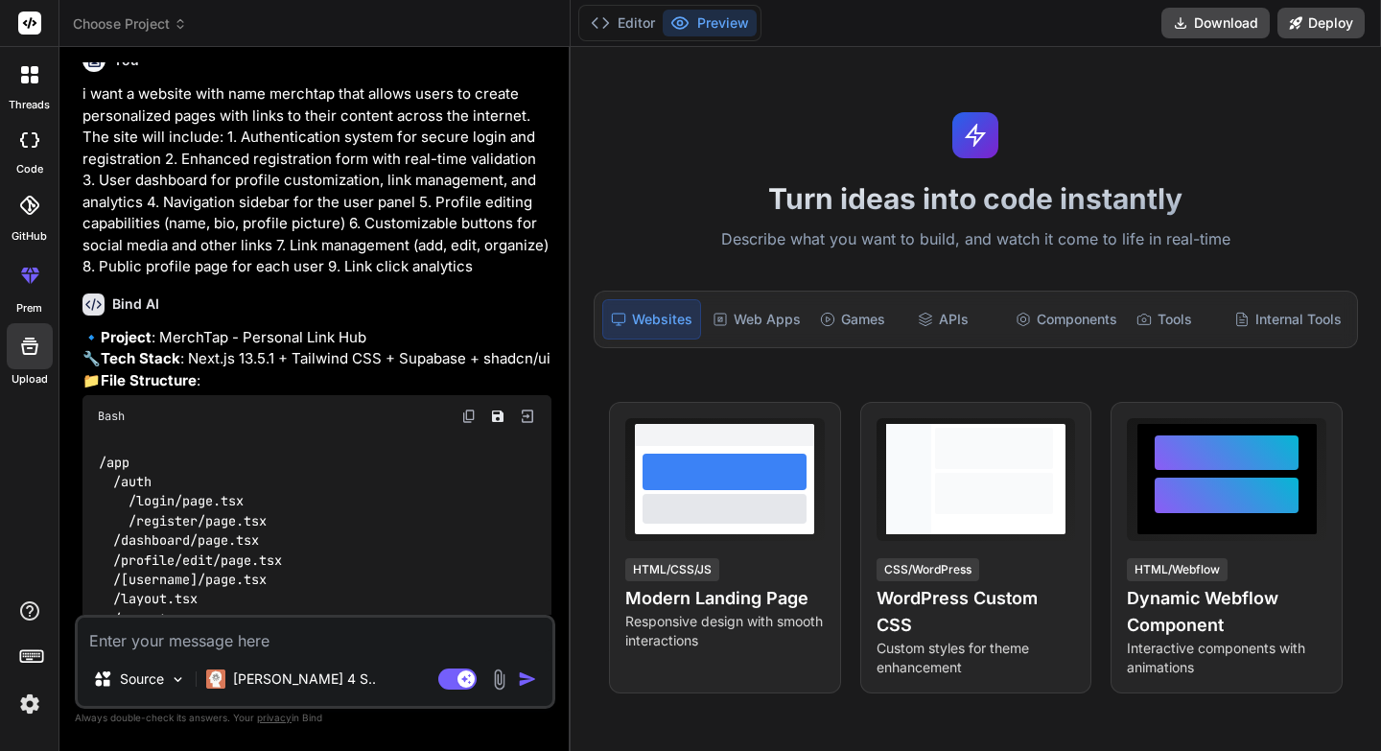
scroll to position [0, 0]
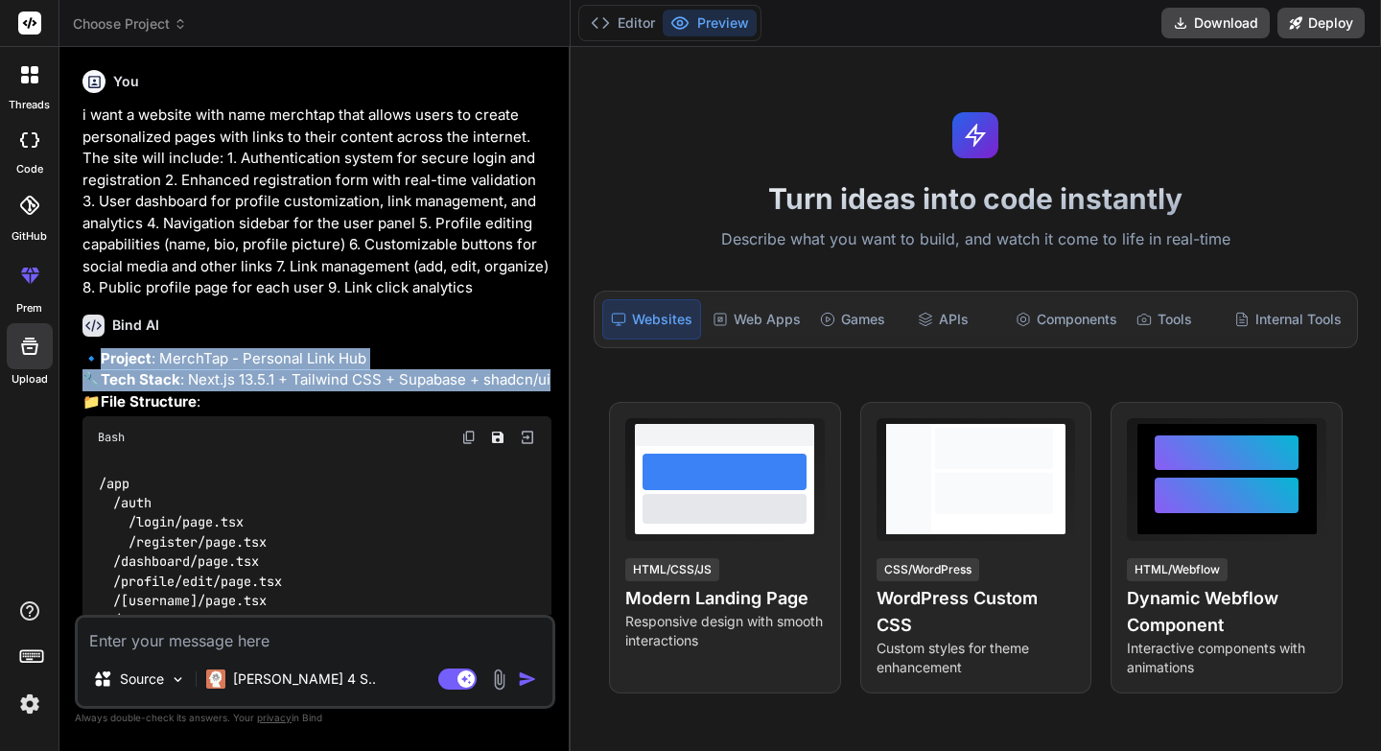
drag, startPoint x: 108, startPoint y: 358, endPoint x: 198, endPoint y: 432, distance: 115.8
click at [198, 413] on p "🔹 Project : MerchTap - Personal Link Hub 🔧 Tech Stack : Next.js 13.5.1 + Tailwi…" at bounding box center [316, 380] width 469 height 65
copy p "Project : MerchTap - Personal Link Hub 🔧 Tech Stack : Next.js 13.5.1 + Tailwind…"
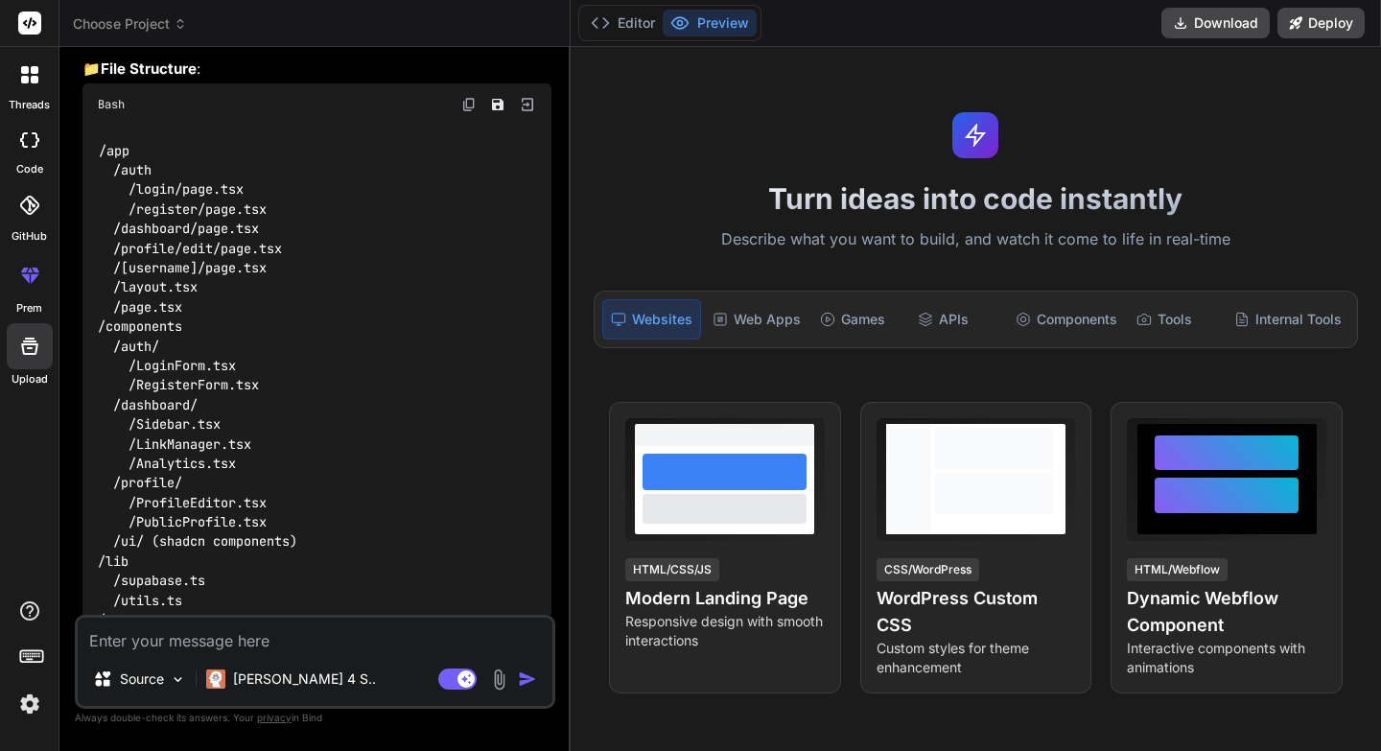
scroll to position [330, 0]
click at [467, 115] on img at bounding box center [468, 107] width 15 height 15
click at [149, 21] on span "Choose Project" at bounding box center [130, 23] width 114 height 19
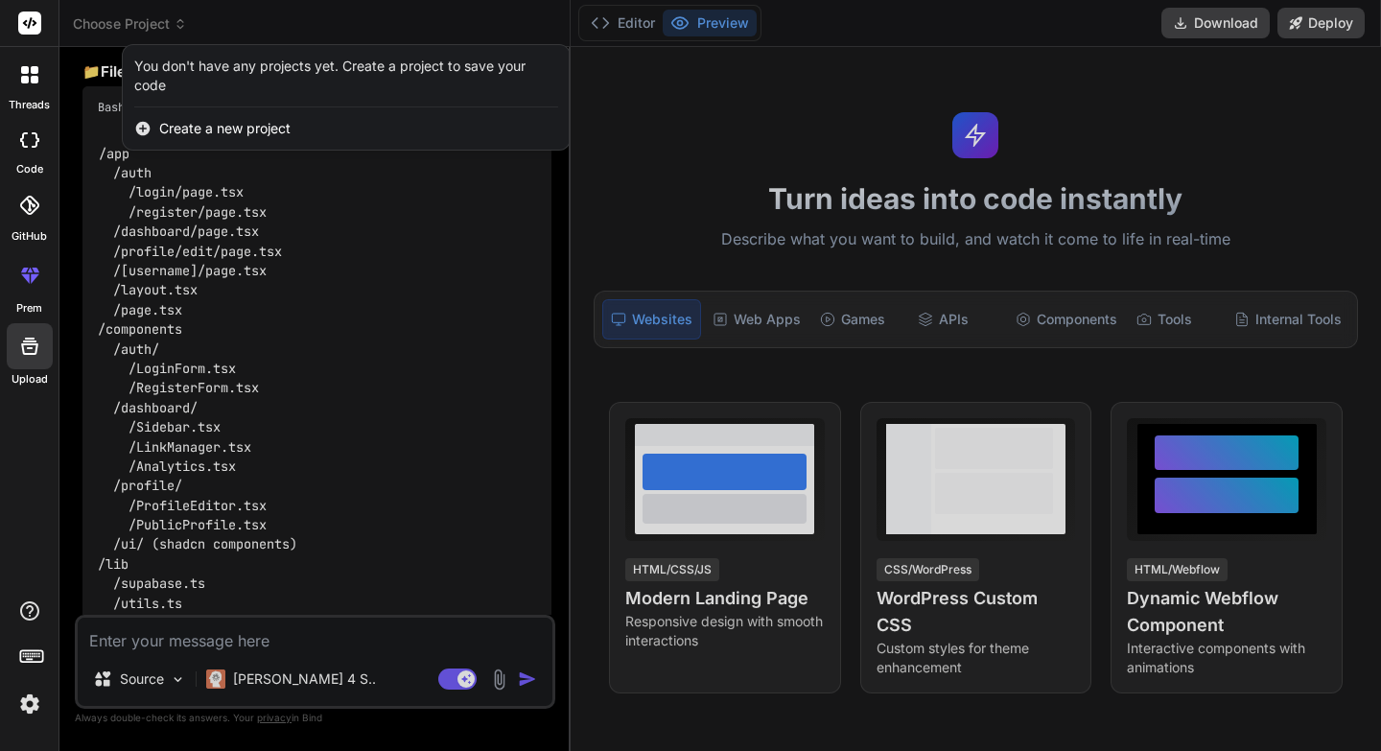
click at [145, 131] on icon at bounding box center [143, 129] width 14 height 14
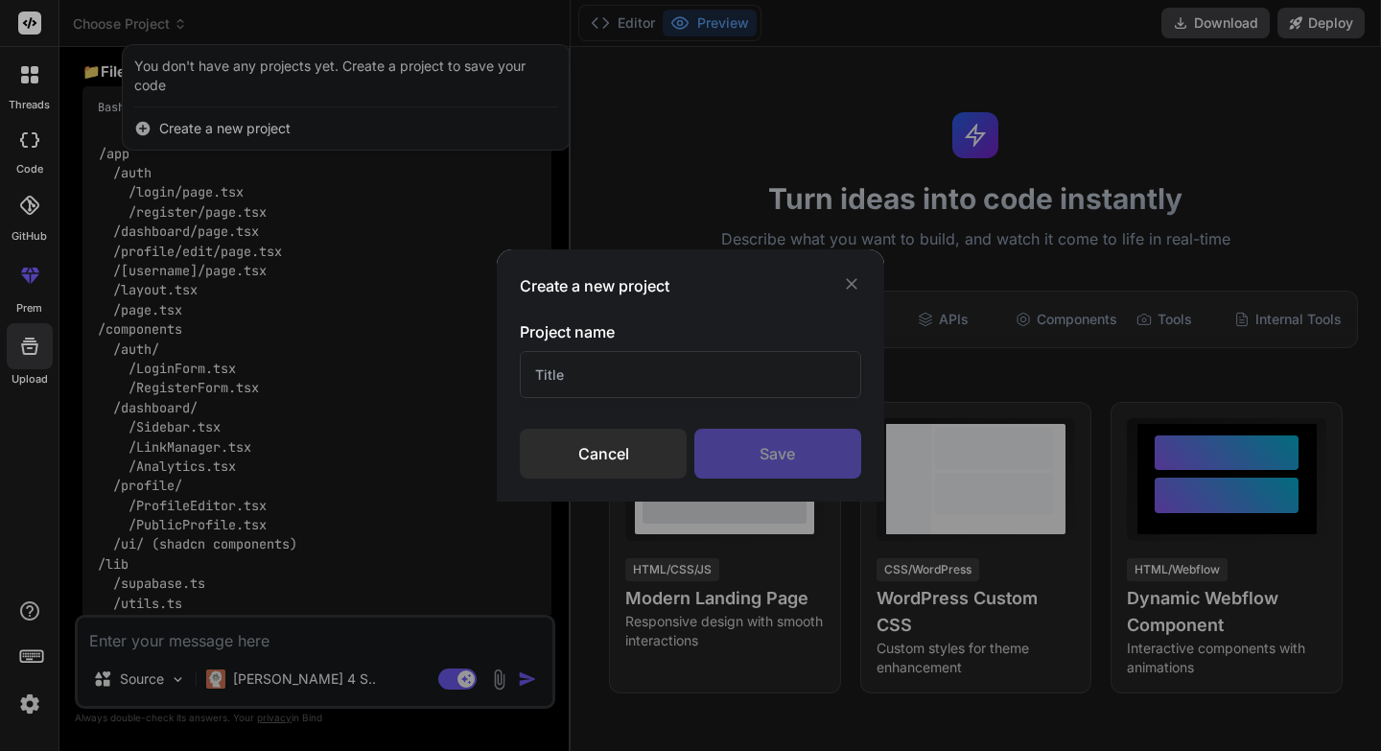
click at [848, 282] on icon at bounding box center [851, 283] width 19 height 19
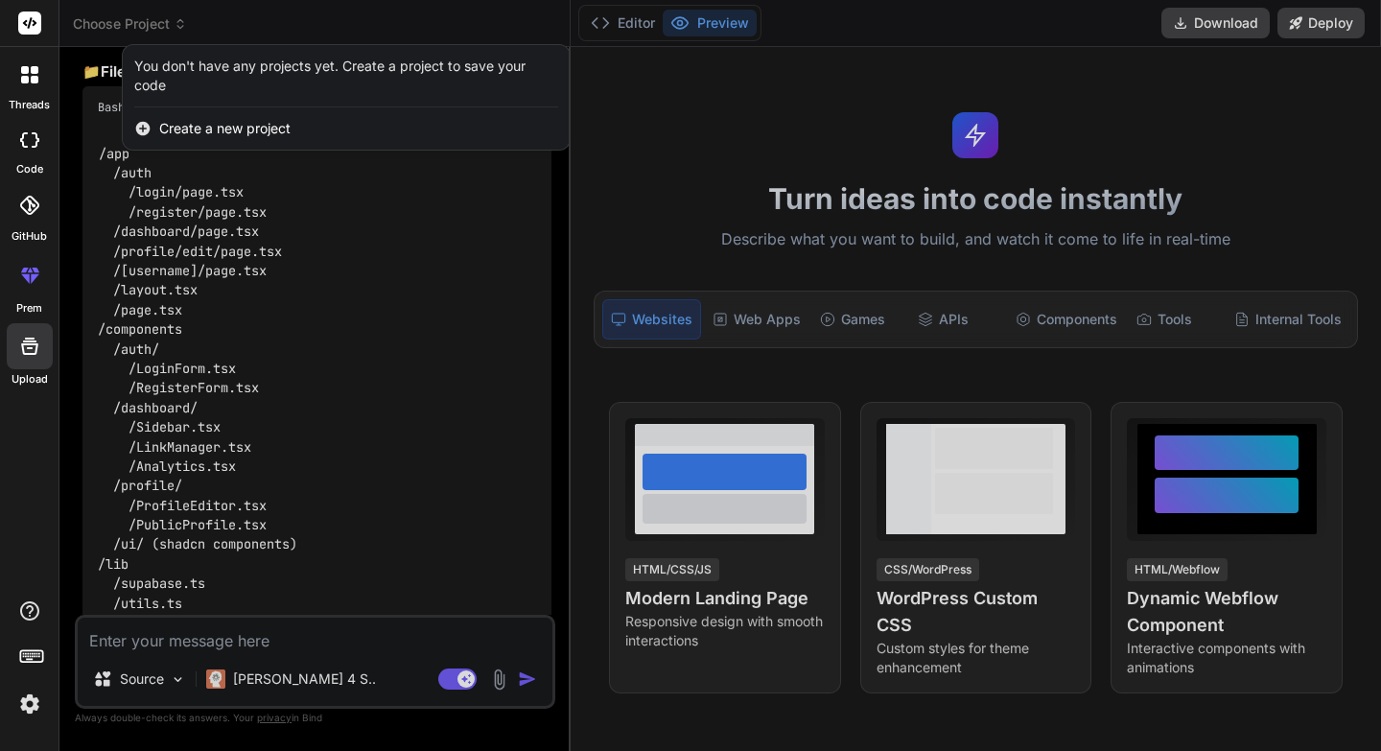
click at [361, 309] on div at bounding box center [690, 375] width 1381 height 751
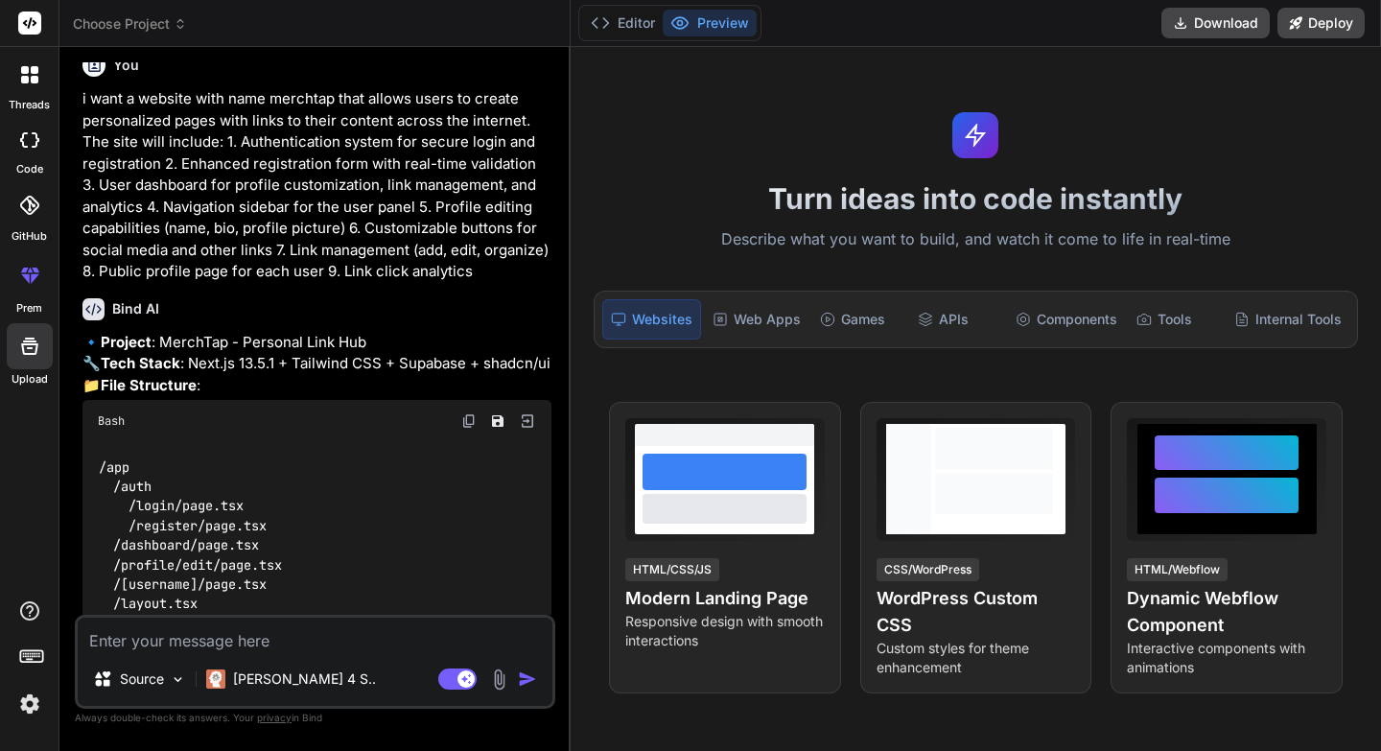
scroll to position [25, 0]
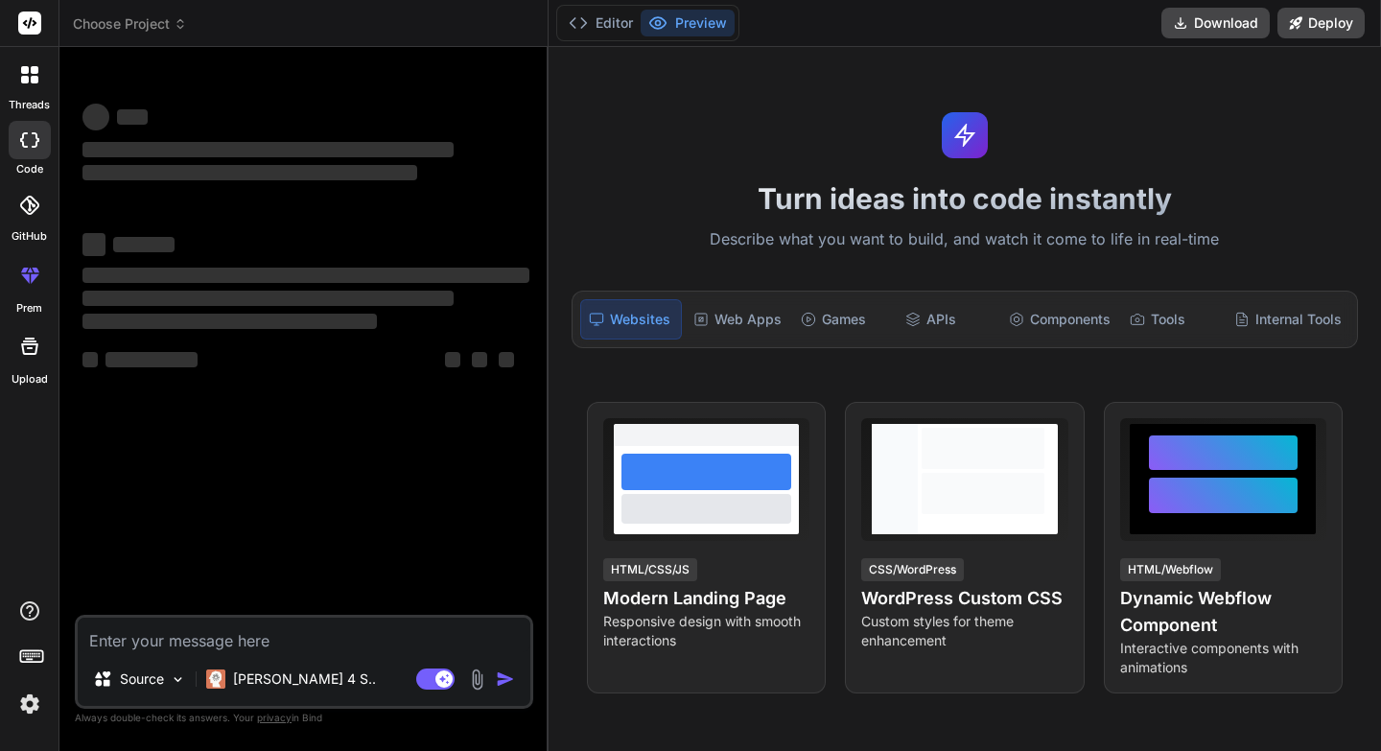
click at [29, 701] on img at bounding box center [29, 704] width 33 height 33
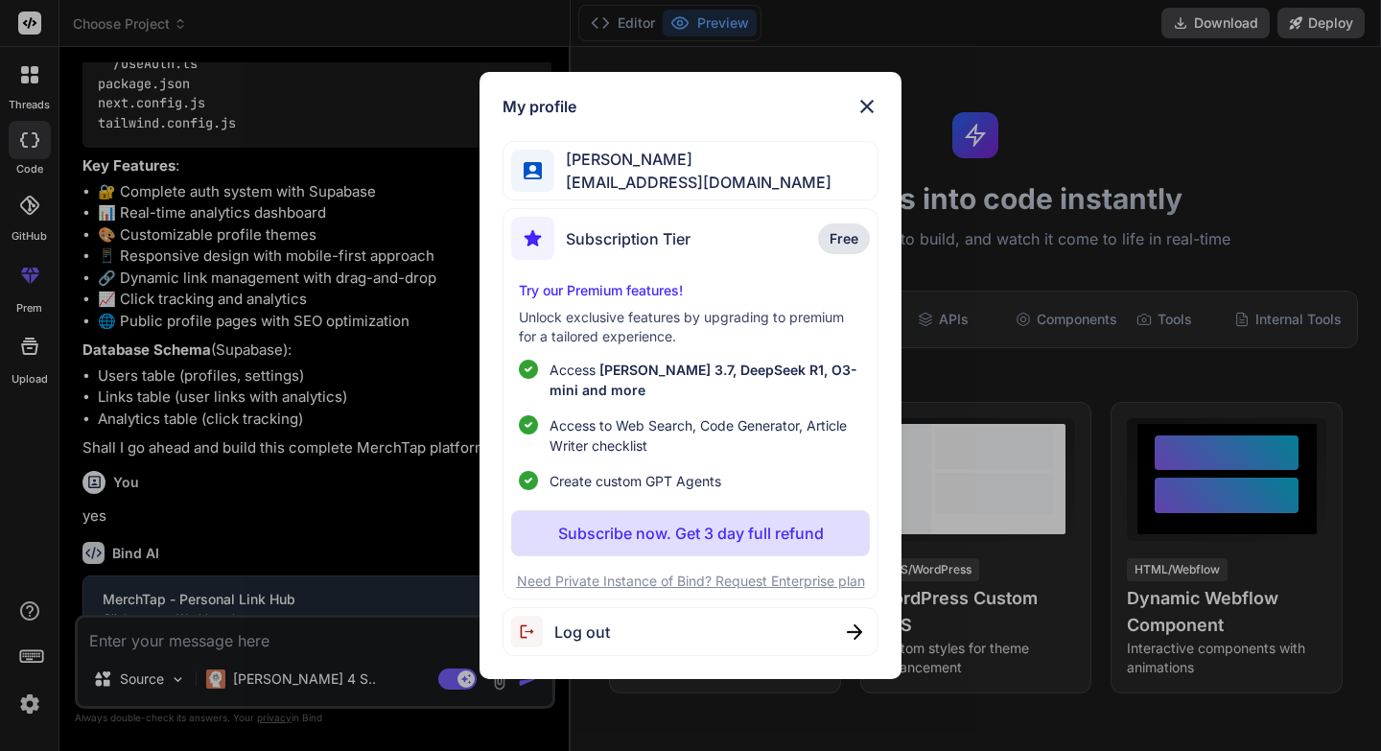
scroll to position [974, 0]
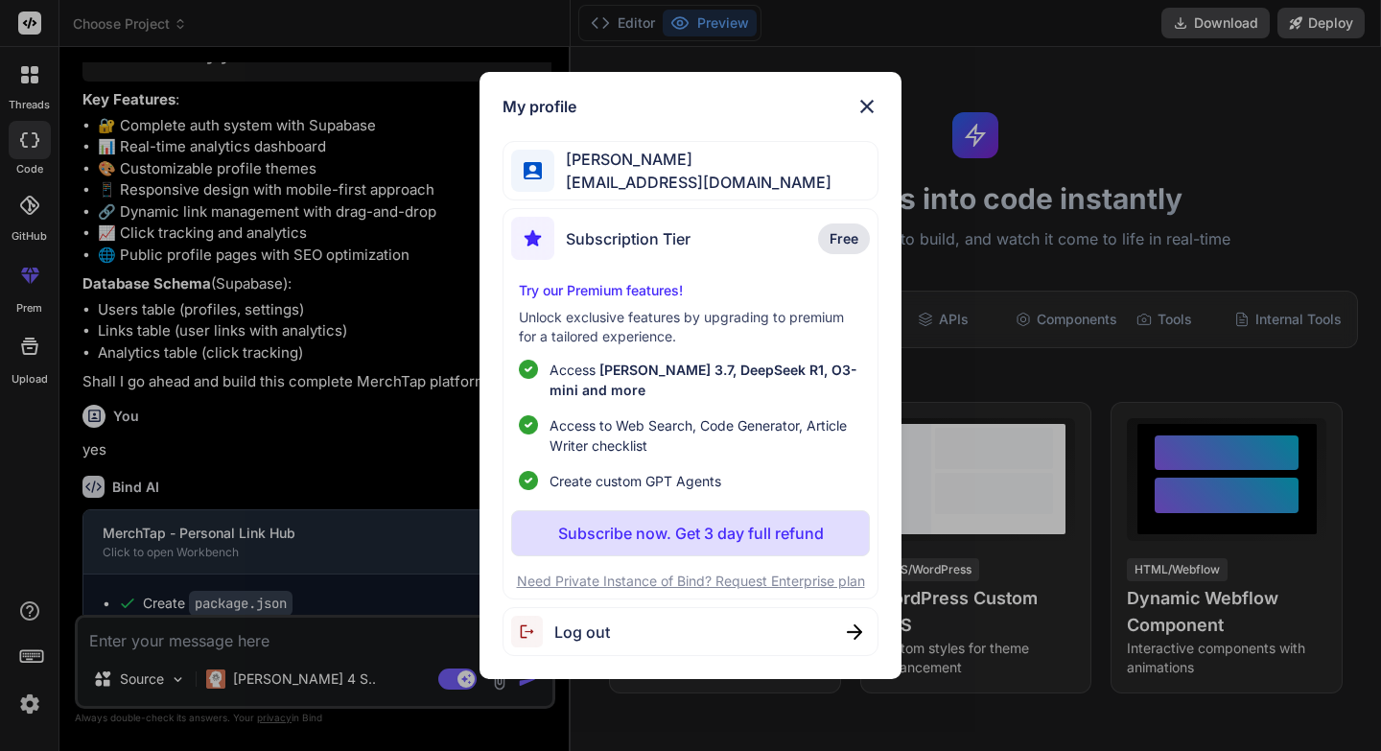
click at [865, 104] on img at bounding box center [867, 106] width 23 height 23
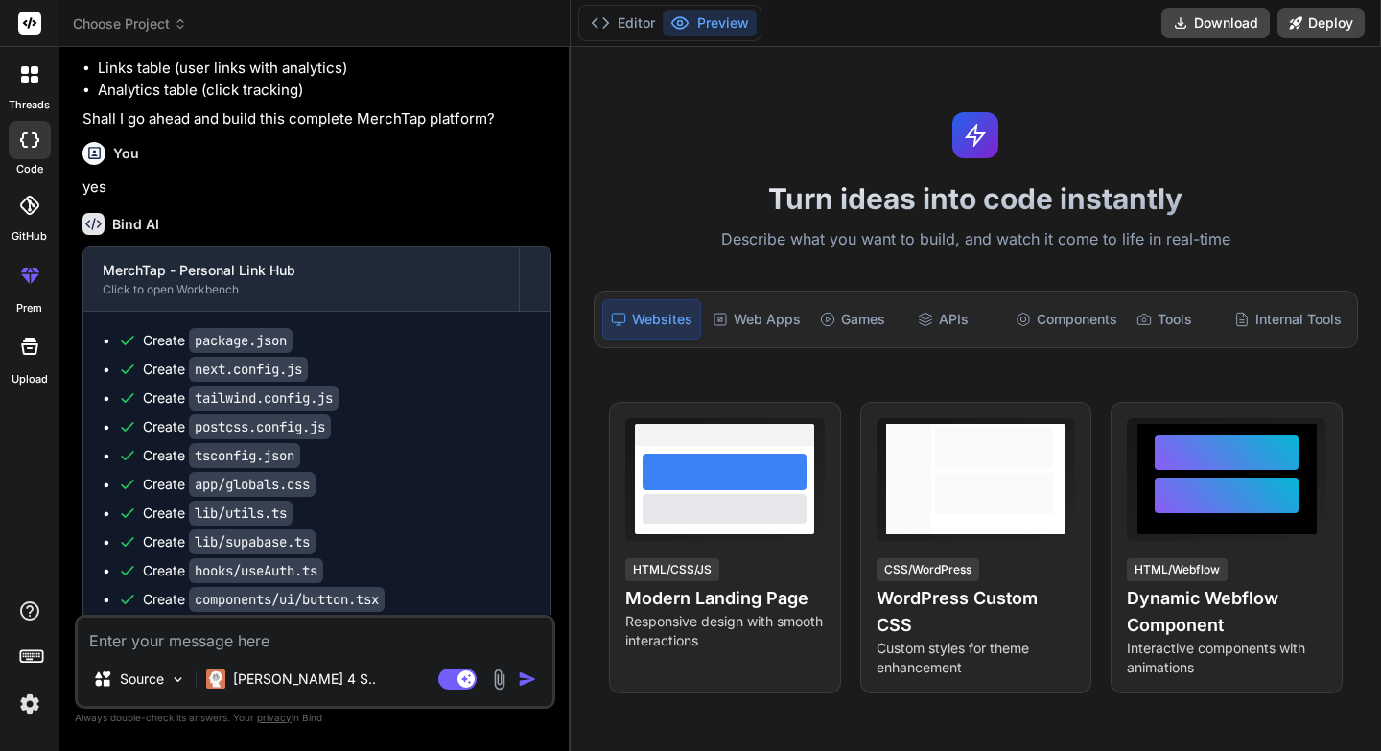
scroll to position [1405, 0]
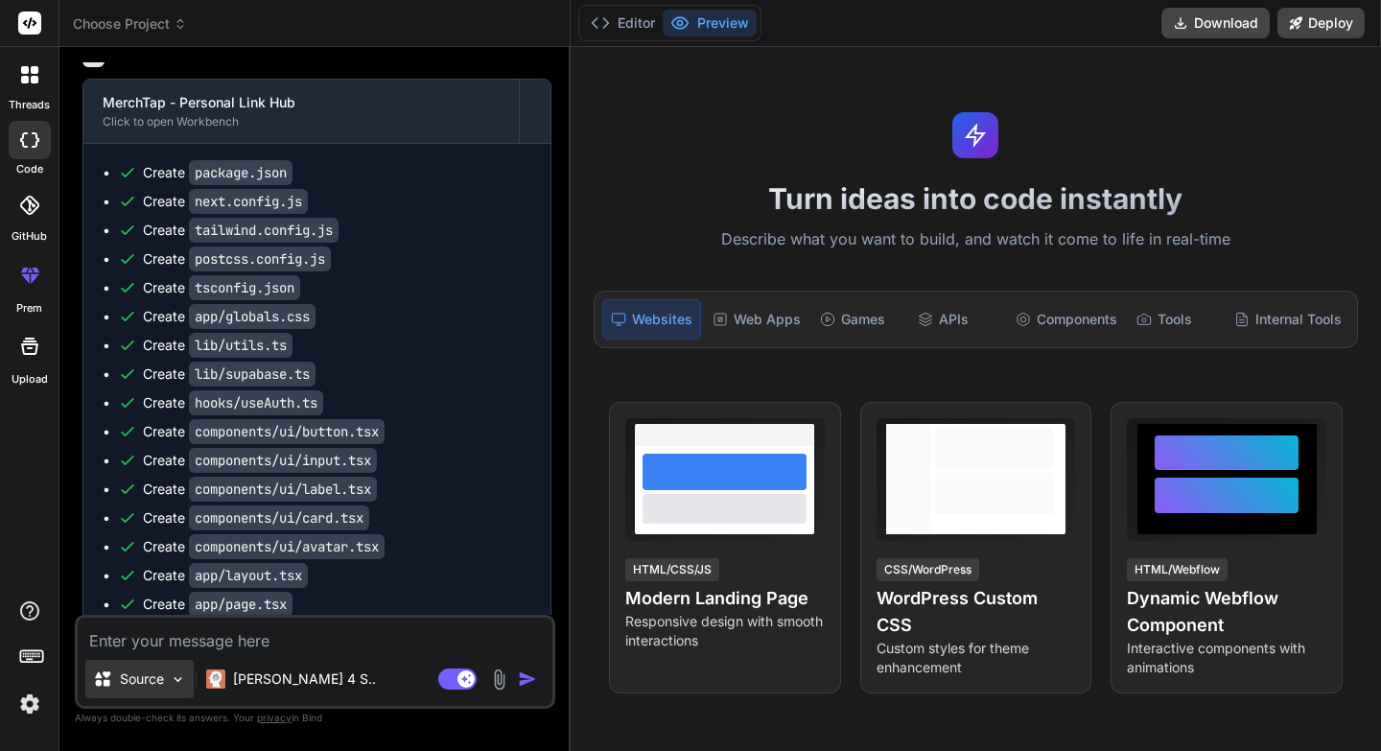
click at [179, 684] on img at bounding box center [178, 679] width 16 height 16
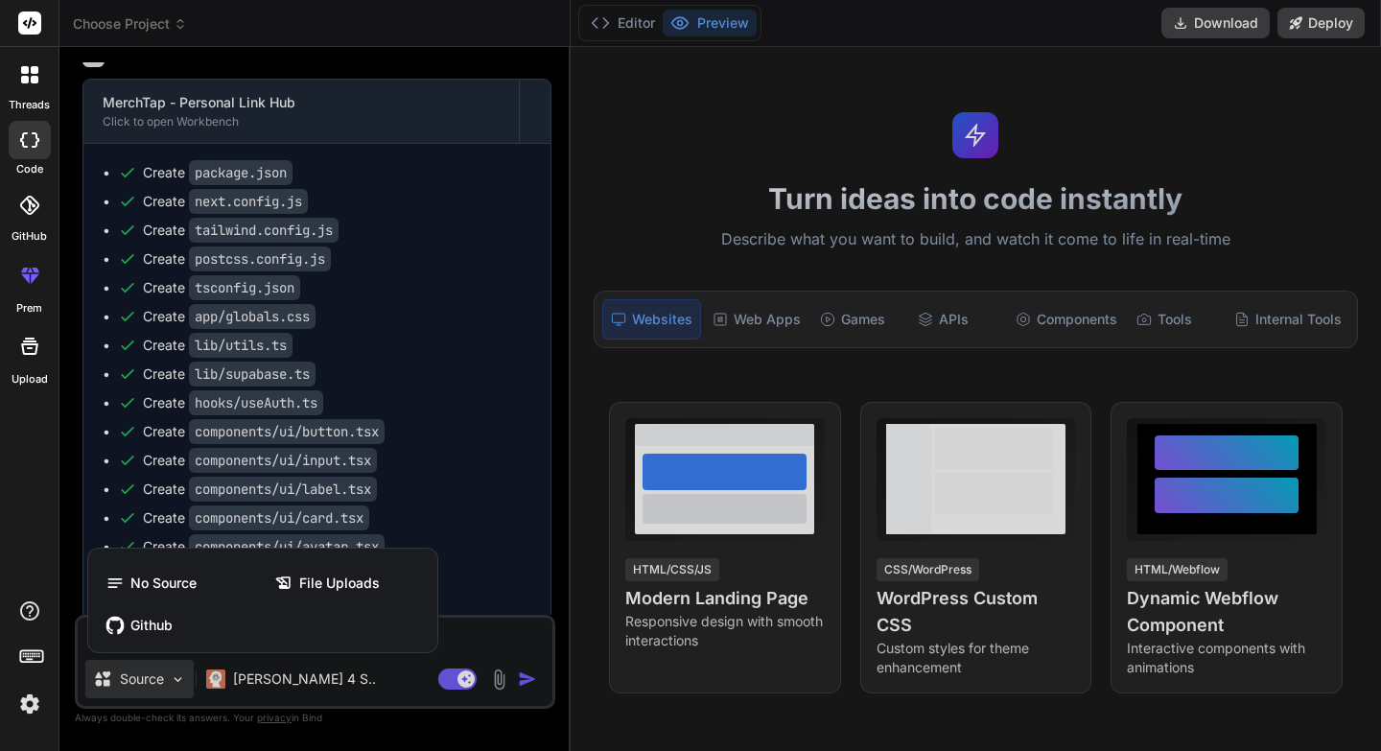
click at [166, 682] on div at bounding box center [690, 375] width 1381 height 751
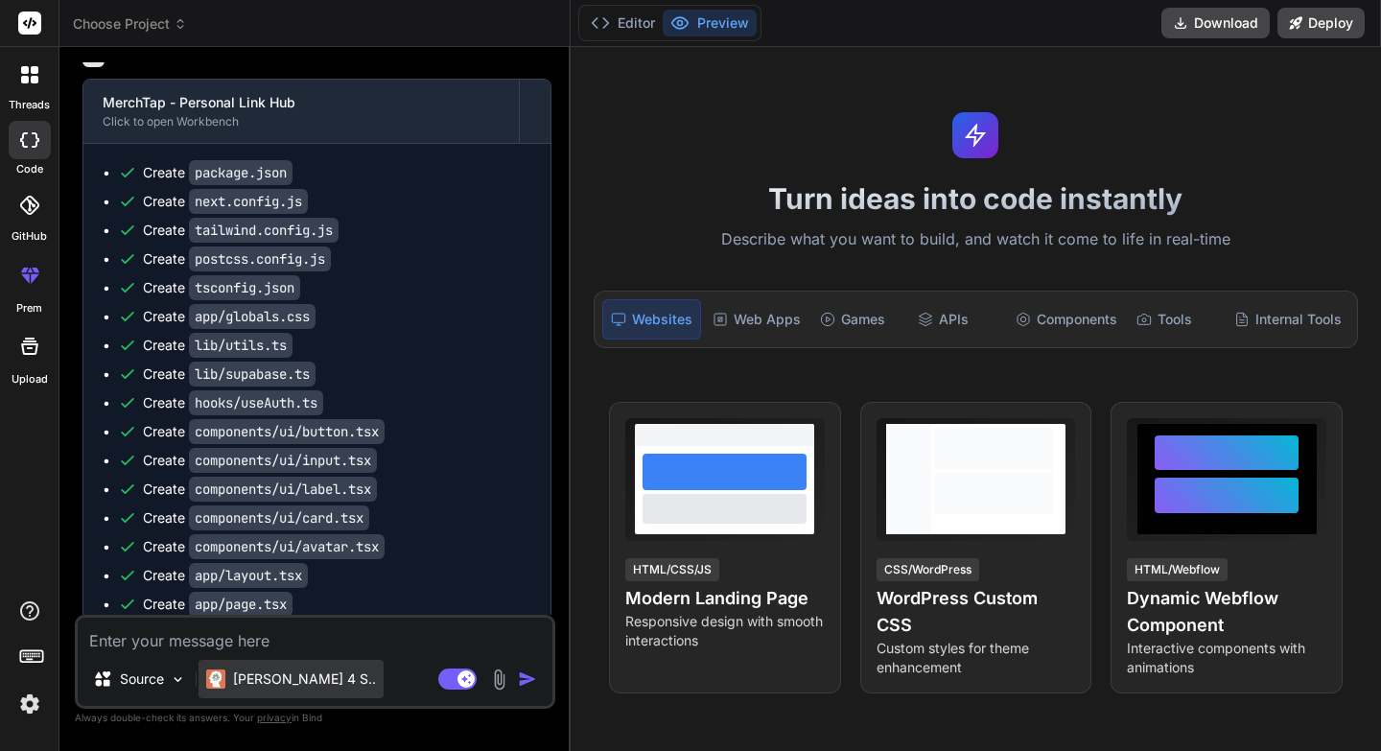
click at [241, 677] on p "[PERSON_NAME] 4 S.." at bounding box center [304, 678] width 143 height 19
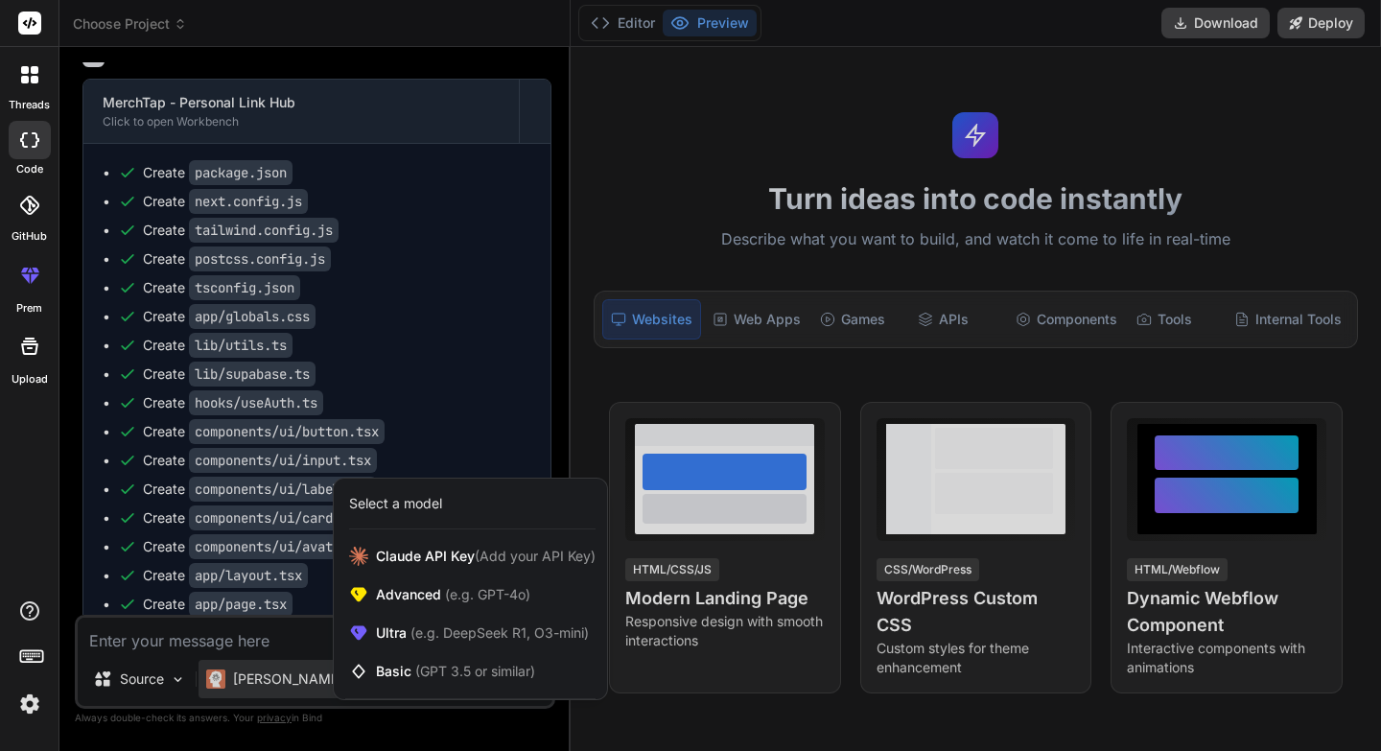
click at [38, 460] on div "threads code GitHub prem Upload" at bounding box center [29, 375] width 59 height 751
click at [386, 65] on div at bounding box center [690, 375] width 1381 height 751
type textarea "x"
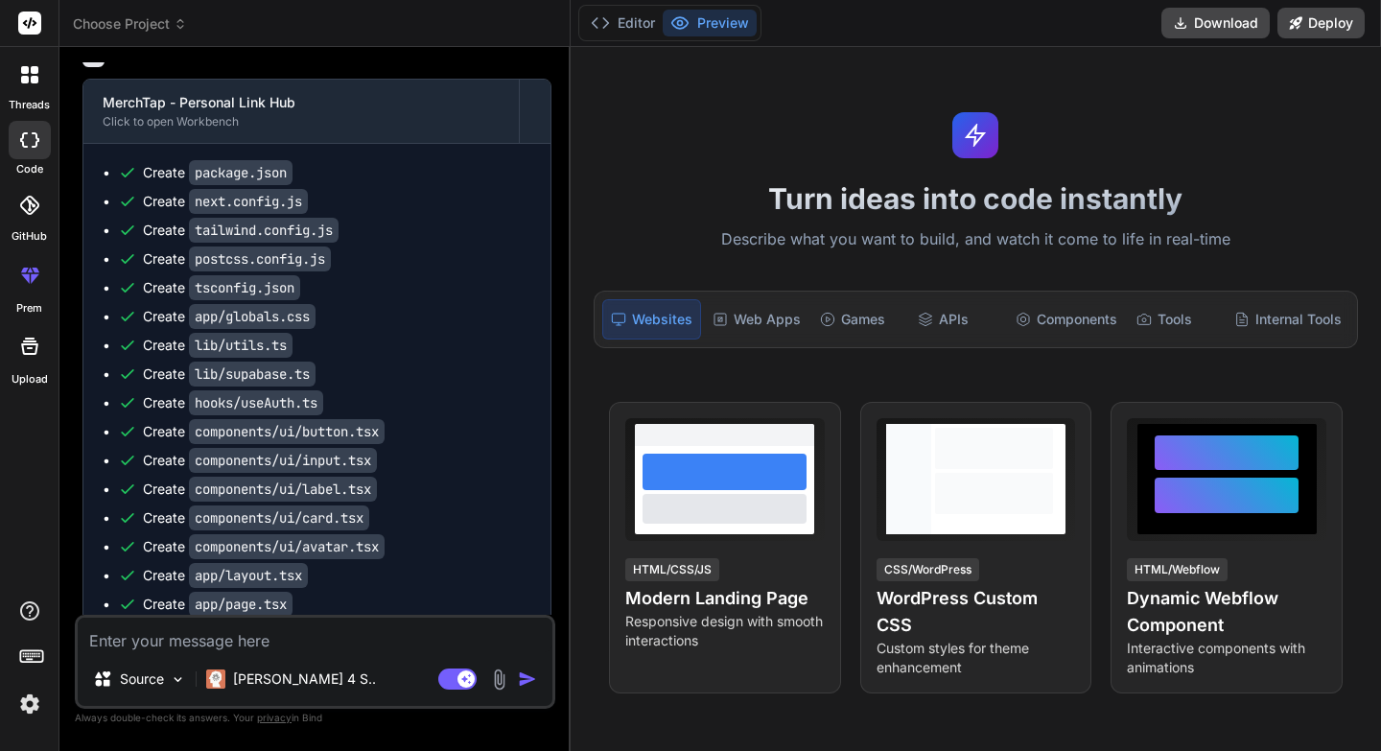
click at [150, 18] on span "Choose Project" at bounding box center [130, 23] width 114 height 19
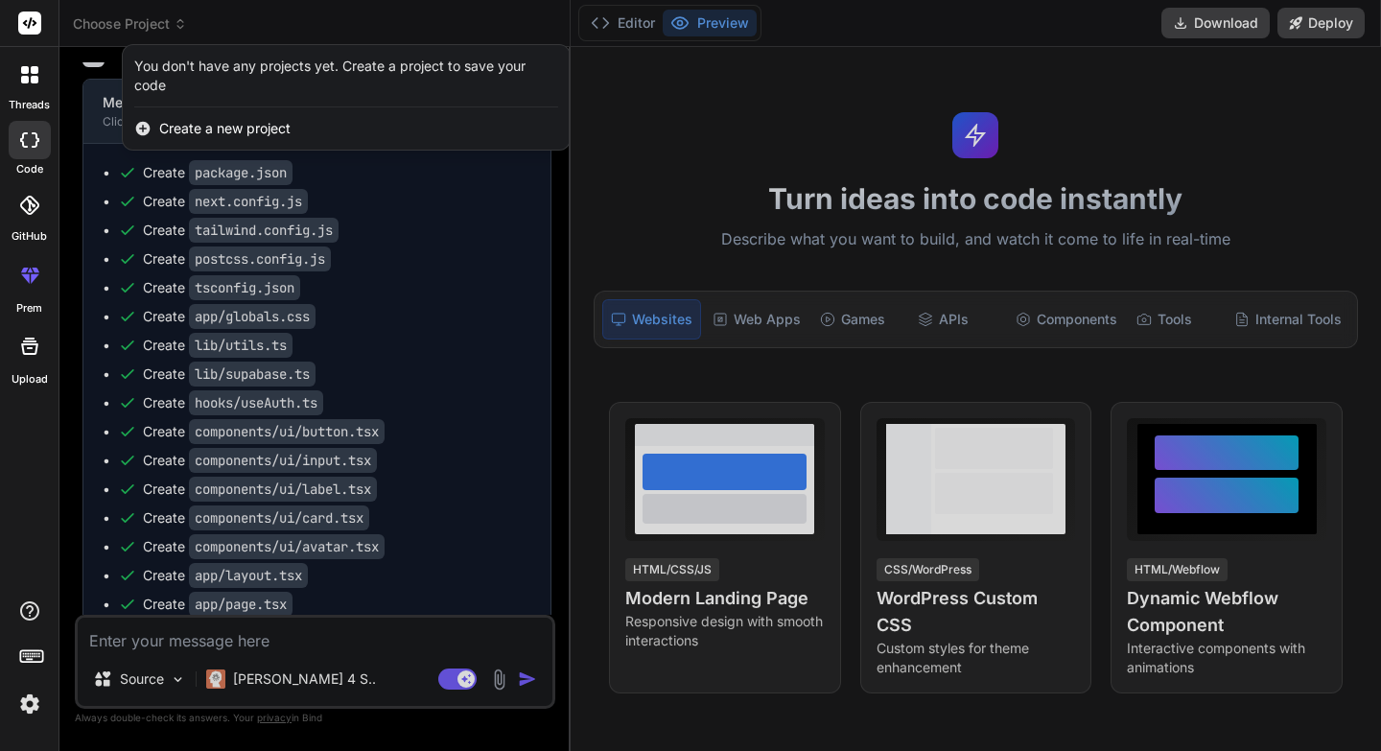
click at [208, 130] on span "Create a new project" at bounding box center [224, 128] width 131 height 19
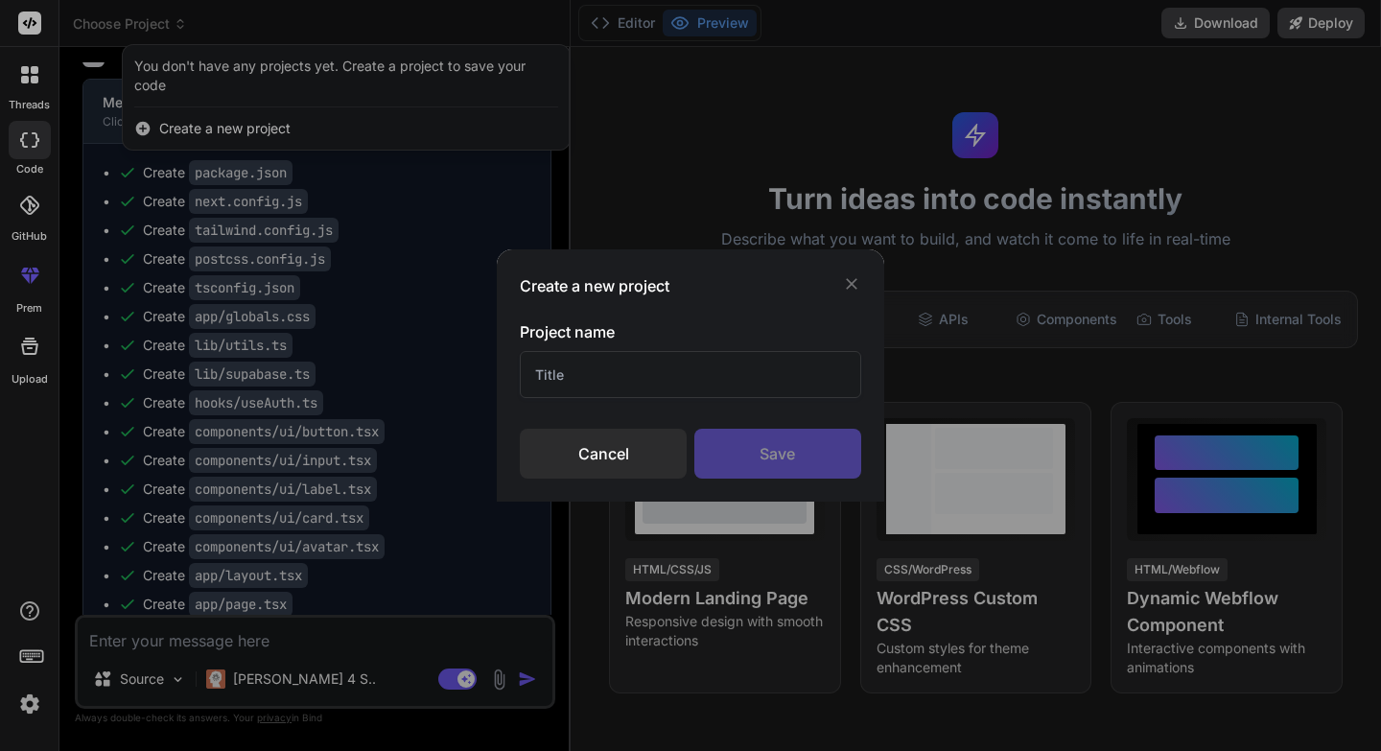
click at [592, 371] on input "text" at bounding box center [690, 374] width 340 height 47
type input "m"
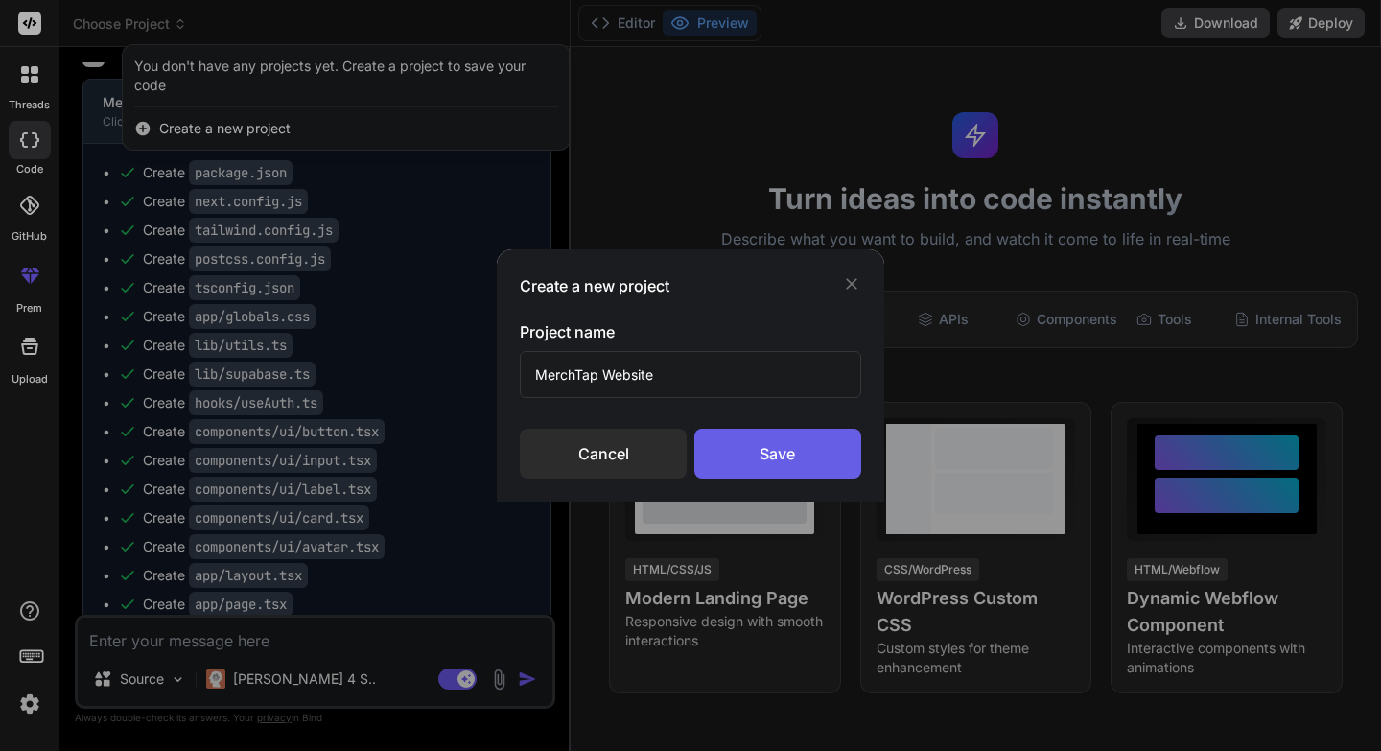
type input "MerchTap Website"
click at [817, 455] on div "Save" at bounding box center [777, 454] width 167 height 50
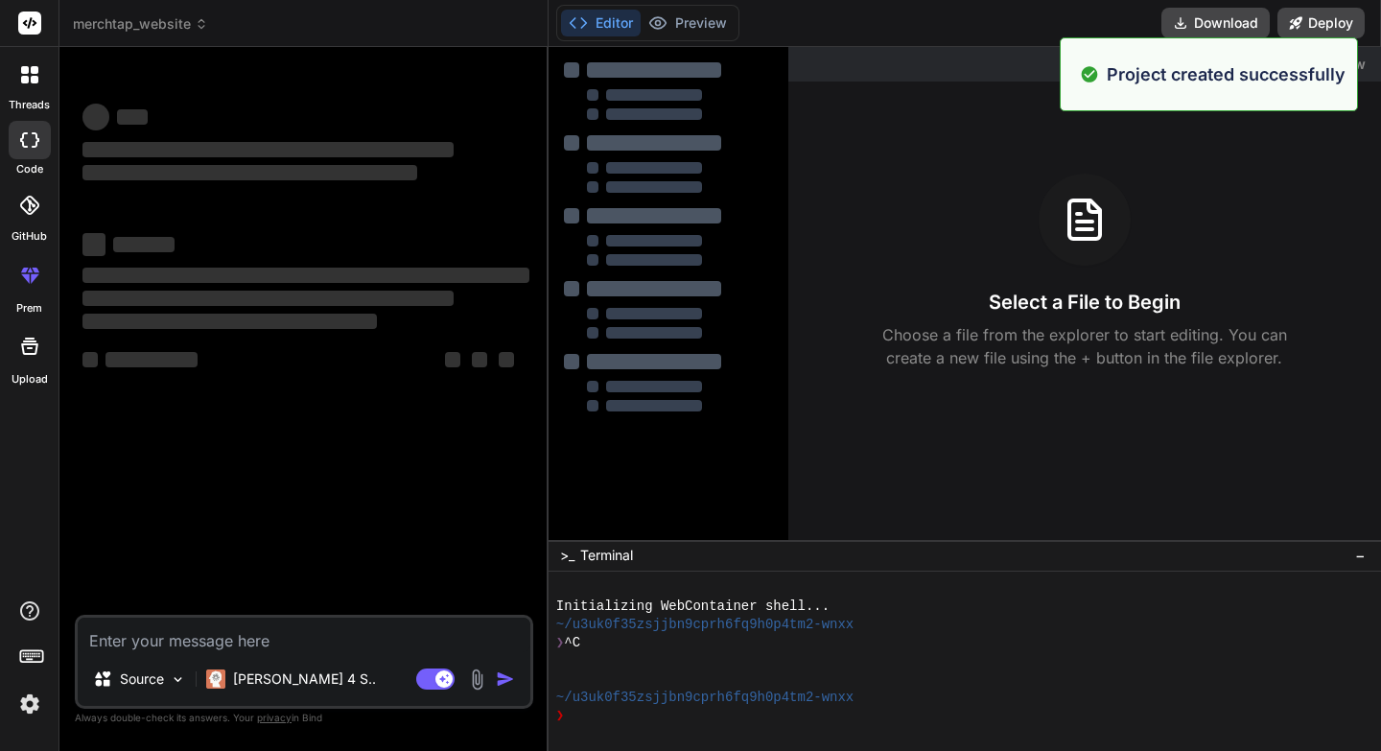
scroll to position [0, 0]
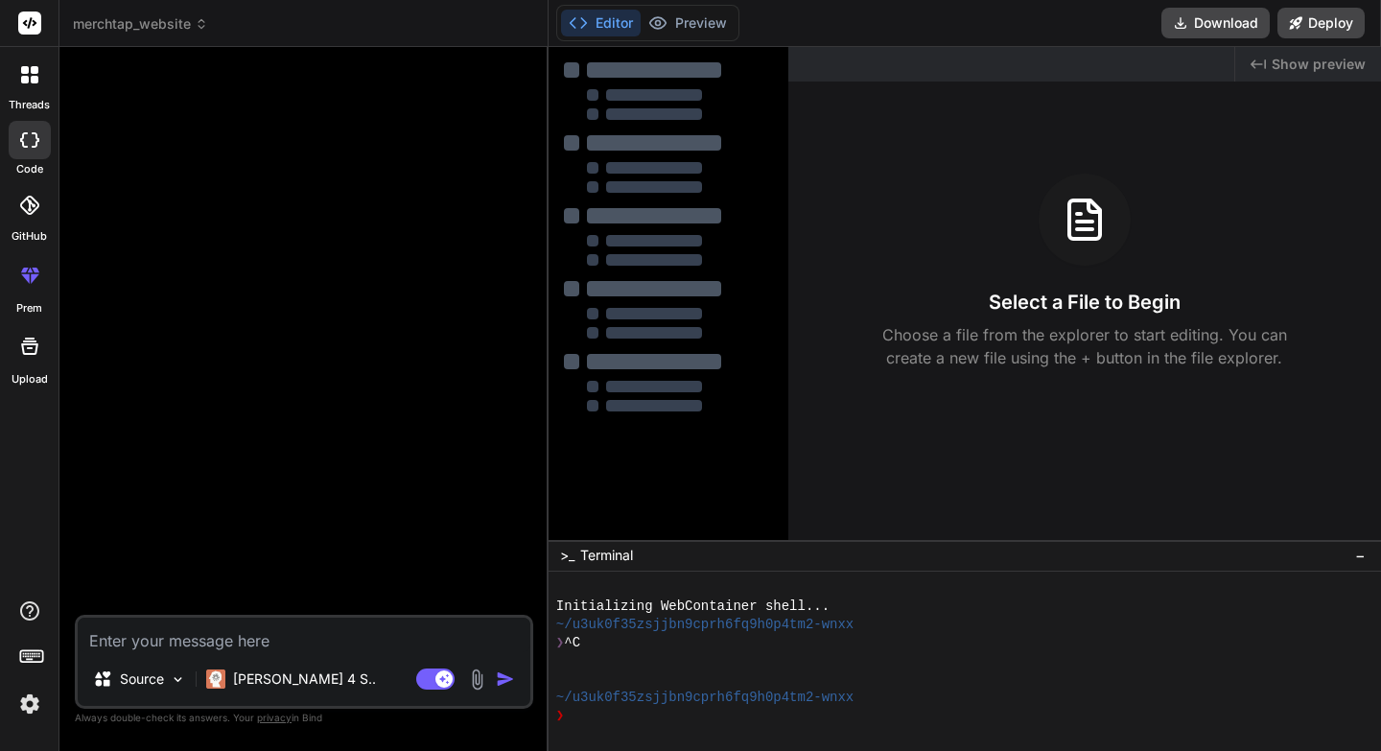
type textarea "x"
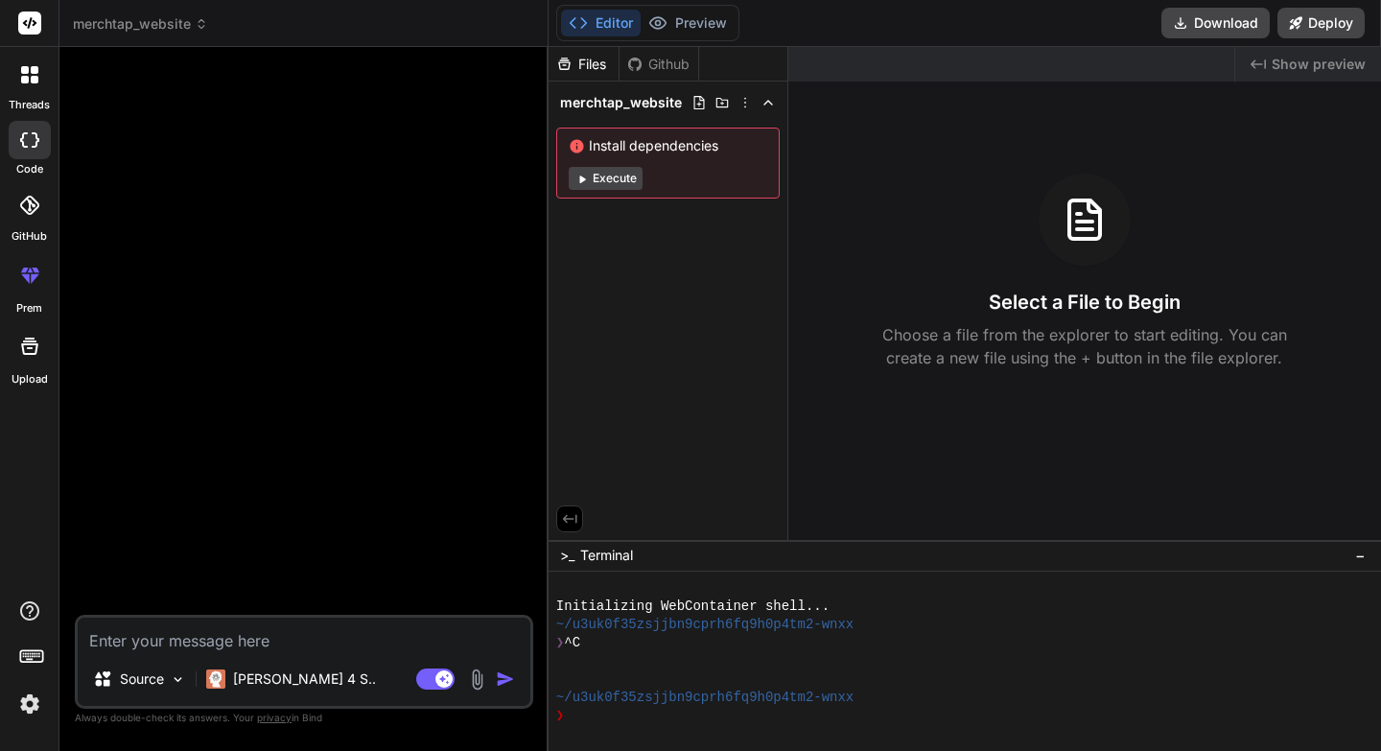
click at [215, 643] on textarea at bounding box center [304, 635] width 453 height 35
click at [334, 261] on div at bounding box center [306, 338] width 455 height 552
click at [168, 643] on textarea at bounding box center [304, 635] width 453 height 35
paste textarea "Loremip: DolorSit - Ametcons Adip Eli 🔧 Sedd Eiusm: Temp.in 89.2.2 + Utlabore E…"
type textarea "Loremip: DolorSit - Ametcons Adip Eli 🔧 Sedd Eiusm: Temp.in 89.2.2 + Utlabore E…"
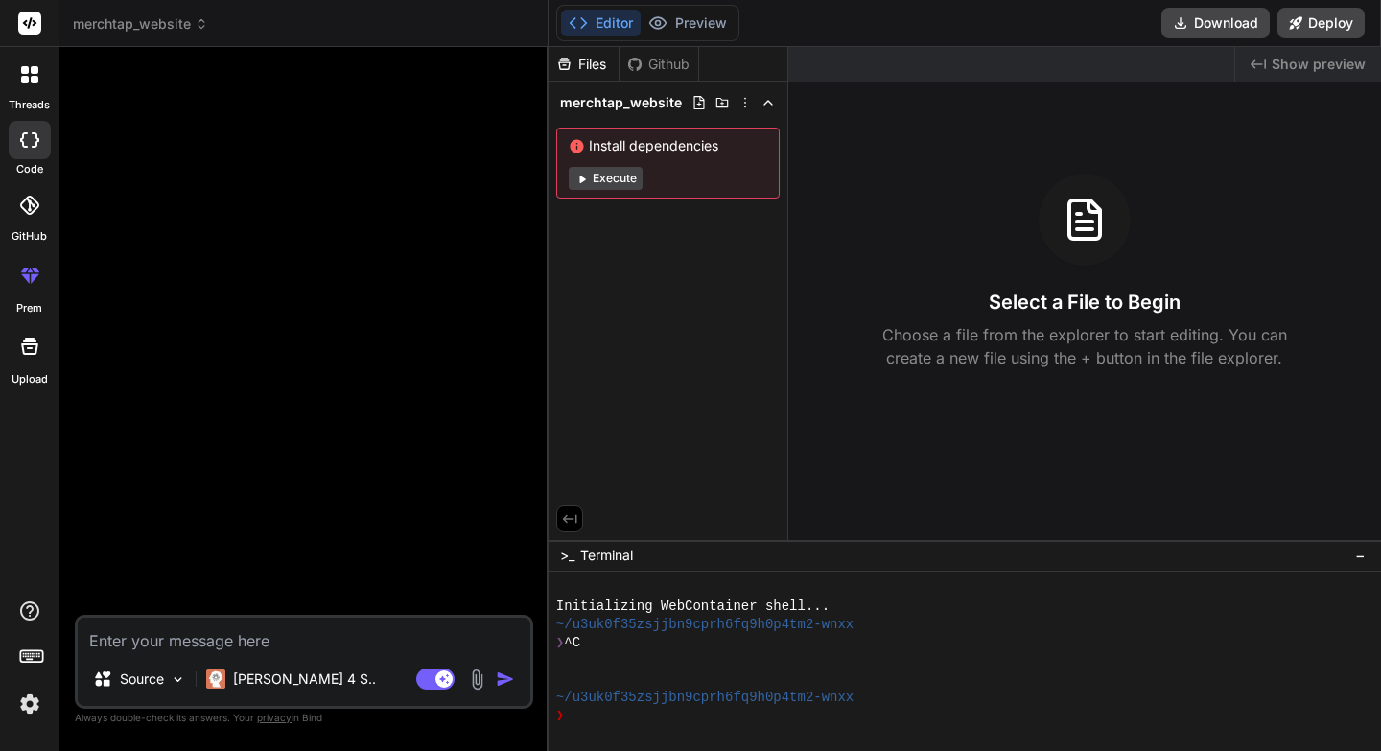
type textarea "x"
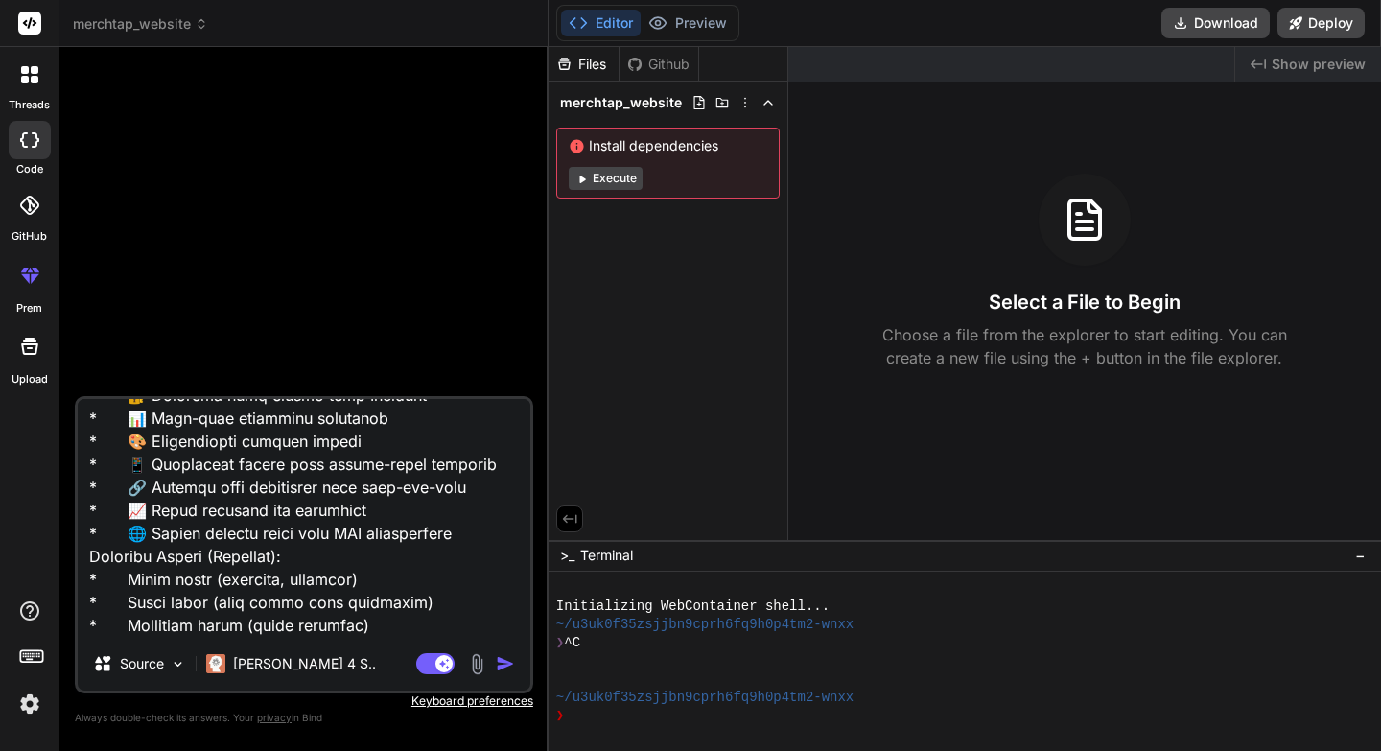
type textarea "Loremip: DolorSit - Ametcons Adip Eli 🔧 Sedd Eiusm: Temp.in 89.2.2 + Utlabore E…"
type textarea "x"
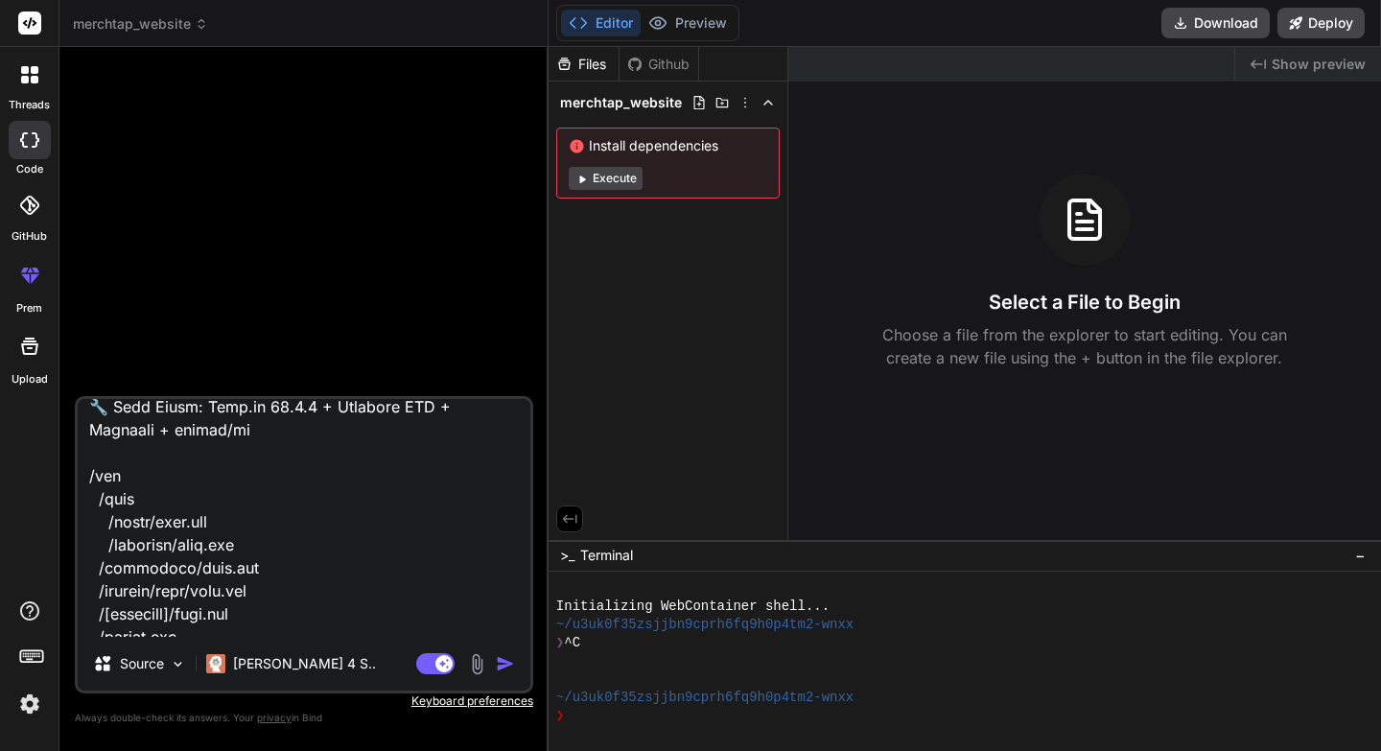
scroll to position [0, 0]
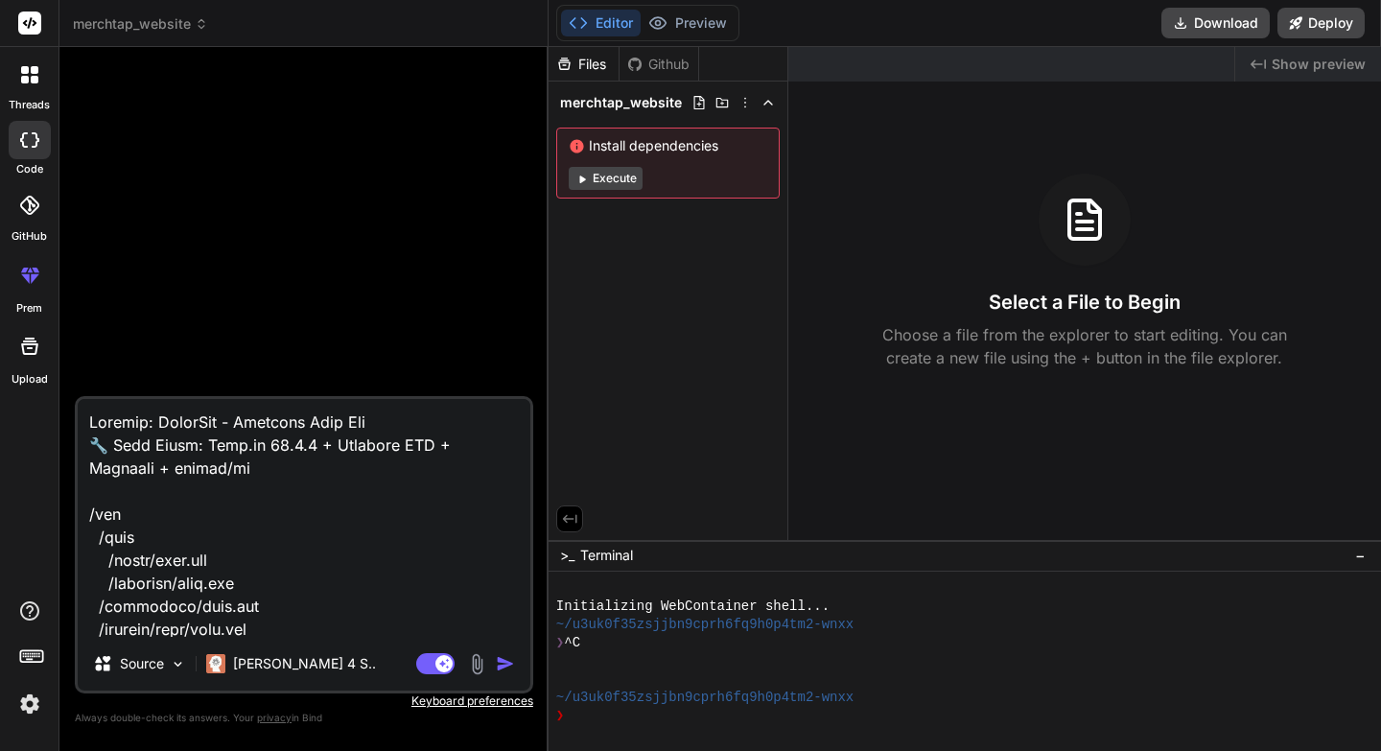
click at [88, 418] on textarea at bounding box center [304, 518] width 453 height 238
type textarea "lOremips: DolorSit - Ametcons Adip Eli 🔧 Sedd Eiusm: Temp.in 91.5.2 + Utlabore …"
type textarea "x"
type textarea "l Ipsumdo: SitamEtc - Adipisci Elit Sed 🔧 Doei Tempo: Inci.ut 70.4.2 + Laboreet…"
type textarea "x"
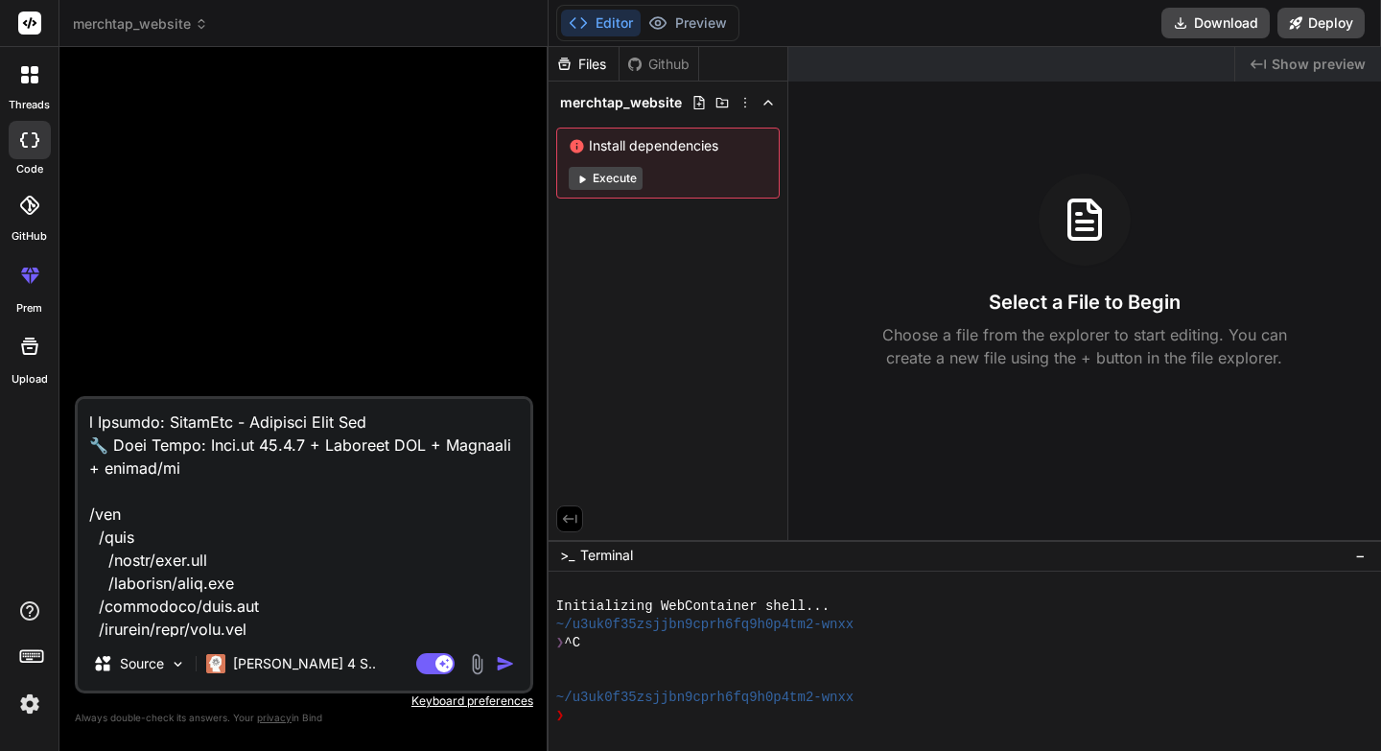
type textarea "l iPsumdol: SitamEtc - Adipisci Elit Sed 🔧 Doei Tempo: Inci.ut 81.3.8 + Laboree…"
type textarea "x"
type textarea "l ipSumdolo: SitamEtc - Adipisci Elit Sed 🔧 Doei Tempo: Inci.ut 95.8.4 + Labore…"
type textarea "x"
type textarea "l ipsUmdolor: SitamEtc - Adipisci Elit Sed 🔧 Doei Tempo: Inci.ut 48.5.6 + Labor…"
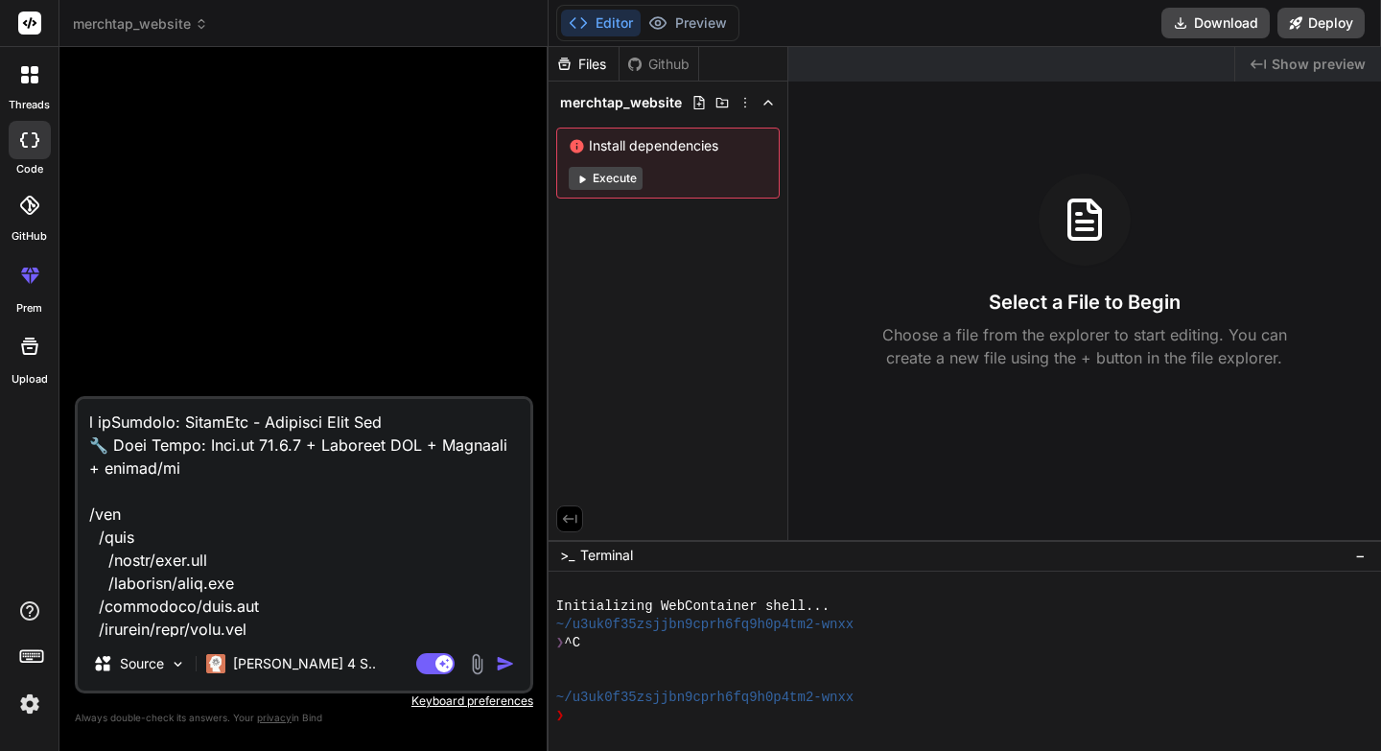
type textarea "x"
type textarea "l ipsuMdolors: AmetcOns - Adipisci Elit Sed 🔧 Doei Tempo: Inci.ut 36.7.7 + Labo…"
type textarea "x"
type textarea "l ipsumDolorsi: AmetcOns - Adipisci Elit Sed 🔧 Doei Tempo: Inci.ut 96.4.3 + Lab…"
type textarea "x"
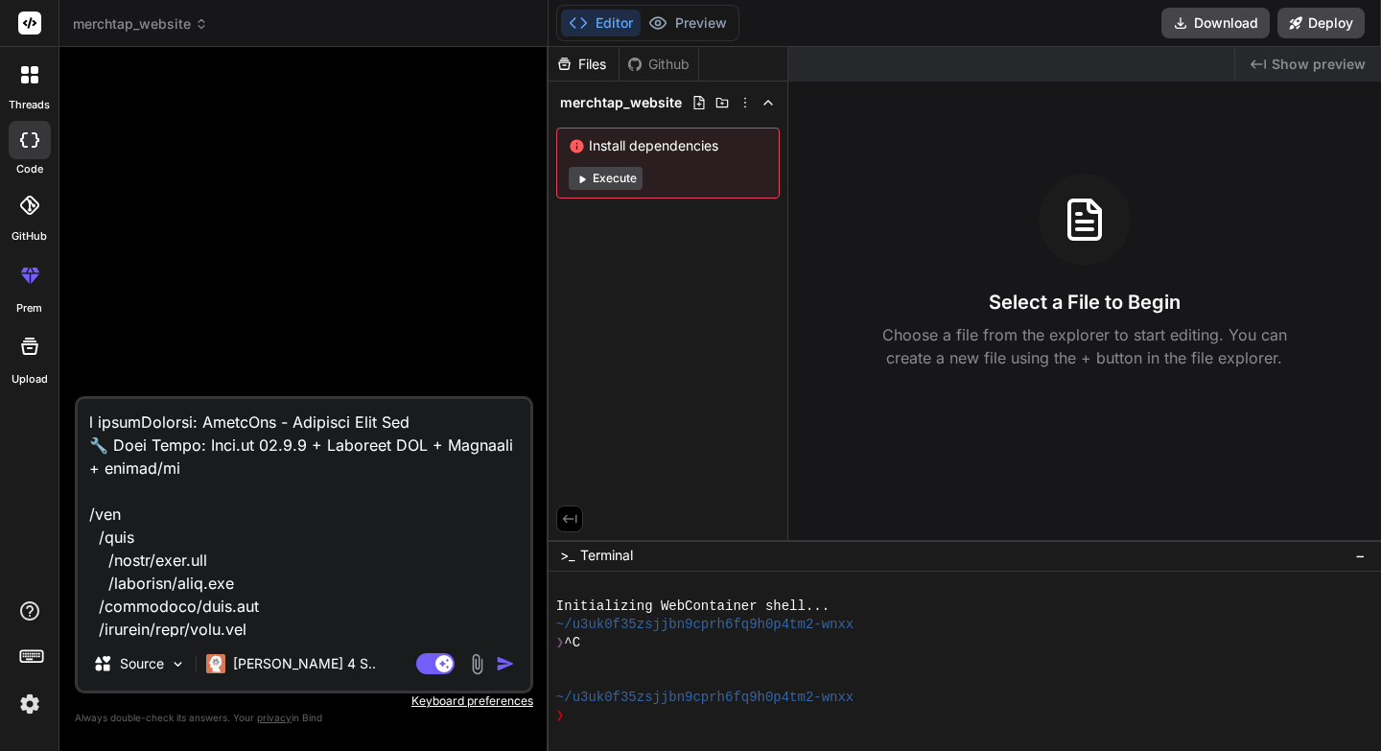
type textarea "l ipsum Dolorsi: AmetcOns - Adipisci Elit Sed 🔧 Doei Tempo: Inci.ut 63.5.7 + La…"
type textarea "x"
type textarea "l ipsum dOlorsit: AmetcOns - Adipisci Elit Sed 🔧 Doei Tempo: Inci.ut 41.2.1 + L…"
type textarea "x"
type textarea "l ipsum doLorsita: ConseCte - Adipisci Elit Sed 🔧 Doei Tempo: Inci.ut 84.7.2 + …"
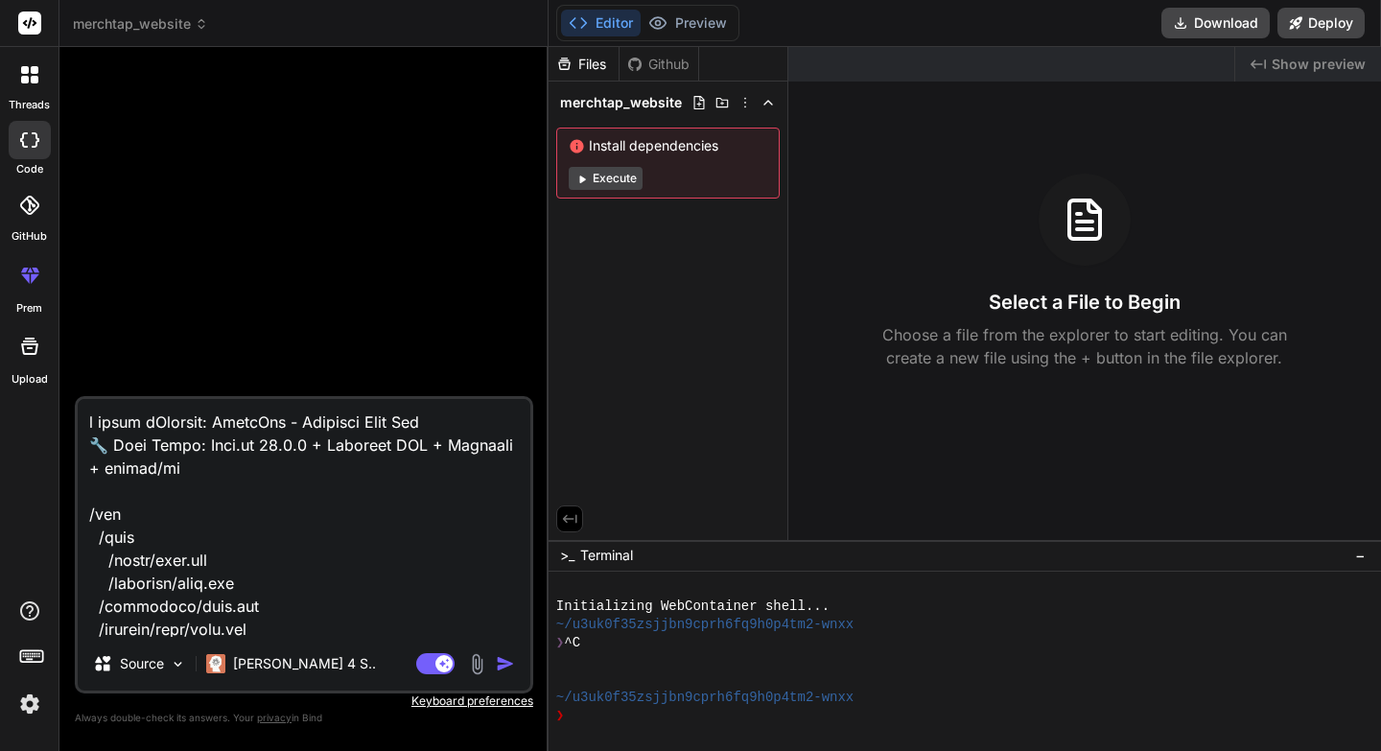
type textarea "x"
type textarea "l ipsum dolOrsitam: ConseCte - Adipisci Elit Sed 🔧 Doei Tempo: Inci.ut 79.1.0 +…"
type textarea "x"
type textarea "l ipsum doloRsitame: ConseCte - Adipisci Elit Sed 🔧 Doei Tempo: Inci.ut 18.6.4 …"
type textarea "x"
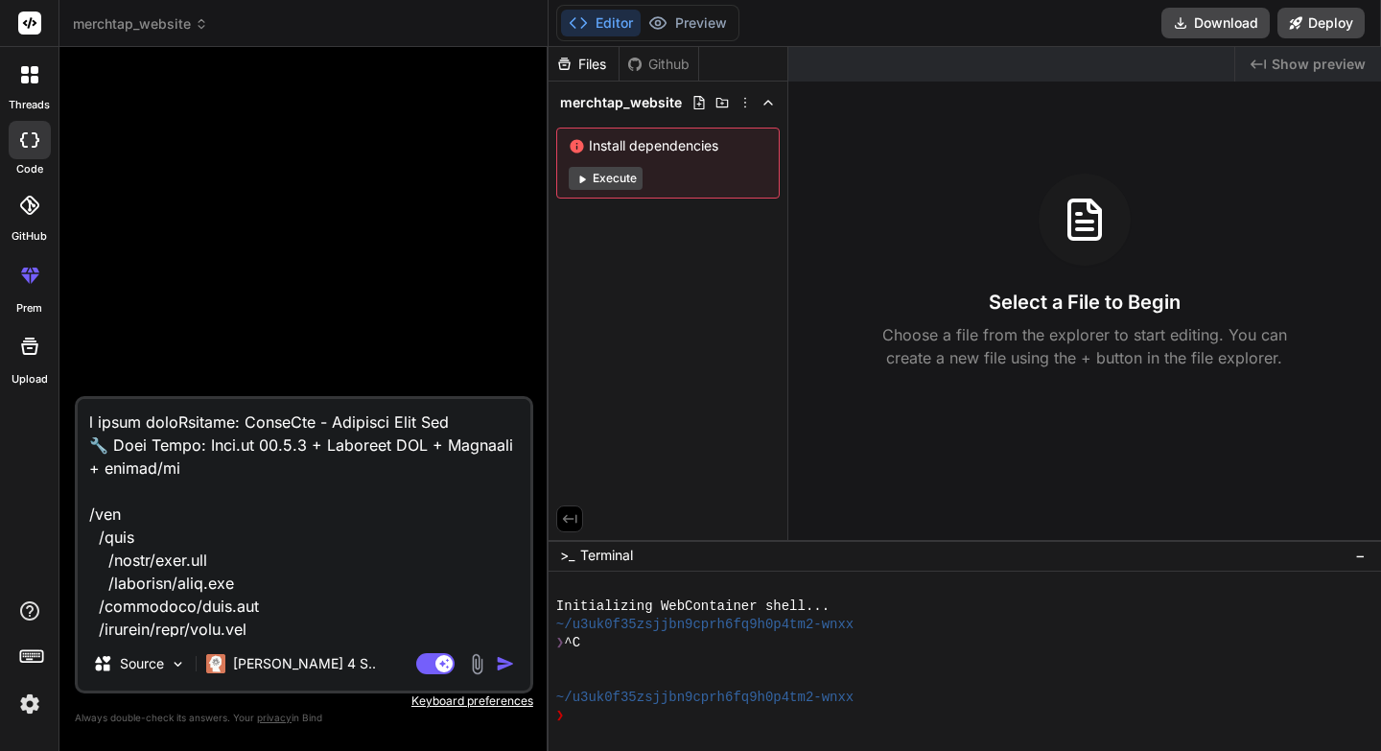
type textarea "l ipsum dolorSitamet: ConseCte - Adipisci Elit Sed 🔧 Doei Tempo: Inci.ut 31.6.6…"
type textarea "x"
type textarea "l ipsum dolor Sitamet: ConseCte - Adipisci Elit Sed 🔧 Doei Tempo: Inci.ut 62.8.…"
type textarea "x"
type textarea "l ipsum dolor sItametc: AdipiSci - Elitsedd Eius Tem 🔧 Inci Utlab: Etdo.ma 96.5…"
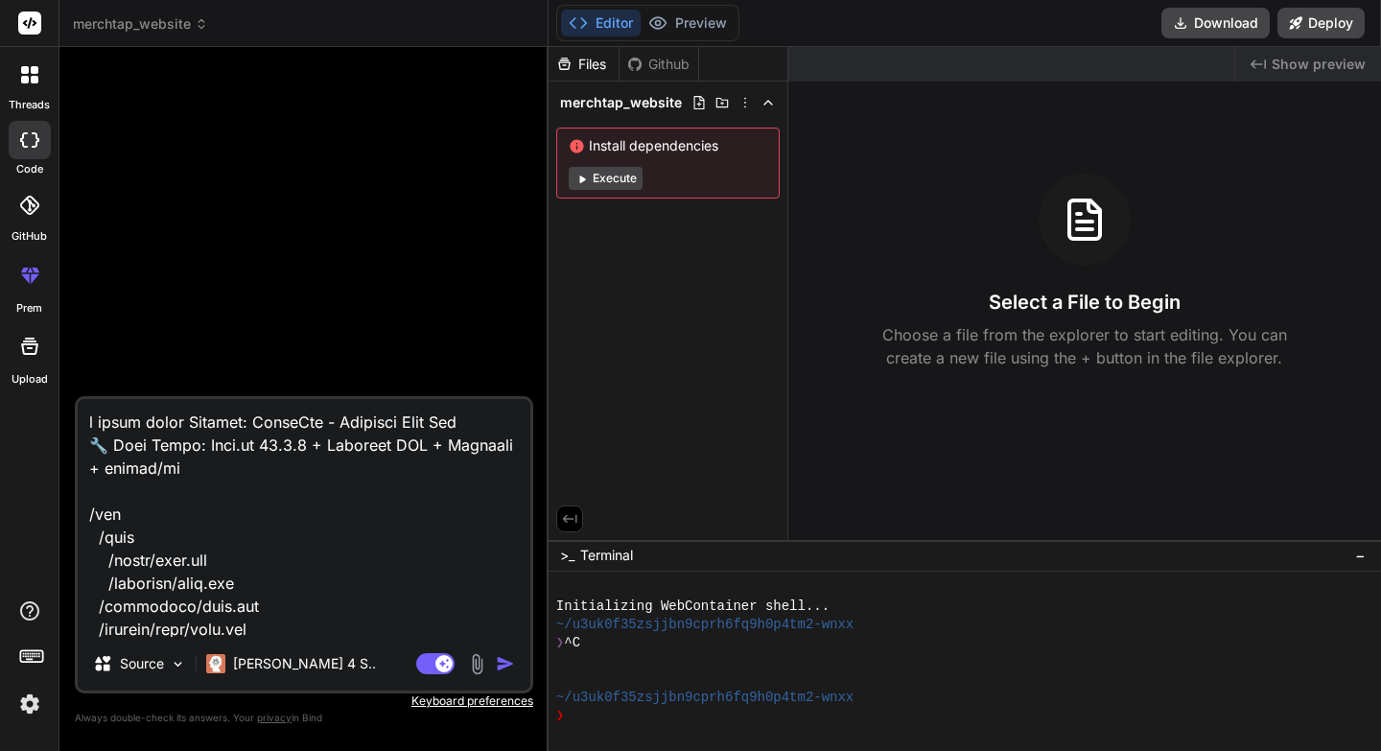
type textarea "x"
type textarea "l ipsum dolor siTametco: AdipiSci - Elitsedd Eius Tem 🔧 Inci Utlab: Etdo.ma 48.…"
type textarea "x"
type textarea "l ipsum dolor sitAmetcon: AdipiSci - Elitsedd Eius Tem 🔧 Inci Utlab: Etdo.ma 53…"
type textarea "x"
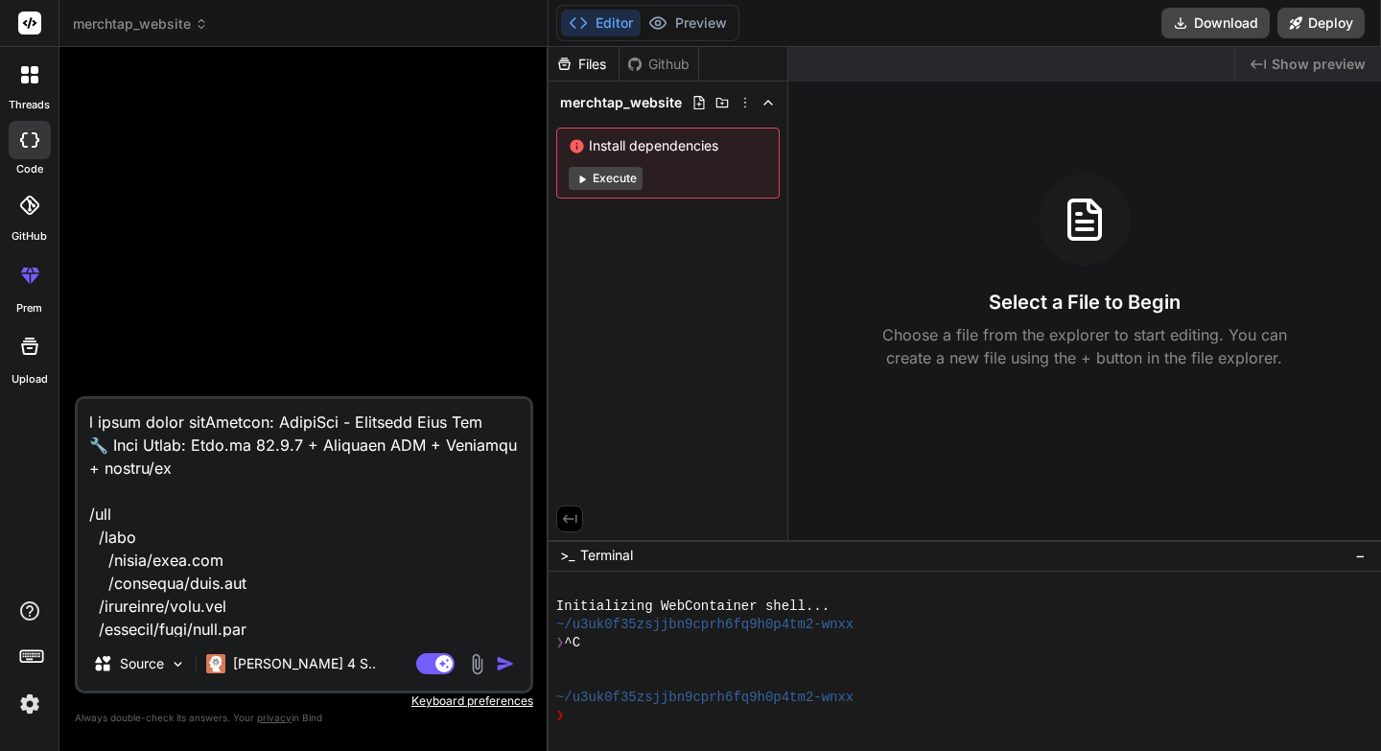
type textarea "l ipsum dolor sitaMetcons: AdipiSci - Elitsedd Eius Tem 🔧 Inci Utlab: Etdo.ma 8…"
type textarea "x"
type textarea "l ipsum dolor sitamEtconse: AdipiSci - Elitsedd Eius Tem 🔧 Inci Utlab: Etdo.ma …"
type textarea "x"
type textarea "l ipsum dolor sitameTconsec: AdipiSci - Elitsedd Eius Tem 🔧 Inci Utlab: Etdo.ma…"
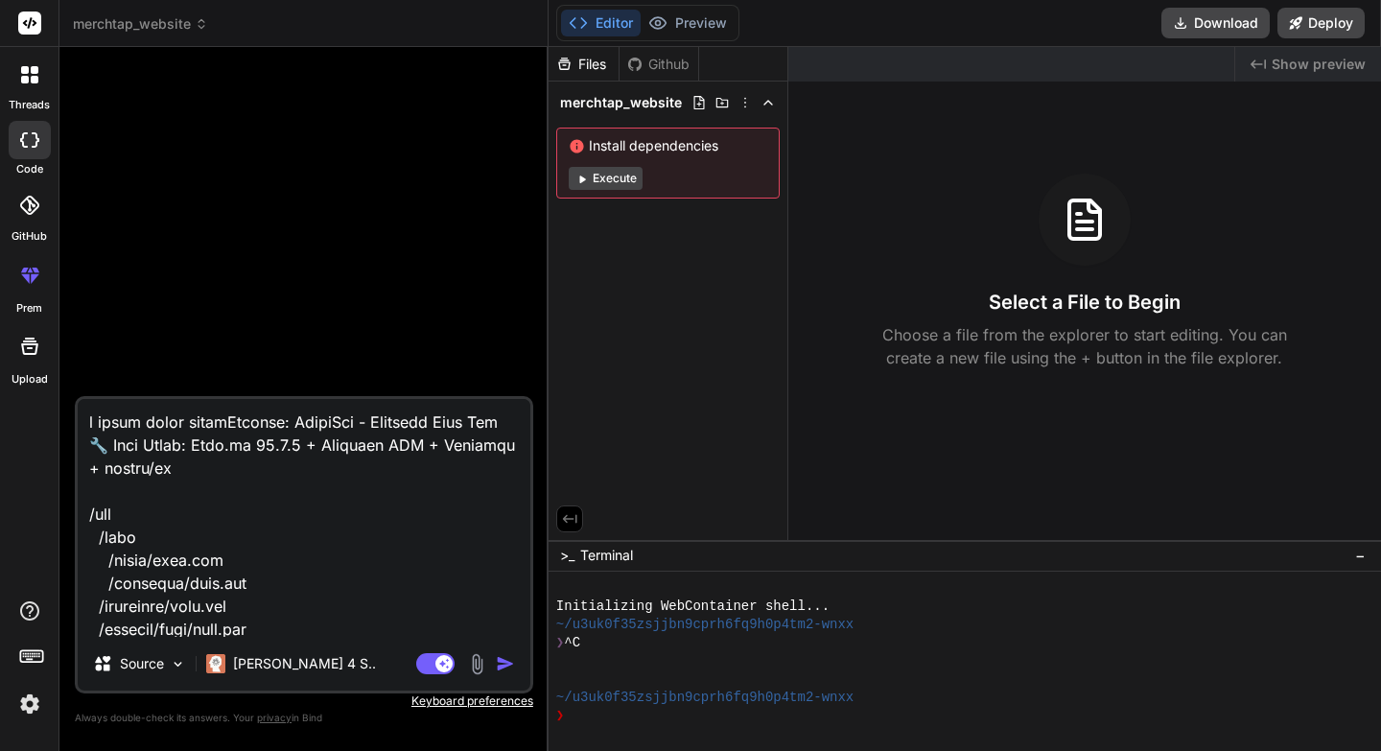
type textarea "x"
type textarea "l ipsum dolor sitametConsect: AdipiSci - Elitsedd Eius Tem 🔧 Inci Utlab: Etdo.m…"
type textarea "x"
type textarea "l ipsum dolor sitamet Consect: AdipiSci - Elitsedd Eius Tem 🔧 Inci Utlab: Etdo.…"
type textarea "x"
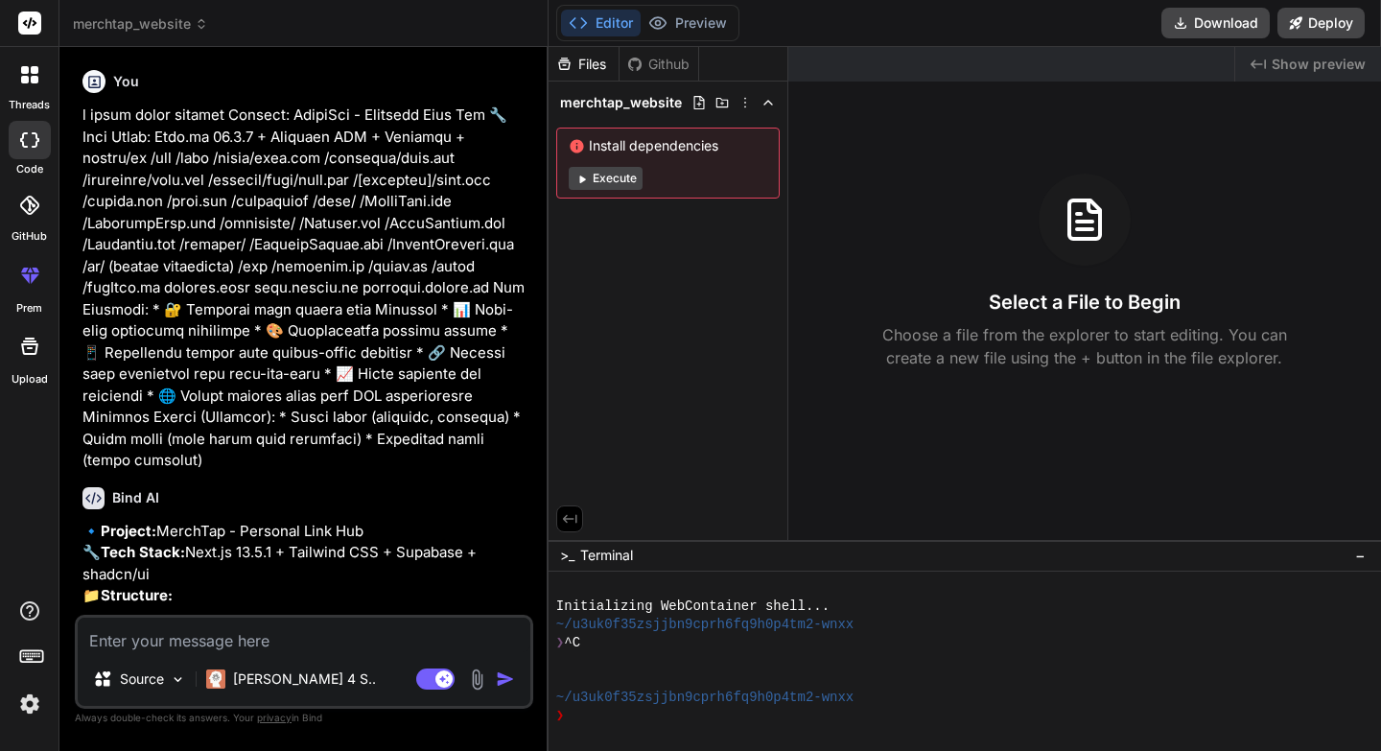
type textarea "x"
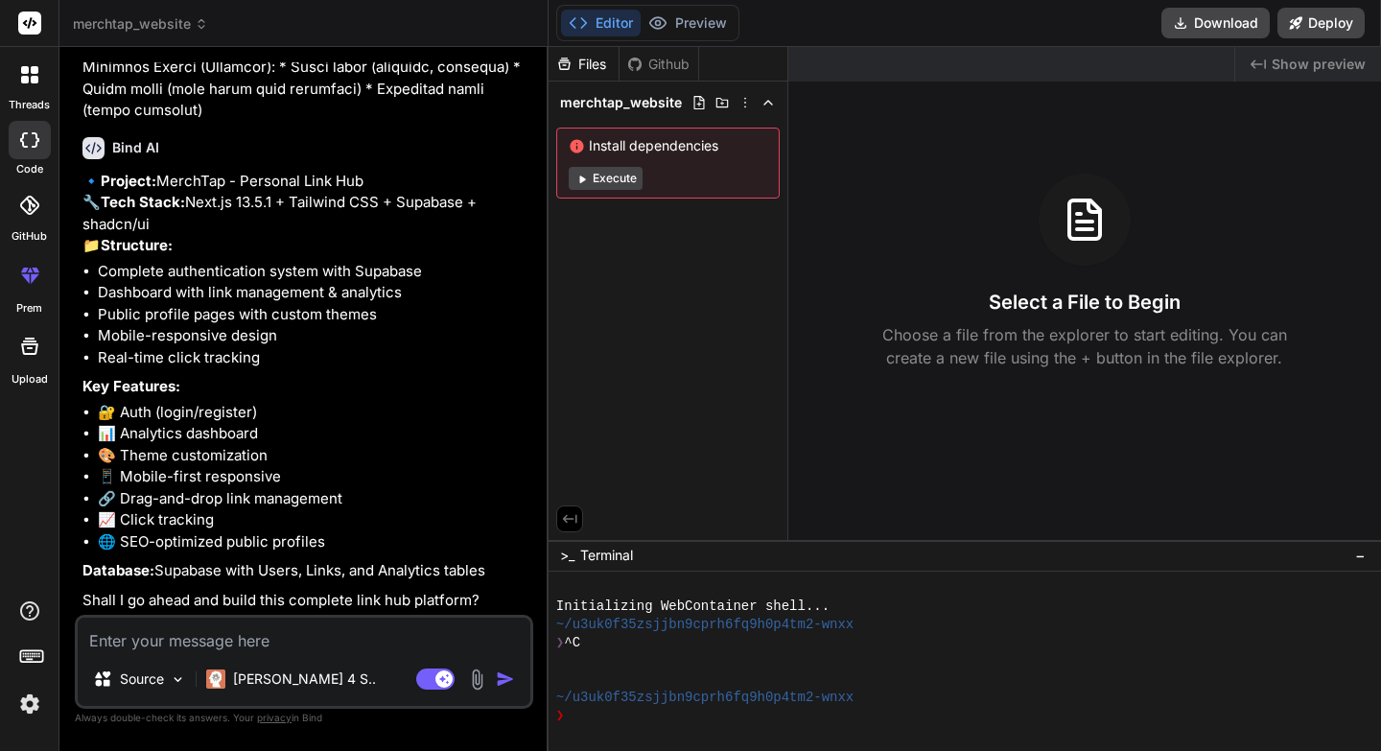
type textarea "y"
type textarea "x"
type textarea "ye"
type textarea "x"
type textarea "yes"
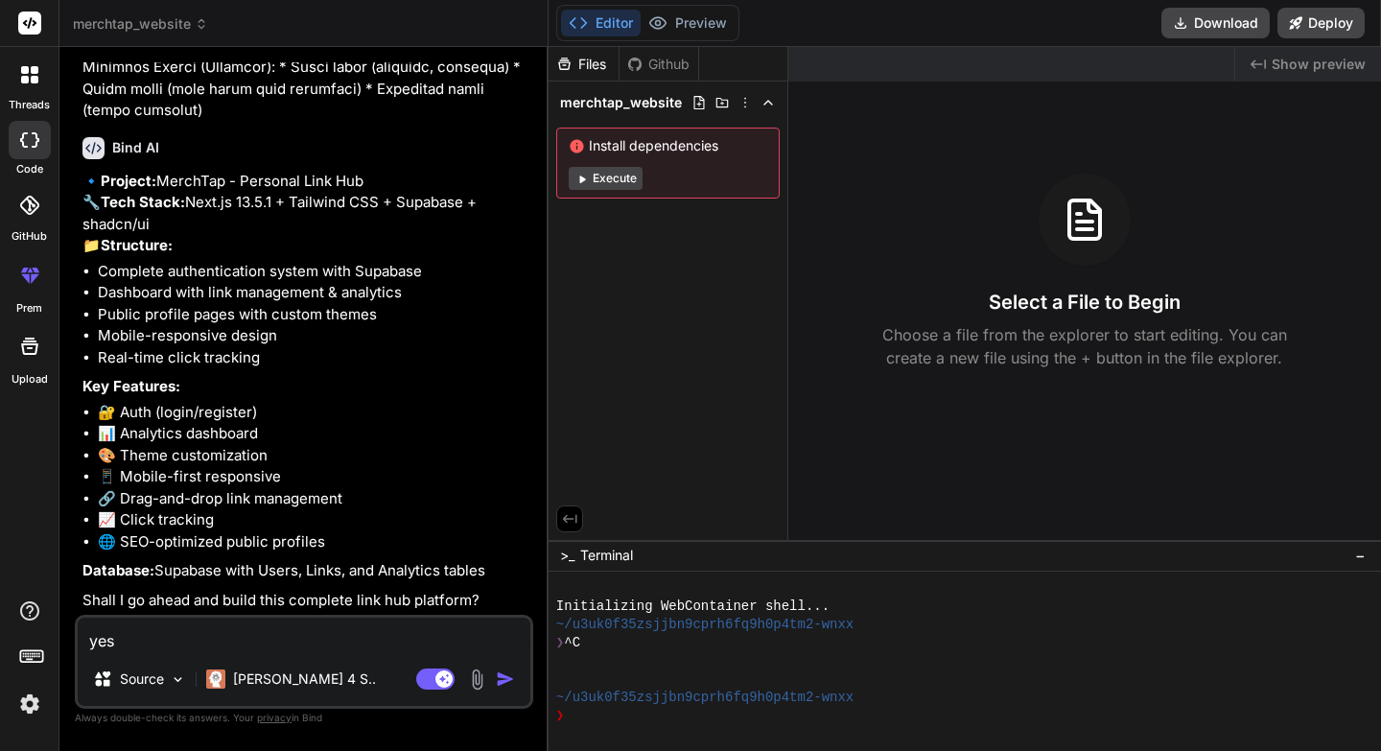
type textarea "x"
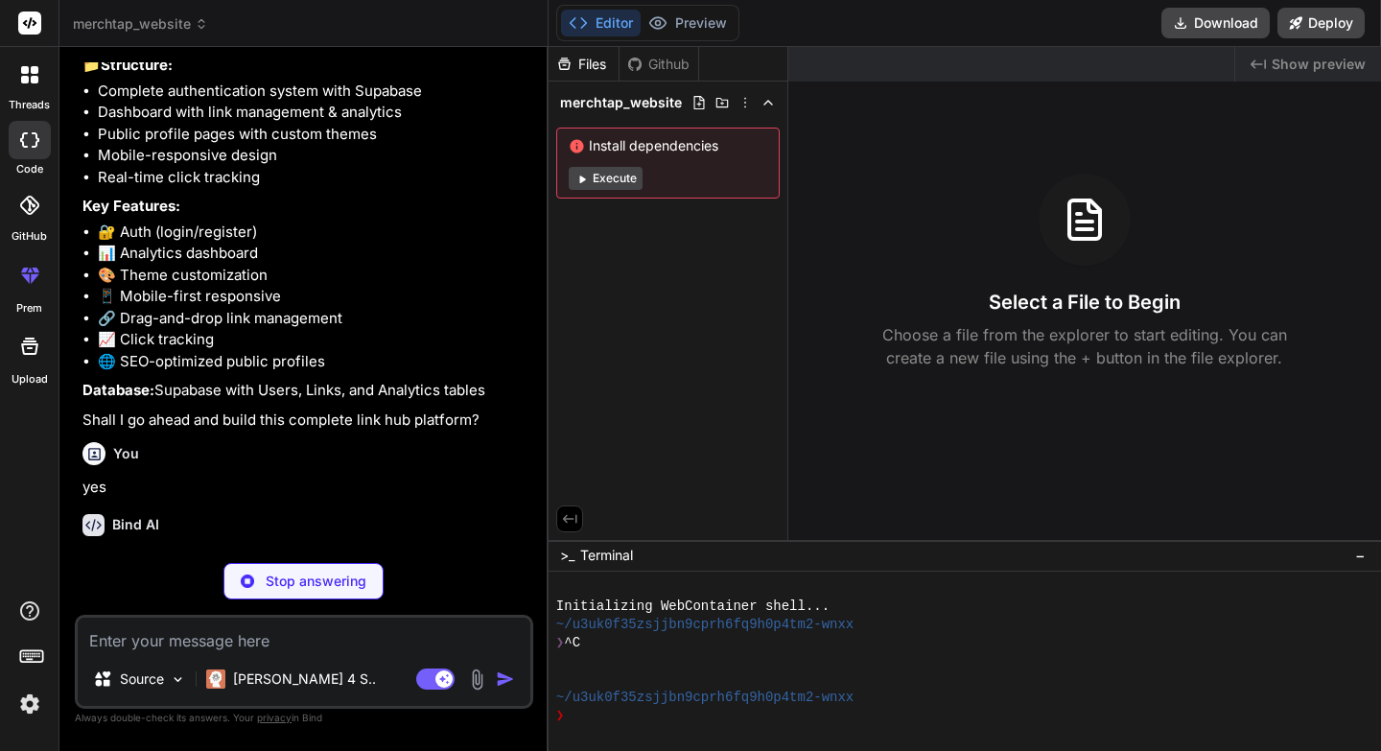
scroll to position [571, 0]
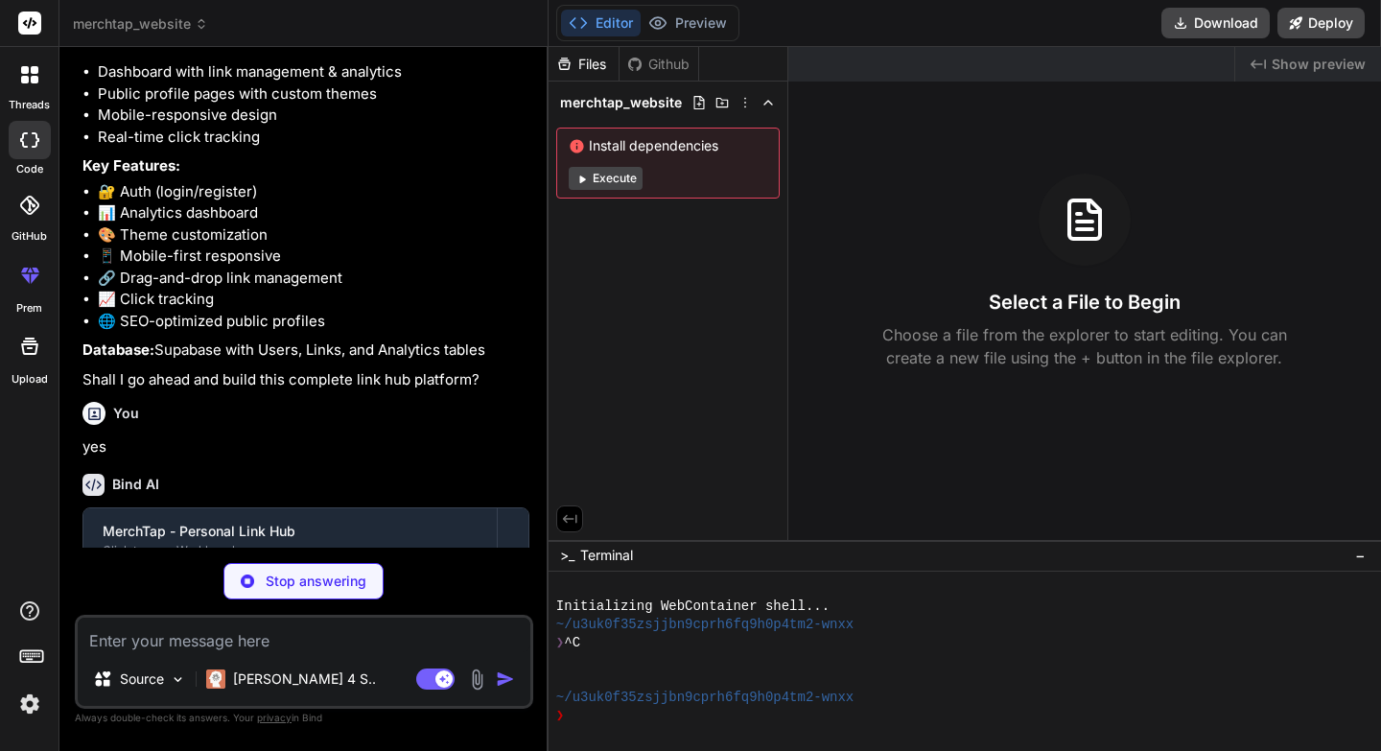
click at [608, 180] on button "Execute" at bounding box center [606, 178] width 74 height 23
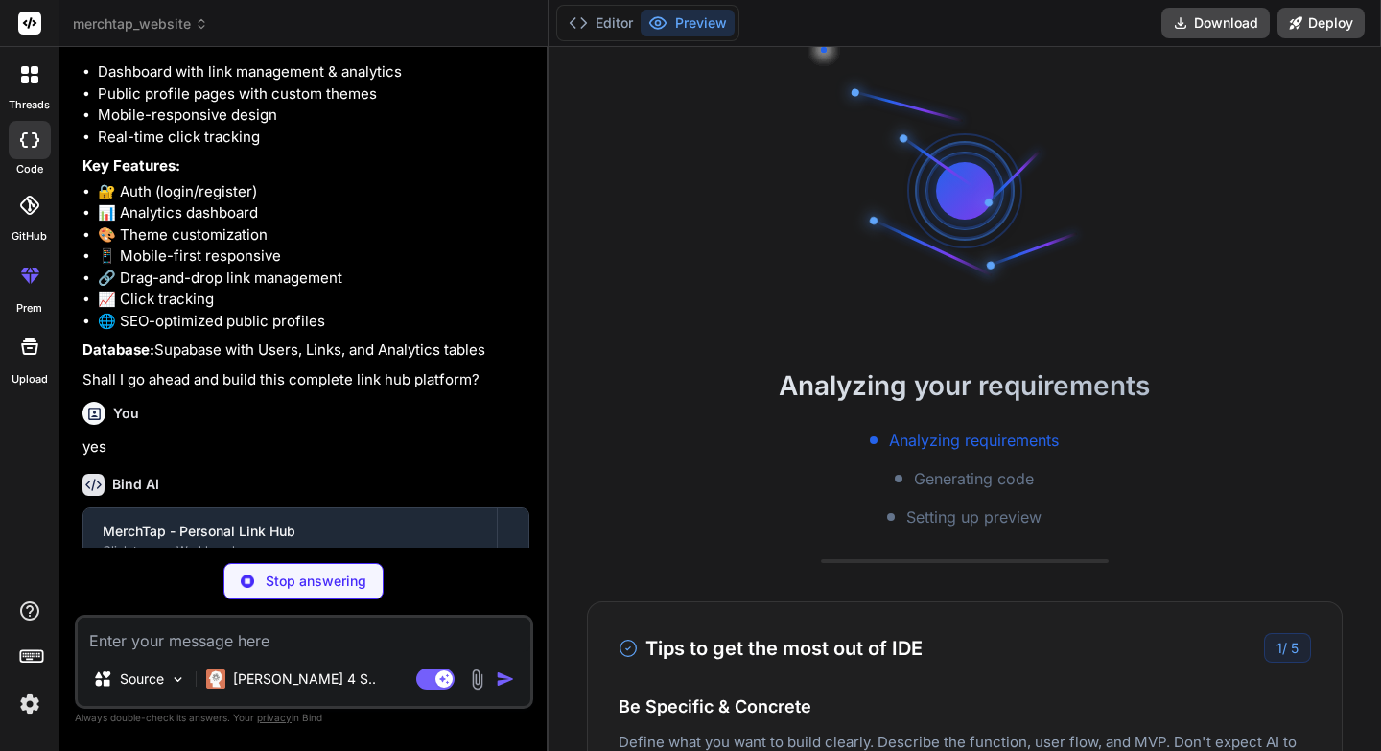
scroll to position [73, 0]
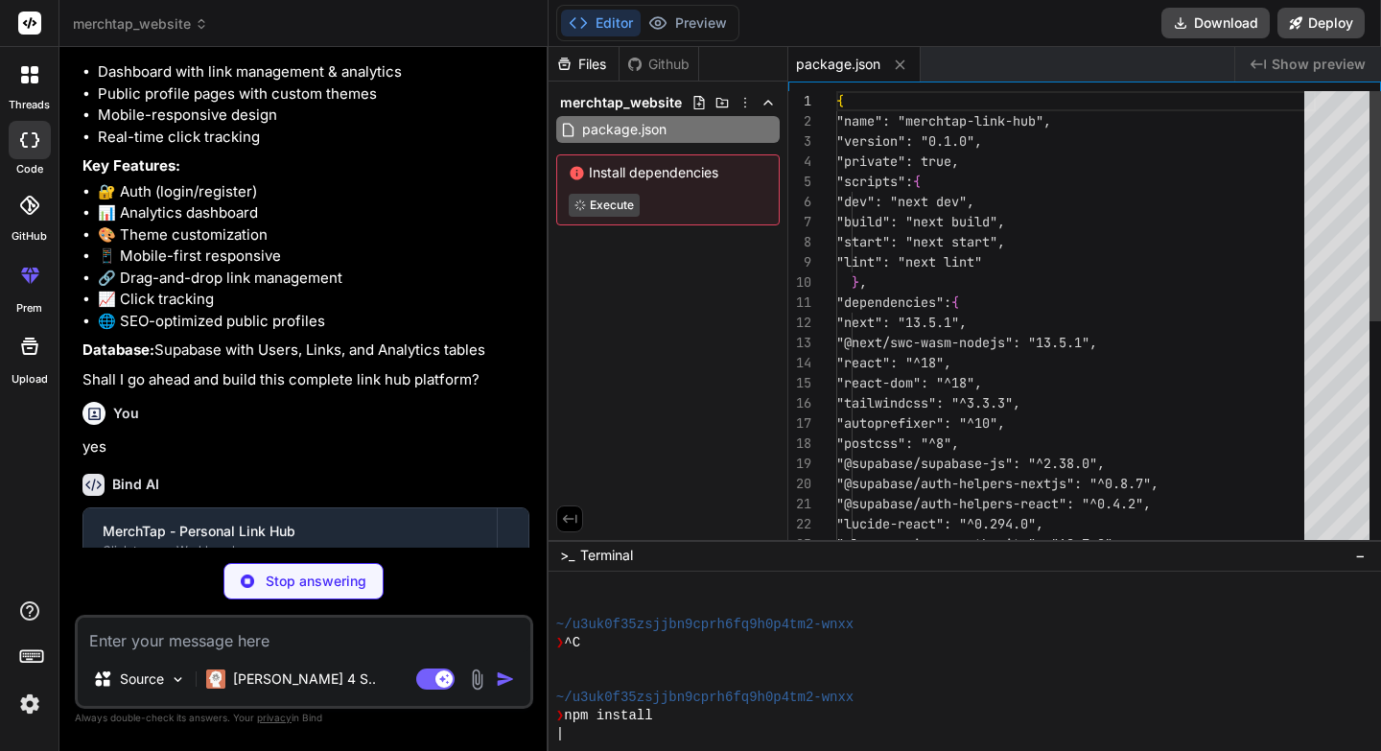
type textarea "x"
type textarea "module.exports = nextConfig"
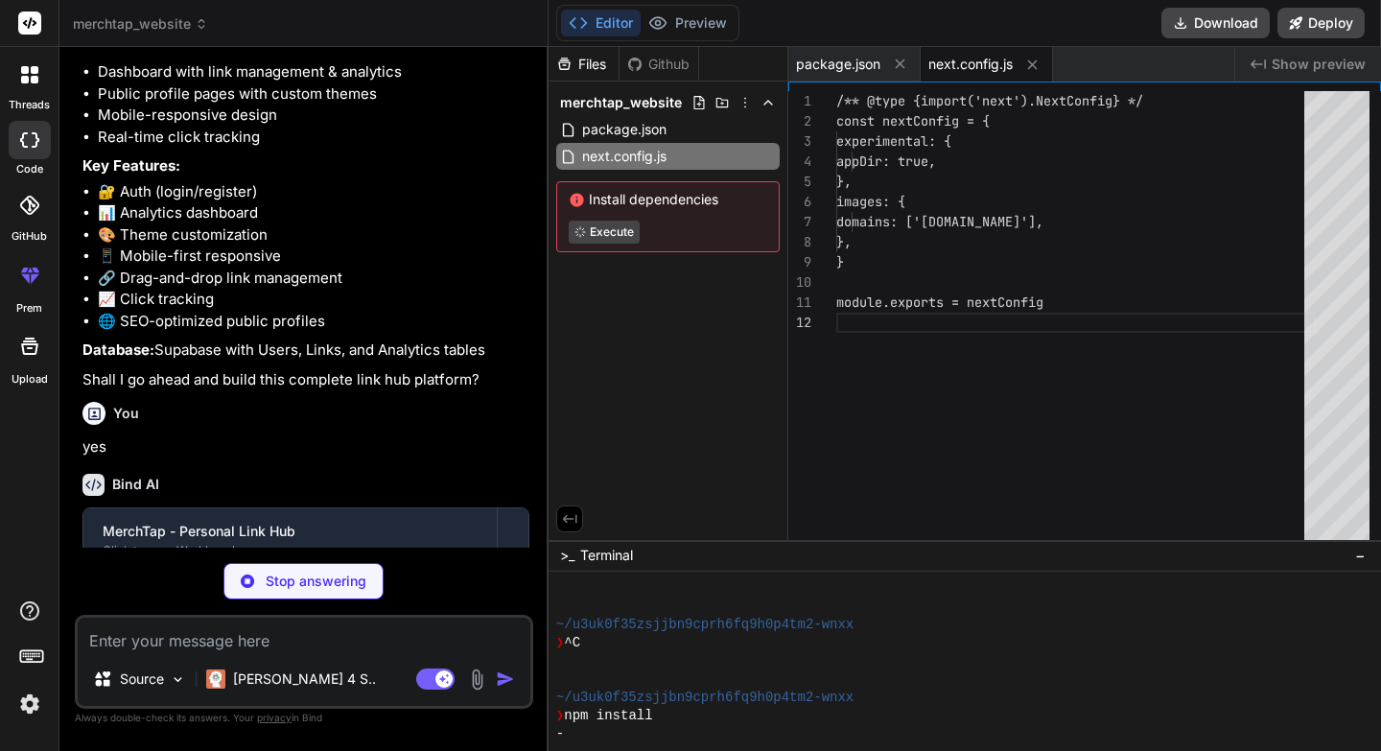
scroll to position [20, 0]
type textarea "x"
type textarea "animation: { "accordion-down": "accordion-down 0.2s ease-out", "accordion-up": …"
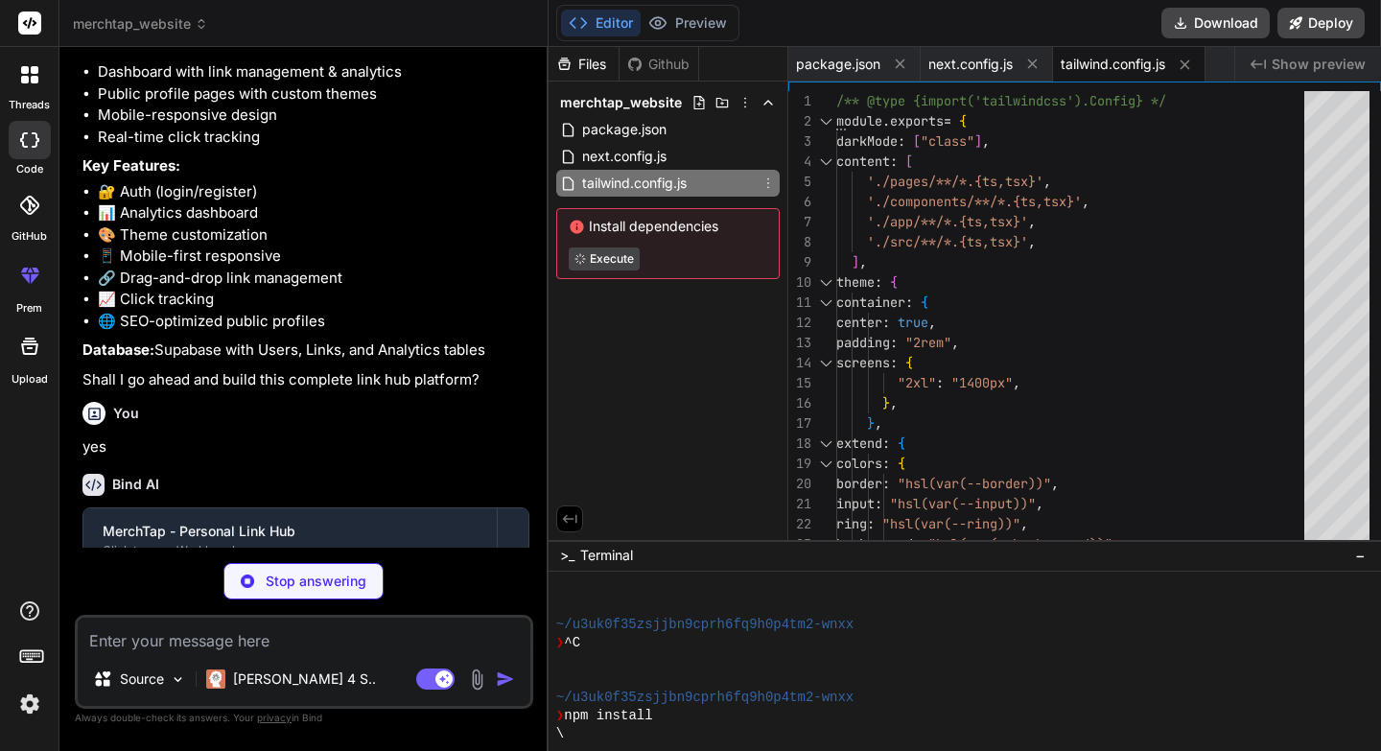
type textarea "x"
type textarea "@layer base { * { @apply border-border; } body { @apply bg-background text-fore…"
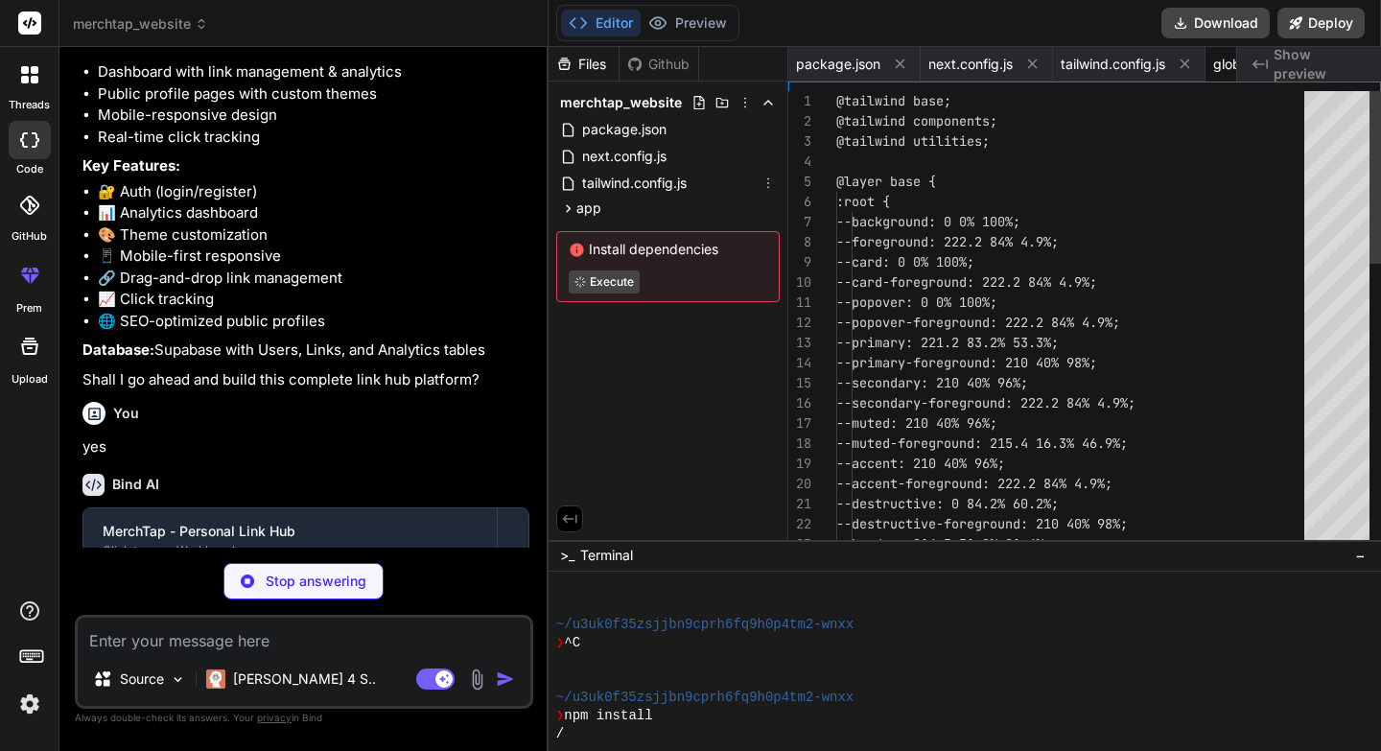
scroll to position [0, 92]
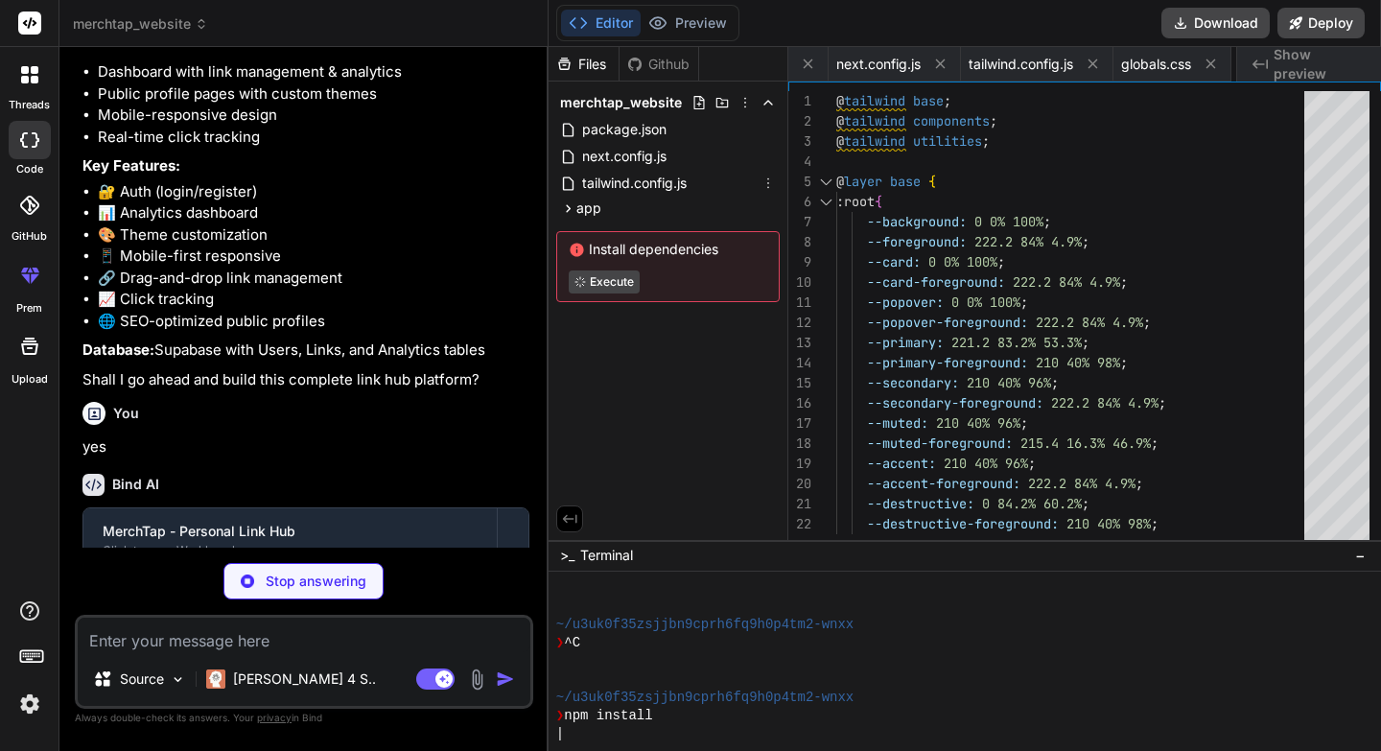
type textarea "x"
type textarea ") }"
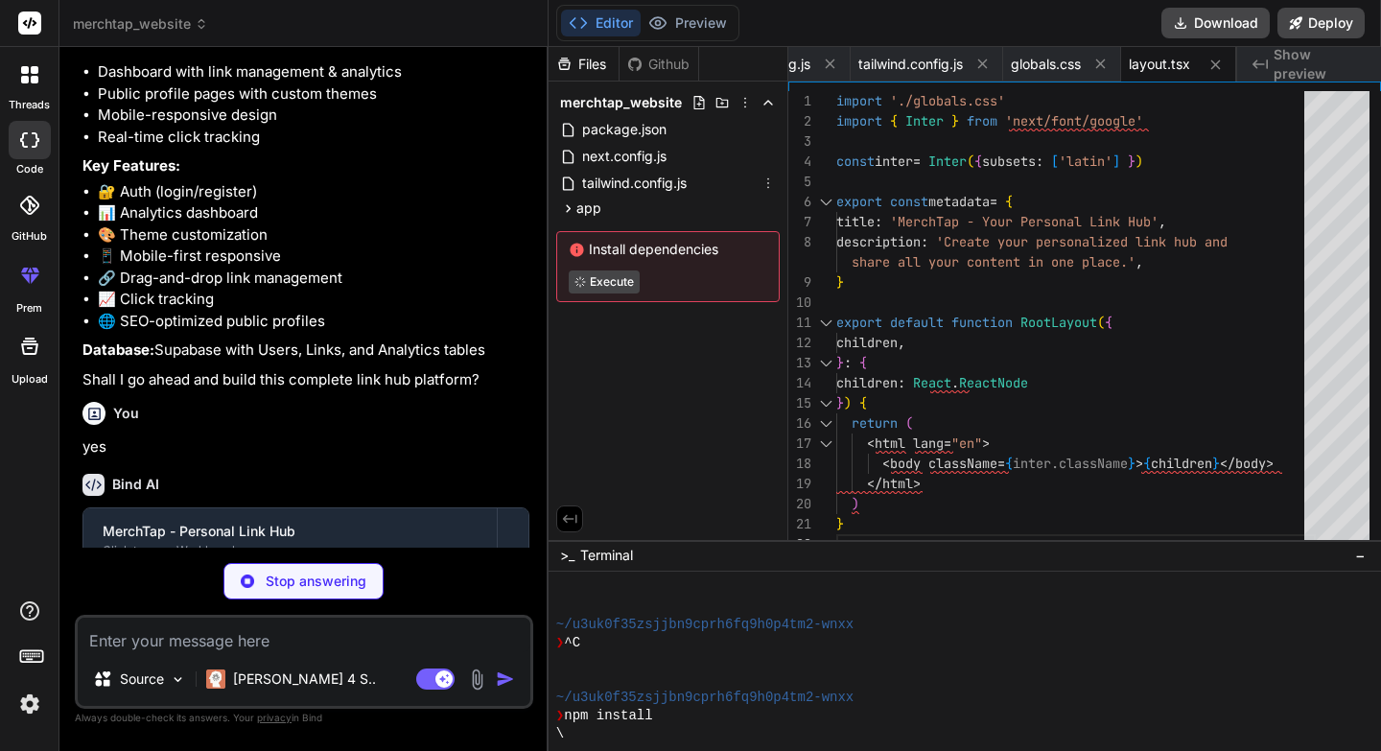
type textarea "x"
type textarea "Create Your Hub </Button> </Link> </div> </main> </div> ) }"
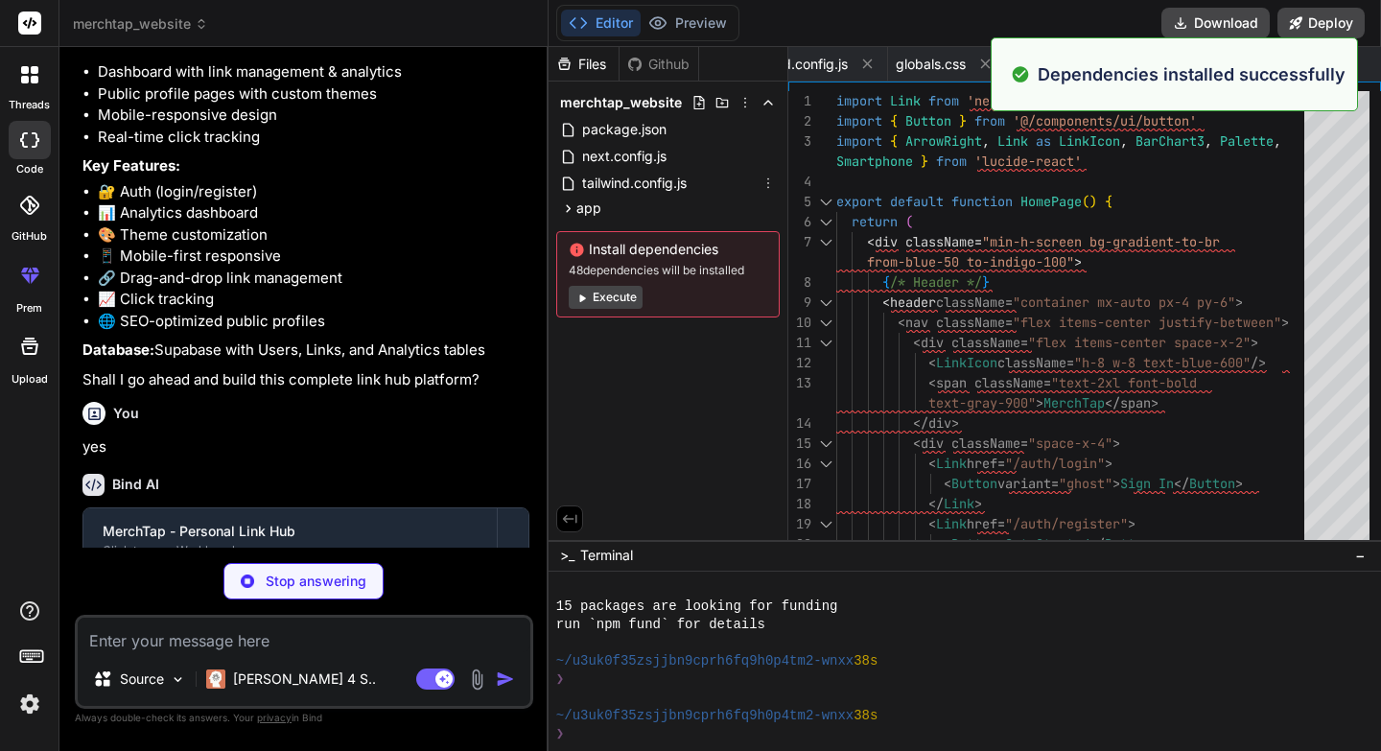
scroll to position [255, 0]
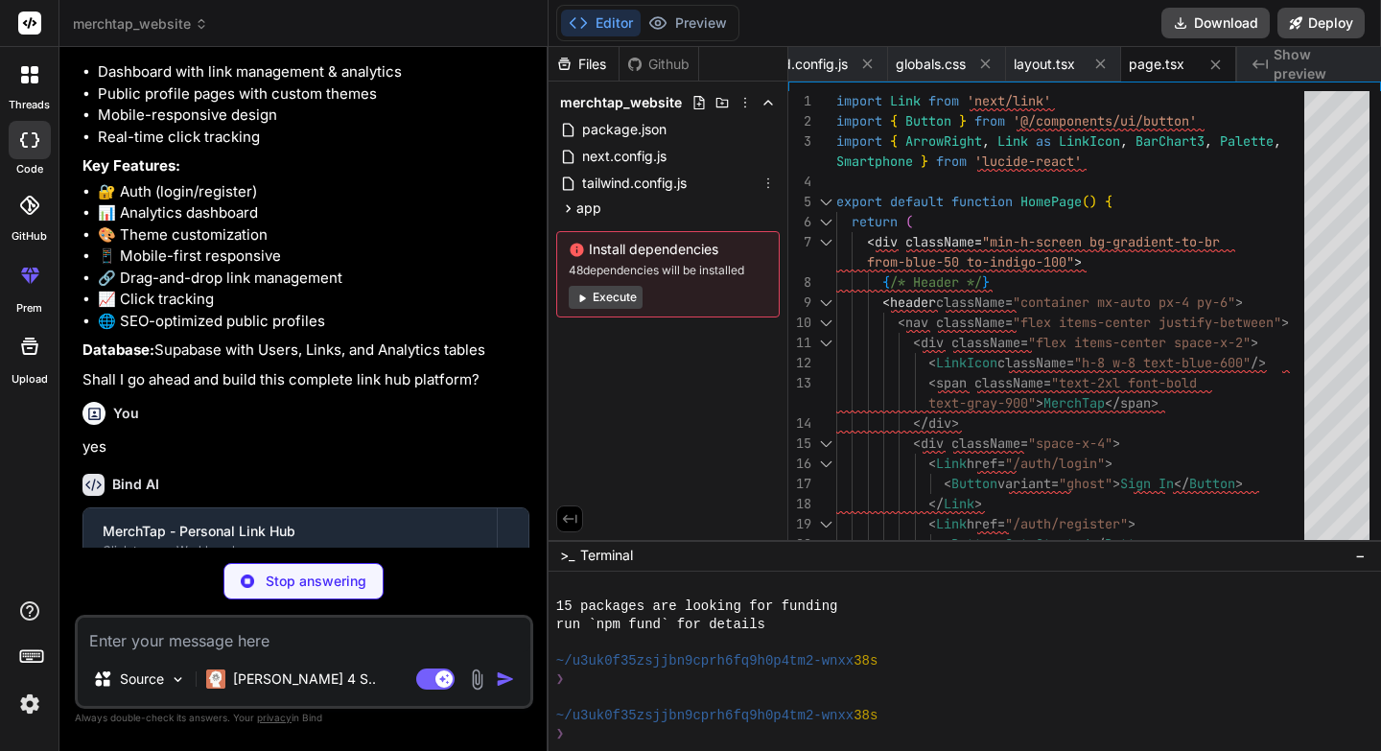
type textarea "x"
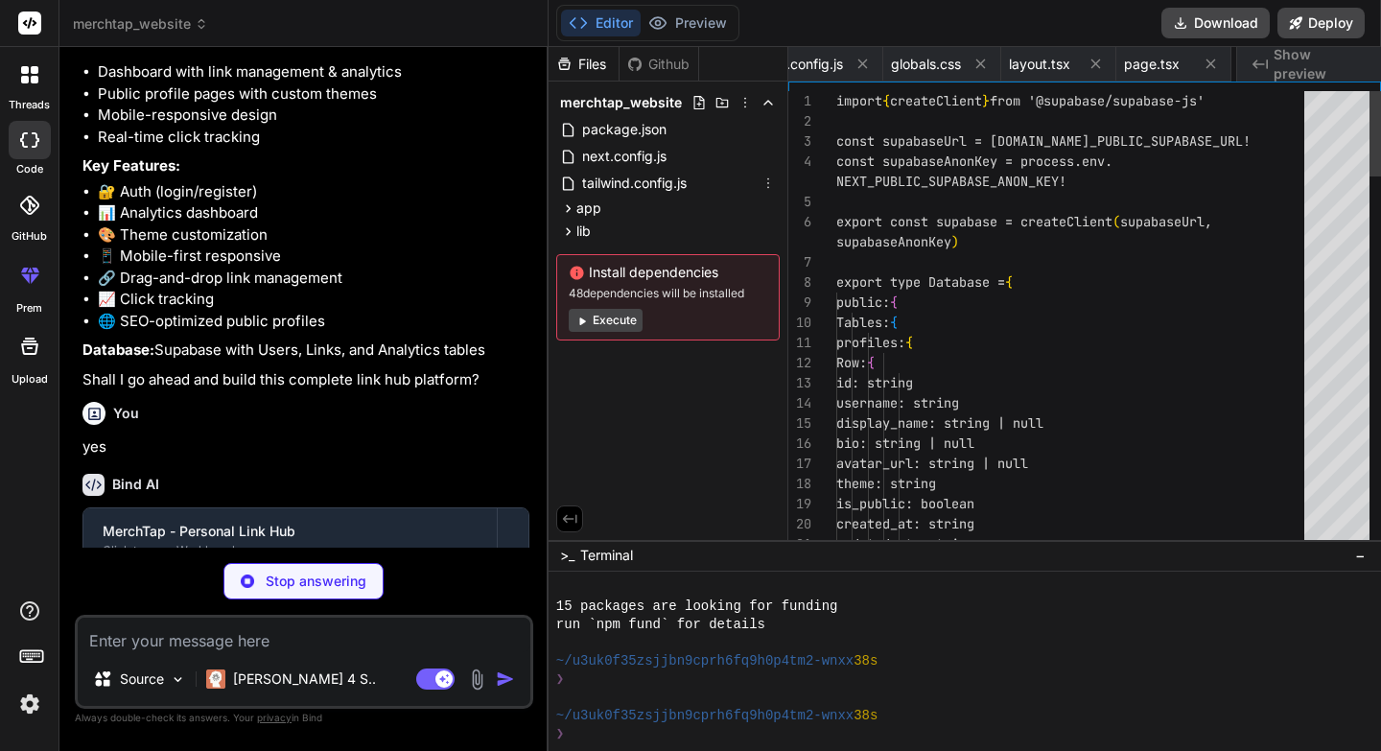
type textarea "import { type ClassValue, clsx } from "clsx" import { twMerge } from "tailwind-…"
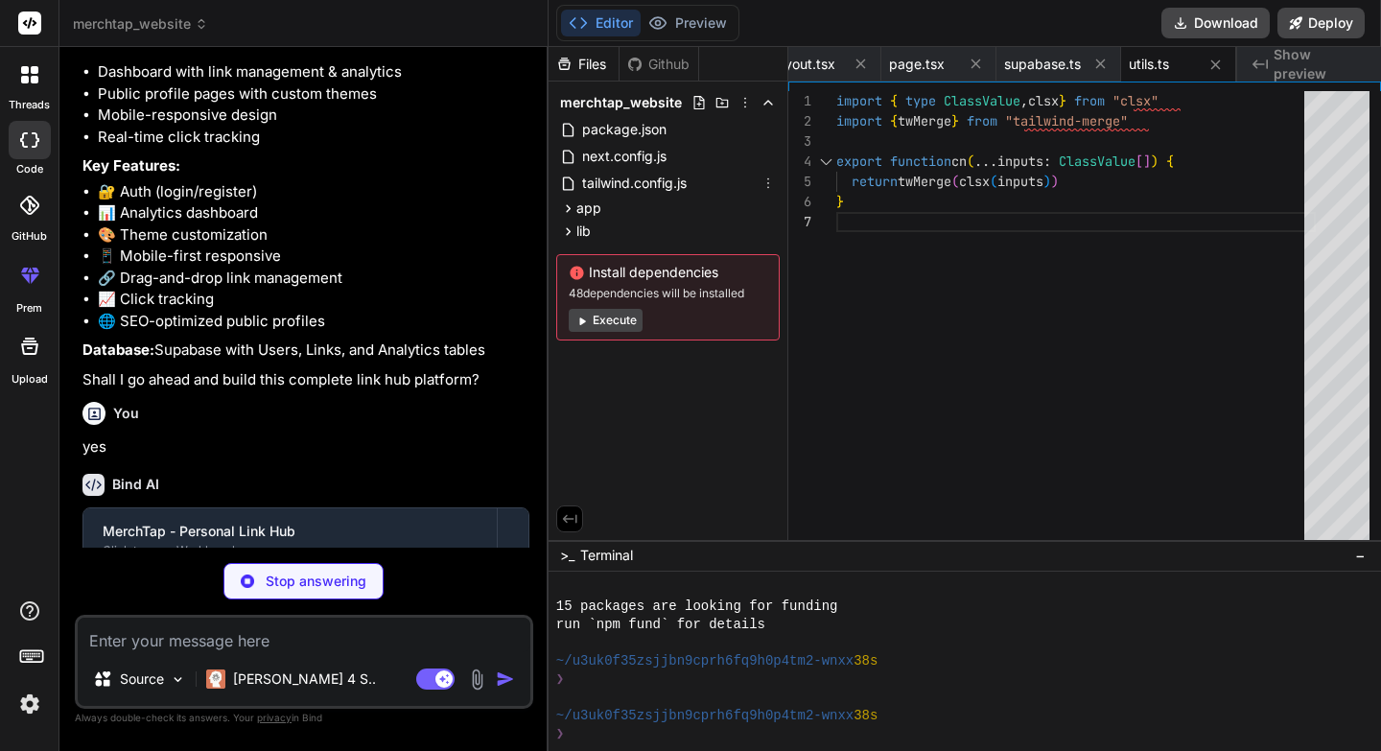
type textarea "x"
type textarea "} }"
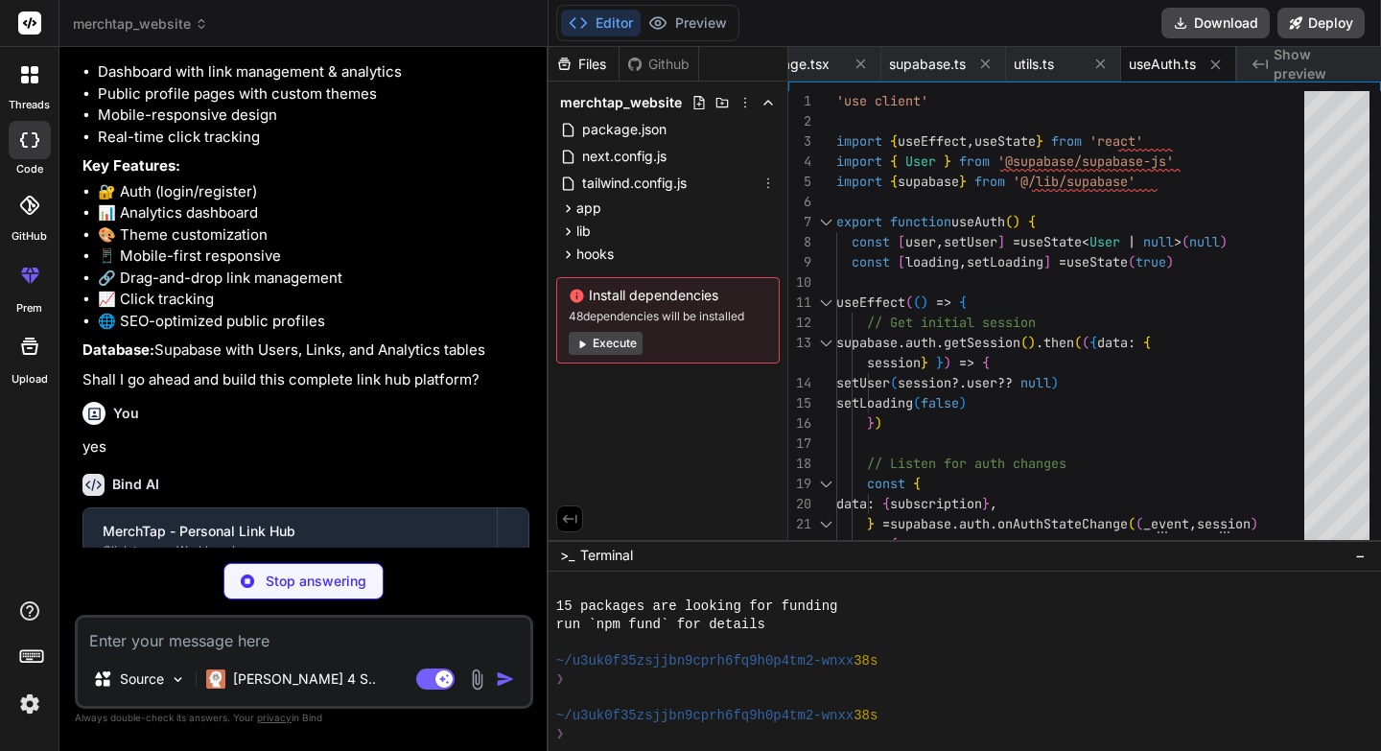
type textarea "x"
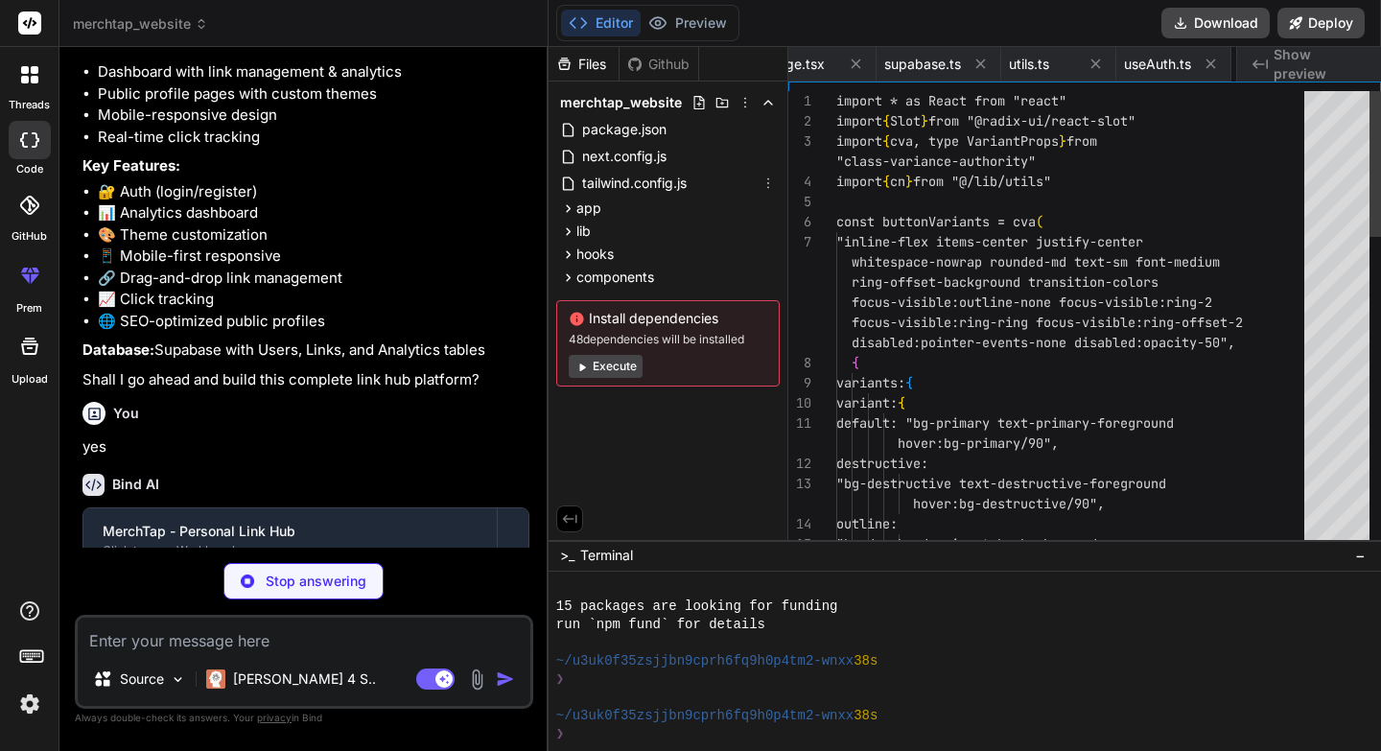
scroll to position [19, 0]
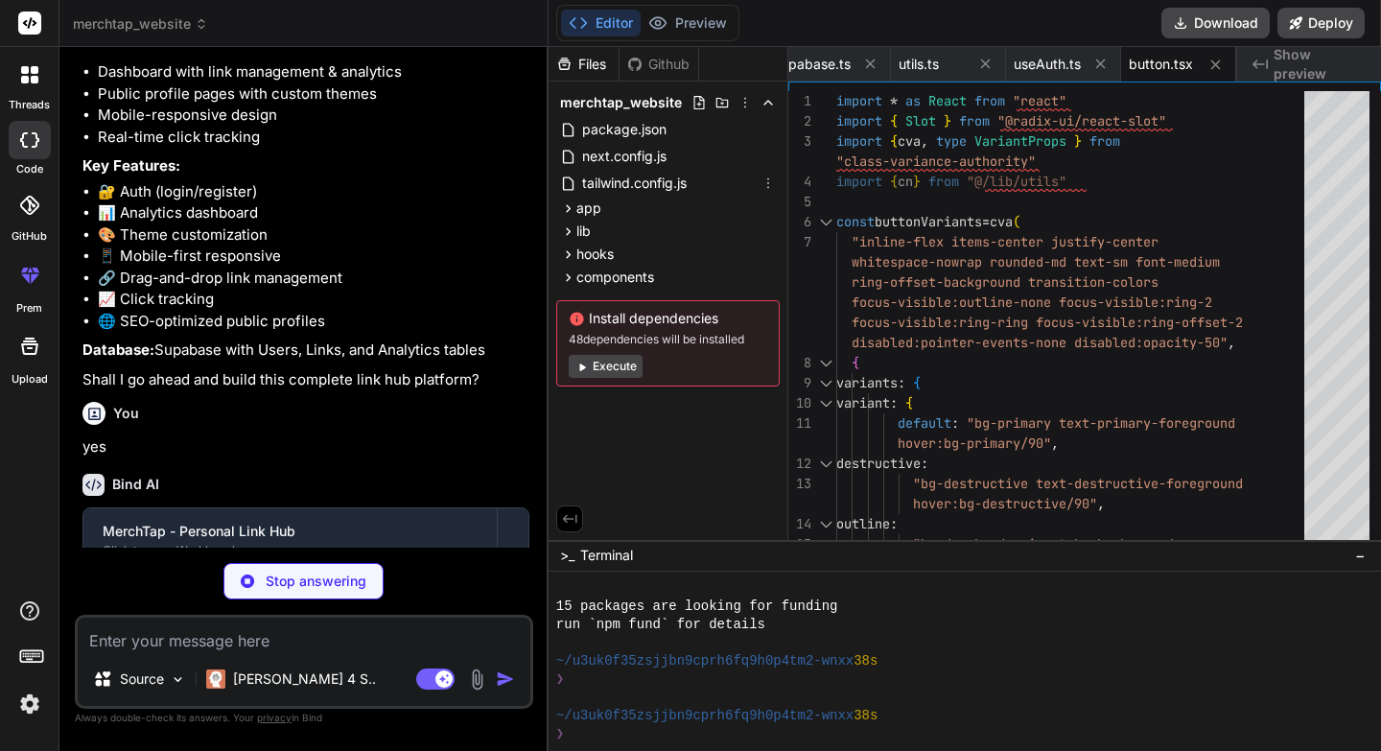
type textarea "x"
type textarea ") Input.displayName = "Input" export { Input }"
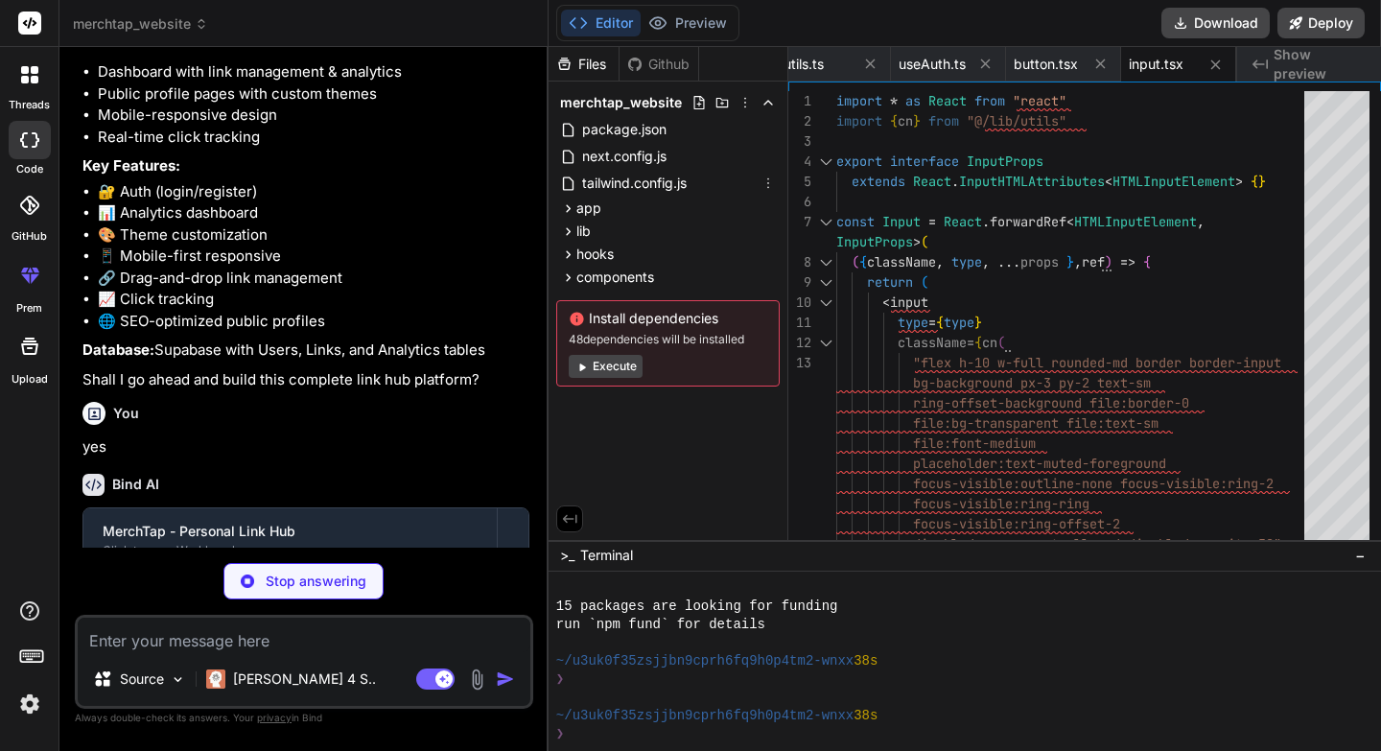
type textarea "x"
type textarea "className={cn(labelVariants(), className)} {...props} /> )) Label.displayName =…"
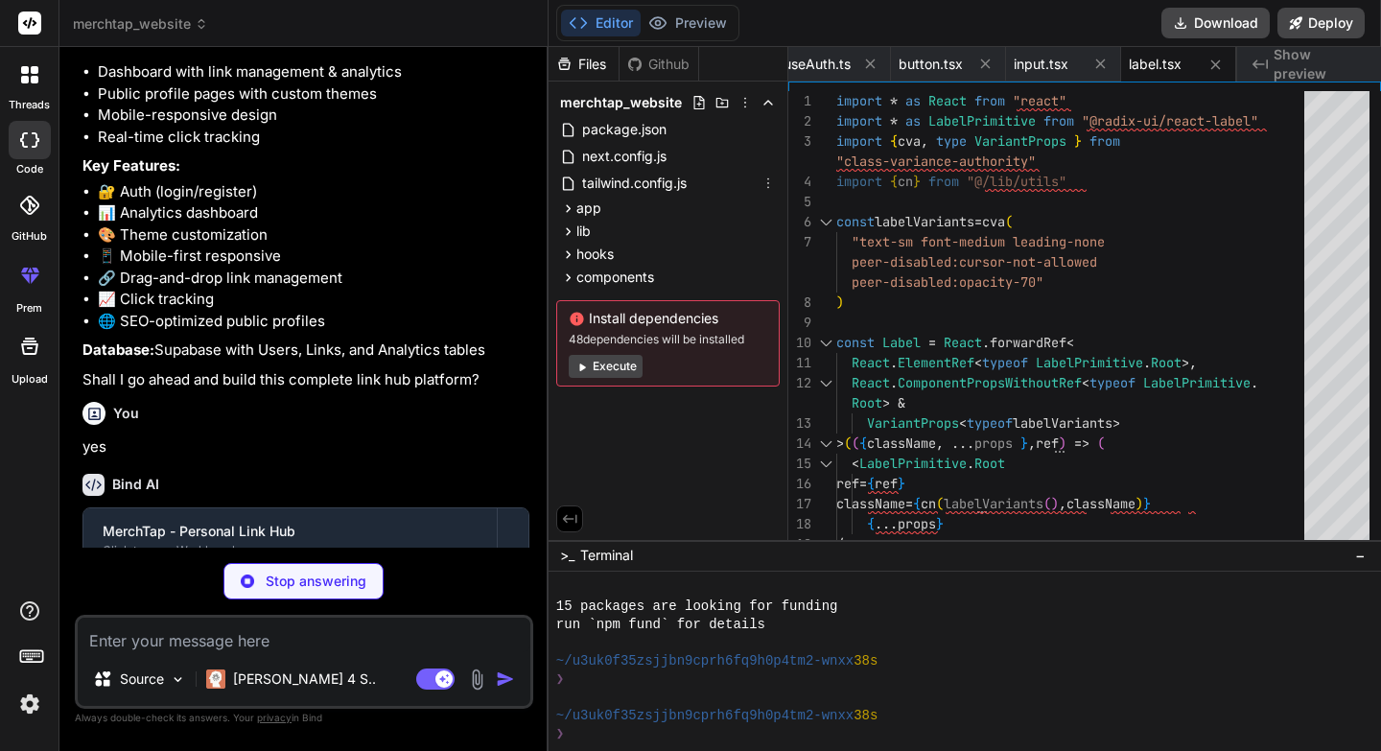
type textarea "x"
type textarea "ref={ref} className={cn("flex items-center p-6 pt-0", className)} {...props} />…"
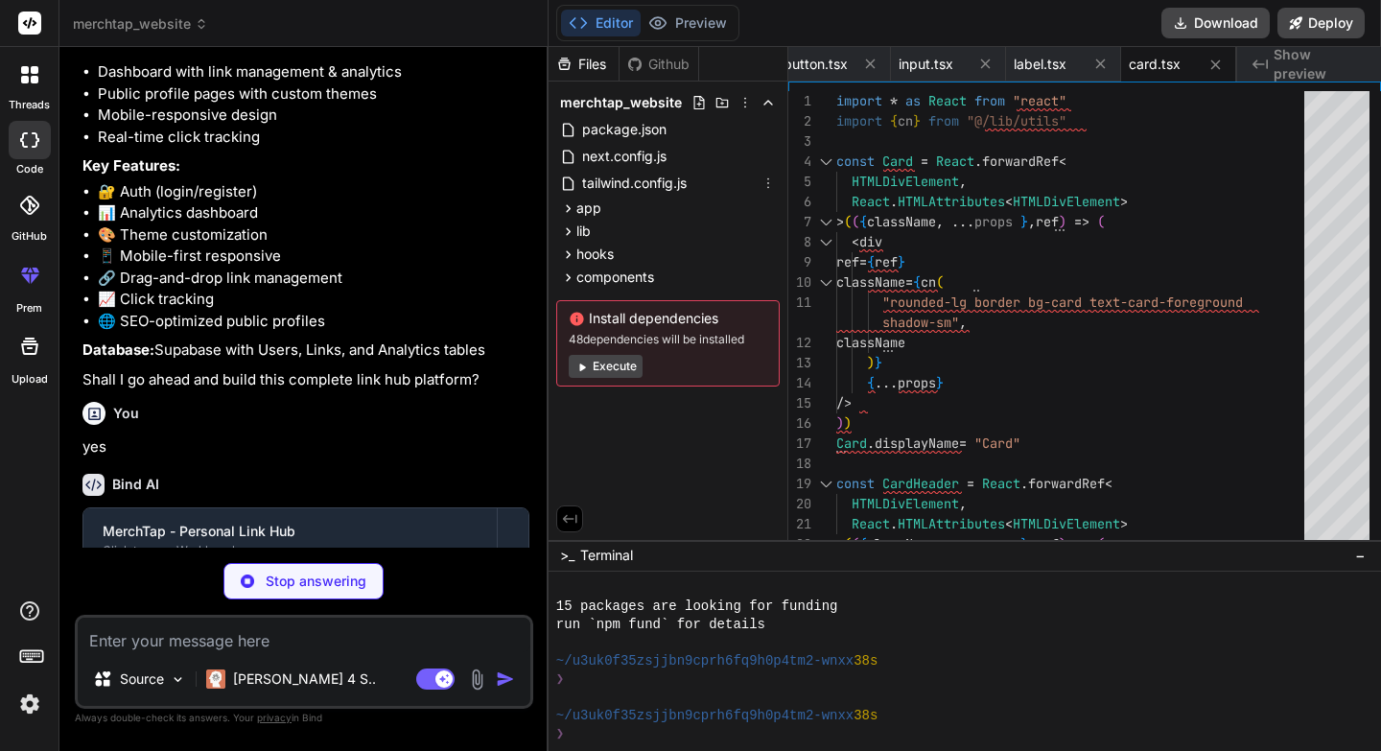
type textarea "x"
type textarea "</p> </div> <LoginForm /> </div> </div> ) }"
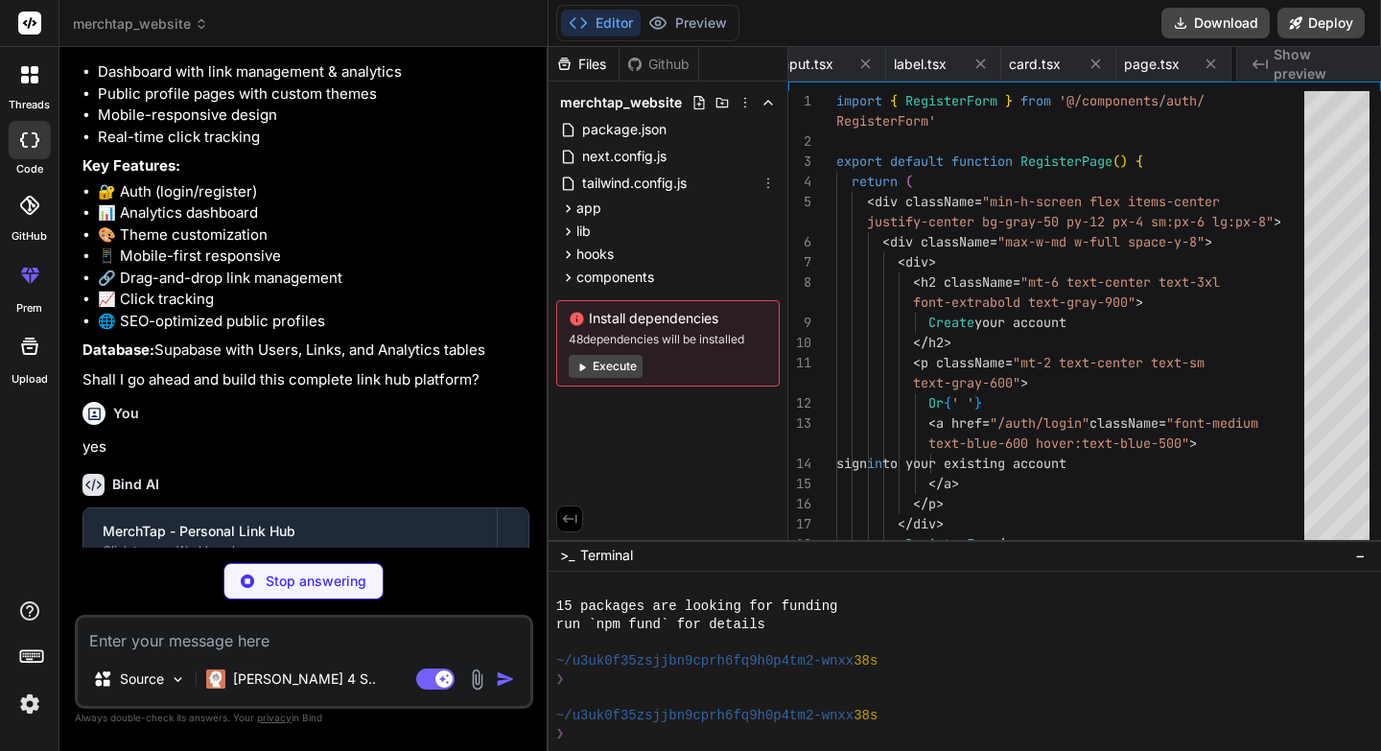
scroll to position [0, 1368]
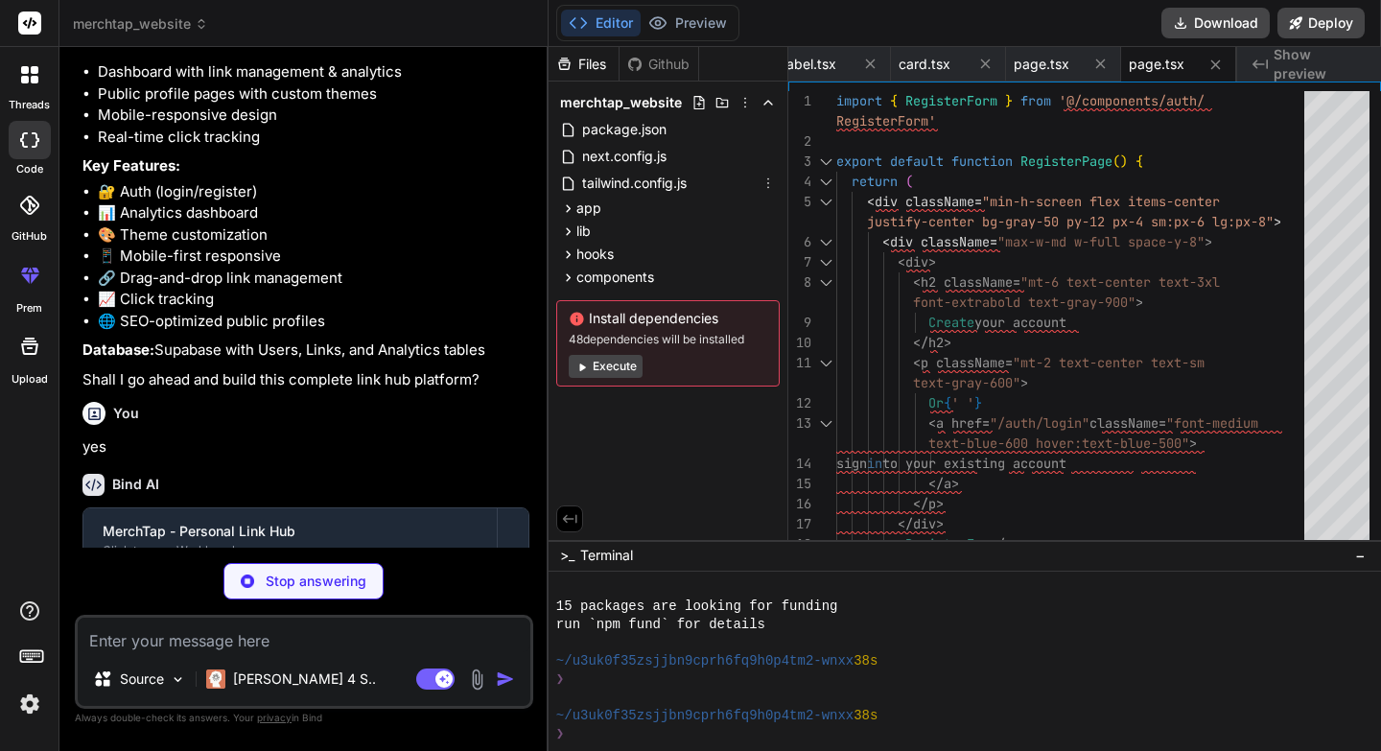
type textarea "x"
type textarea "</form> </CardContent> </Card> ) }"
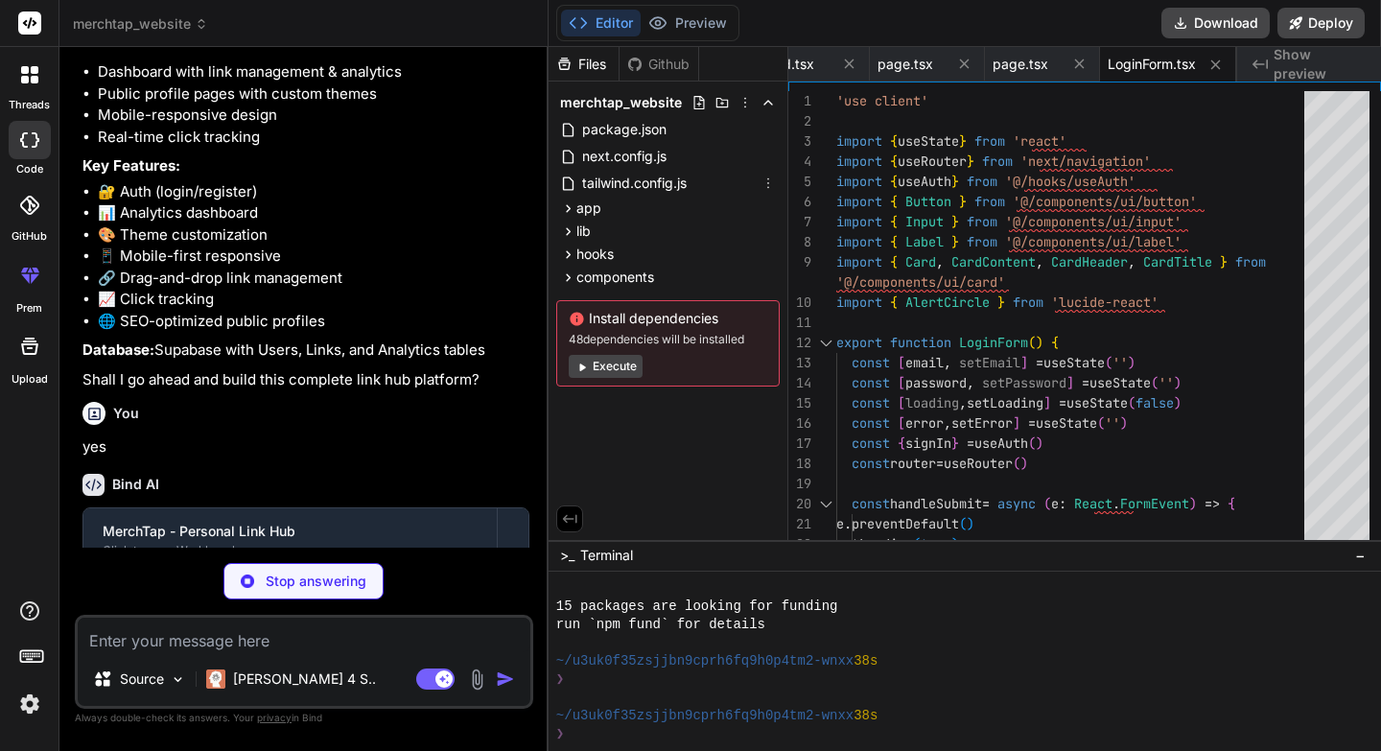
type textarea "x"
type textarea "disabled={loading}> {loading ? 'Creating account...' : 'Create Account'} </Butt…"
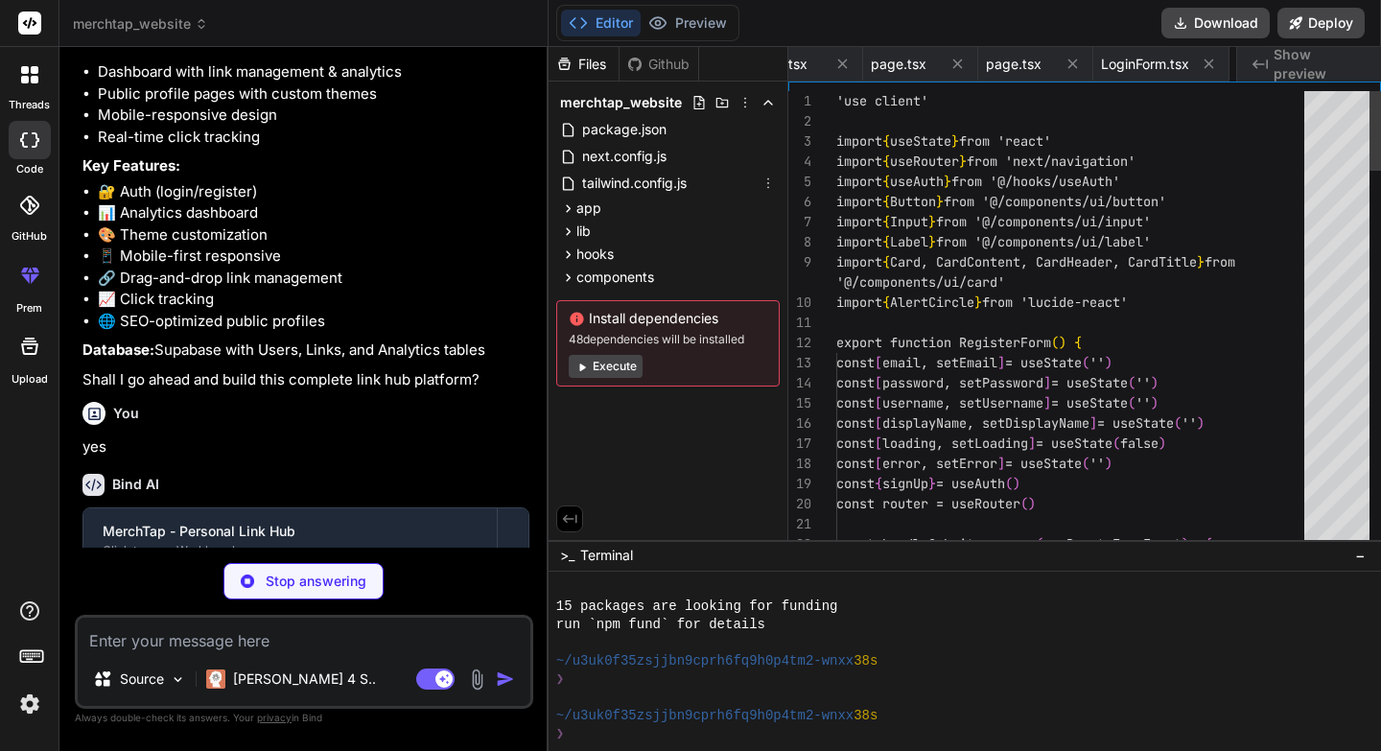
scroll to position [0, 1661]
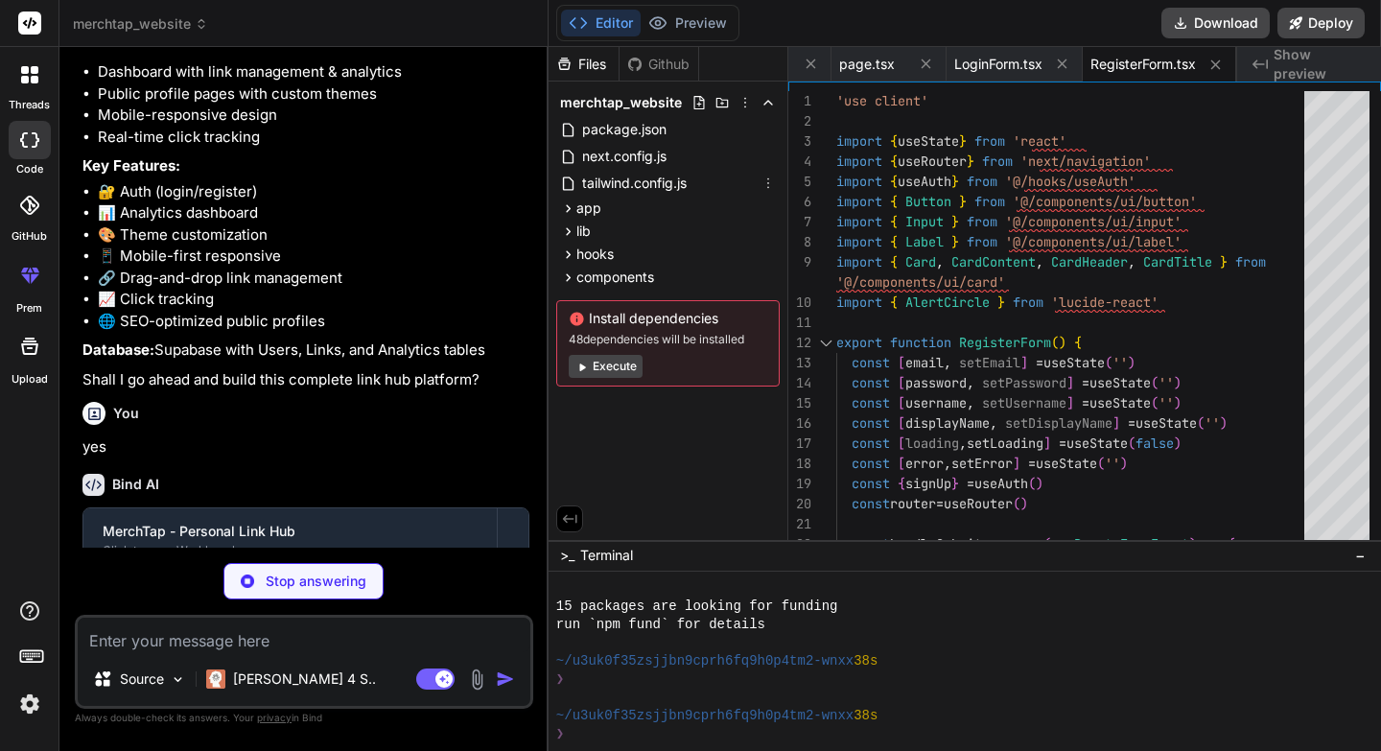
type textarea "x"
type textarea "</div> </div> ) }"
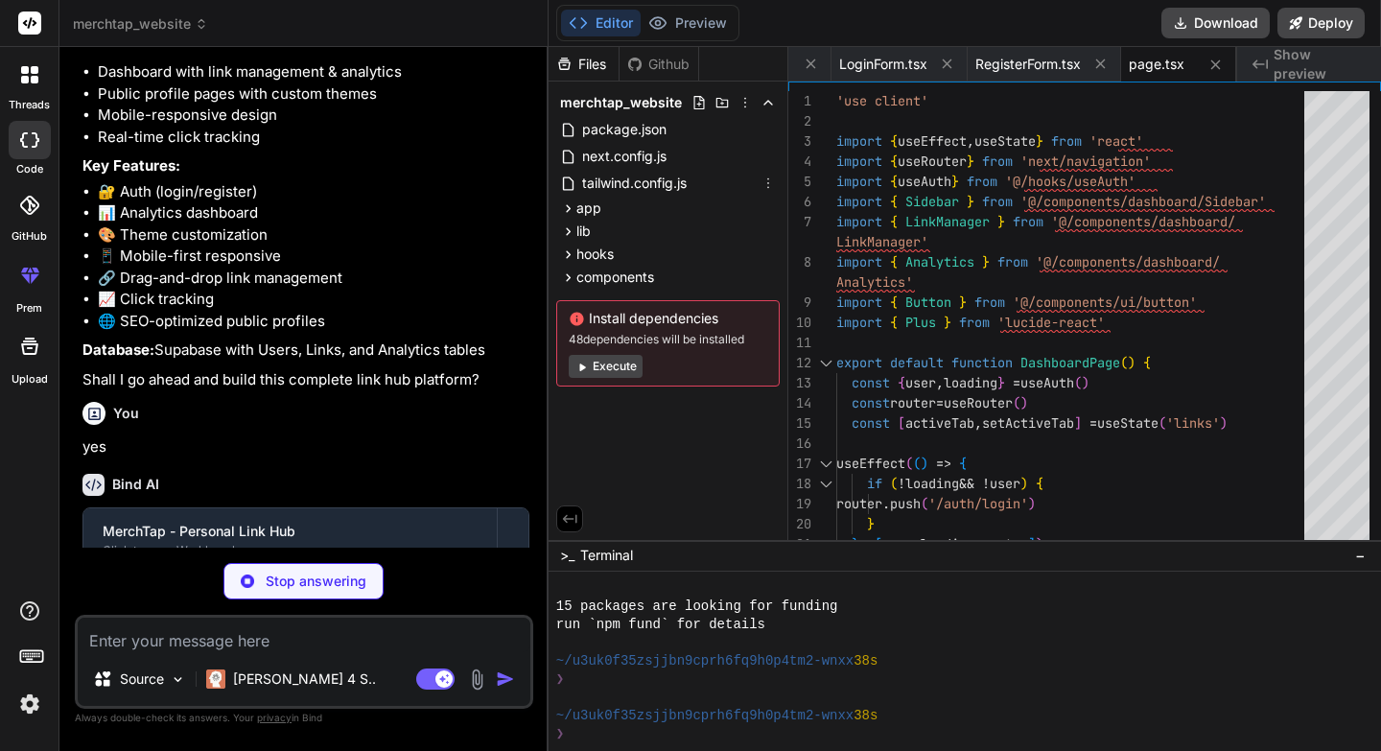
type textarea "x"
type textarea "</div> </div> </aside> ) }"
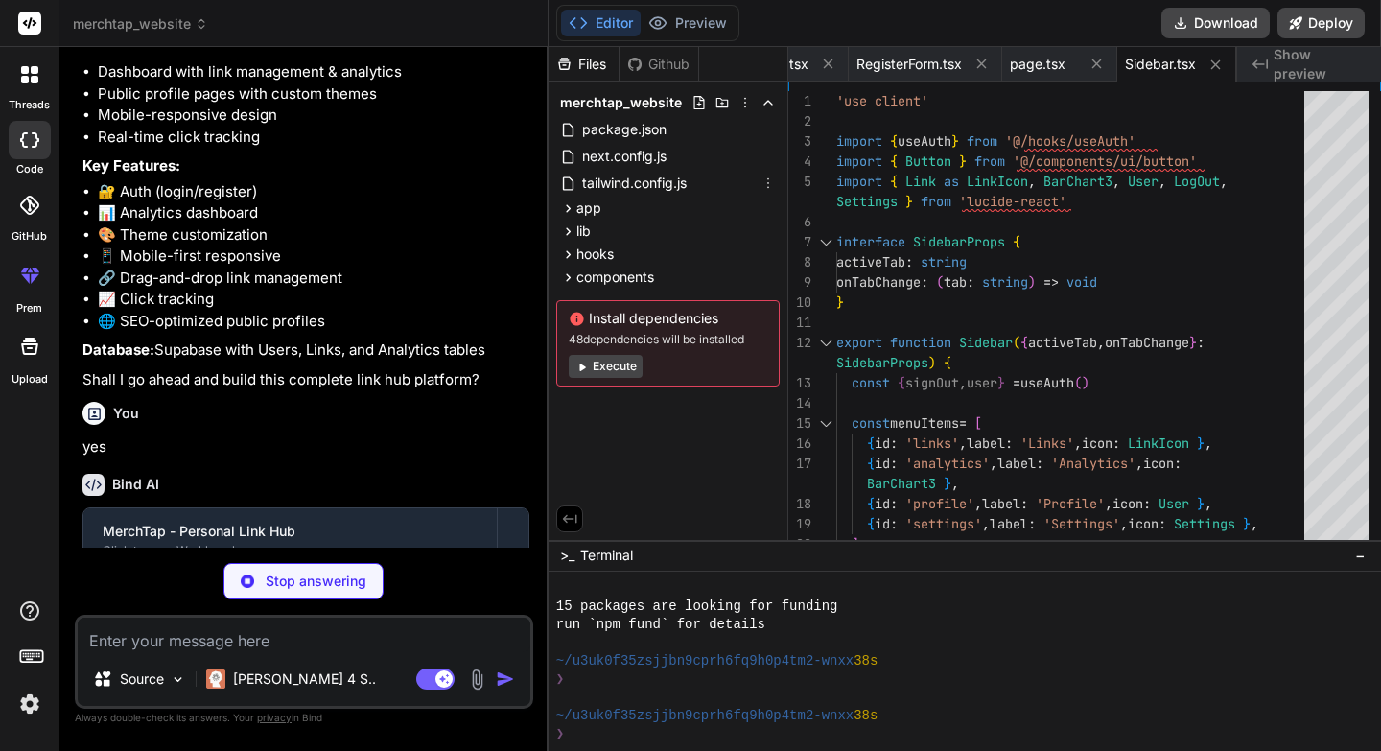
type textarea "x"
type textarea "<p className="text-gray-500">No links yet. Add your first link above!</p> </Car…"
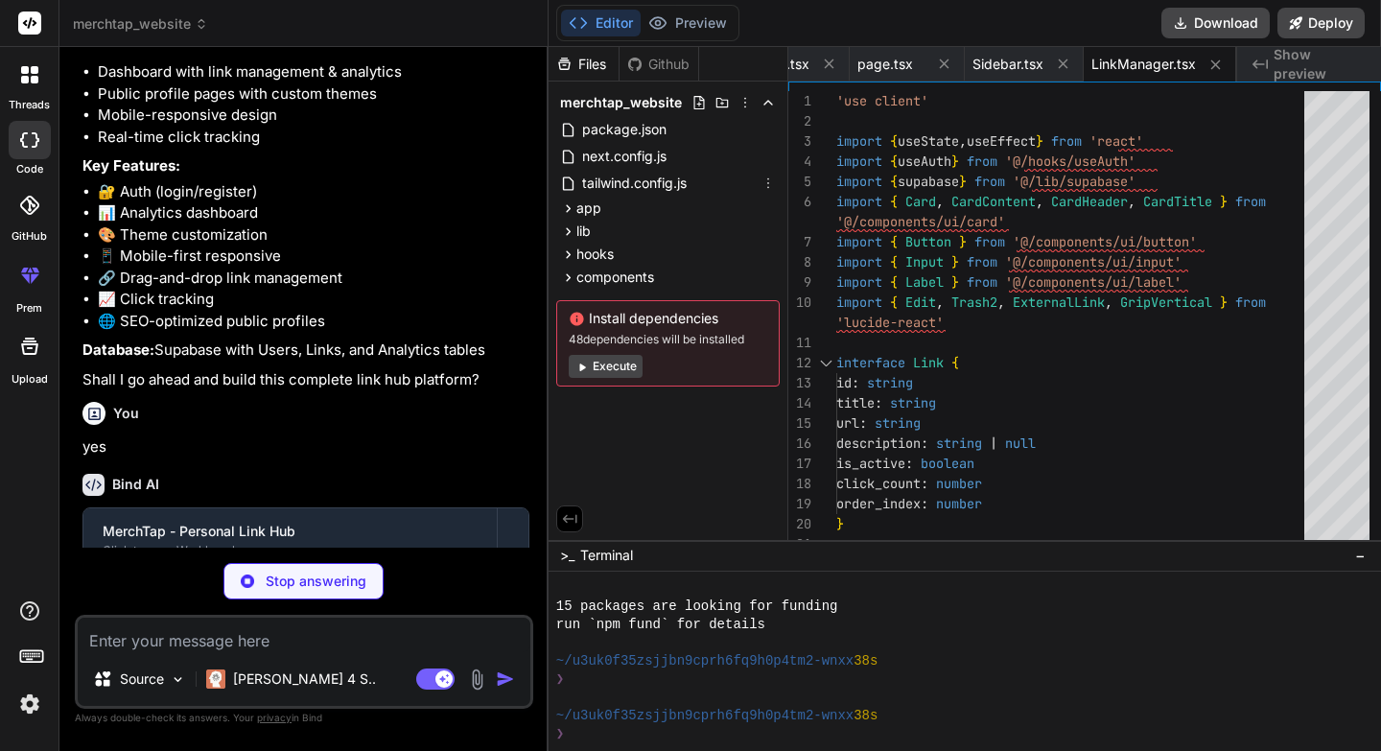
type textarea "x"
type textarea "No link data available </div> )} </CardContent> </Card> </div> </div> ) }"
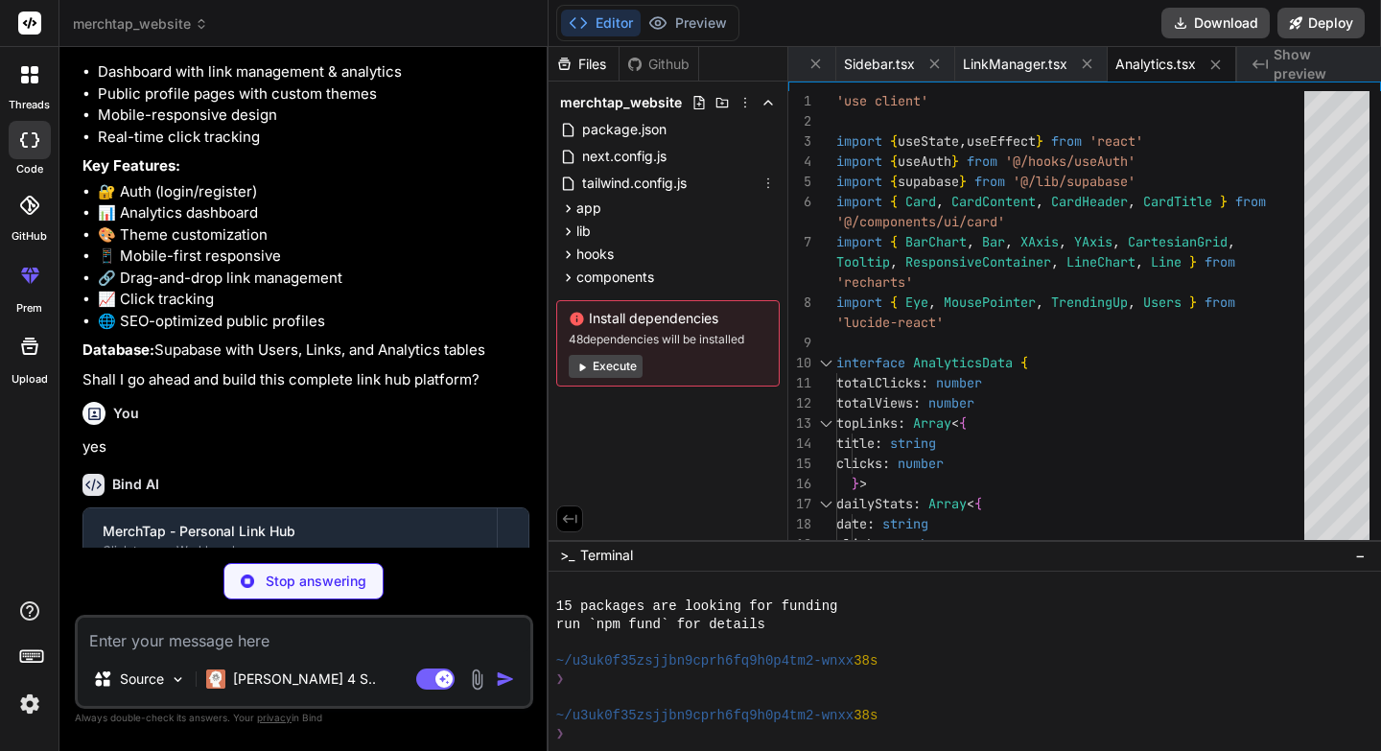
type textarea "x"
type textarea "NEXT_PUBLIC_SUPABASE_URL=your_supabase_url_here NEXT_PUBLIC_SUPABASE_ANON_KEY=y…"
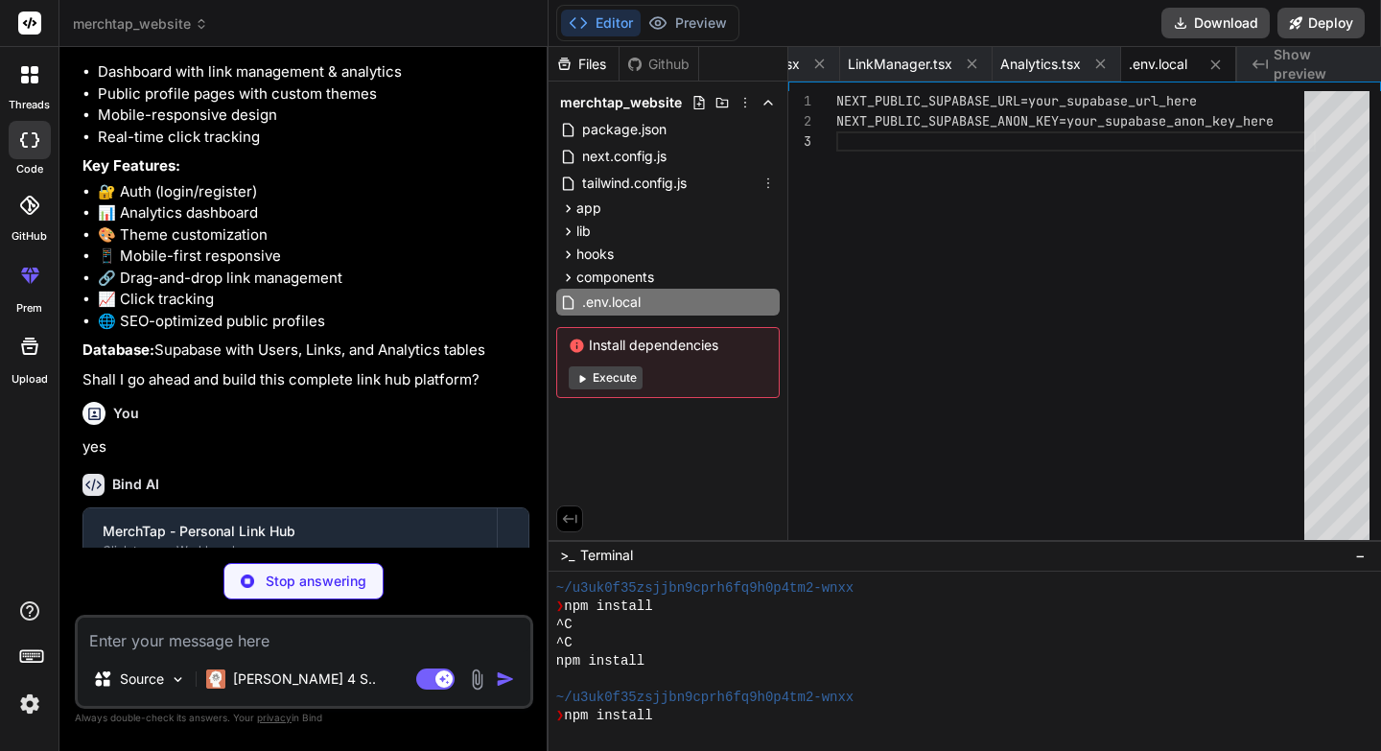
scroll to position [565, 0]
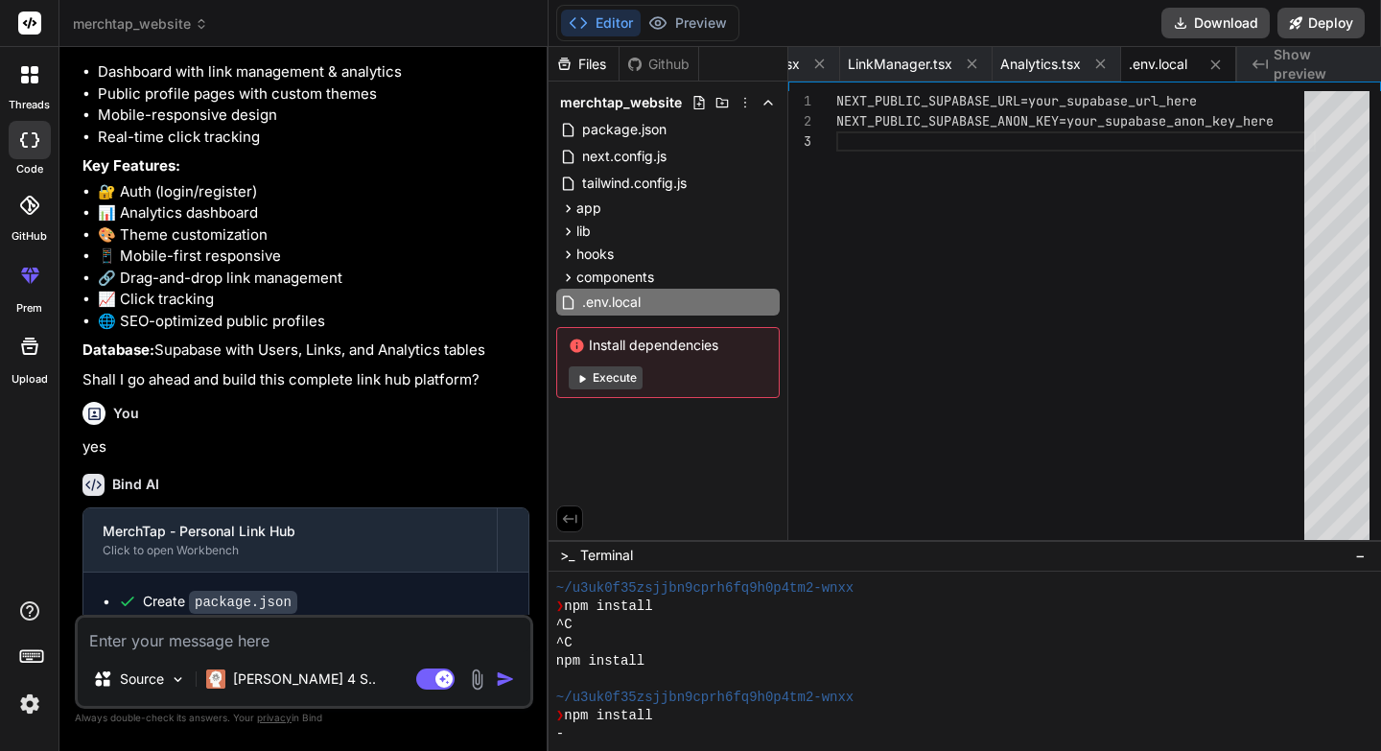
click at [619, 378] on button "Execute" at bounding box center [606, 377] width 74 height 23
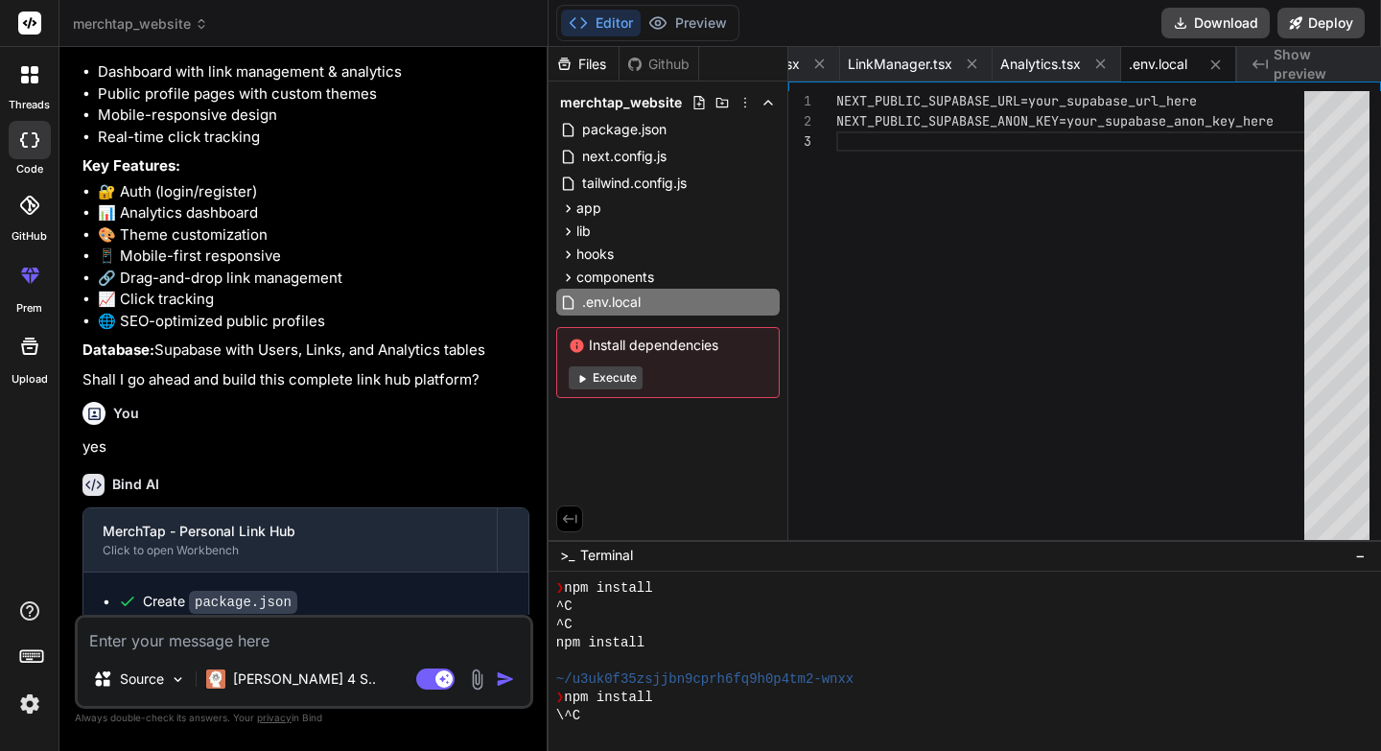
scroll to position [656, 0]
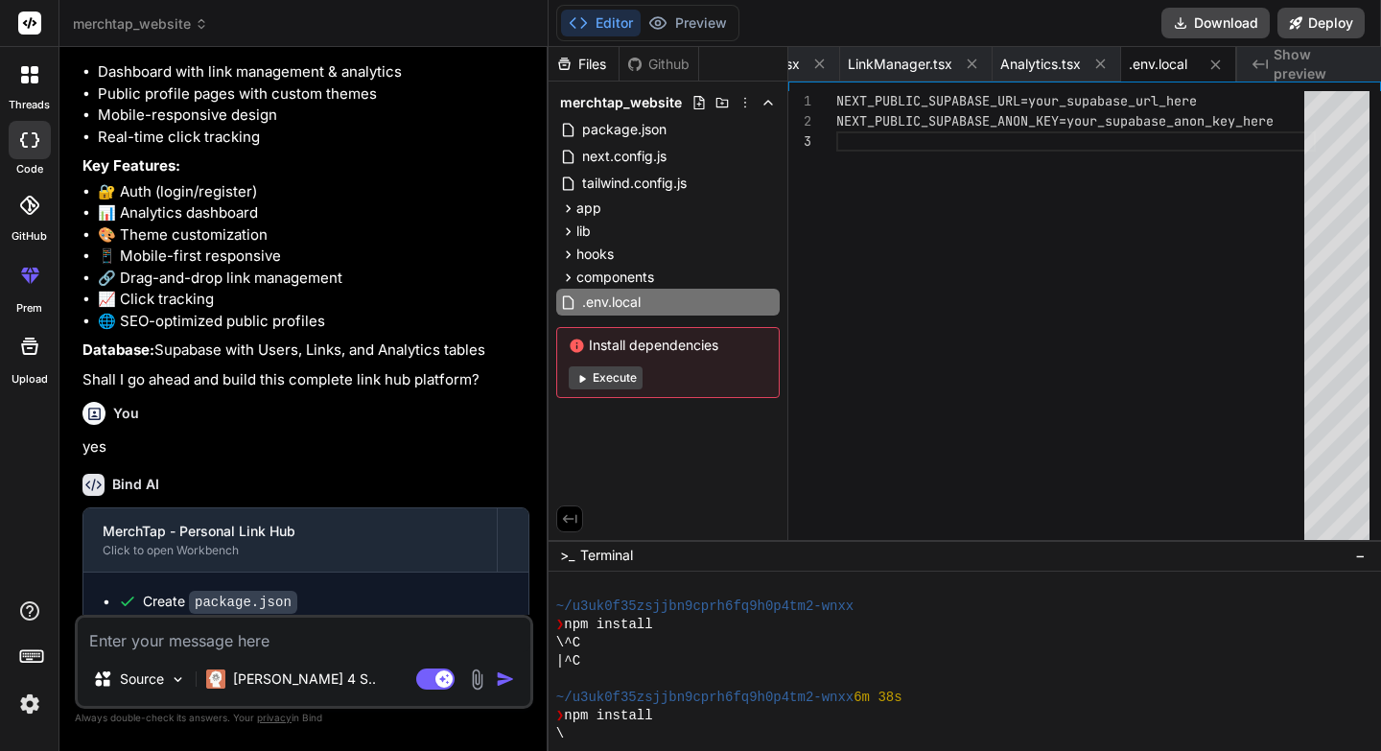
click at [619, 378] on button "Execute" at bounding box center [606, 377] width 74 height 23
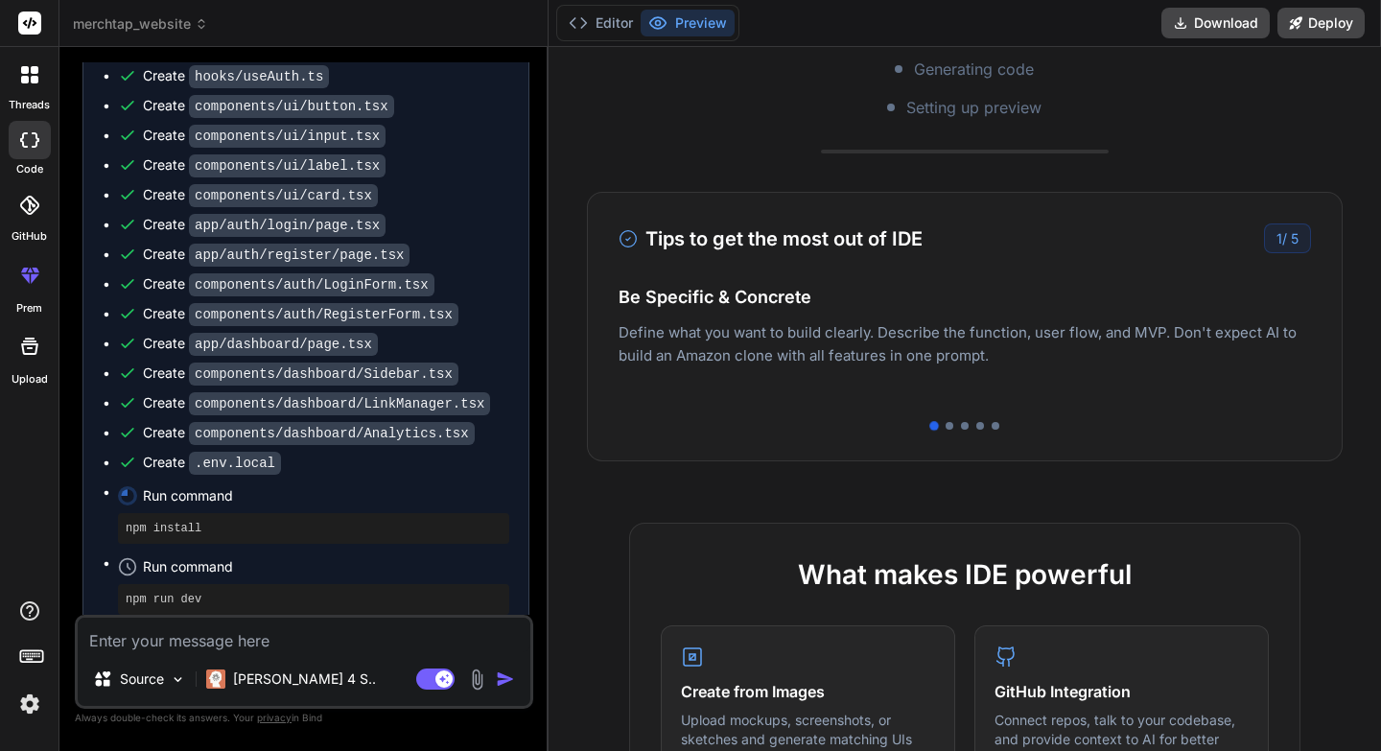
scroll to position [312, 0]
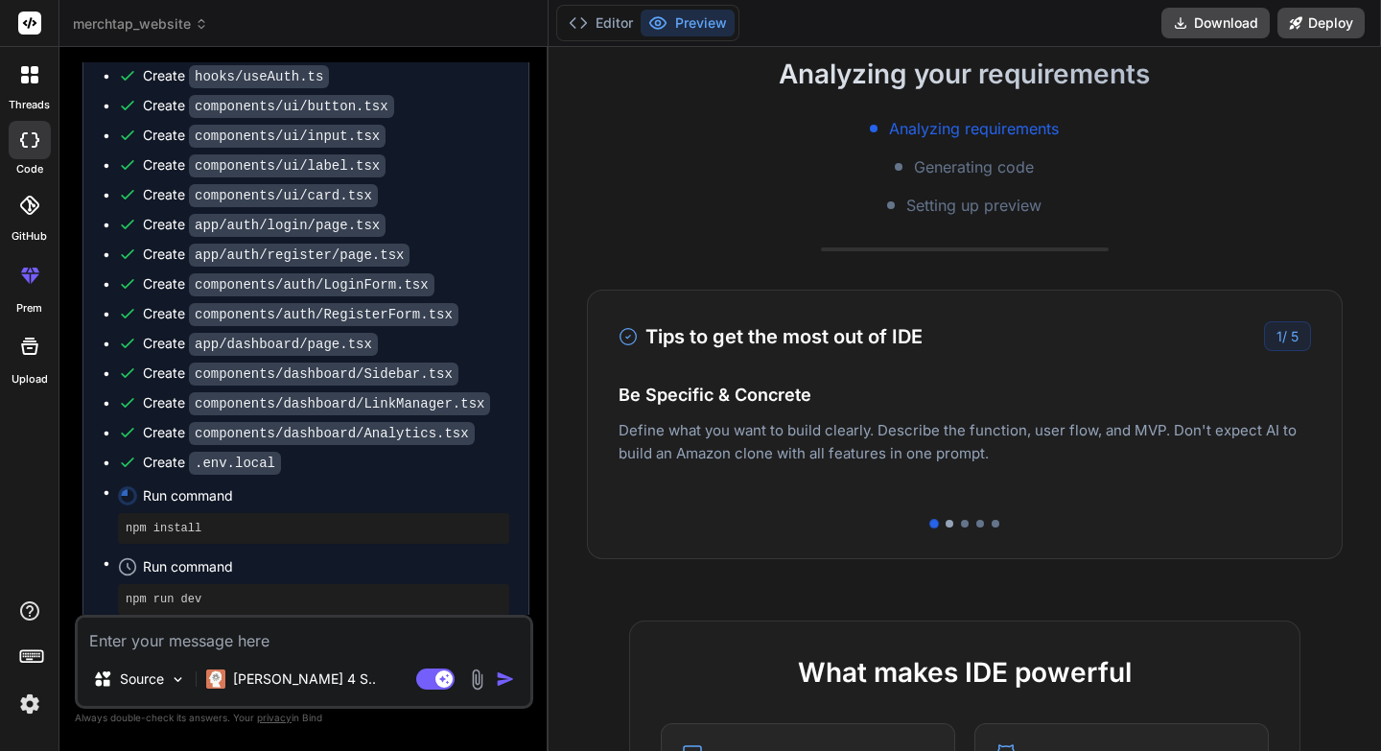
click at [949, 524] on div at bounding box center [950, 524] width 8 height 8
click at [964, 525] on div at bounding box center [965, 524] width 8 height 8
click at [979, 523] on div at bounding box center [980, 524] width 8 height 8
click at [993, 526] on div at bounding box center [996, 524] width 8 height 8
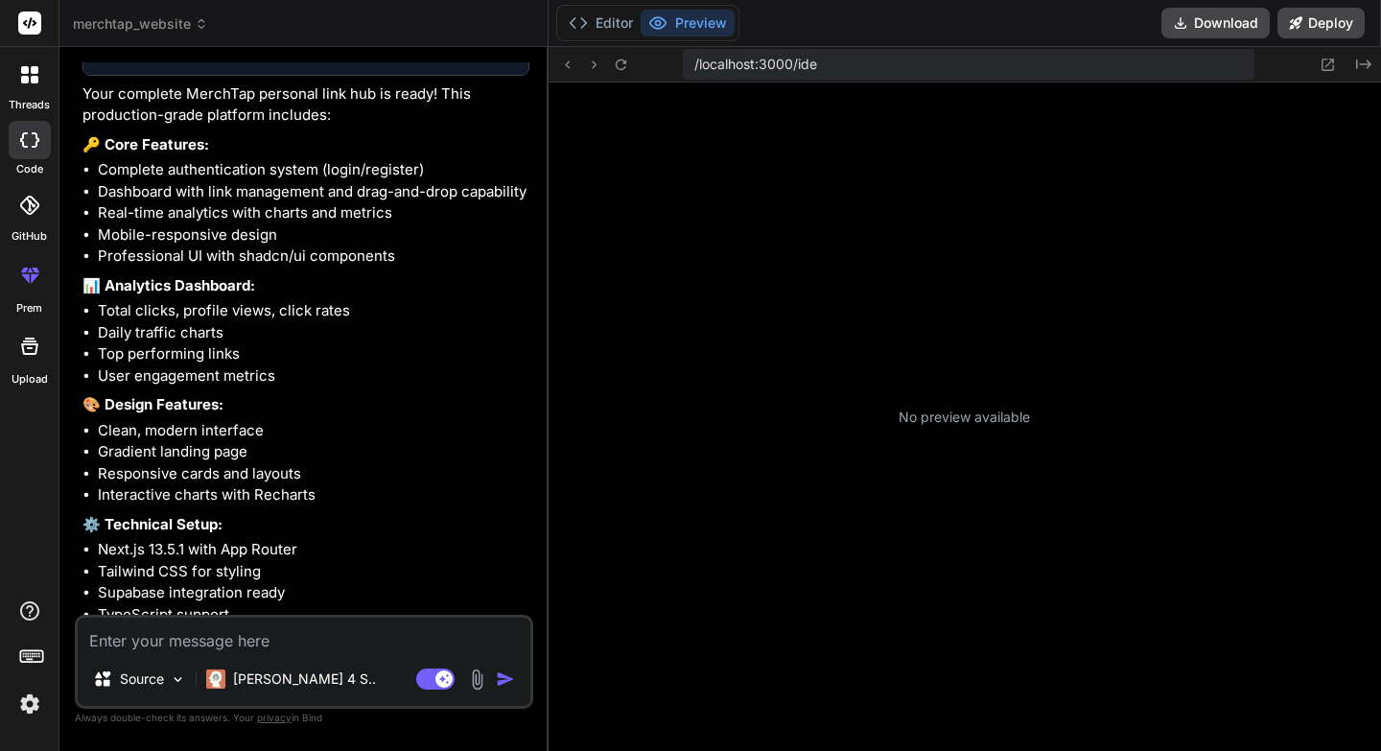
scroll to position [1890, 0]
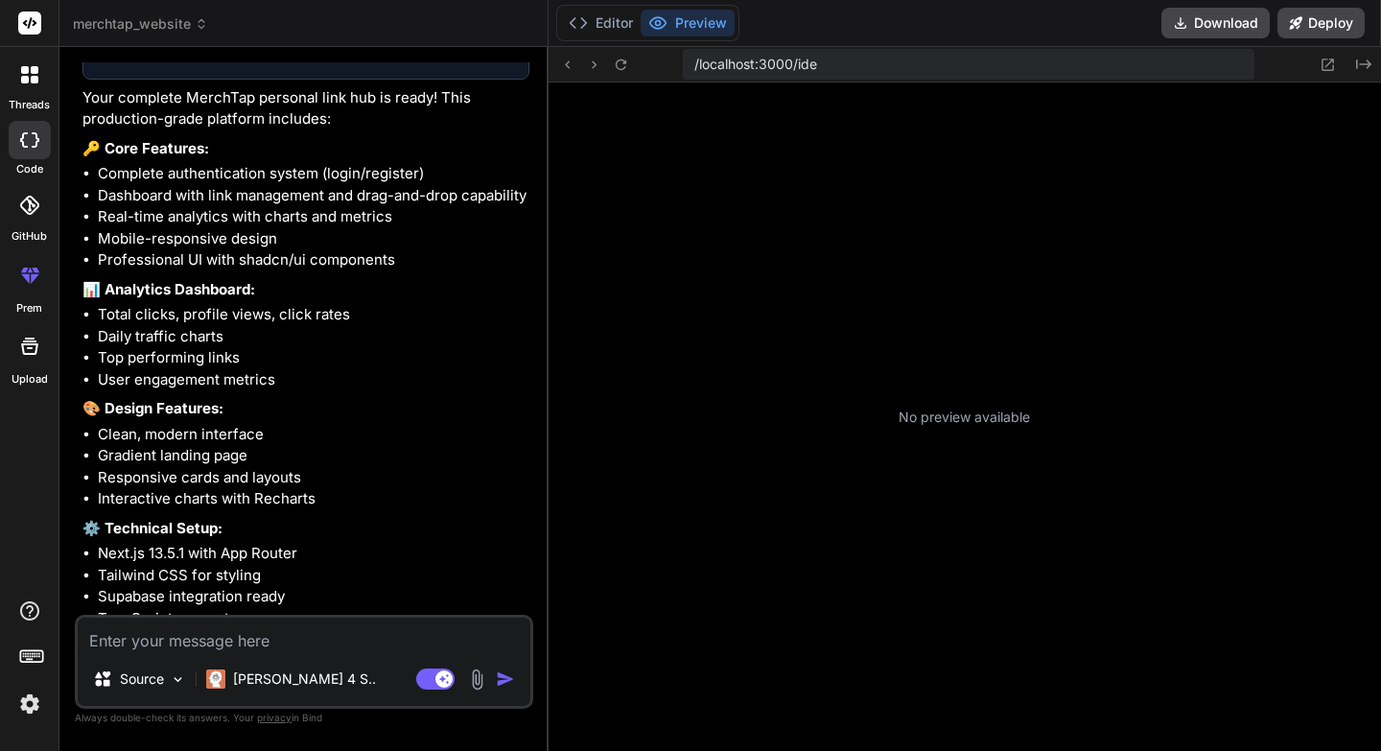
type textarea "x"
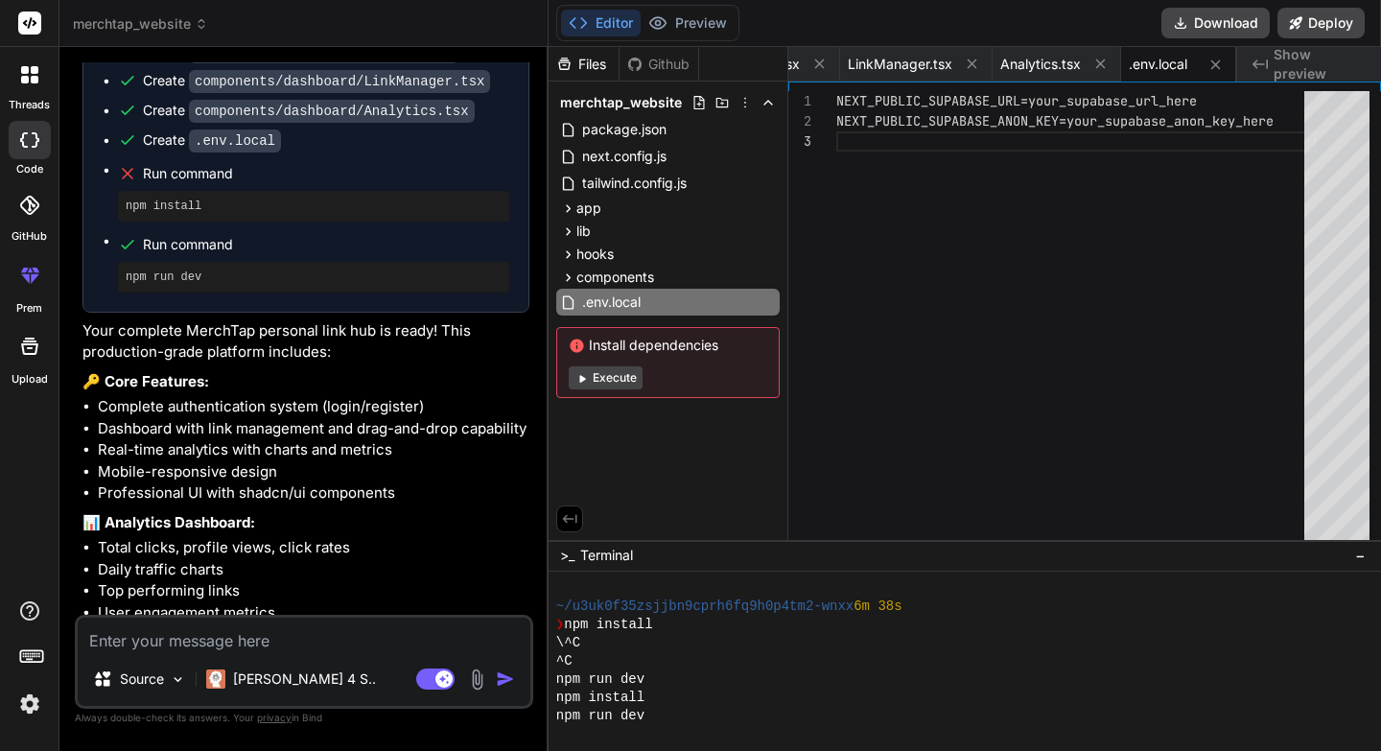
scroll to position [1655, 0]
